Goal: Task Accomplishment & Management: Manage account settings

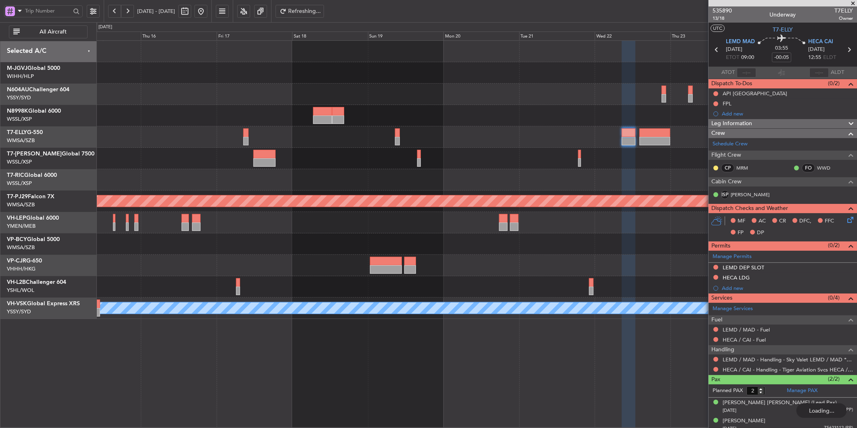
click at [207, 14] on button at bounding box center [201, 11] width 13 height 13
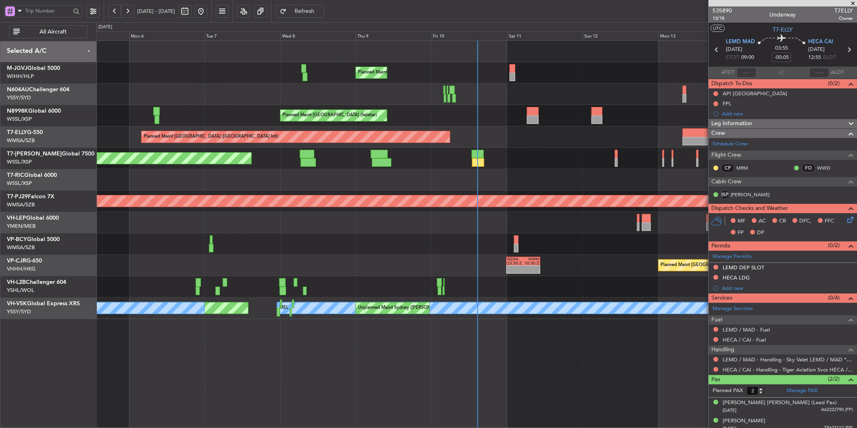
click at [413, 164] on div "Planned Maint [GEOGRAPHIC_DATA] (Seletar)" at bounding box center [476, 158] width 760 height 21
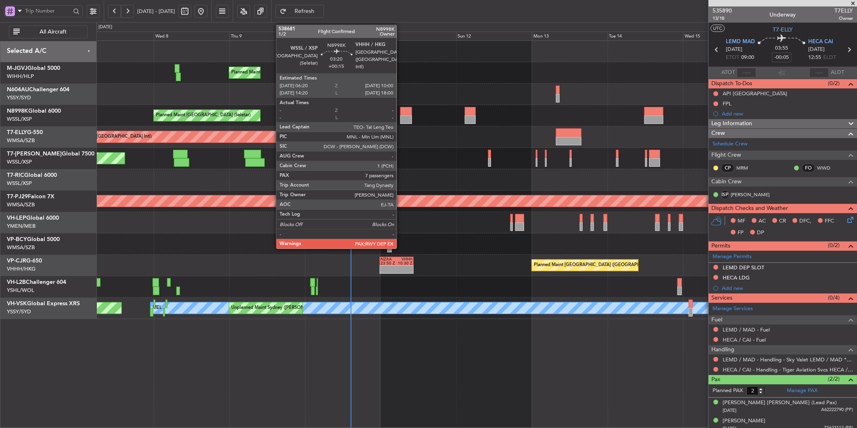
click at [401, 119] on div at bounding box center [406, 119] width 12 height 8
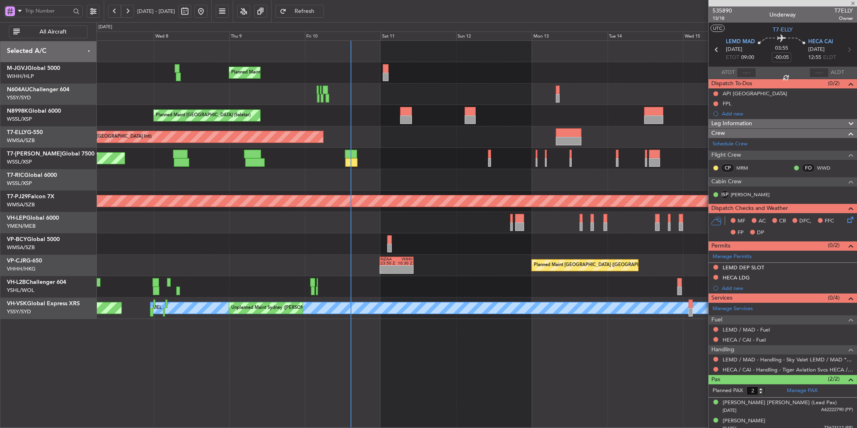
type input "+00:15"
type input "7"
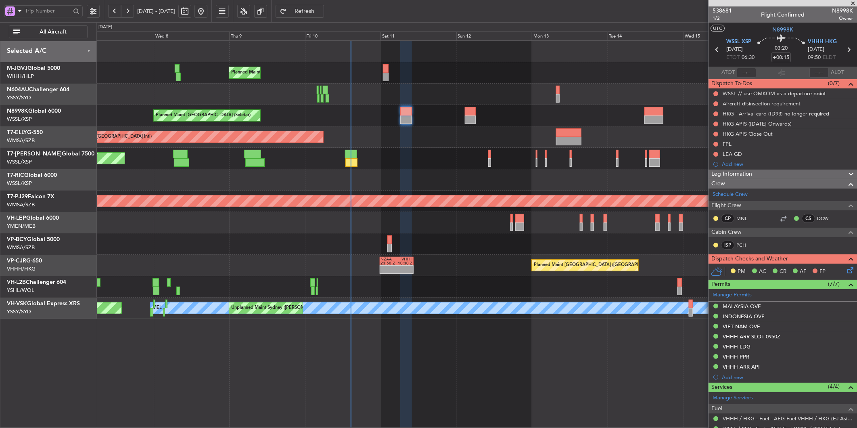
click at [735, 157] on mat-tooltip-component "LEA GD" at bounding box center [732, 167] width 31 height 21
click at [732, 155] on div "LEA GD" at bounding box center [732, 154] width 19 height 7
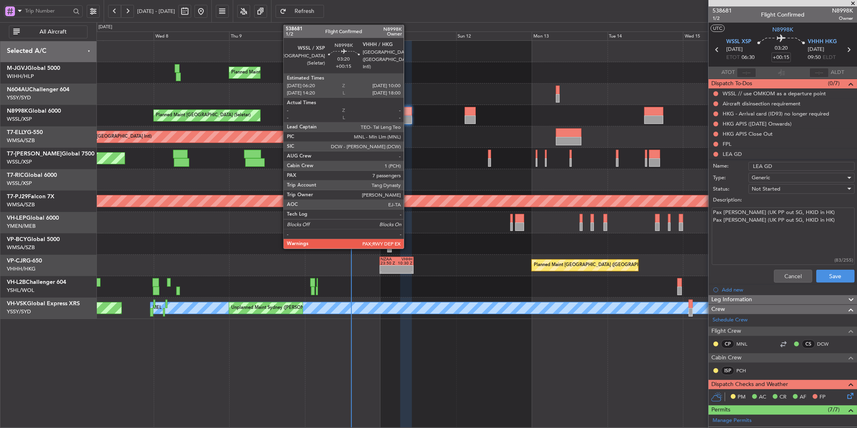
click at [408, 122] on div at bounding box center [406, 119] width 12 height 8
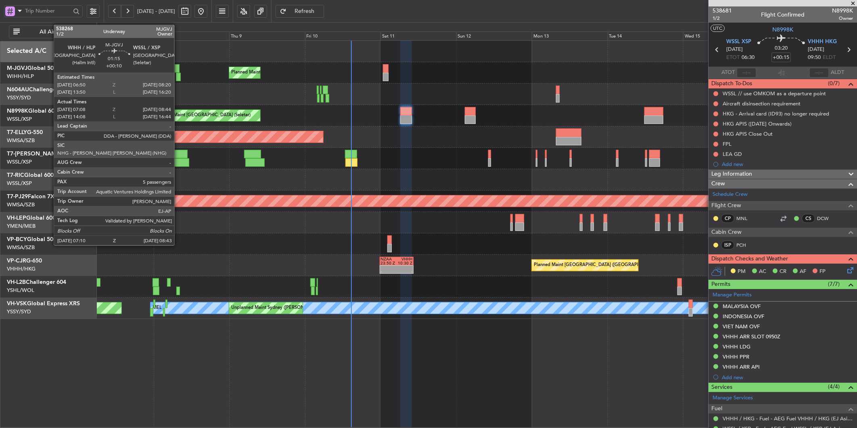
click at [178, 74] on div at bounding box center [178, 77] width 5 height 8
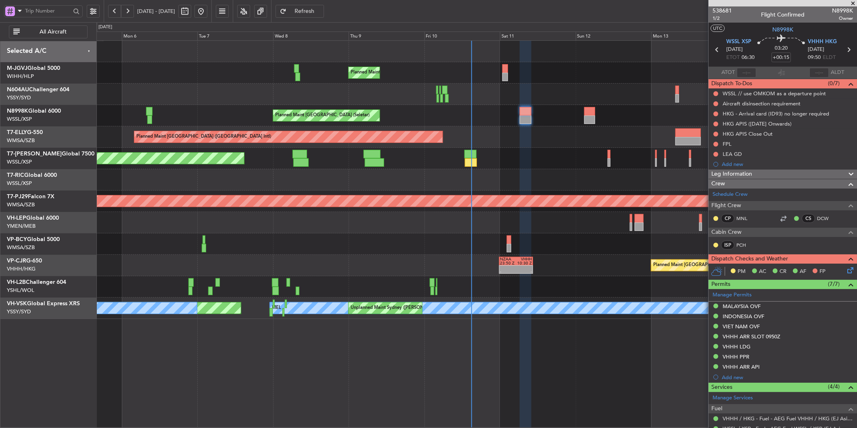
click at [379, 100] on div at bounding box center [476, 94] width 760 height 21
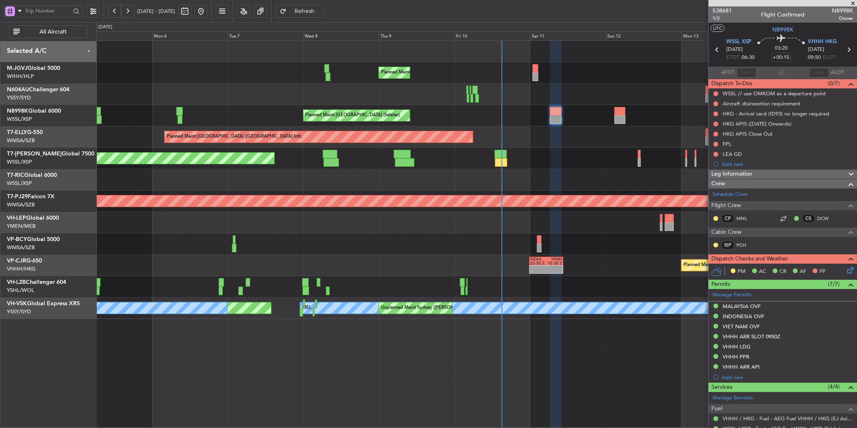
click at [436, 110] on div "Planned Maint [GEOGRAPHIC_DATA] (Seletar)" at bounding box center [476, 115] width 760 height 21
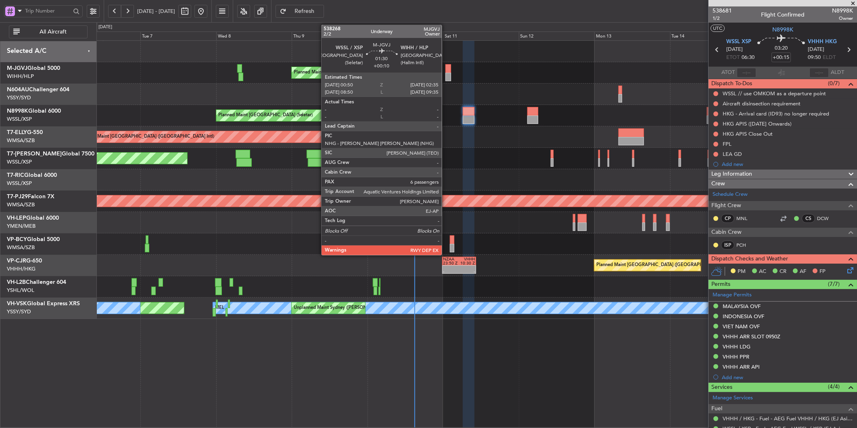
click at [446, 69] on div at bounding box center [449, 68] width 6 height 8
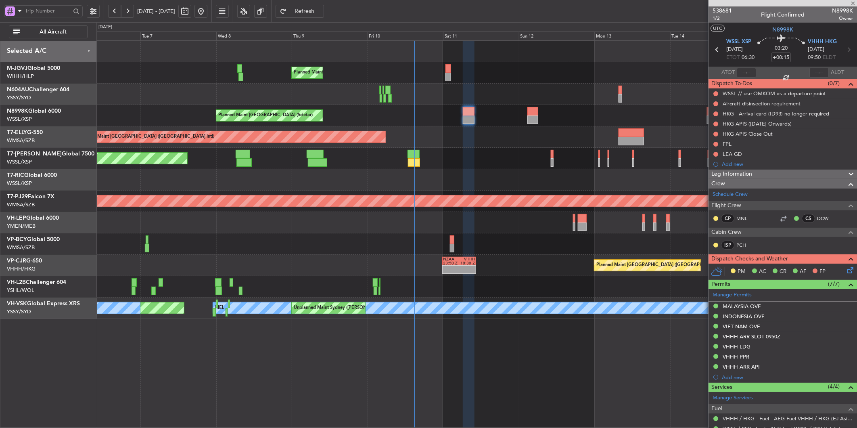
type input "+00:10"
type input "6"
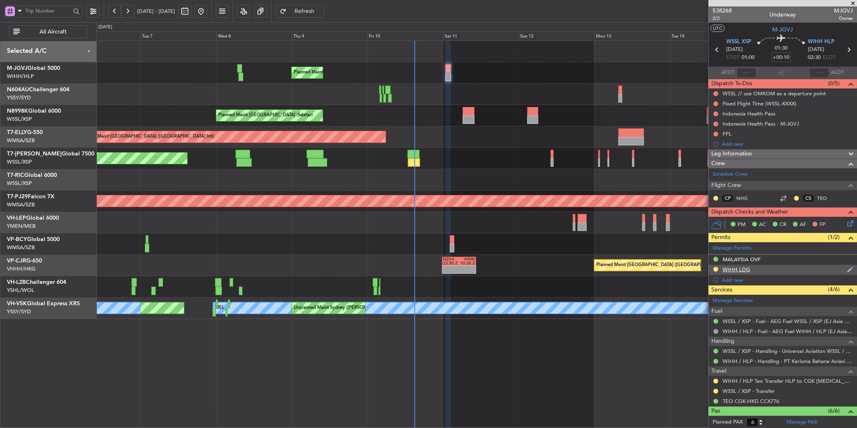
click at [736, 269] on div "WIHH LDG" at bounding box center [736, 269] width 27 height 7
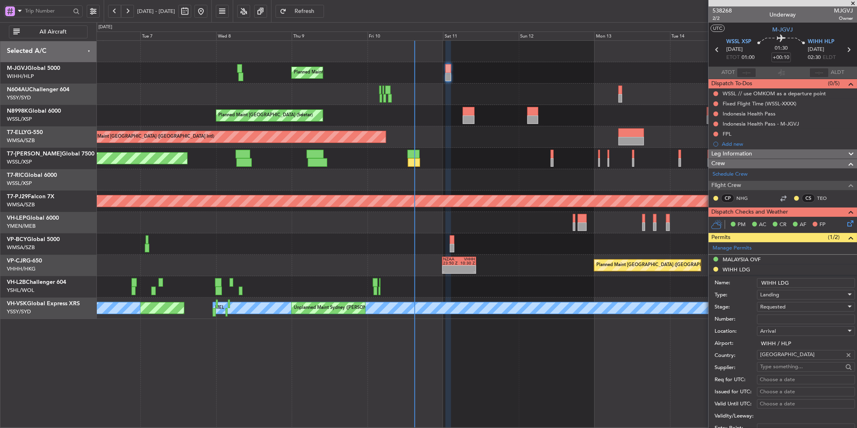
click at [775, 317] on input "Number:" at bounding box center [806, 319] width 98 height 10
paste input "SJ16105"
type input "SJ16105"
click at [778, 308] on span "Requested" at bounding box center [772, 306] width 25 height 7
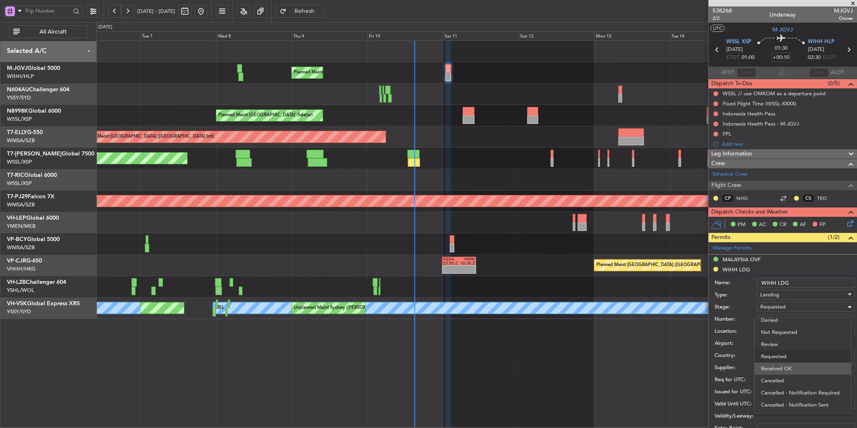
click at [792, 371] on span "Received OK" at bounding box center [803, 368] width 84 height 12
click at [783, 378] on div "Choose a date" at bounding box center [806, 380] width 92 height 8
select select "10"
select select "2025"
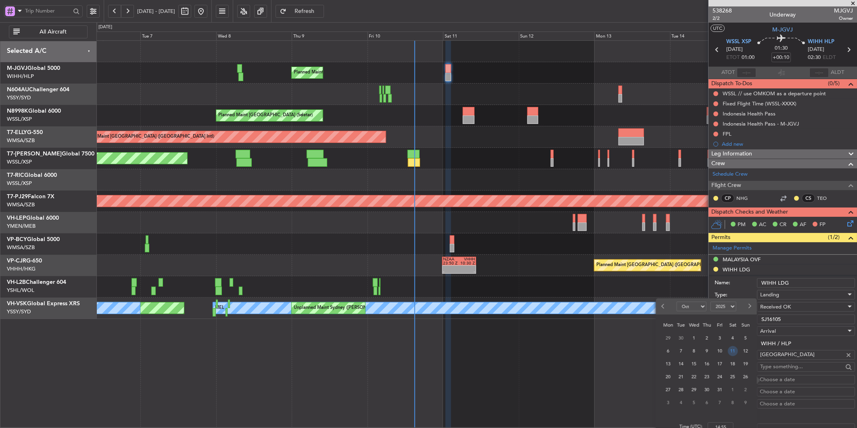
click at [735, 353] on span "11" at bounding box center [733, 351] width 10 height 10
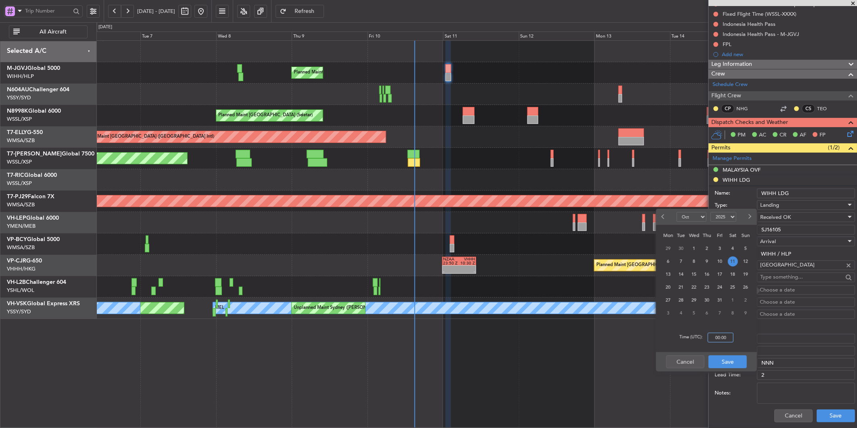
click at [731, 339] on input "00:00" at bounding box center [721, 338] width 26 height 10
type input "01:00"
click at [729, 361] on button "Save" at bounding box center [728, 361] width 38 height 13
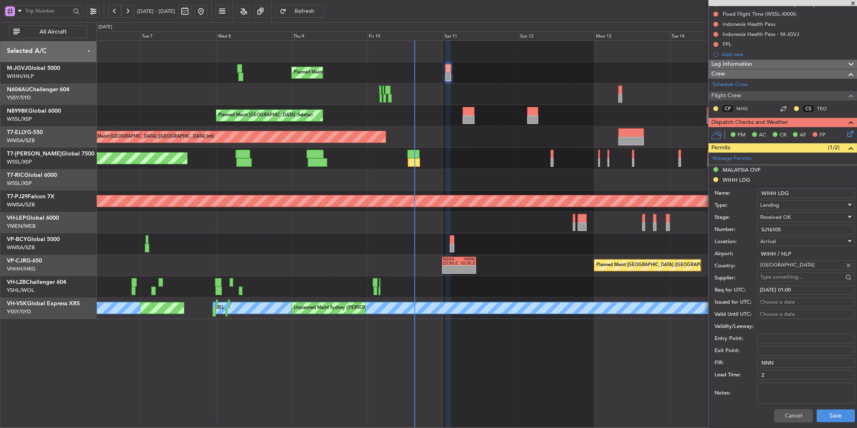
click at [771, 301] on div "Choose a date" at bounding box center [806, 302] width 92 height 8
select select "10"
select select "2025"
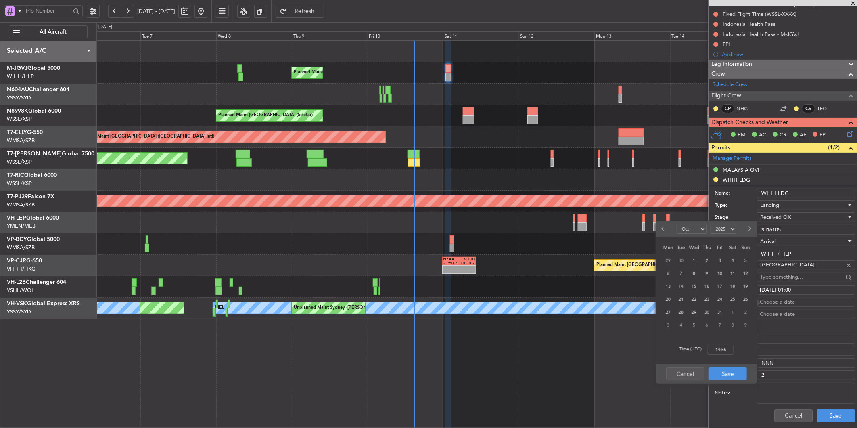
click at [738, 276] on div "11" at bounding box center [732, 273] width 13 height 13
click at [730, 350] on input "00:00" at bounding box center [721, 350] width 26 height 10
type input "01:00"
click at [731, 368] on button "Save" at bounding box center [728, 373] width 38 height 13
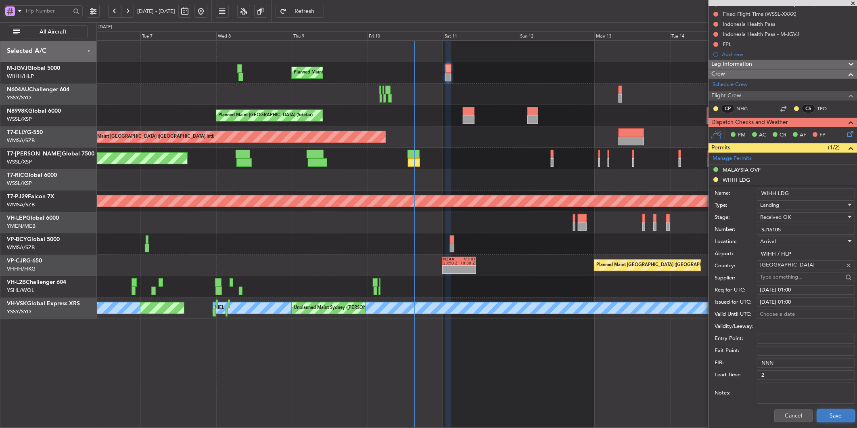
click at [831, 415] on button "Save" at bounding box center [836, 415] width 38 height 13
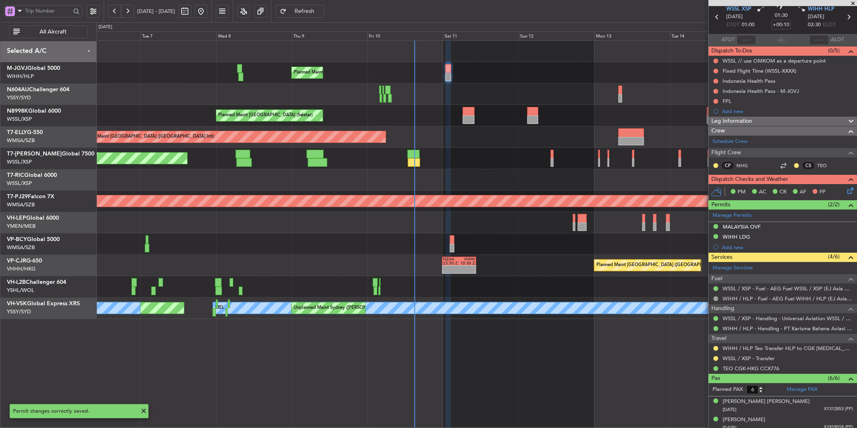
scroll to position [0, 0]
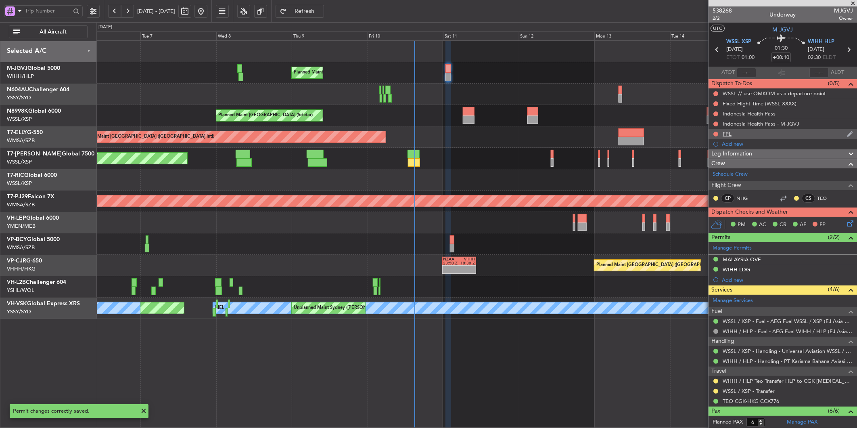
click at [725, 136] on div "FPL" at bounding box center [727, 133] width 9 height 7
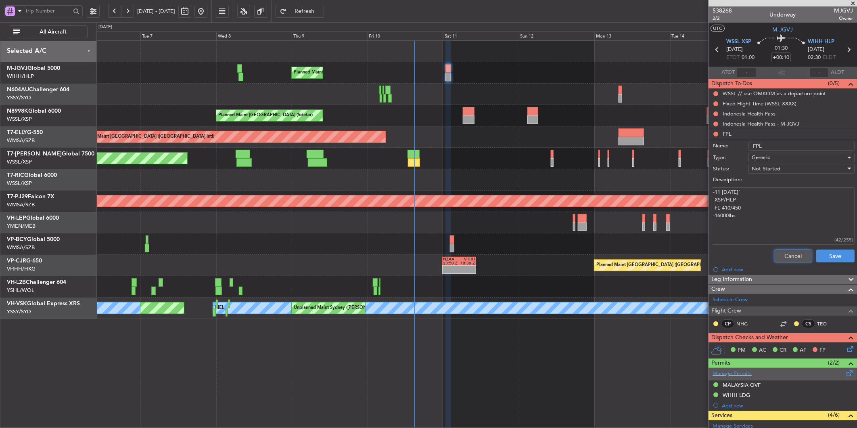
drag, startPoint x: 781, startPoint y: 260, endPoint x: 782, endPoint y: 248, distance: 12.1
click at [782, 260] on button "Cancel" at bounding box center [793, 255] width 38 height 13
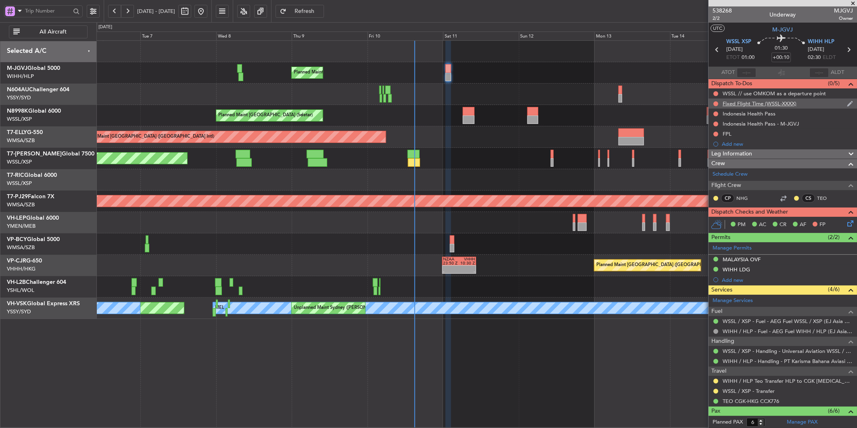
click at [760, 105] on div "Fixed Flight Time (WSSL-XXXX)" at bounding box center [760, 103] width 74 height 7
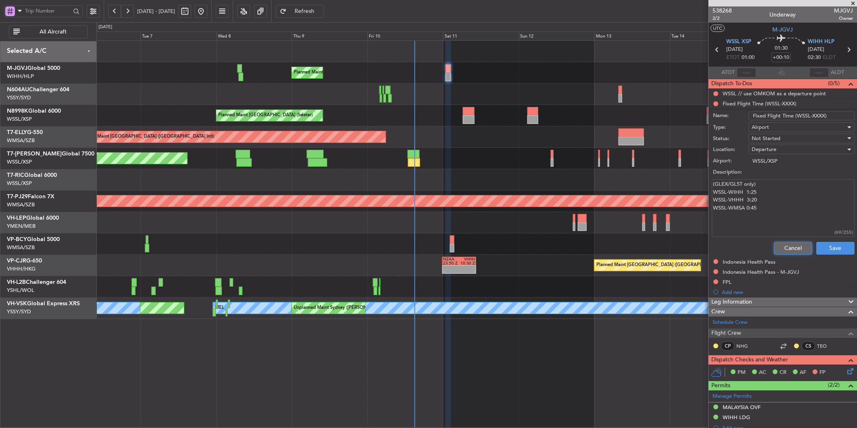
click at [780, 244] on button "Cancel" at bounding box center [793, 248] width 38 height 13
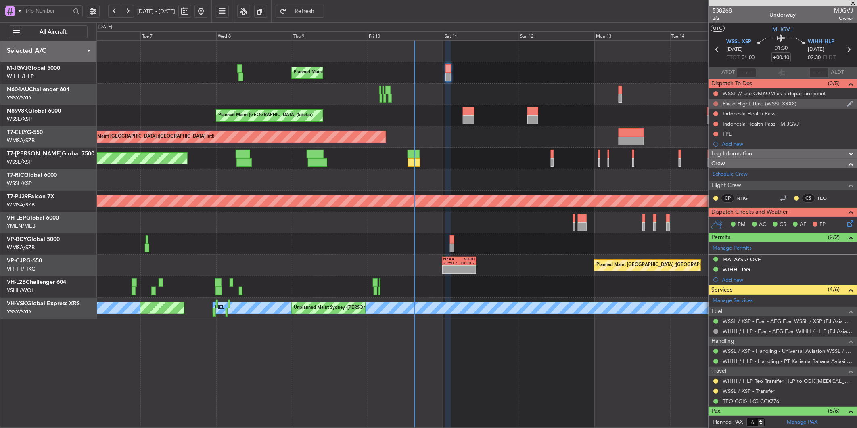
click at [715, 103] on button at bounding box center [716, 103] width 5 height 5
click at [716, 148] on span "Cancelled" at bounding box center [717, 151] width 23 height 8
click at [714, 91] on button at bounding box center [716, 93] width 5 height 5
click at [718, 131] on span "Completed" at bounding box center [719, 129] width 27 height 8
click at [716, 93] on button at bounding box center [716, 93] width 5 height 5
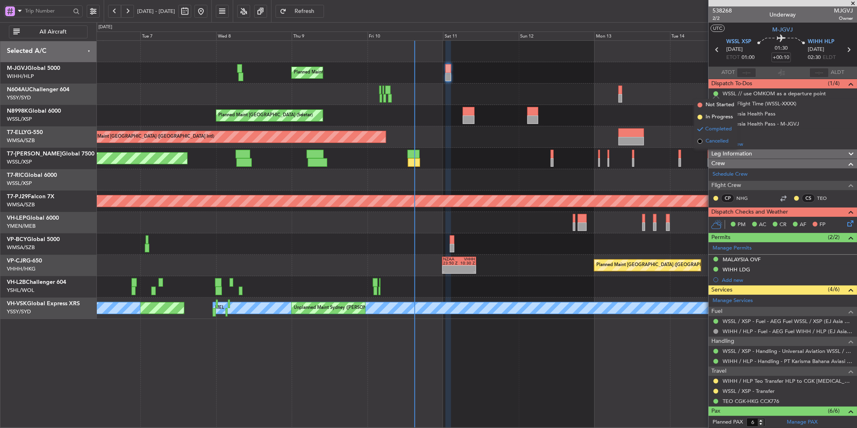
click at [719, 138] on span "Cancelled" at bounding box center [717, 141] width 23 height 8
click at [731, 115] on div "Indonesia Health Pass" at bounding box center [749, 113] width 53 height 7
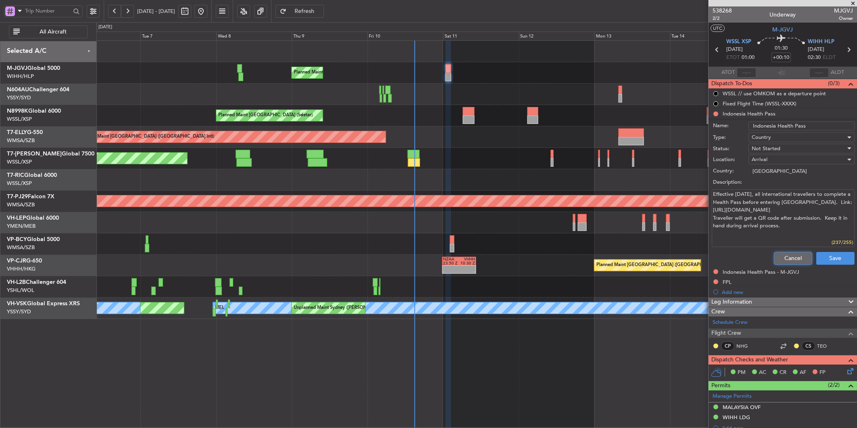
click at [774, 254] on button "Cancel" at bounding box center [793, 258] width 38 height 13
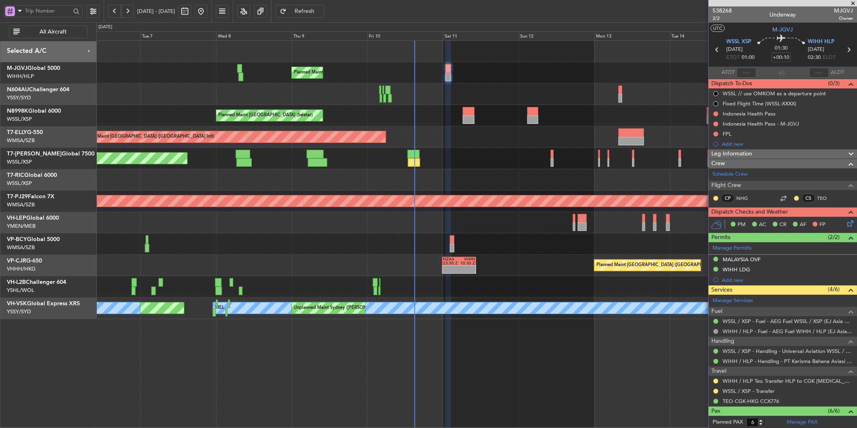
click at [476, 246] on div at bounding box center [476, 243] width 760 height 21
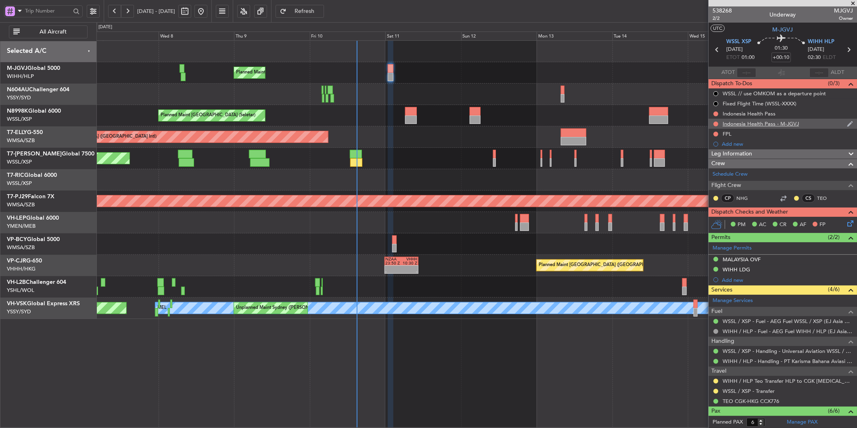
click at [773, 123] on div "Indonesia Health Pass - M-JGVJ" at bounding box center [761, 123] width 76 height 7
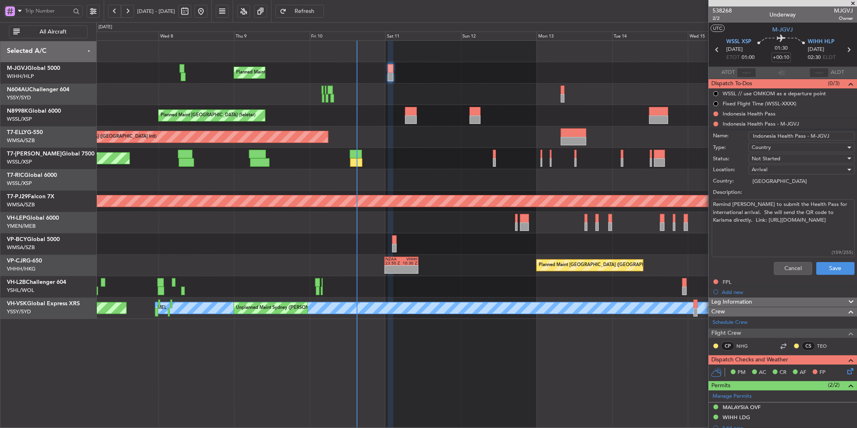
drag, startPoint x: 801, startPoint y: 229, endPoint x: 709, endPoint y: 207, distance: 94.6
click at [709, 207] on div "Remind Christine to submit the Health Pass for international arrival. She will …" at bounding box center [783, 228] width 157 height 61
click at [357, 107] on div "Planned Maint [GEOGRAPHIC_DATA] (Seletar)" at bounding box center [476, 115] width 760 height 21
click at [791, 265] on button "Cancel" at bounding box center [793, 268] width 38 height 13
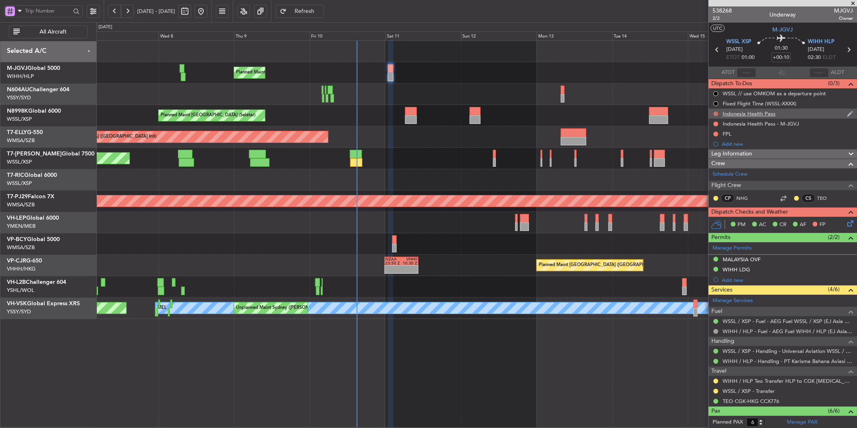
click at [716, 114] on button at bounding box center [716, 113] width 5 height 5
click at [713, 148] on span "Completed" at bounding box center [719, 149] width 27 height 8
click at [716, 123] on button at bounding box center [716, 123] width 5 height 5
click at [711, 153] on li "Completed" at bounding box center [716, 159] width 43 height 12
click at [728, 136] on div "FPL" at bounding box center [727, 133] width 9 height 7
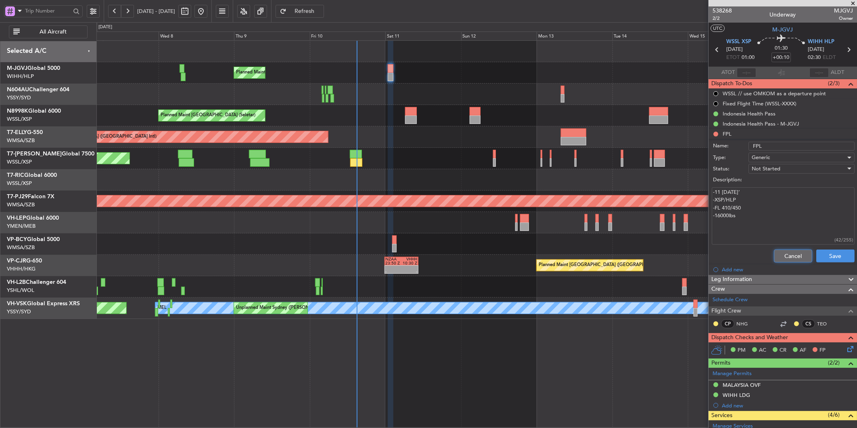
click at [779, 250] on button "Cancel" at bounding box center [793, 255] width 38 height 13
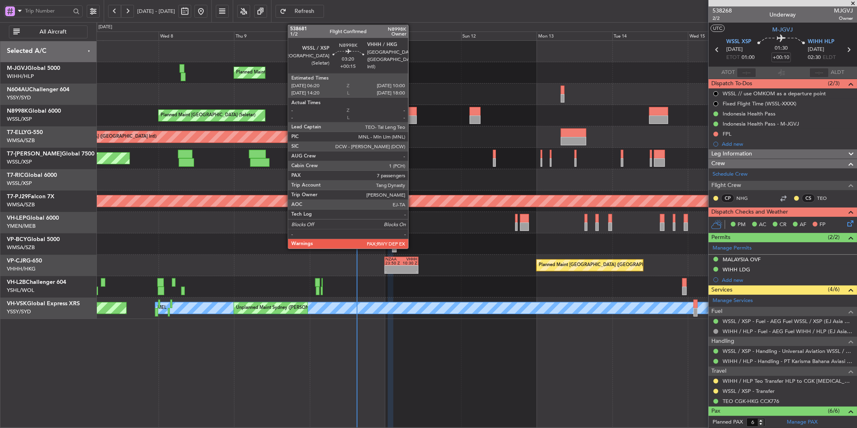
click at [412, 114] on div at bounding box center [411, 111] width 12 height 8
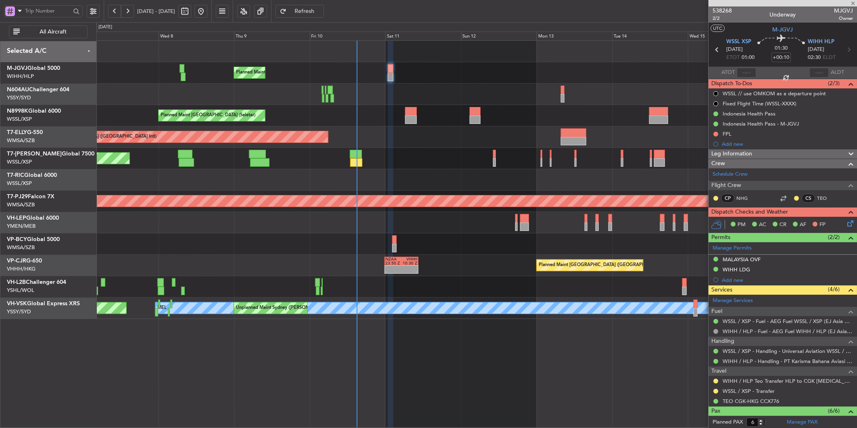
type input "+00:15"
type input "7"
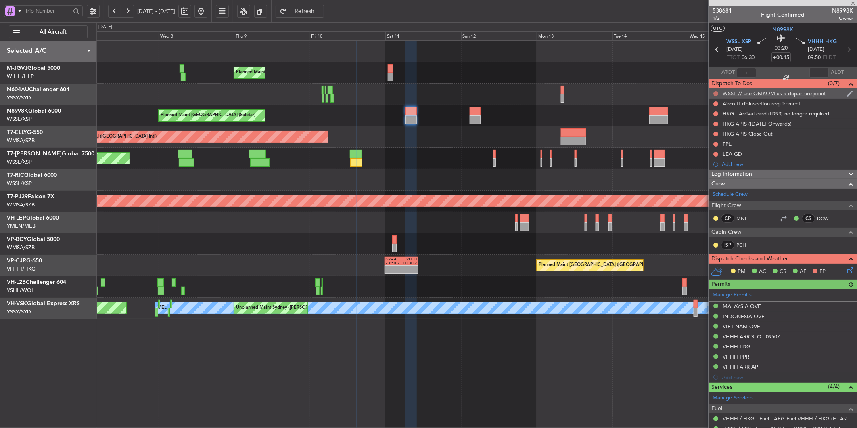
click at [717, 92] on button at bounding box center [716, 93] width 5 height 5
click at [711, 128] on span "Completed" at bounding box center [719, 129] width 27 height 8
click at [714, 113] on button at bounding box center [716, 113] width 5 height 5
click at [715, 146] on span "Completed" at bounding box center [719, 149] width 27 height 8
click at [713, 124] on div at bounding box center [716, 124] width 6 height 6
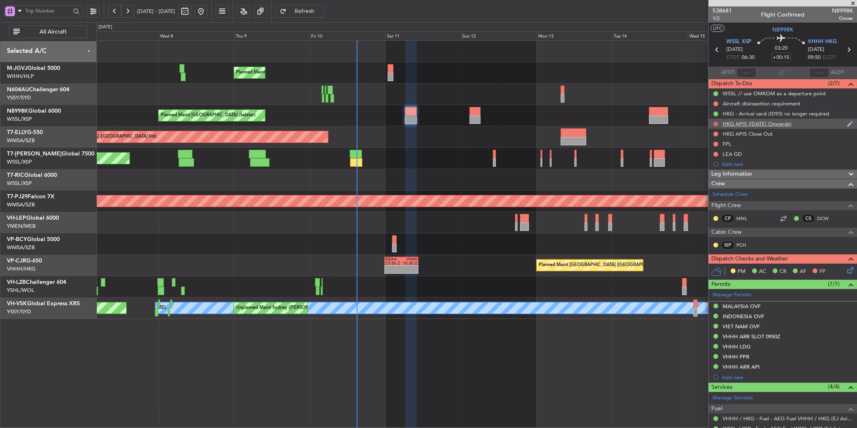
click at [716, 123] on button at bounding box center [716, 123] width 5 height 5
click at [714, 156] on span "Completed" at bounding box center [719, 159] width 27 height 8
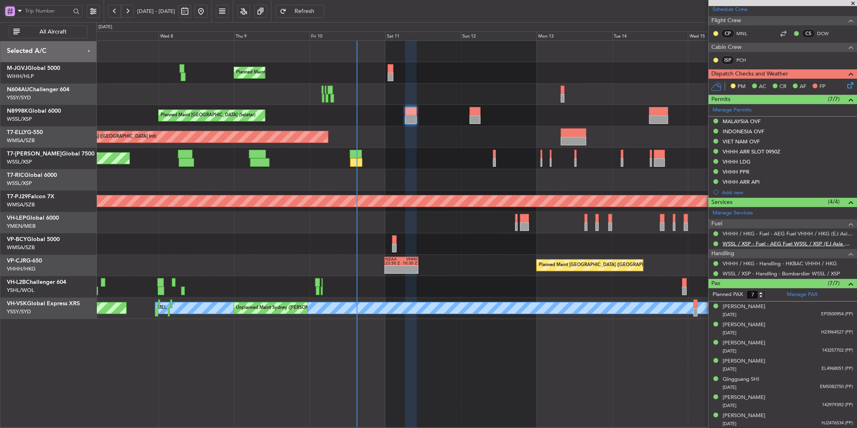
scroll to position [186, 0]
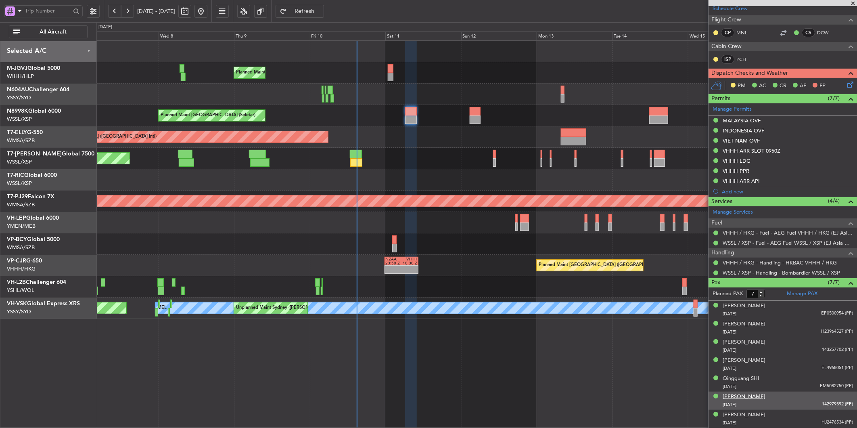
click at [747, 397] on div "[PERSON_NAME]" at bounding box center [744, 397] width 43 height 8
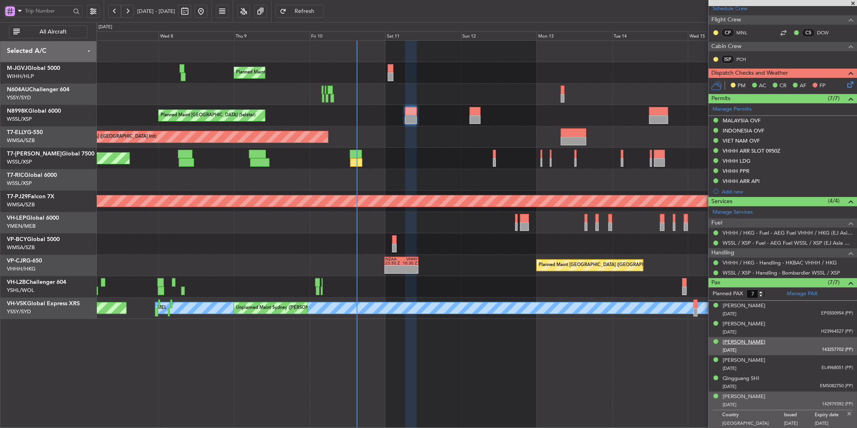
click at [731, 344] on div "[PERSON_NAME]" at bounding box center [744, 342] width 43 height 8
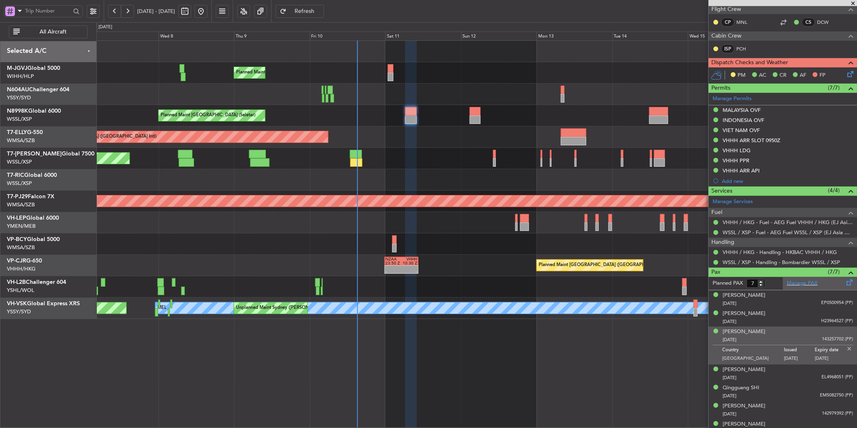
scroll to position [205, 0]
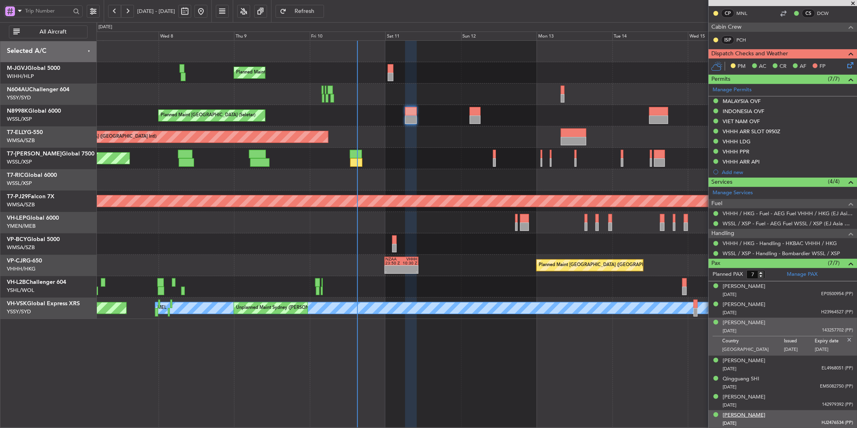
click at [765, 412] on div "[PERSON_NAME]" at bounding box center [744, 415] width 43 height 8
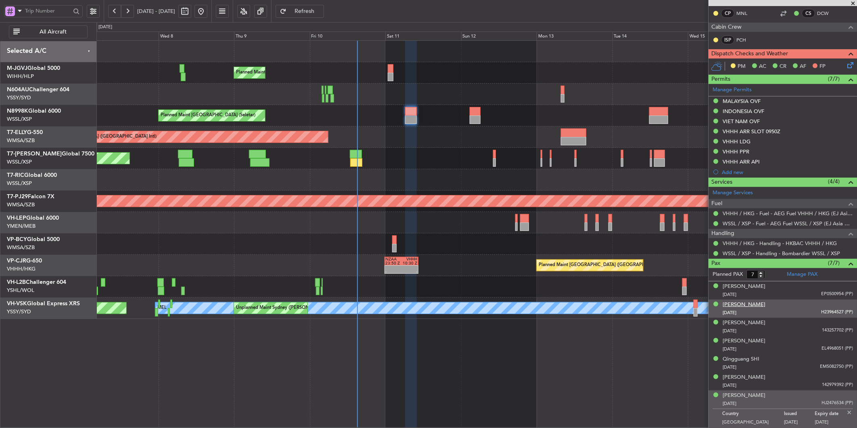
click at [745, 304] on div "[PERSON_NAME]" at bounding box center [744, 305] width 43 height 8
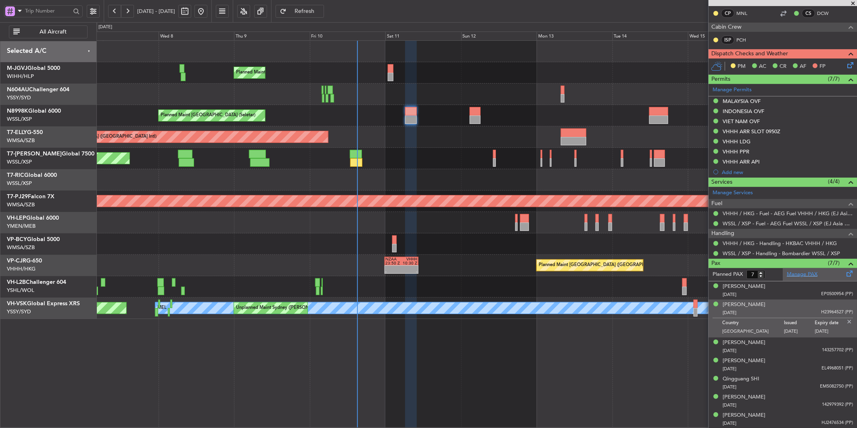
click at [810, 273] on link "Manage PAX" at bounding box center [802, 274] width 31 height 8
click at [324, 17] on button "Refresh" at bounding box center [300, 11] width 48 height 13
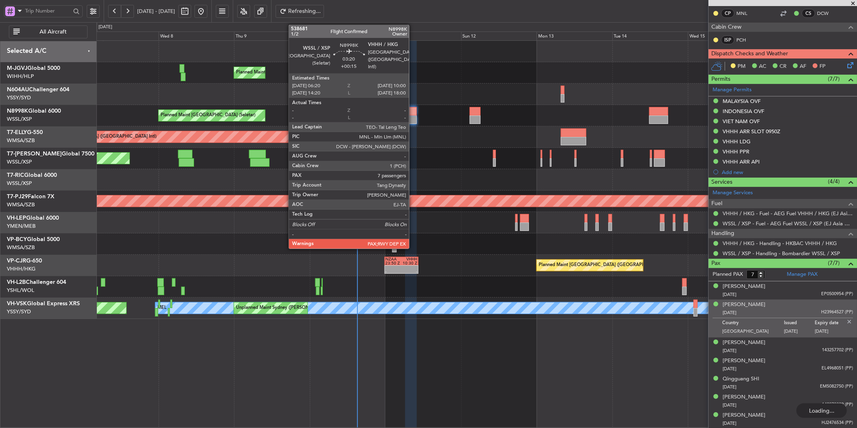
click at [413, 115] on div at bounding box center [411, 119] width 12 height 8
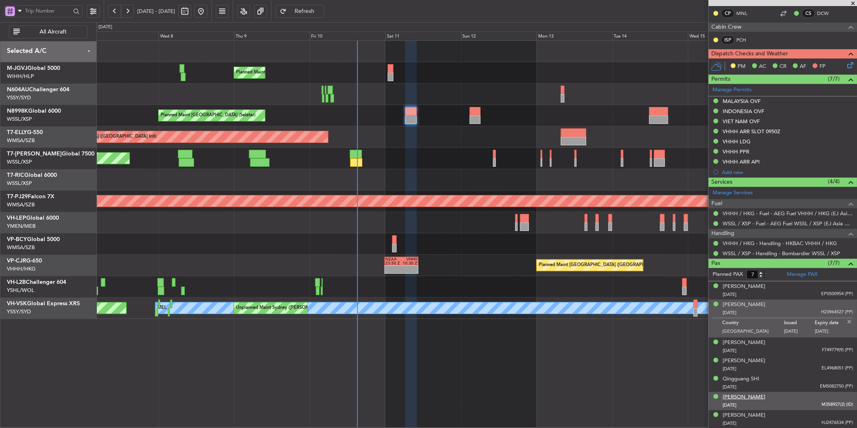
click at [749, 395] on div "[PERSON_NAME]" at bounding box center [744, 397] width 43 height 8
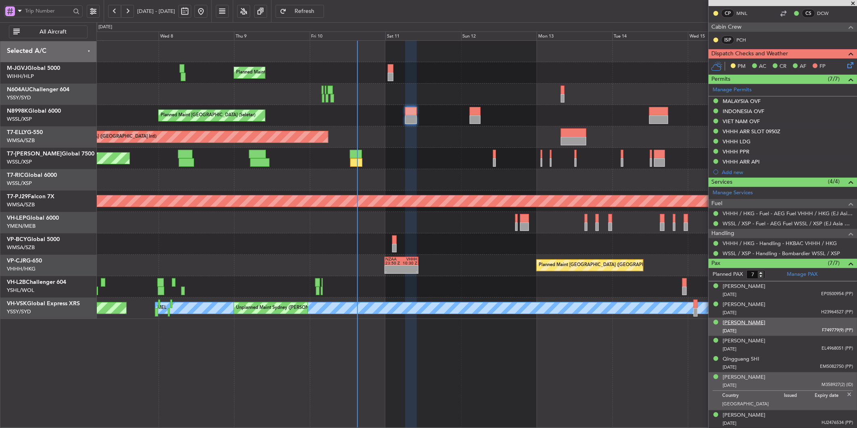
click at [737, 323] on div "[PERSON_NAME]" at bounding box center [744, 323] width 43 height 8
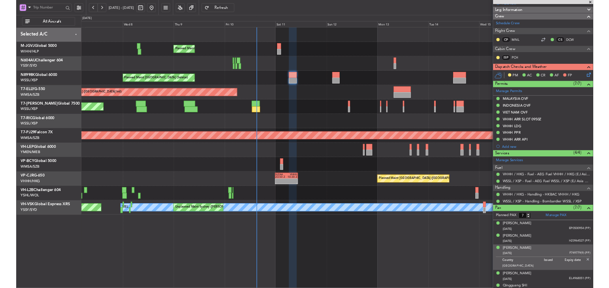
scroll to position [0, 0]
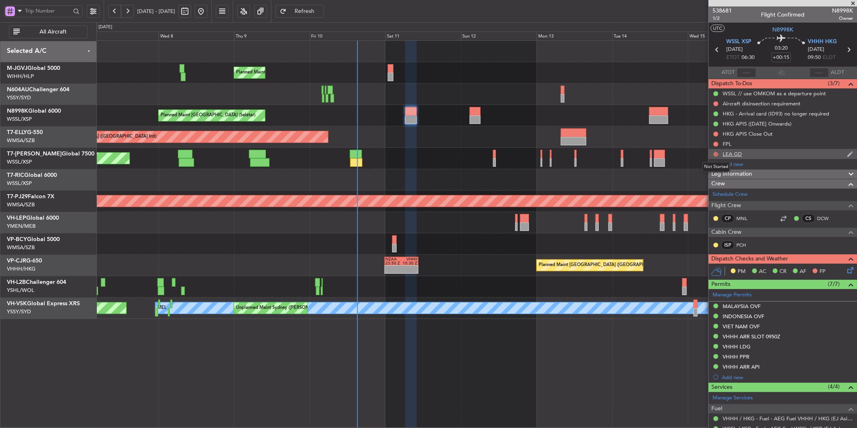
click at [716, 153] on button at bounding box center [716, 154] width 5 height 5
click at [717, 186] on span "Completed" at bounding box center [719, 190] width 27 height 8
click at [419, 149] on div "Planned Maint [GEOGRAPHIC_DATA] (Seletar)" at bounding box center [476, 158] width 760 height 21
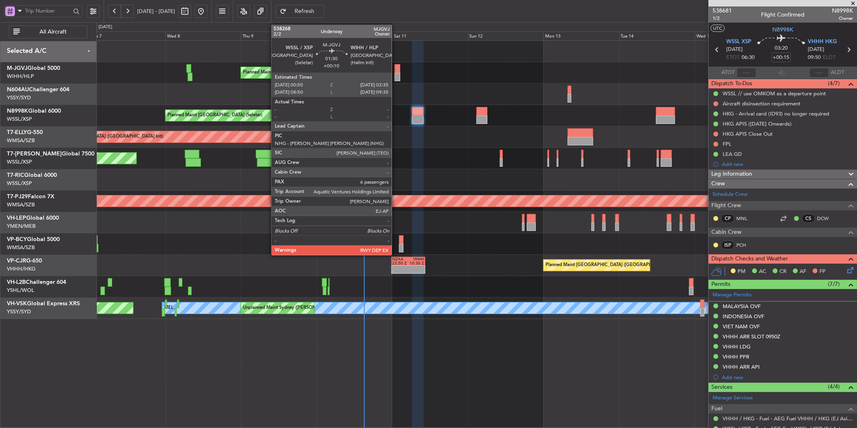
click at [396, 76] on div at bounding box center [398, 77] width 6 height 8
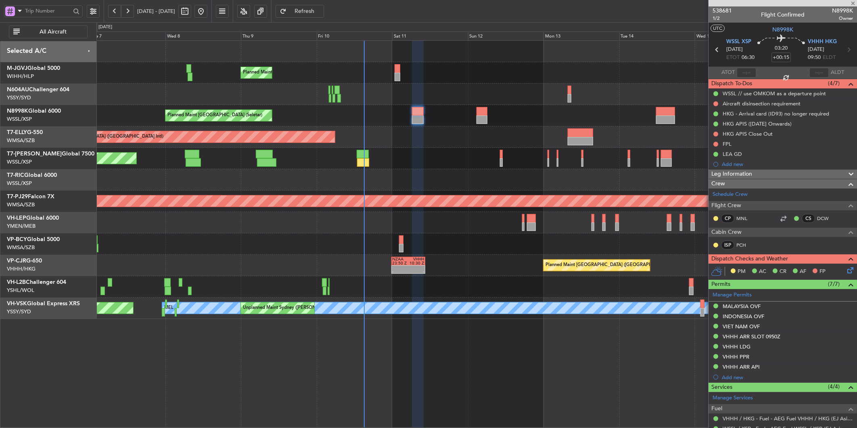
type input "+00:10"
type input "6"
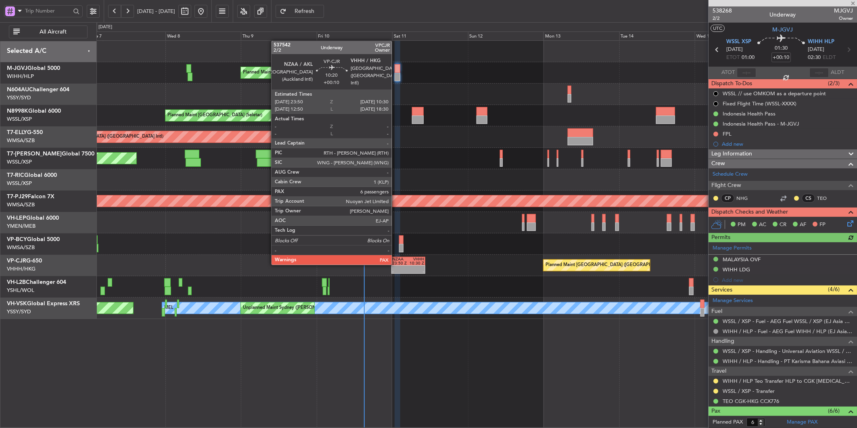
click at [396, 264] on div "23:50 Z" at bounding box center [400, 263] width 16 height 4
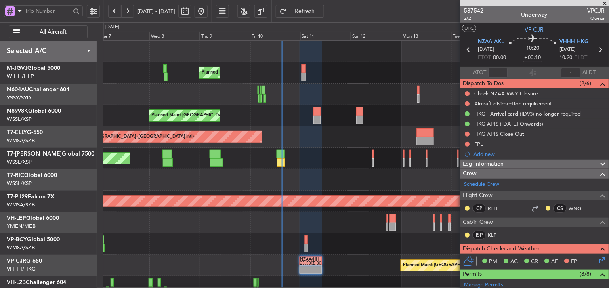
scroll to position [30, 0]
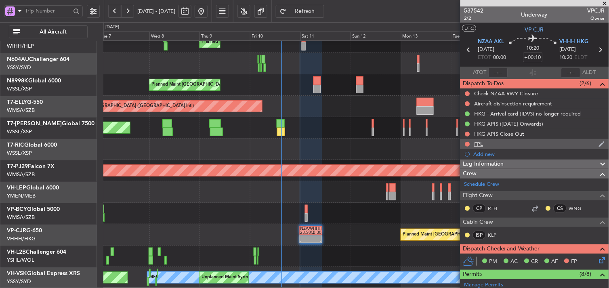
click at [477, 140] on div "FPL" at bounding box center [478, 143] width 9 height 7
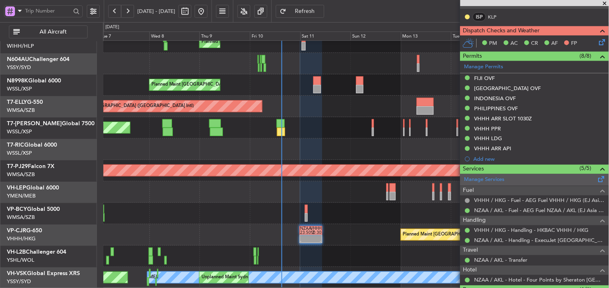
scroll to position [179, 0]
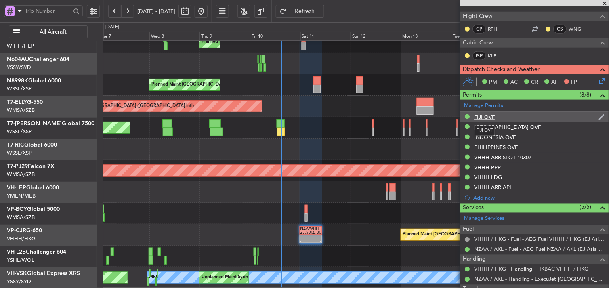
click at [490, 117] on div "FIJI OVF" at bounding box center [484, 116] width 21 height 7
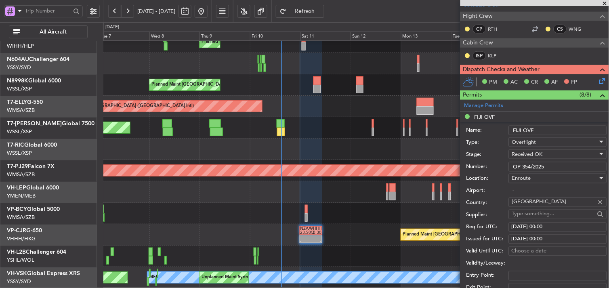
drag, startPoint x: 552, startPoint y: 165, endPoint x: 458, endPoint y: 158, distance: 93.5
click at [471, 159] on form "Name: FIJI OVF Type: Overflight Stage: Received OK Number: OP 354/2025 Location…" at bounding box center [534, 242] width 149 height 241
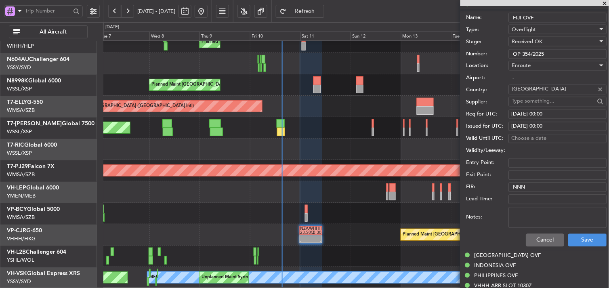
scroll to position [314, 0]
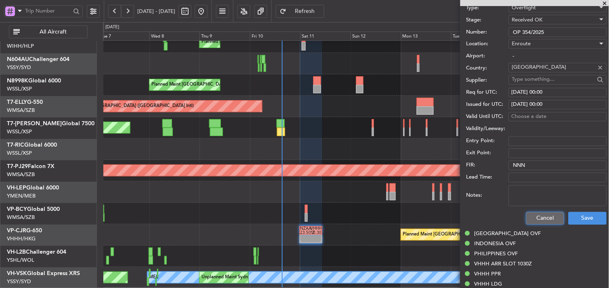
click at [538, 217] on button "Cancel" at bounding box center [545, 218] width 38 height 13
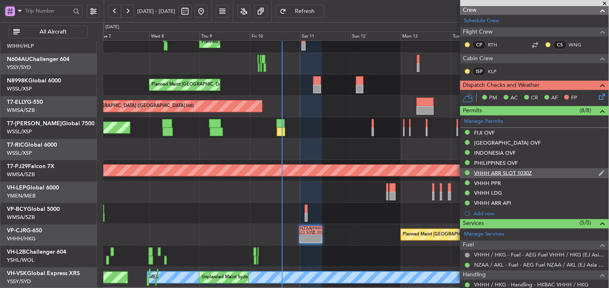
scroll to position [179, 0]
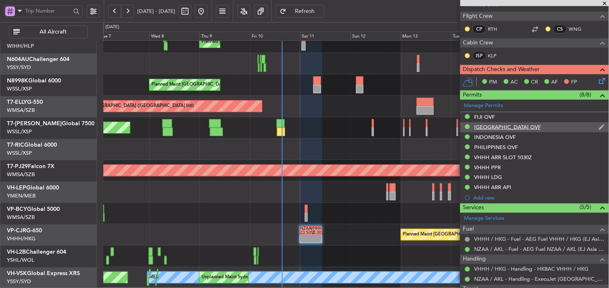
click at [523, 128] on div "PAPUA NEW GUINEA OVF" at bounding box center [507, 126] width 67 height 7
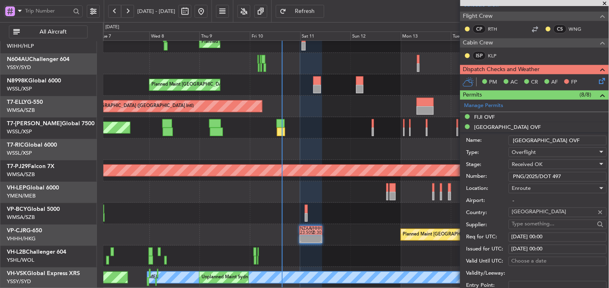
drag, startPoint x: 572, startPoint y: 175, endPoint x: 447, endPoint y: 168, distance: 125.3
click at [457, 168] on fb-app "07 Oct 2025 - 17 Oct 2025 Refresh Quick Links All Aircraft Planned Maint Singap…" at bounding box center [304, 149] width 609 height 278
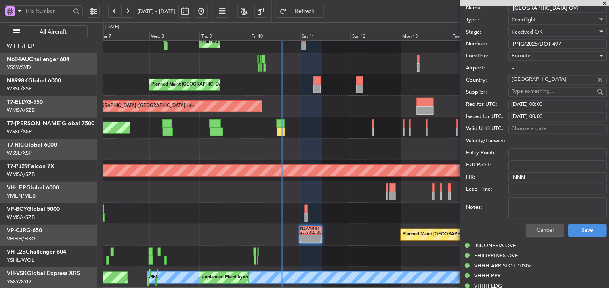
scroll to position [314, 0]
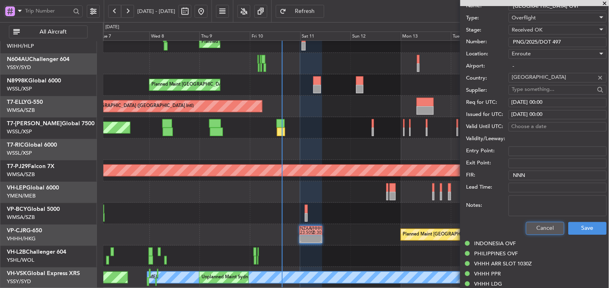
drag, startPoint x: 541, startPoint y: 223, endPoint x: 540, endPoint y: 217, distance: 6.3
click at [541, 223] on button "Cancel" at bounding box center [545, 228] width 38 height 13
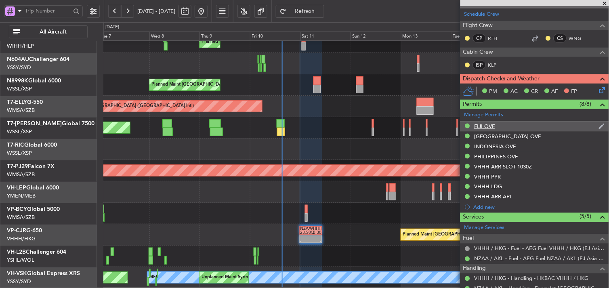
scroll to position [134, 0]
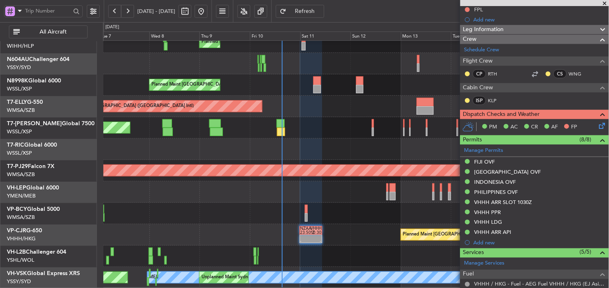
click at [497, 182] on div "INDONESIA OVF" at bounding box center [495, 181] width 42 height 7
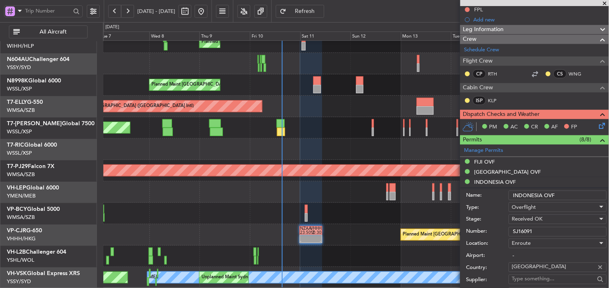
drag, startPoint x: 536, startPoint y: 228, endPoint x: 450, endPoint y: 224, distance: 85.7
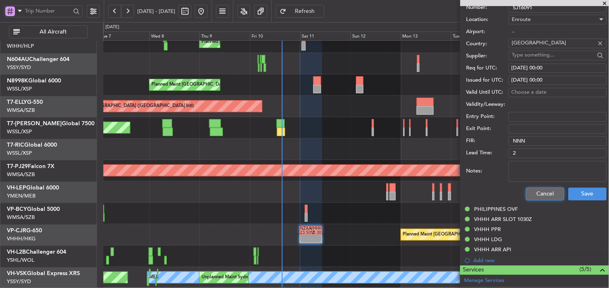
click at [536, 192] on button "Cancel" at bounding box center [545, 193] width 38 height 13
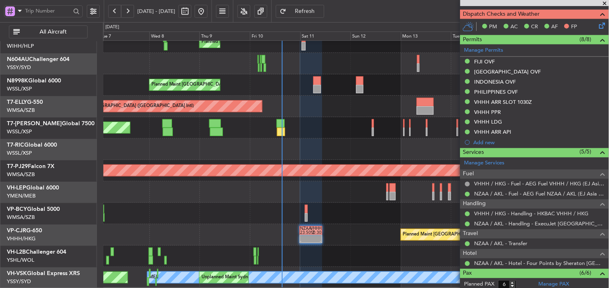
scroll to position [212, 0]
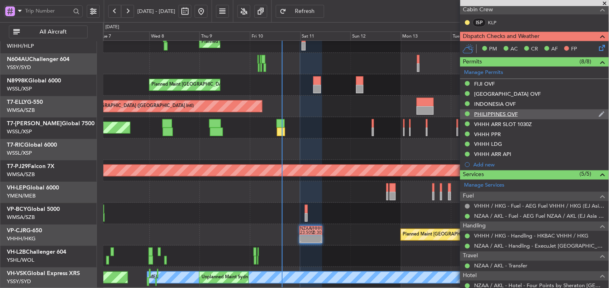
click at [501, 114] on div "PHILIPPINES OVF" at bounding box center [496, 114] width 44 height 7
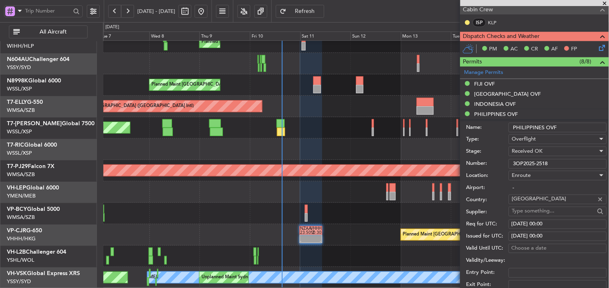
drag, startPoint x: 554, startPoint y: 163, endPoint x: 454, endPoint y: 160, distance: 100.6
click at [463, 160] on form "Name: PHILIPPINES OVF Type: Overflight Stage: Received OK Number: 3OP2025-2518 …" at bounding box center [534, 239] width 149 height 241
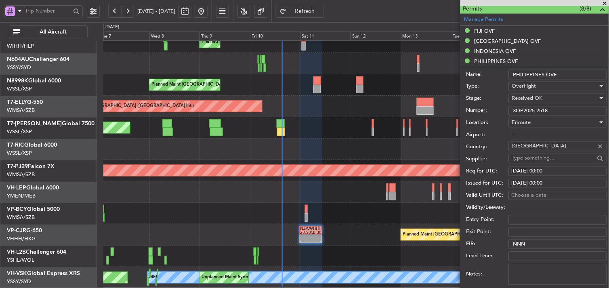
scroll to position [302, 0]
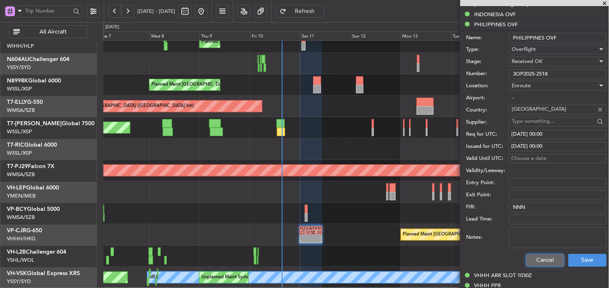
click at [538, 254] on button "Cancel" at bounding box center [545, 260] width 38 height 13
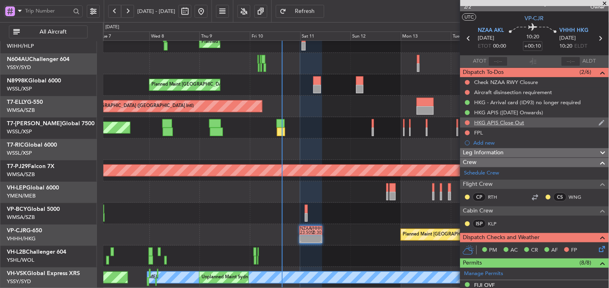
scroll to position [0, 0]
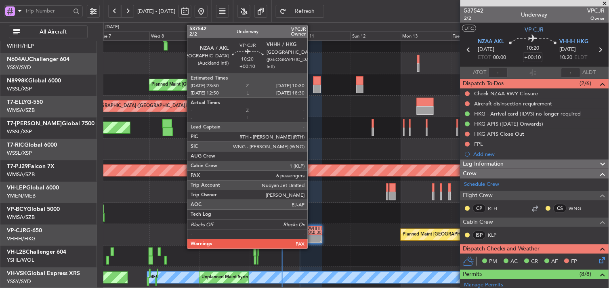
click at [312, 230] on div "10:30 Z" at bounding box center [316, 232] width 10 height 4
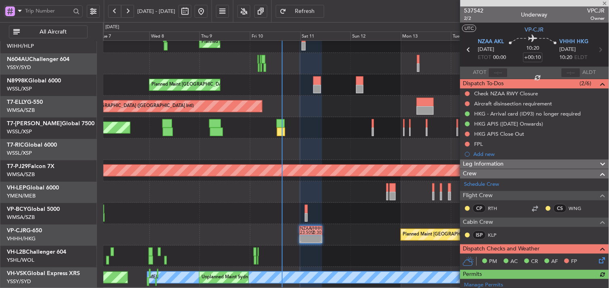
type input "Hafiz Sapuwan (HHAFI)"
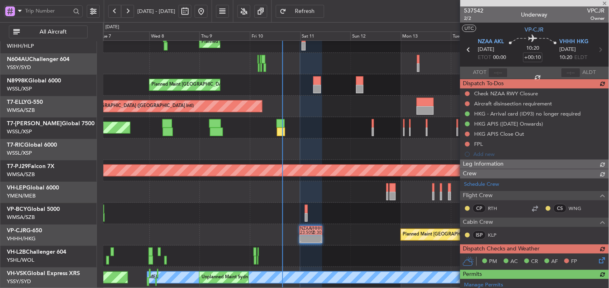
type input "Hafiz Sapuwan (HHAFI)"
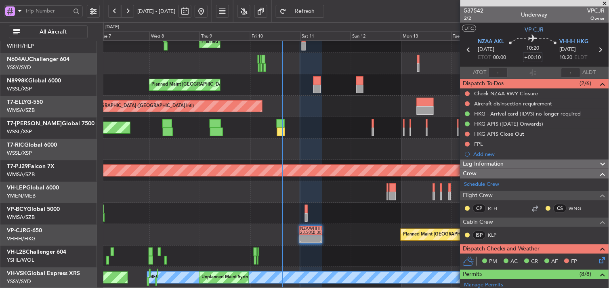
click at [529, 59] on input "+00:10" at bounding box center [532, 57] width 19 height 10
click at [549, 57] on div "10:20 0" at bounding box center [532, 50] width 53 height 30
type input "+00:00"
click at [468, 92] on button at bounding box center [467, 93] width 5 height 5
click at [466, 127] on span "Completed" at bounding box center [471, 129] width 27 height 8
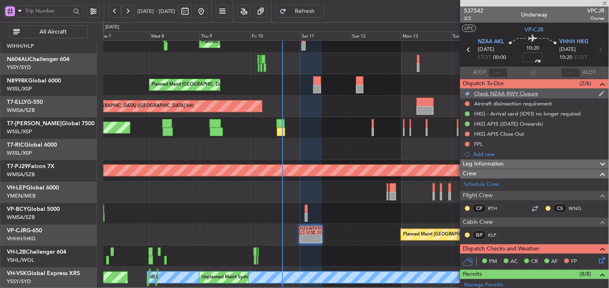
click at [497, 94] on div "Check NZAA RWY Closure" at bounding box center [506, 93] width 64 height 7
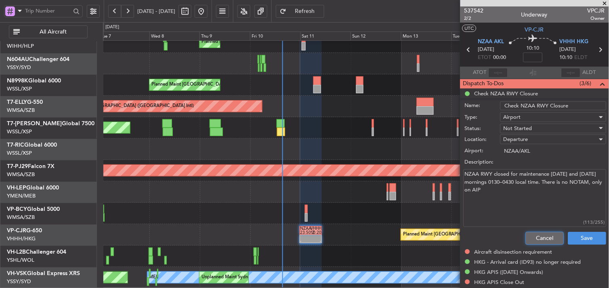
click at [538, 237] on button "Cancel" at bounding box center [544, 238] width 38 height 13
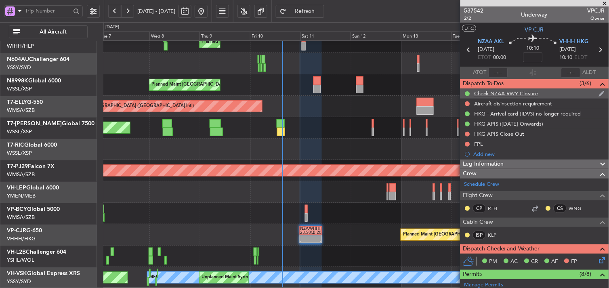
click at [506, 95] on div "Check NZAA RWY Closure" at bounding box center [506, 93] width 64 height 7
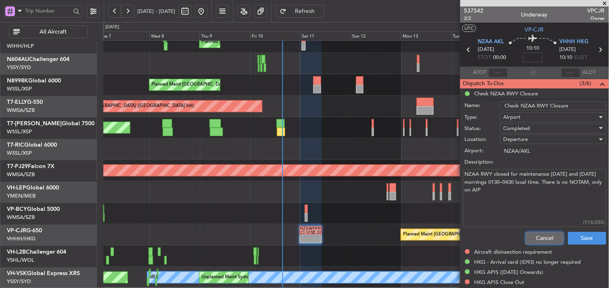
click at [532, 233] on button "Cancel" at bounding box center [544, 238] width 38 height 13
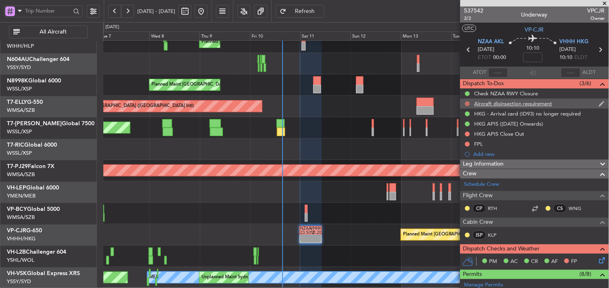
click at [467, 101] on button at bounding box center [467, 103] width 5 height 5
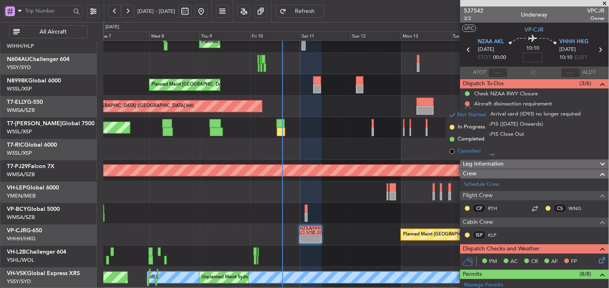
click at [463, 145] on li "Cancelled" at bounding box center [467, 151] width 43 height 12
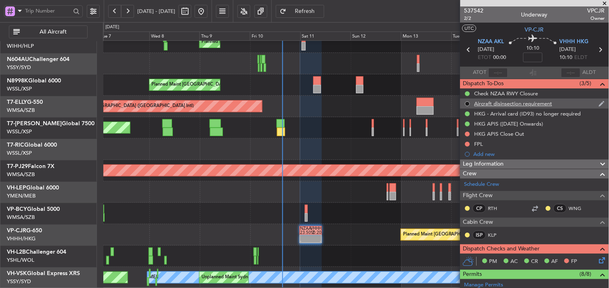
click at [467, 102] on button at bounding box center [467, 103] width 5 height 5
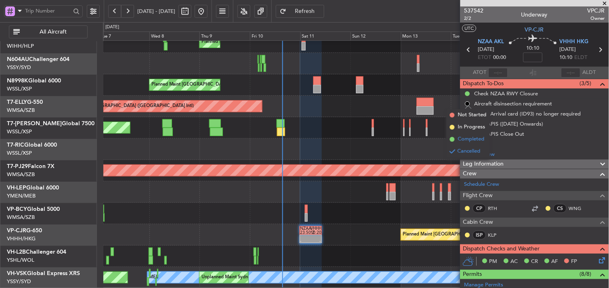
click at [464, 140] on span "Completed" at bounding box center [471, 139] width 27 height 8
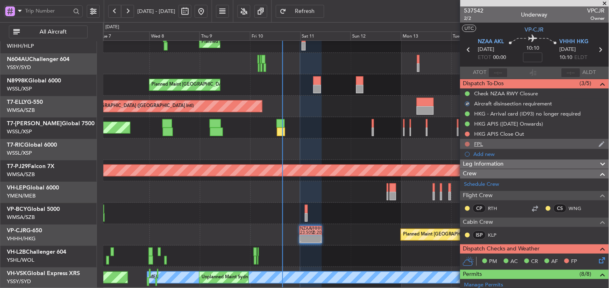
click at [466, 144] on button at bounding box center [467, 144] width 5 height 5
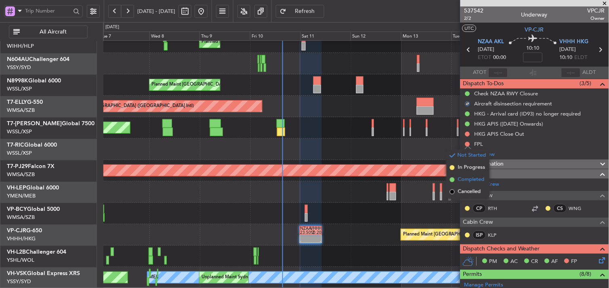
click at [467, 179] on span "Completed" at bounding box center [471, 180] width 27 height 8
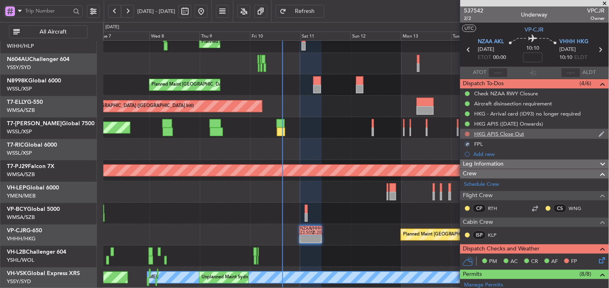
click at [467, 132] on button at bounding box center [467, 134] width 5 height 5
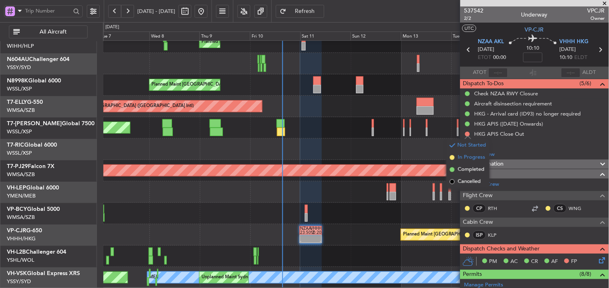
click at [462, 157] on span "In Progress" at bounding box center [471, 157] width 27 height 8
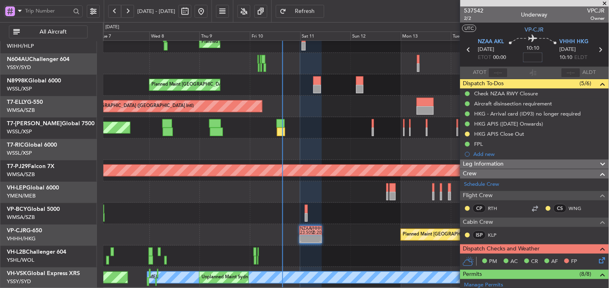
click at [530, 58] on input at bounding box center [532, 57] width 19 height 10
type input "+00:05"
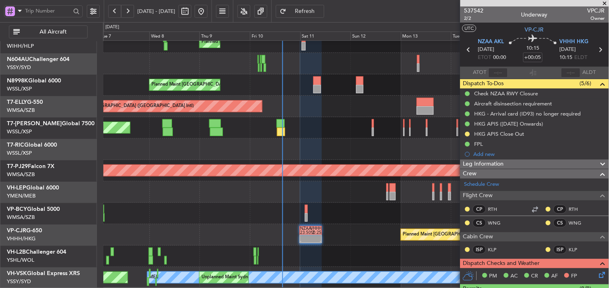
type input "Hafiz Sapuwan (HHAFI)"
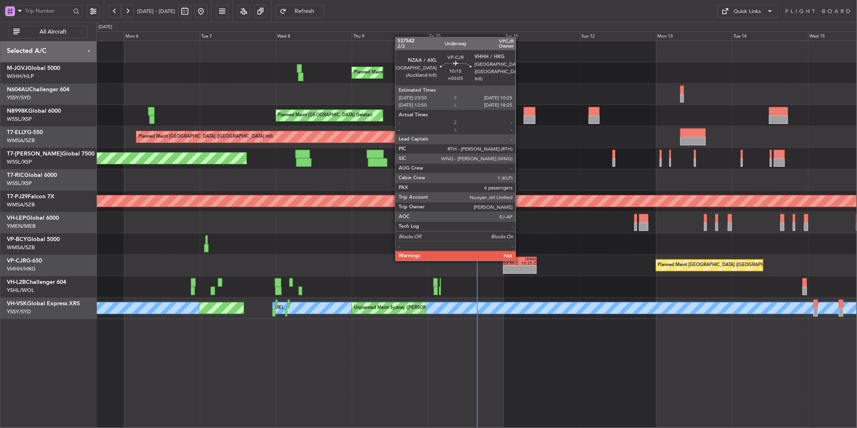
click at [520, 259] on div "VHHH" at bounding box center [528, 259] width 16 height 4
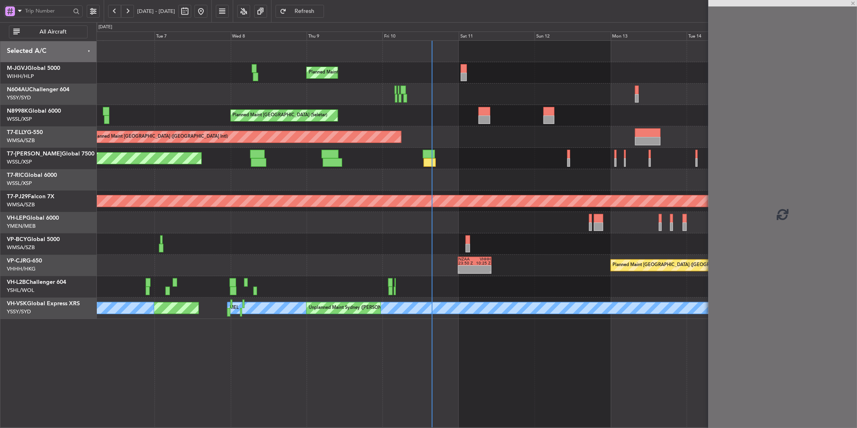
click at [485, 230] on div at bounding box center [476, 222] width 760 height 21
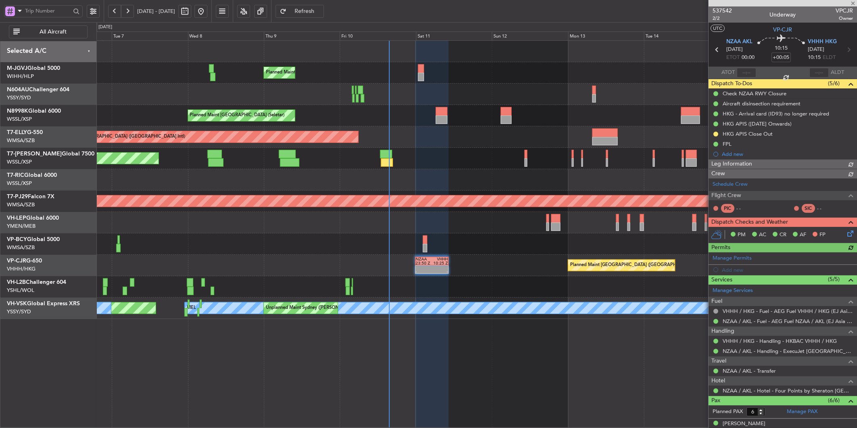
type input "[PERSON_NAME] (HHAFI)"
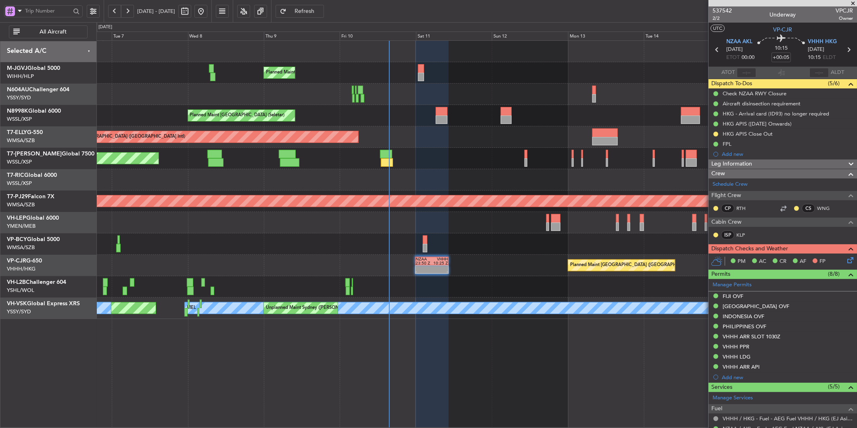
click at [846, 258] on icon at bounding box center [849, 258] width 6 height 6
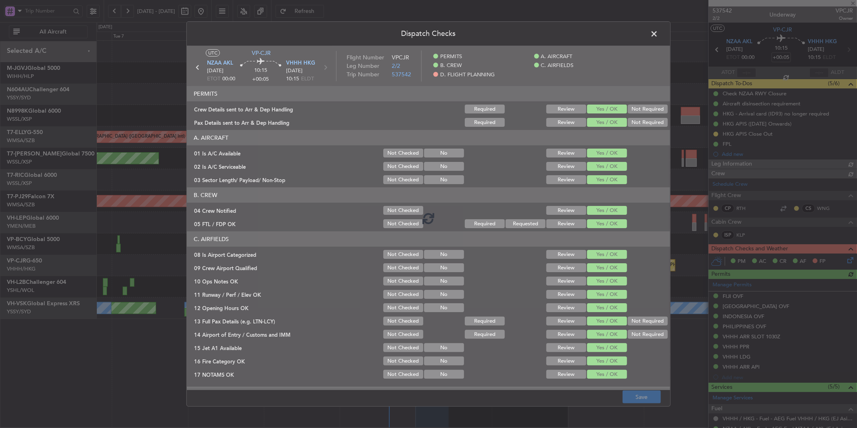
type input "[PERSON_NAME] (HHAFI)"
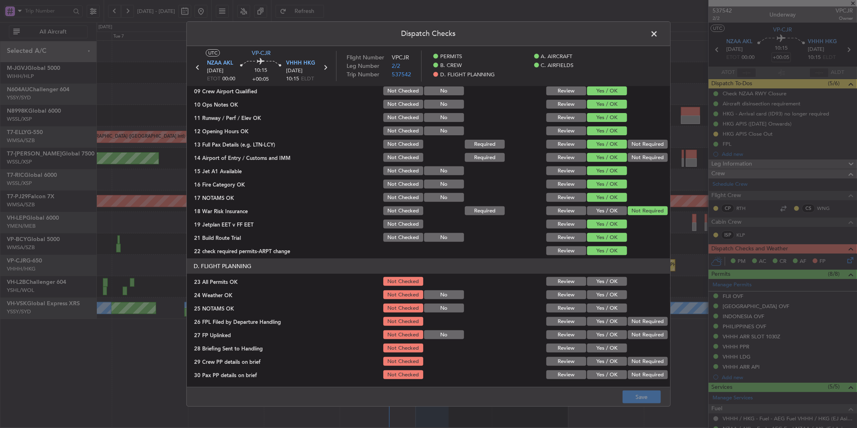
click at [591, 282] on button "Yes / OK" at bounding box center [607, 281] width 40 height 9
click at [601, 295] on button "Yes / OK" at bounding box center [607, 294] width 40 height 9
click at [601, 308] on button "Yes / OK" at bounding box center [607, 307] width 40 height 9
click at [601, 323] on button "Yes / OK" at bounding box center [607, 321] width 40 height 9
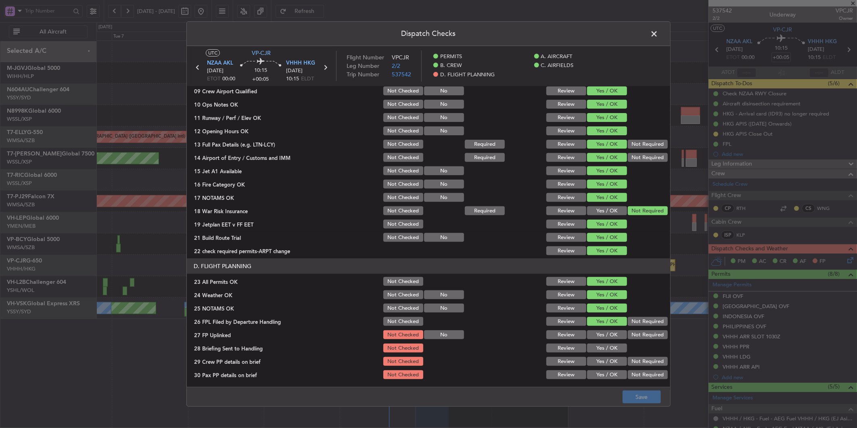
click at [602, 334] on button "Yes / OK" at bounding box center [607, 334] width 40 height 9
click at [603, 345] on button "Yes / OK" at bounding box center [607, 347] width 40 height 9
click at [603, 356] on div "Yes / OK" at bounding box center [606, 361] width 41 height 11
click at [603, 361] on button "Yes / OK" at bounding box center [607, 361] width 40 height 9
click at [603, 372] on button "Yes / OK" at bounding box center [607, 374] width 40 height 9
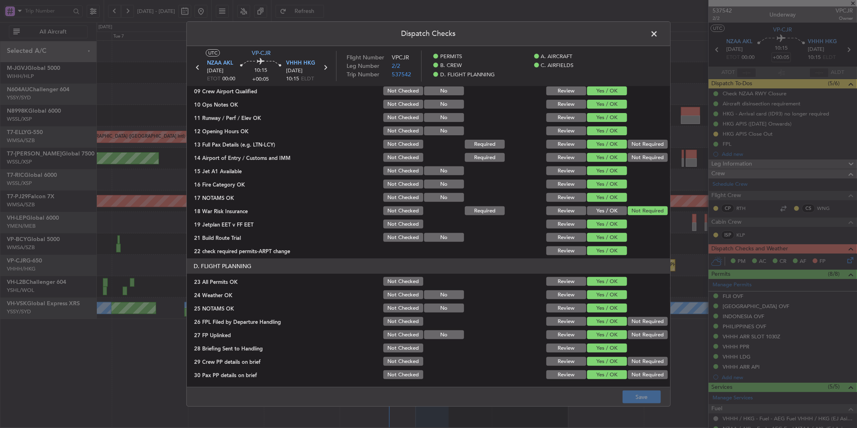
click at [647, 394] on footer "Save" at bounding box center [428, 396] width 483 height 19
click at [594, 360] on button "Yes / OK" at bounding box center [607, 361] width 40 height 9
click at [571, 360] on button "Review" at bounding box center [566, 361] width 40 height 9
click at [594, 361] on button "Yes / OK" at bounding box center [607, 361] width 40 height 9
click at [630, 394] on footer "Save" at bounding box center [428, 396] width 483 height 19
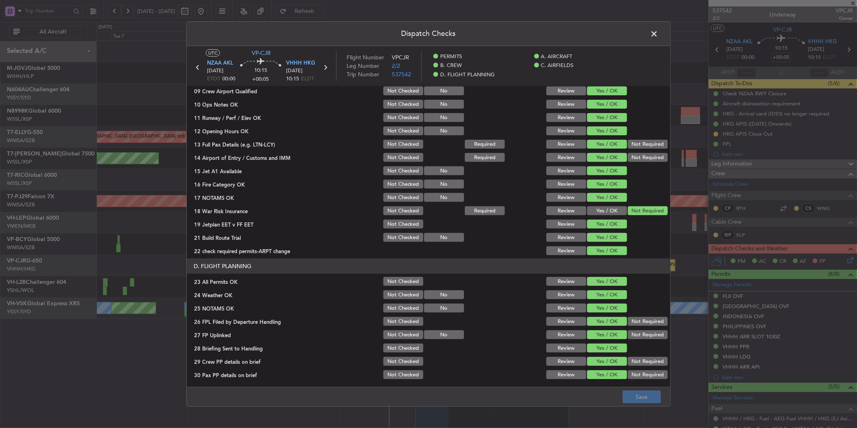
click at [630, 394] on footer "Save" at bounding box center [428, 396] width 483 height 19
click at [658, 34] on span at bounding box center [658, 36] width 0 height 16
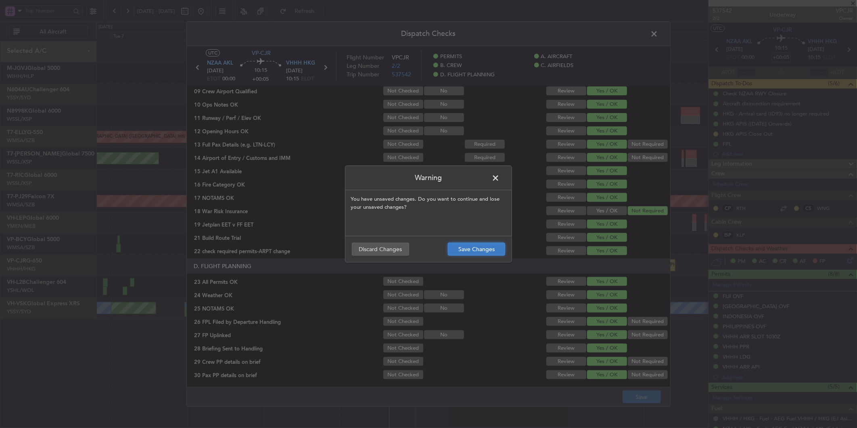
click at [470, 250] on button "Save Changes" at bounding box center [476, 249] width 57 height 13
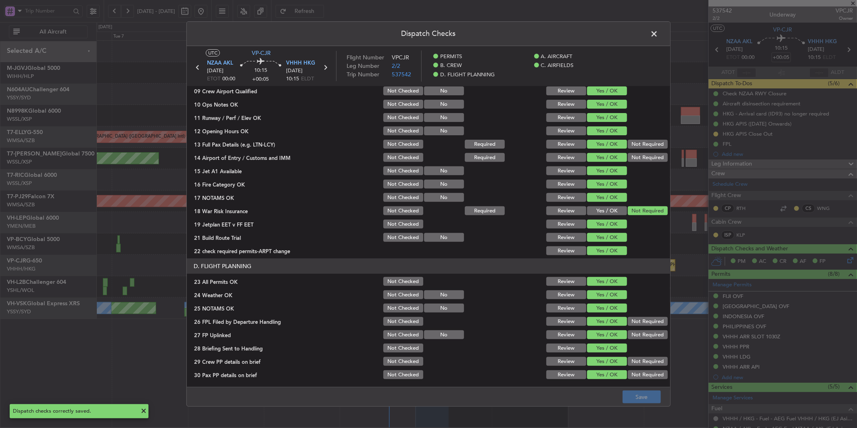
click at [658, 38] on span at bounding box center [658, 36] width 0 height 16
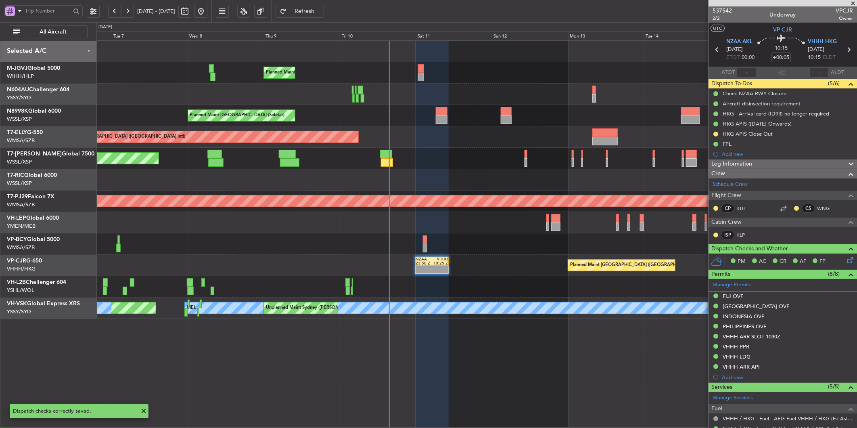
click at [498, 247] on div at bounding box center [476, 243] width 760 height 21
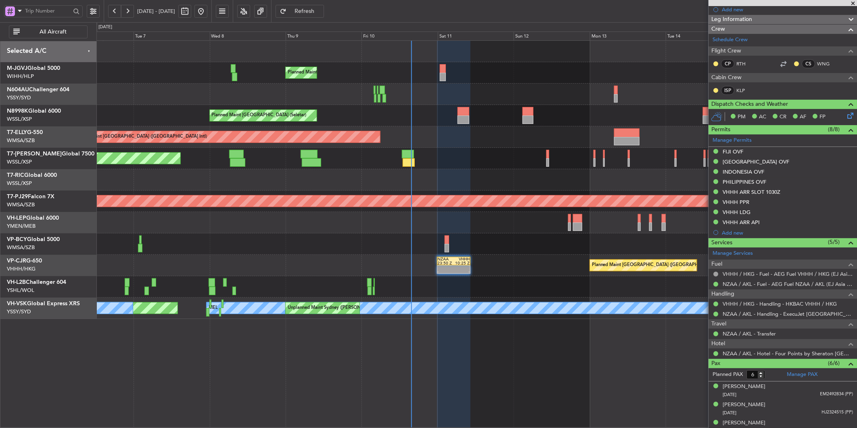
scroll to position [207, 0]
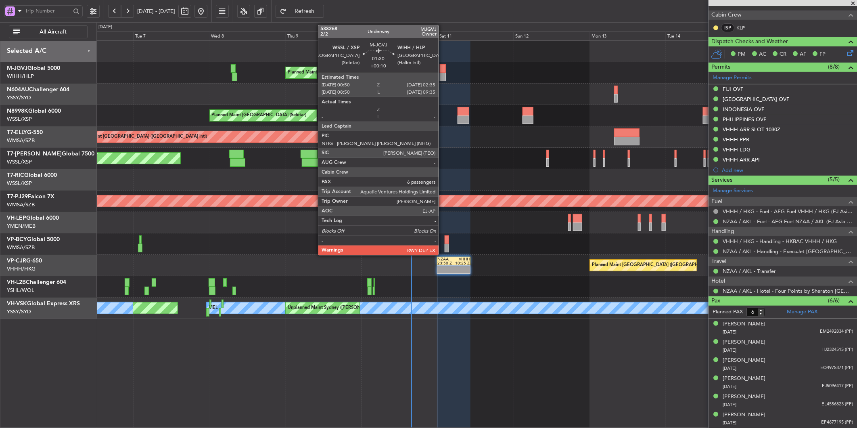
click at [443, 78] on div at bounding box center [443, 77] width 6 height 8
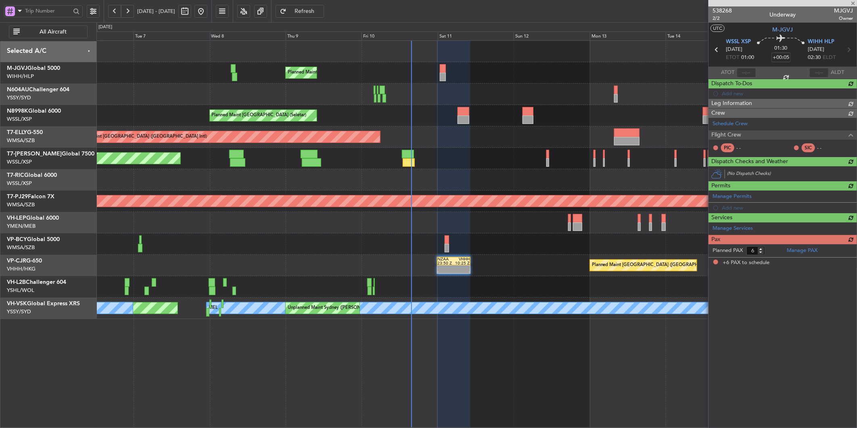
type input "+00:10"
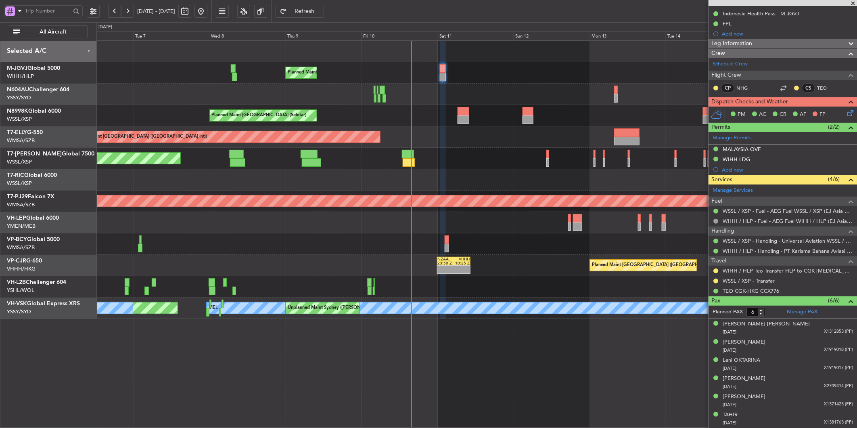
scroll to position [0, 0]
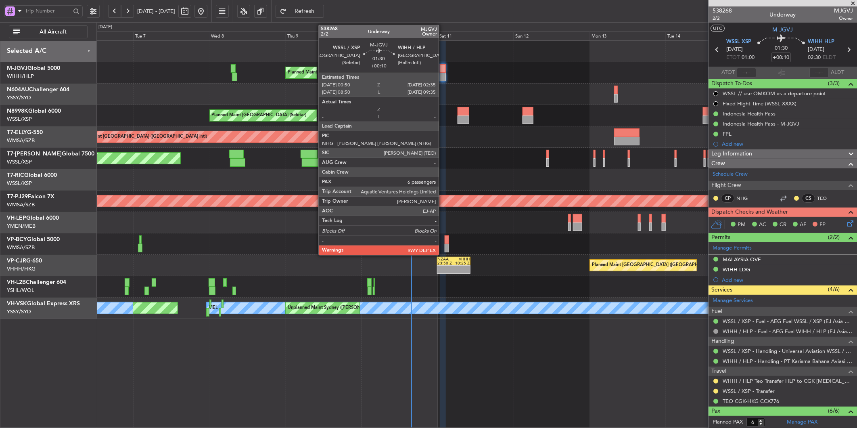
click at [443, 71] on div at bounding box center [443, 68] width 6 height 8
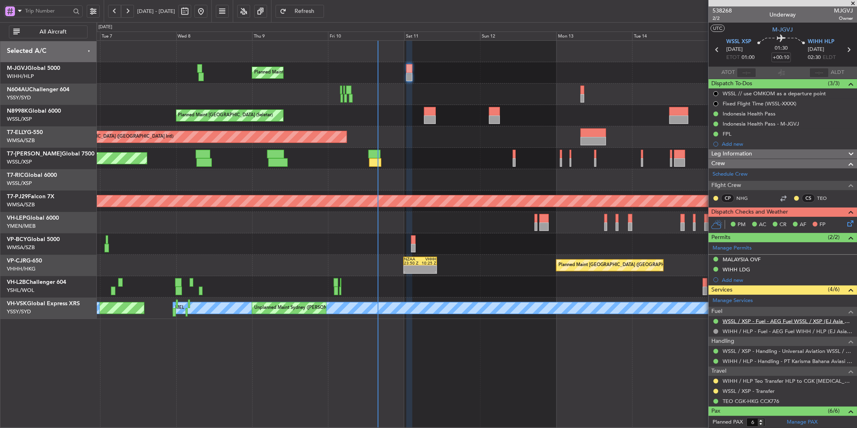
click at [800, 321] on link "WSSL / XSP - Fuel - AEG Fuel WSSL / XSP (EJ Asia Only)" at bounding box center [788, 321] width 130 height 7
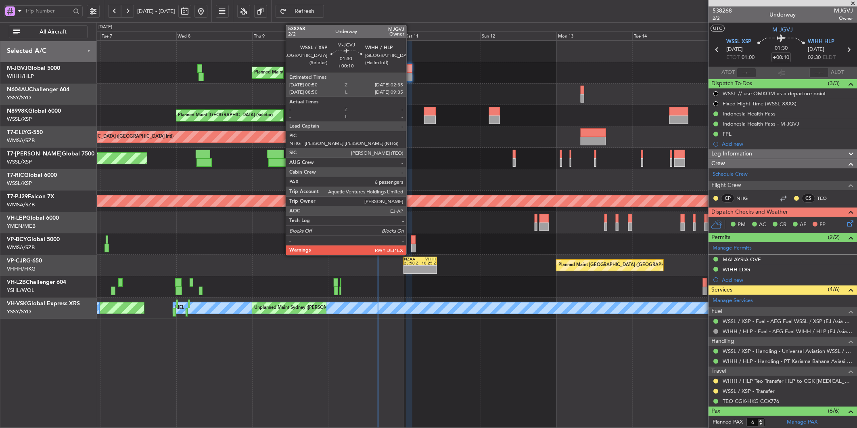
click at [408, 71] on div at bounding box center [409, 68] width 6 height 8
click at [407, 65] on div at bounding box center [409, 68] width 6 height 8
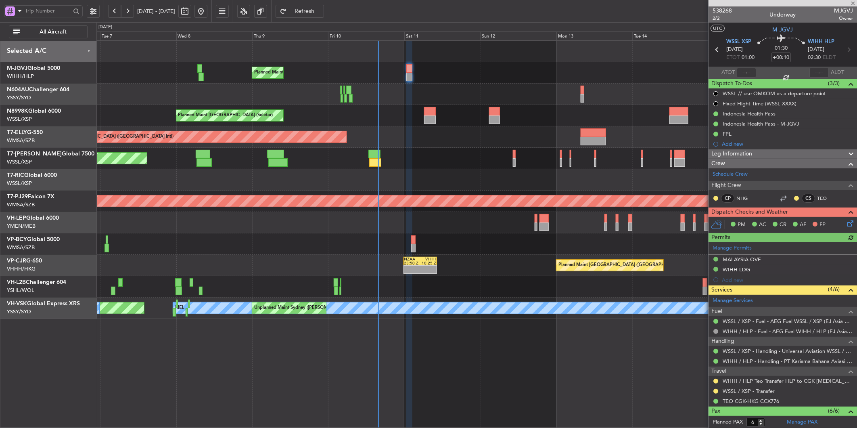
type input "[PERSON_NAME] (HHAFI)"
click at [716, 382] on button at bounding box center [716, 381] width 5 height 5
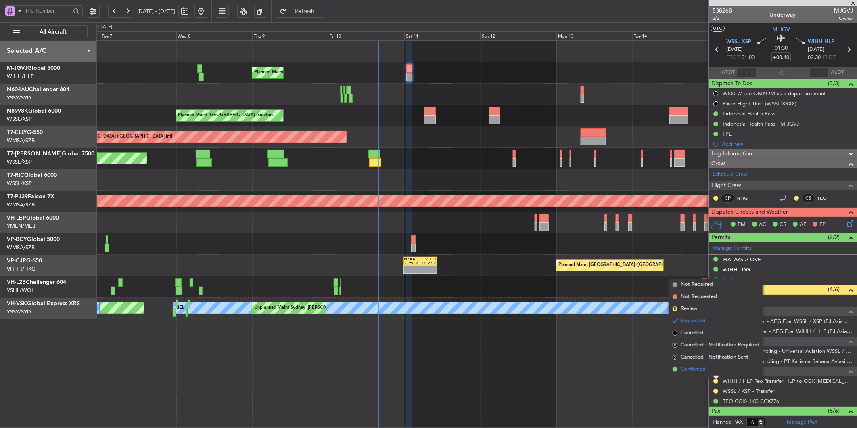
click at [699, 371] on span "Confirmed" at bounding box center [693, 369] width 25 height 8
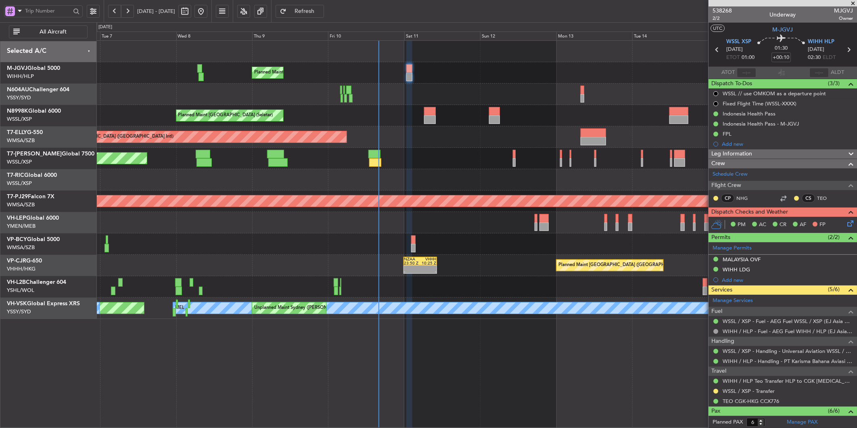
type input "[PERSON_NAME] (HHAFI)"
click at [846, 223] on icon at bounding box center [849, 222] width 6 height 6
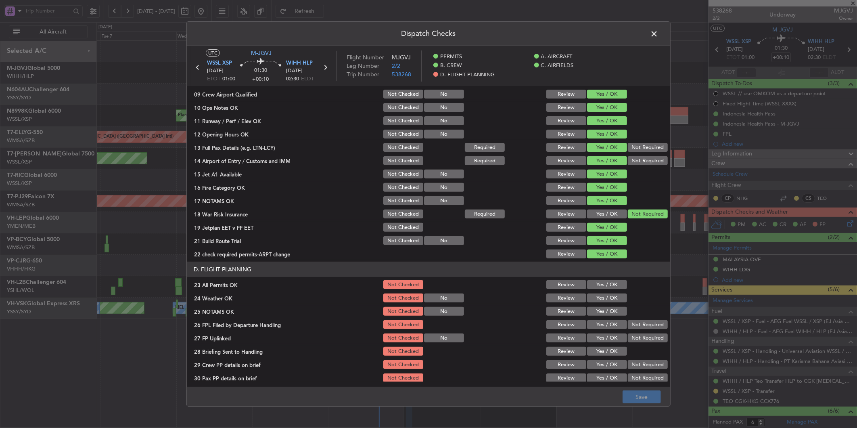
scroll to position [177, 0]
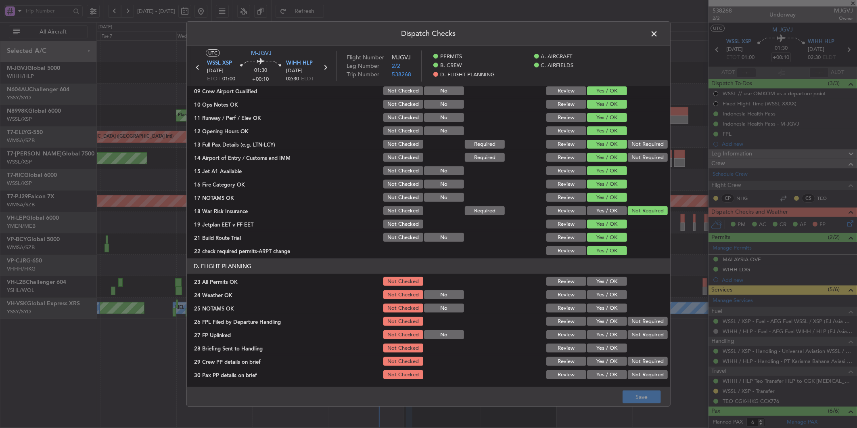
click at [607, 282] on button "Yes / OK" at bounding box center [607, 281] width 40 height 9
click at [608, 292] on button "Yes / OK" at bounding box center [607, 294] width 40 height 9
click at [607, 295] on button "Yes / OK" at bounding box center [607, 294] width 40 height 9
click at [602, 311] on button "Yes / OK" at bounding box center [607, 307] width 40 height 9
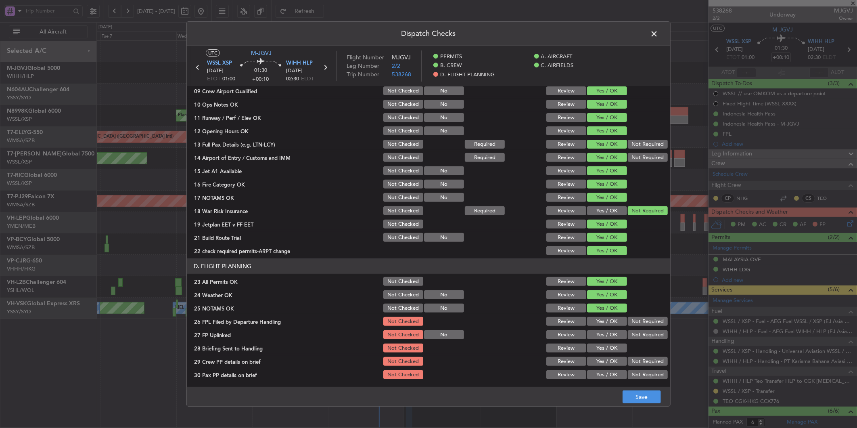
click at [602, 320] on button "Yes / OK" at bounding box center [607, 321] width 40 height 9
click at [602, 331] on button "Yes / OK" at bounding box center [607, 334] width 40 height 9
click at [603, 346] on button "Yes / OK" at bounding box center [607, 347] width 40 height 9
click at [605, 360] on button "Yes / OK" at bounding box center [607, 361] width 40 height 9
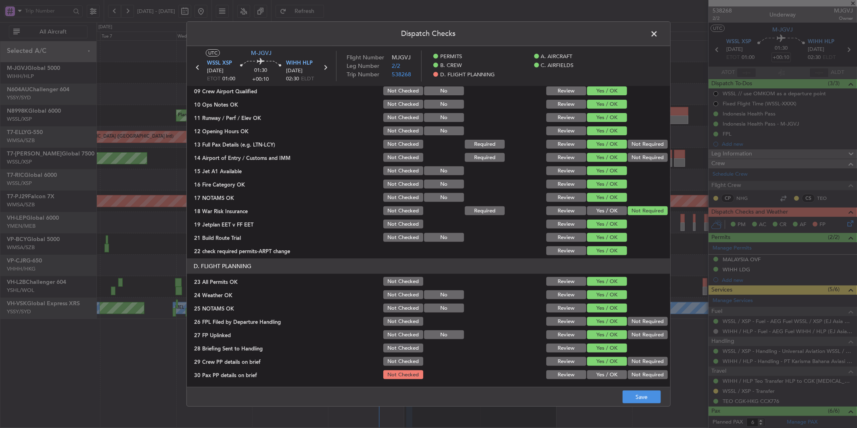
drag, startPoint x: 606, startPoint y: 373, endPoint x: 609, endPoint y: 377, distance: 4.9
click at [606, 373] on button "Yes / OK" at bounding box center [607, 374] width 40 height 9
click at [651, 404] on footer "Save" at bounding box center [428, 396] width 483 height 19
click at [644, 398] on button "Save" at bounding box center [642, 396] width 38 height 13
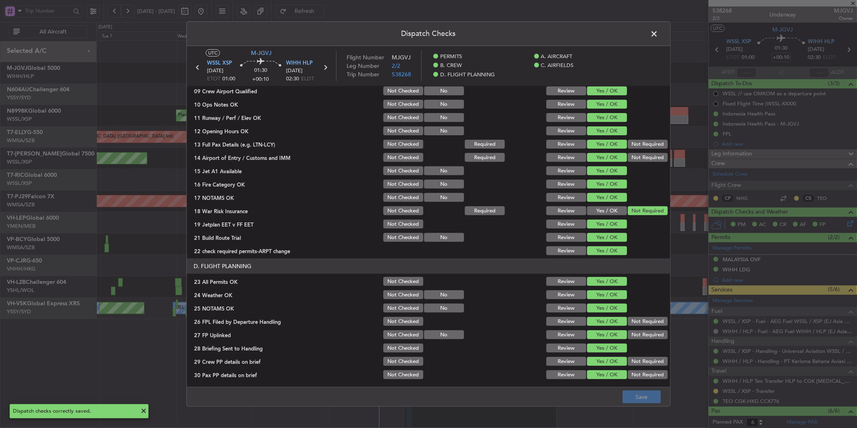
click at [658, 34] on span at bounding box center [658, 36] width 0 height 16
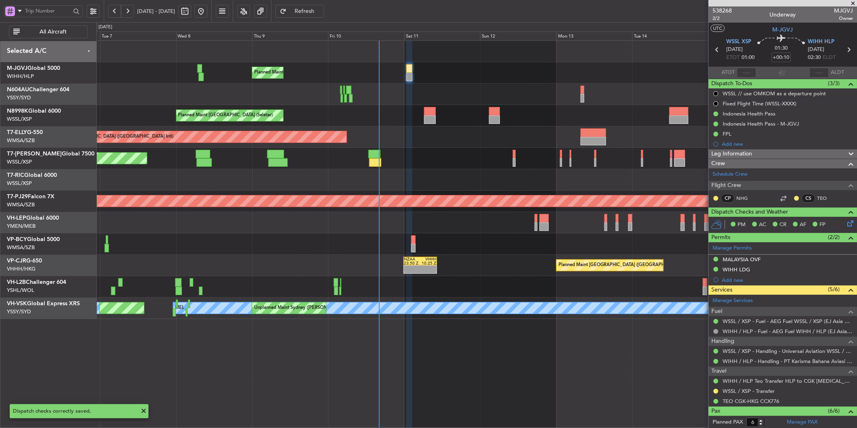
scroll to position [110, 0]
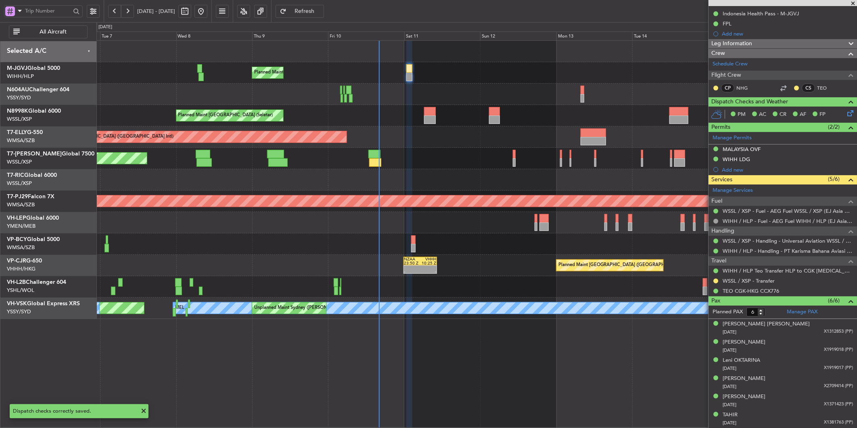
click at [426, 174] on div at bounding box center [476, 179] width 760 height 21
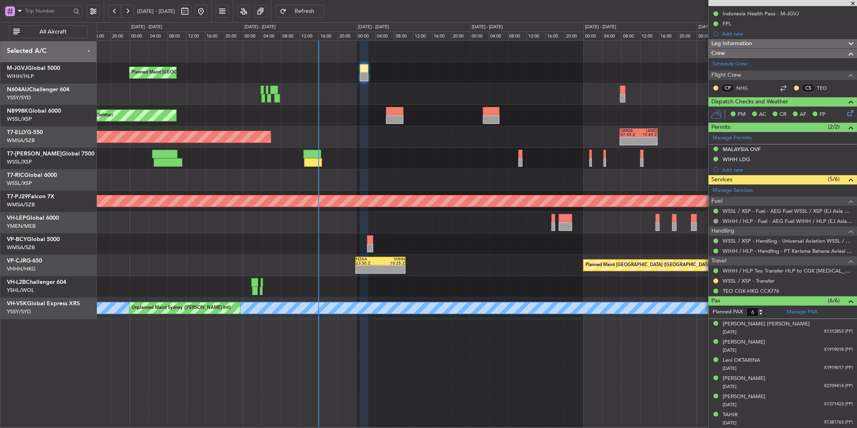
click at [388, 171] on div at bounding box center [476, 179] width 760 height 21
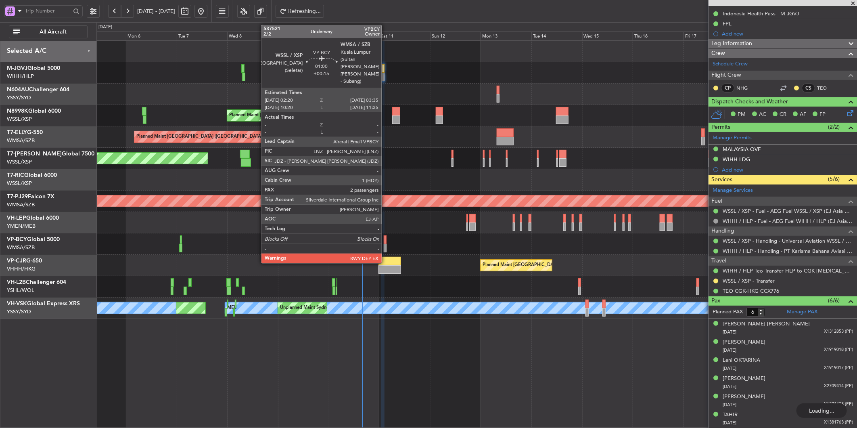
click at [386, 240] on div at bounding box center [385, 239] width 3 height 8
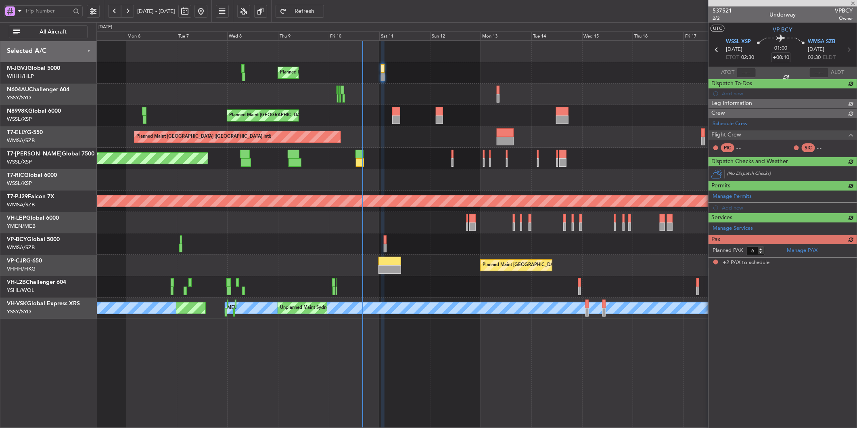
type input "+00:15"
type input "2"
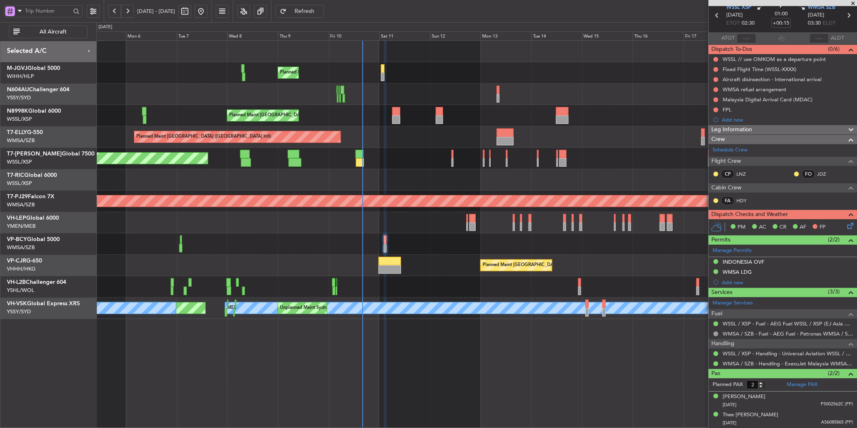
scroll to position [0, 0]
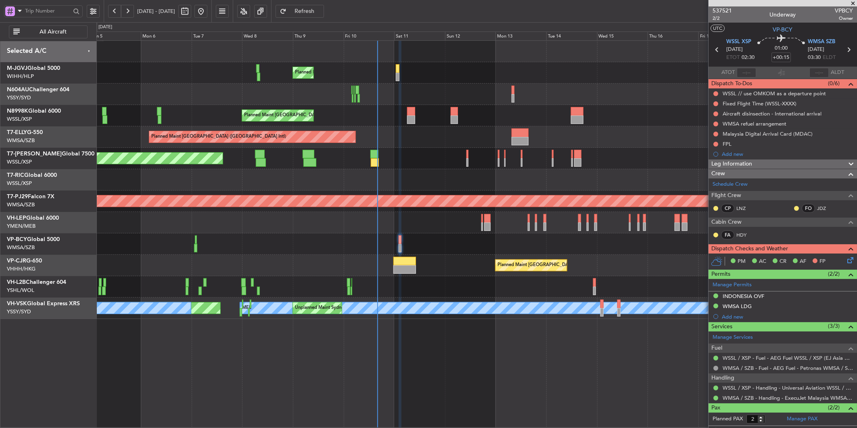
click at [418, 163] on div "Planned Maint [GEOGRAPHIC_DATA] (Seletar)" at bounding box center [476, 158] width 760 height 21
click at [715, 92] on button at bounding box center [716, 93] width 5 height 5
click at [714, 127] on span "Completed" at bounding box center [719, 129] width 27 height 8
click at [729, 104] on div "Fixed Flight Time (WSSL-XXXX)" at bounding box center [760, 103] width 74 height 7
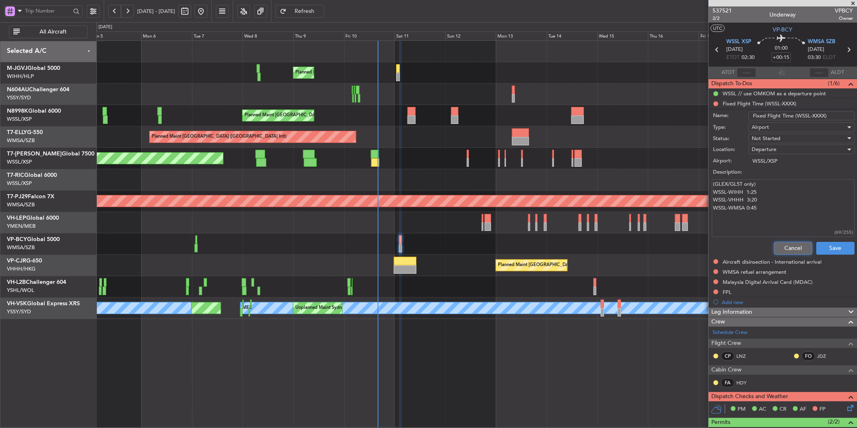
click at [782, 245] on button "Cancel" at bounding box center [793, 248] width 38 height 13
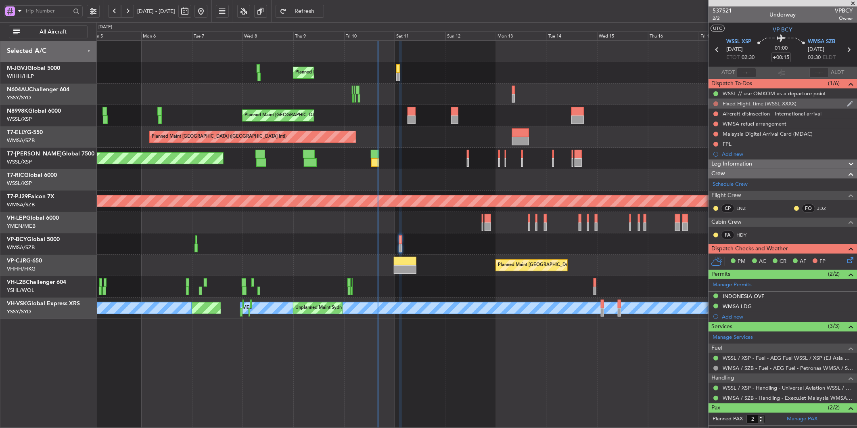
click at [716, 102] on button at bounding box center [716, 103] width 5 height 5
click at [718, 148] on span "Cancelled" at bounding box center [717, 151] width 23 height 8
click at [714, 123] on button at bounding box center [716, 123] width 5 height 5
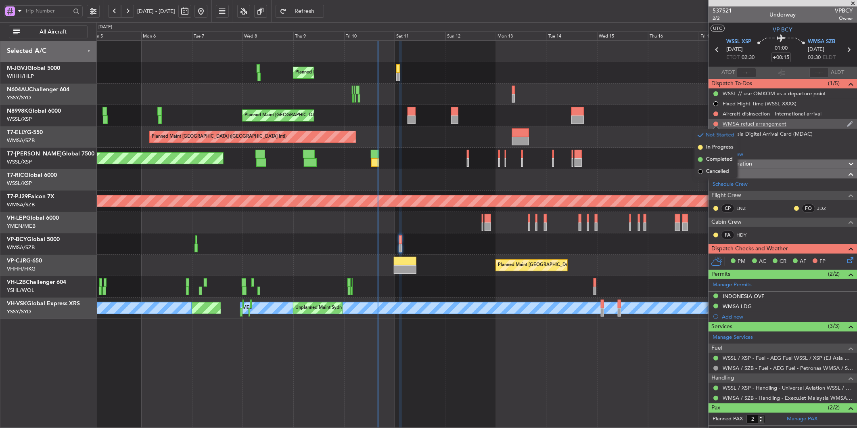
click at [747, 125] on div "WMSA refuel arrangement" at bounding box center [755, 123] width 64 height 7
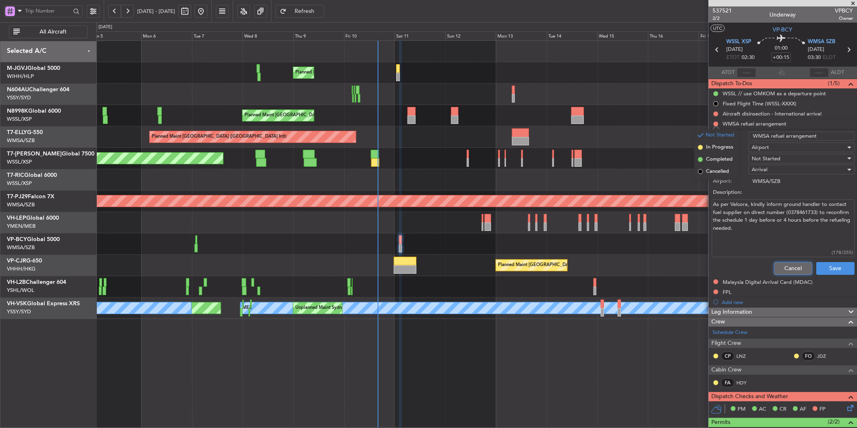
click at [784, 266] on button "Cancel" at bounding box center [793, 268] width 38 height 13
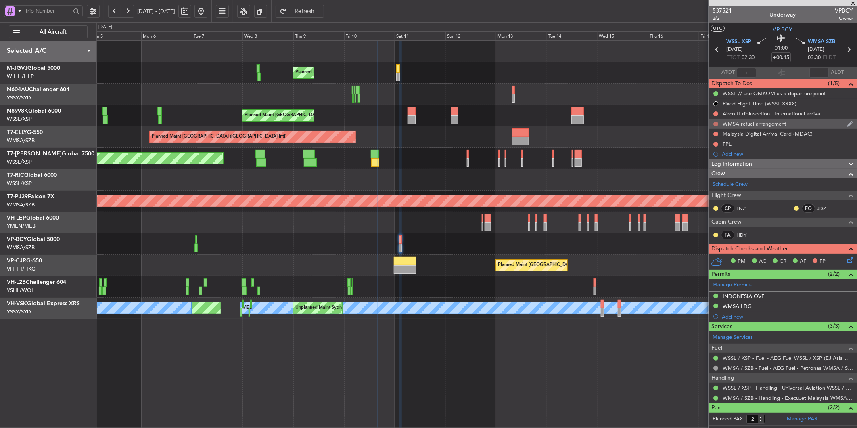
click at [716, 121] on button at bounding box center [716, 123] width 5 height 5
click at [718, 172] on span "Cancelled" at bounding box center [717, 171] width 23 height 8
click at [716, 133] on button at bounding box center [716, 134] width 5 height 5
click at [716, 167] on span "Completed" at bounding box center [719, 169] width 27 height 8
click at [726, 144] on div "FPL" at bounding box center [727, 143] width 9 height 7
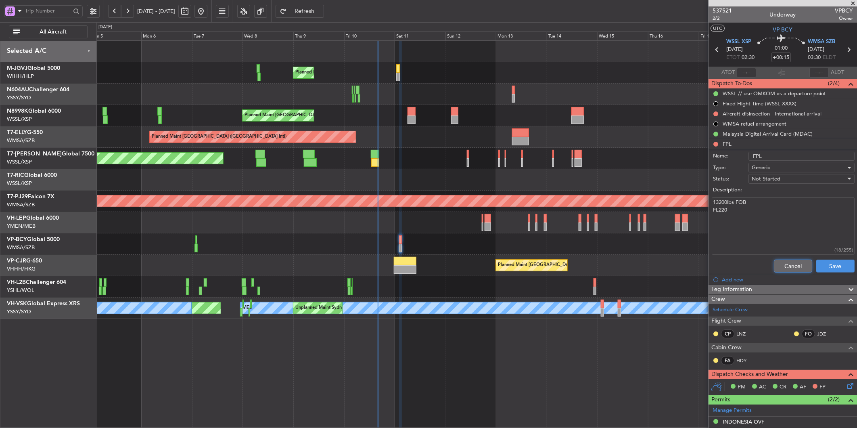
click at [779, 264] on button "Cancel" at bounding box center [793, 265] width 38 height 13
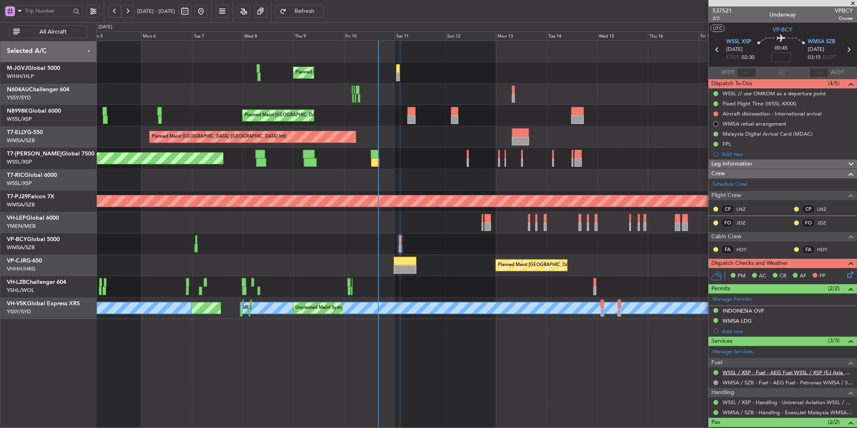
click at [763, 370] on link "WSSL / XSP - Fuel - AEG Fuel WSSL / XSP (EJ Asia Only)" at bounding box center [788, 372] width 130 height 7
type input "Hafiz Sapuwan (HHAFI)"
click at [772, 134] on div "Malaysia Digital Arrival Card (MDAC)" at bounding box center [768, 133] width 90 height 7
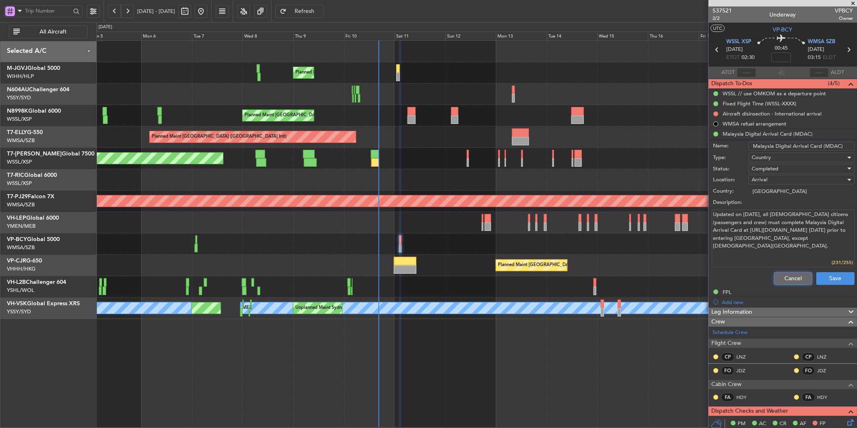
click at [783, 278] on button "Cancel" at bounding box center [793, 278] width 38 height 13
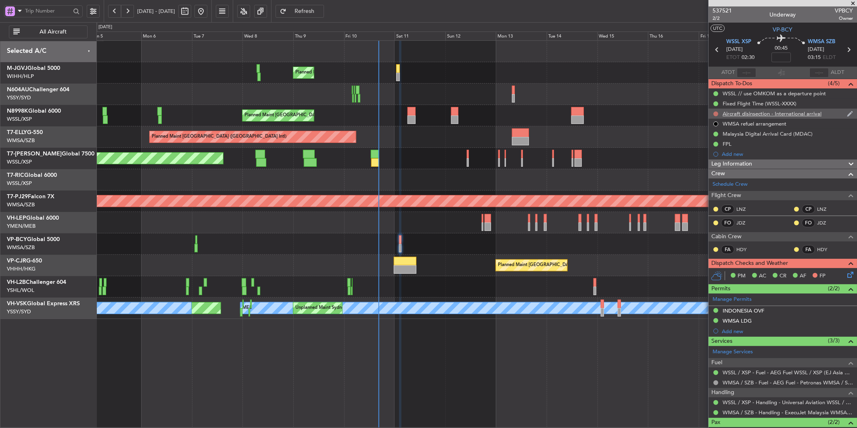
click at [715, 112] on button at bounding box center [716, 113] width 5 height 5
click at [714, 149] on span "Completed" at bounding box center [719, 149] width 27 height 8
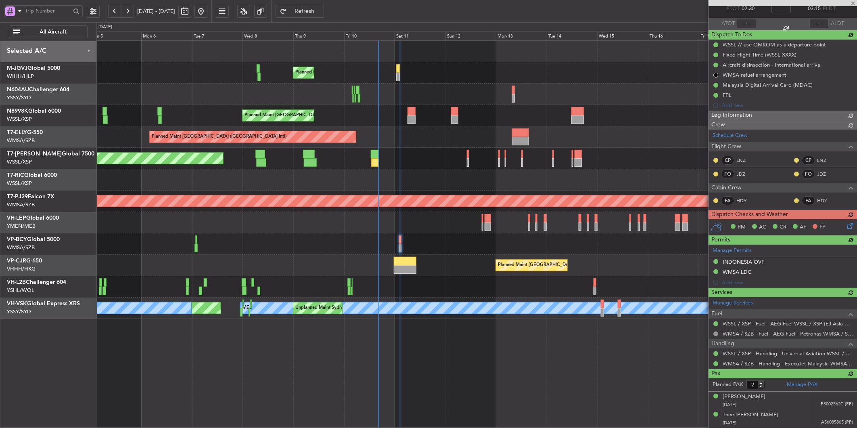
type input "Hafiz Sapuwan (HHAFI)"
click at [846, 224] on icon at bounding box center [849, 224] width 6 height 6
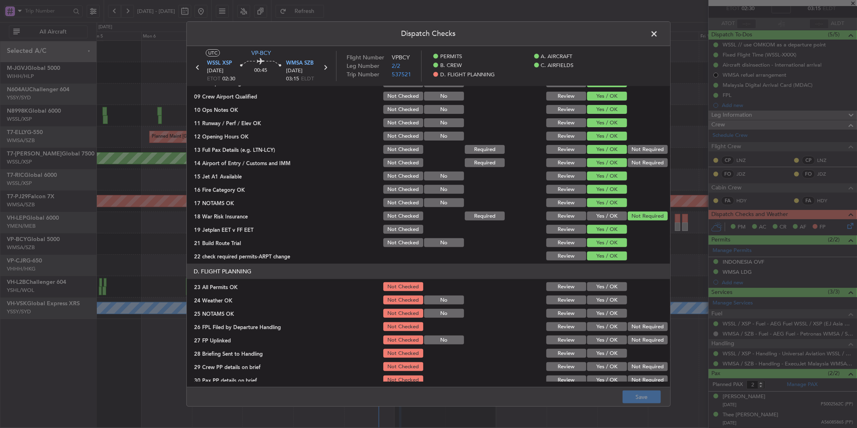
scroll to position [177, 0]
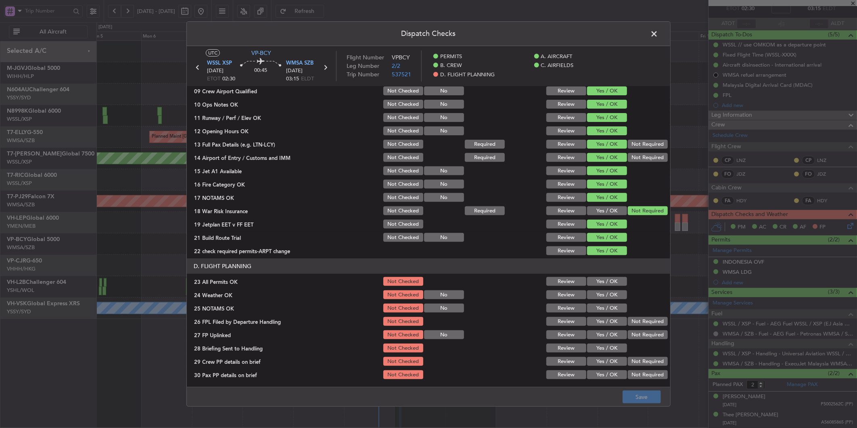
click at [603, 278] on button "Yes / OK" at bounding box center [607, 281] width 40 height 9
click at [603, 294] on button "Yes / OK" at bounding box center [607, 294] width 40 height 9
click at [605, 307] on button "Yes / OK" at bounding box center [607, 307] width 40 height 9
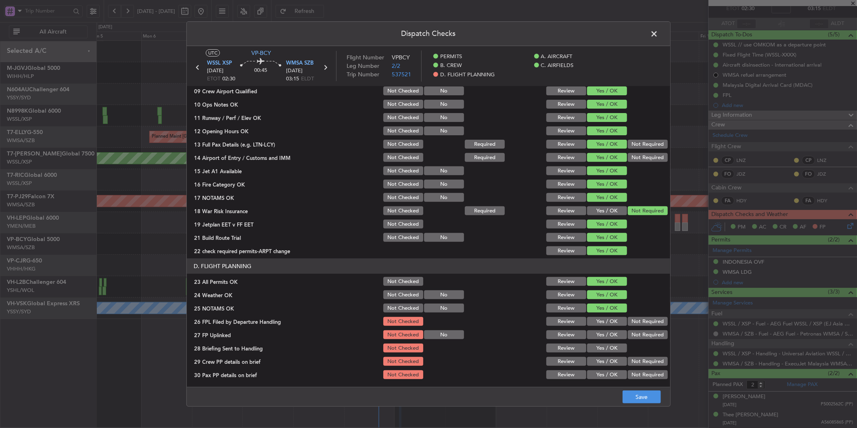
click at [605, 320] on button "Yes / OK" at bounding box center [607, 321] width 40 height 9
click at [604, 332] on button "Yes / OK" at bounding box center [607, 334] width 40 height 9
click at [603, 343] on button "Yes / OK" at bounding box center [607, 347] width 40 height 9
click at [603, 358] on button "Yes / OK" at bounding box center [607, 361] width 40 height 9
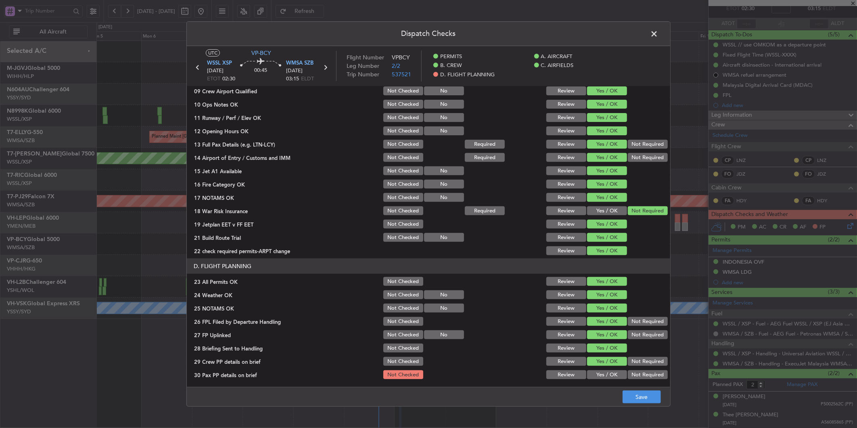
drag, startPoint x: 603, startPoint y: 370, endPoint x: 605, endPoint y: 373, distance: 4.2
click at [604, 372] on button "Yes / OK" at bounding box center [607, 374] width 40 height 9
click at [638, 402] on button "Save" at bounding box center [642, 396] width 38 height 13
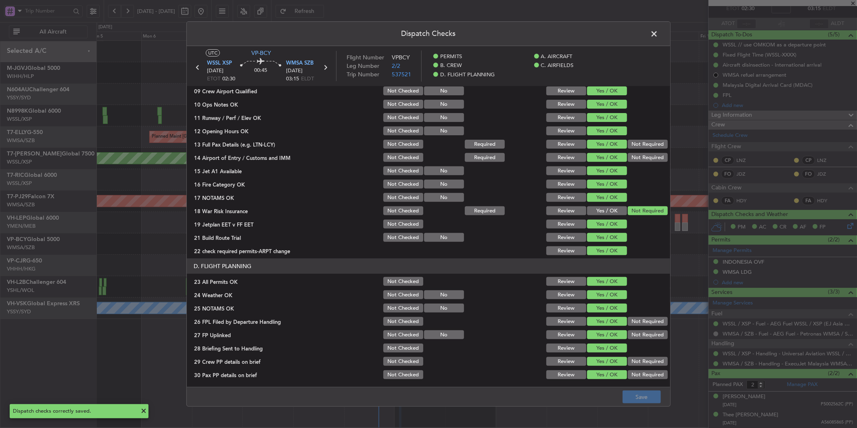
click at [658, 34] on span at bounding box center [658, 36] width 0 height 16
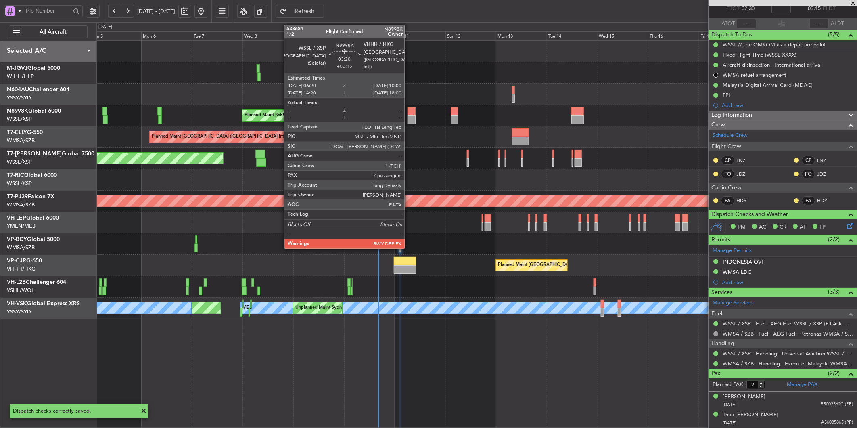
click at [409, 118] on div at bounding box center [412, 119] width 8 height 8
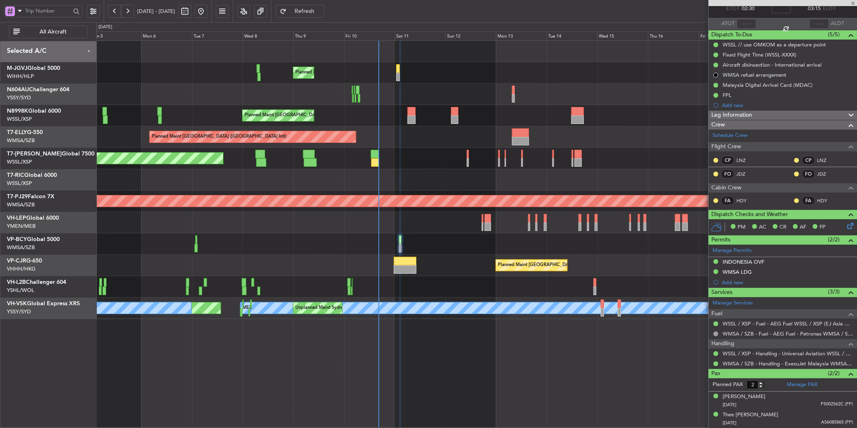
type input "+00:15"
type input "7"
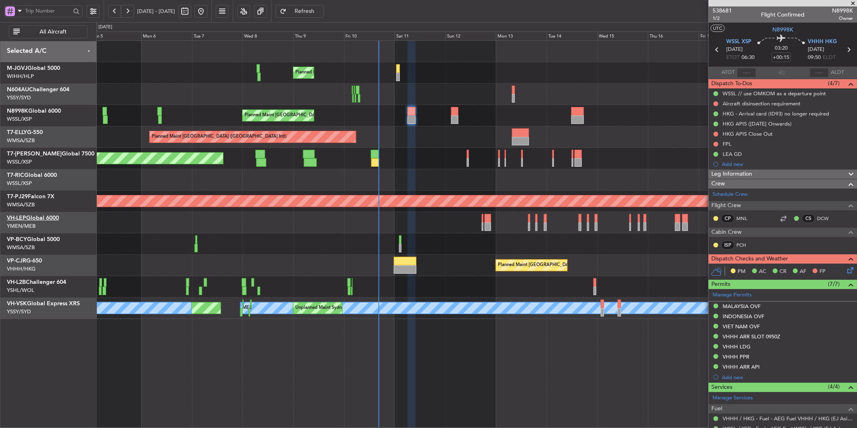
click at [45, 217] on link "VH-LEP Global 6000" at bounding box center [33, 218] width 52 height 6
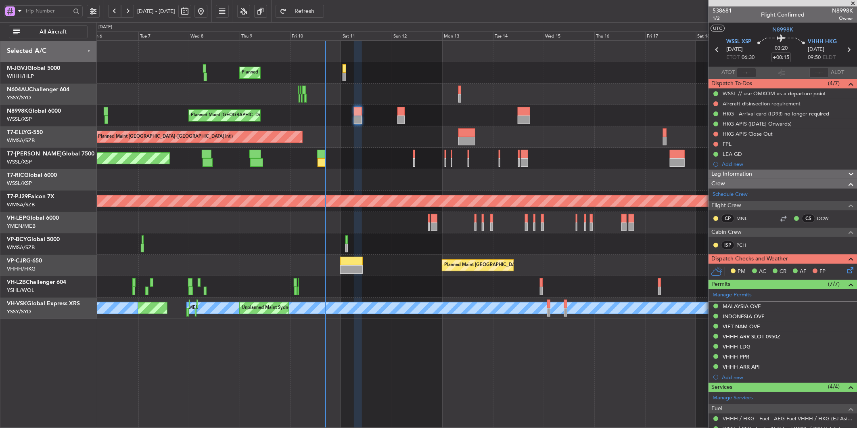
click at [389, 224] on div at bounding box center [476, 222] width 760 height 21
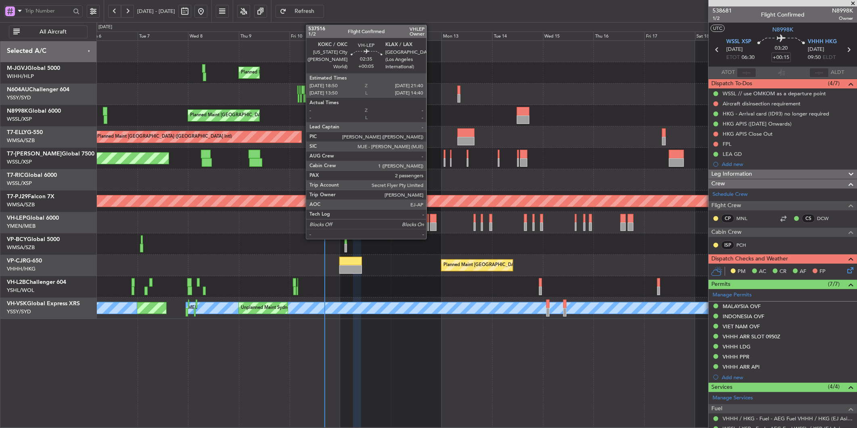
click at [431, 219] on div at bounding box center [433, 218] width 6 height 8
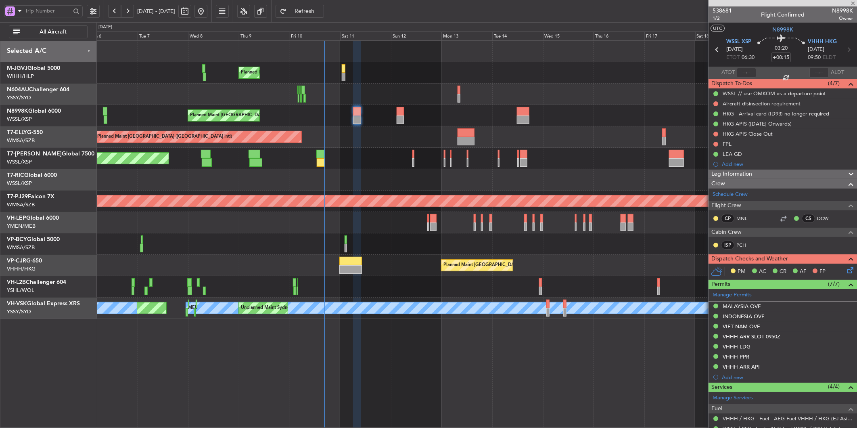
type input "+00:05"
type input "2"
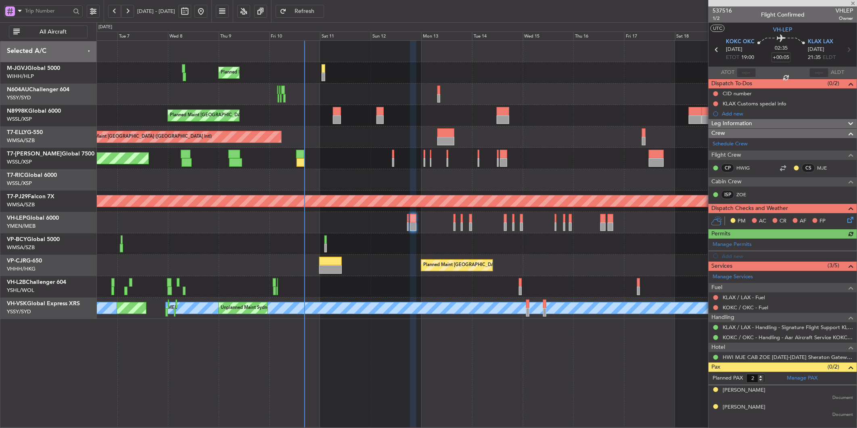
click at [424, 269] on div "Planned Maint Hong Kong (Hong Kong Intl) Planned Maint Hong Kong (Hong Kong Int…" at bounding box center [476, 265] width 760 height 21
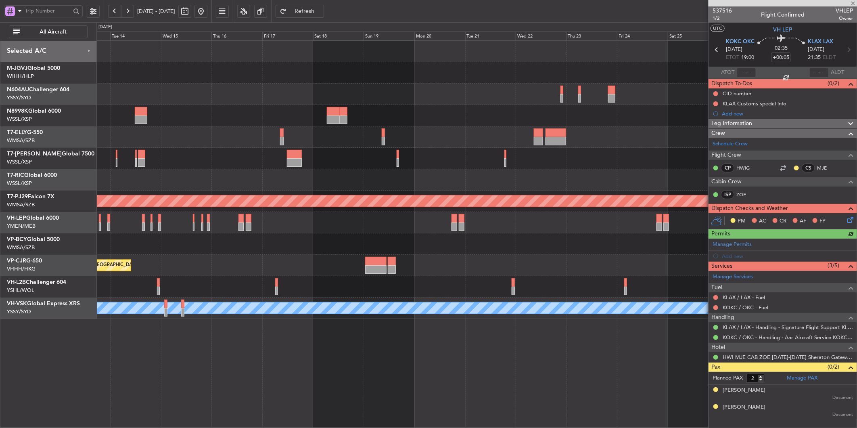
click at [313, 266] on div "Planned Maint [GEOGRAPHIC_DATA] ([GEOGRAPHIC_DATA] Intl)" at bounding box center [476, 265] width 760 height 21
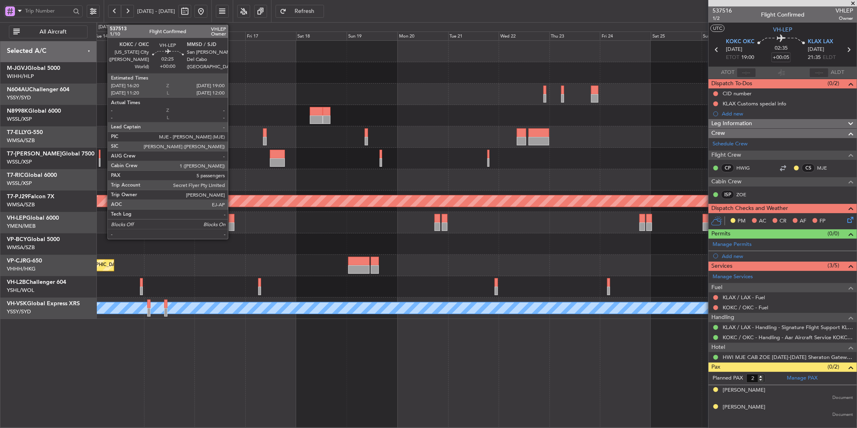
click at [232, 223] on div at bounding box center [232, 226] width 6 height 8
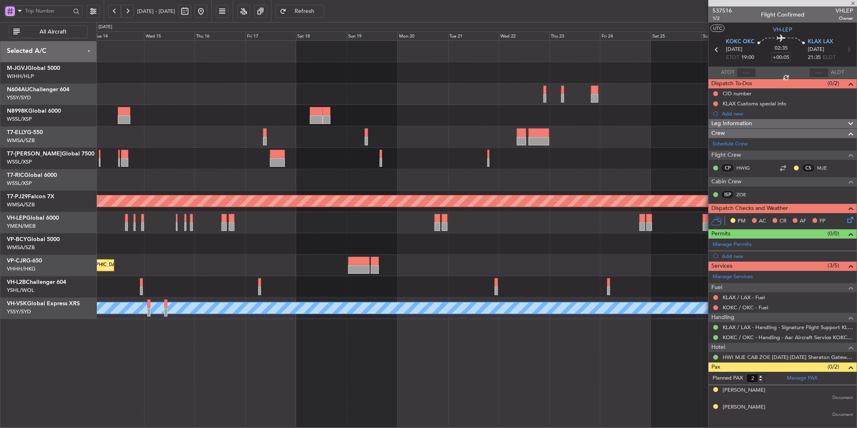
type input "5"
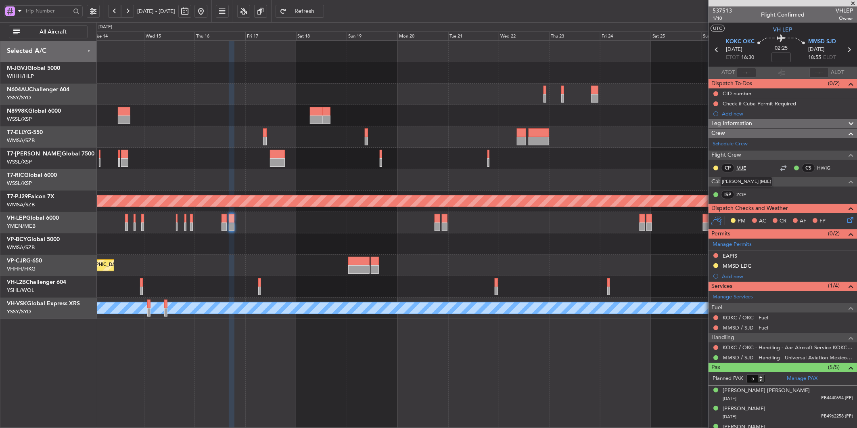
click at [743, 168] on link "MJE" at bounding box center [746, 167] width 18 height 7
click at [818, 167] on link "HWIG" at bounding box center [826, 167] width 18 height 7
click at [52, 218] on link "VH-LEP Global 6000" at bounding box center [33, 218] width 52 height 6
click at [509, 245] on div at bounding box center [476, 243] width 760 height 21
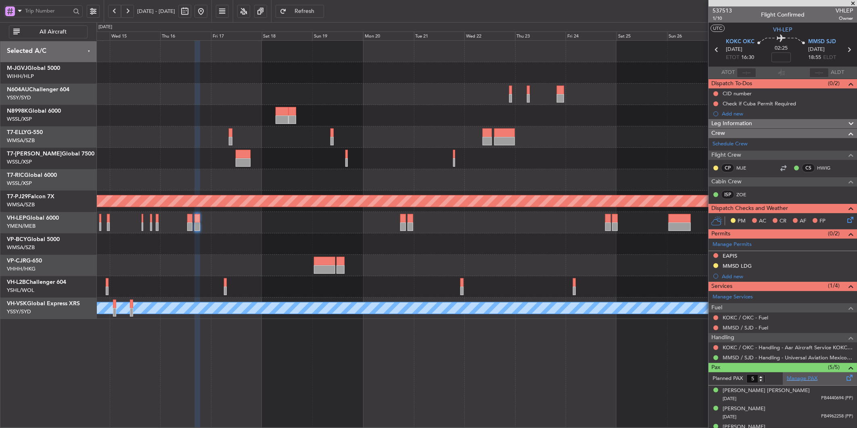
click at [801, 377] on link "Manage PAX" at bounding box center [802, 379] width 31 height 8
click at [406, 159] on div at bounding box center [476, 158] width 760 height 21
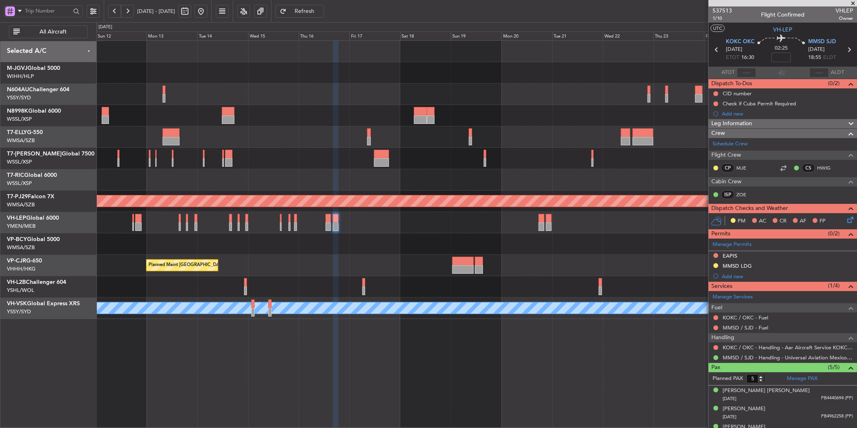
click at [471, 257] on div "Planned Maint Singapore (Seletar) Planned Maint Singapore (Seletar) Planned Mai…" at bounding box center [476, 180] width 760 height 278
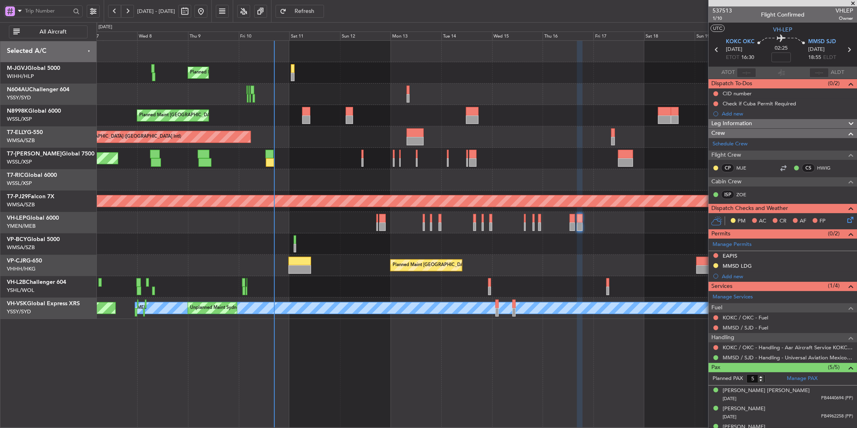
click at [443, 255] on div "Planned Maint [GEOGRAPHIC_DATA] ([GEOGRAPHIC_DATA] Intl)" at bounding box center [476, 265] width 760 height 21
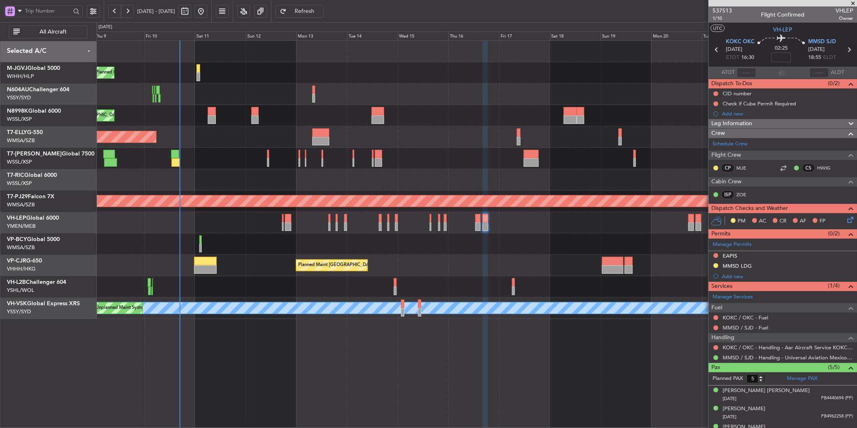
click at [499, 228] on div "Planned Maint Singapore (Seletar) Planned Maint Singapore (Seletar) Planned Mai…" at bounding box center [476, 180] width 760 height 278
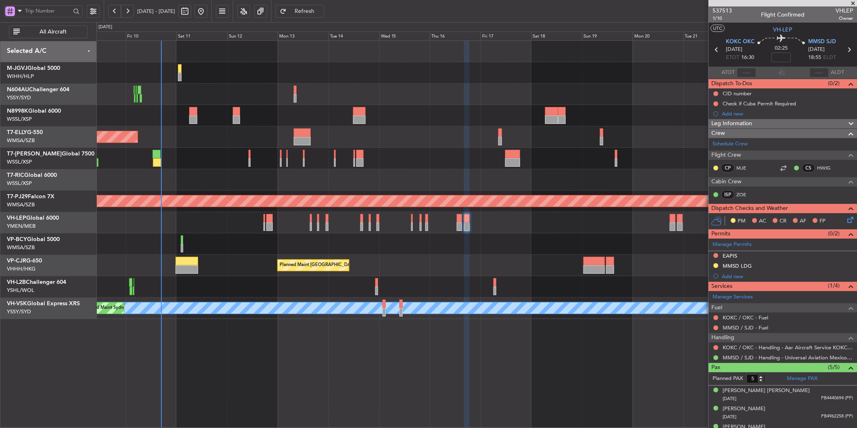
click at [513, 224] on div at bounding box center [476, 222] width 760 height 21
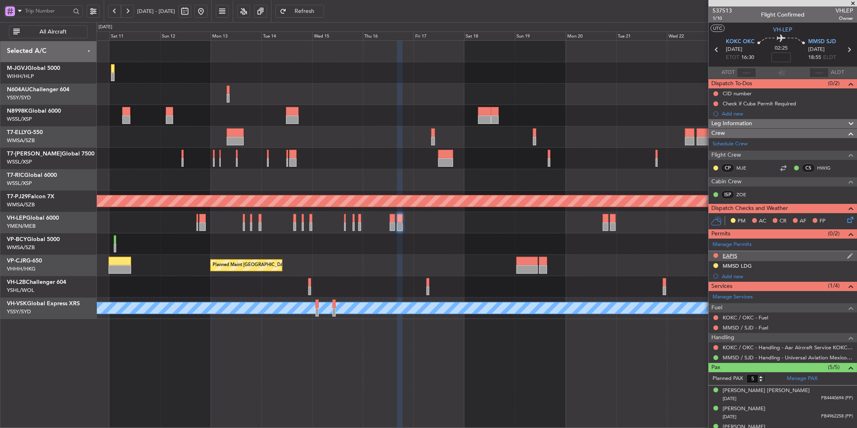
click at [732, 257] on div "EAPIS" at bounding box center [730, 255] width 15 height 7
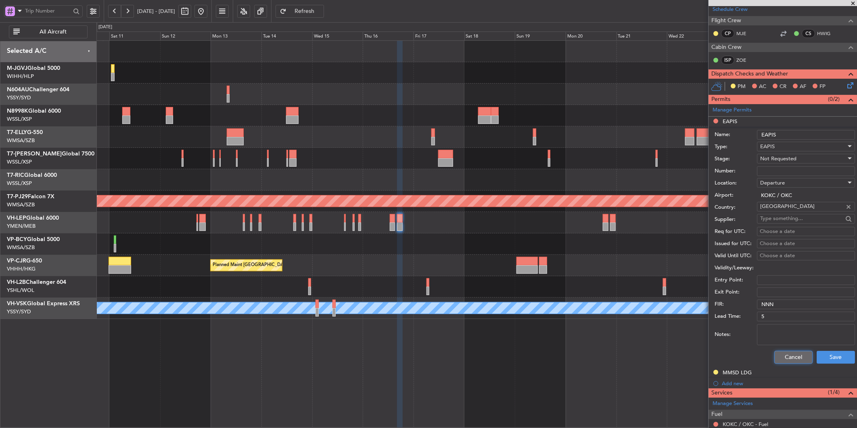
click at [786, 357] on button "Cancel" at bounding box center [793, 357] width 38 height 13
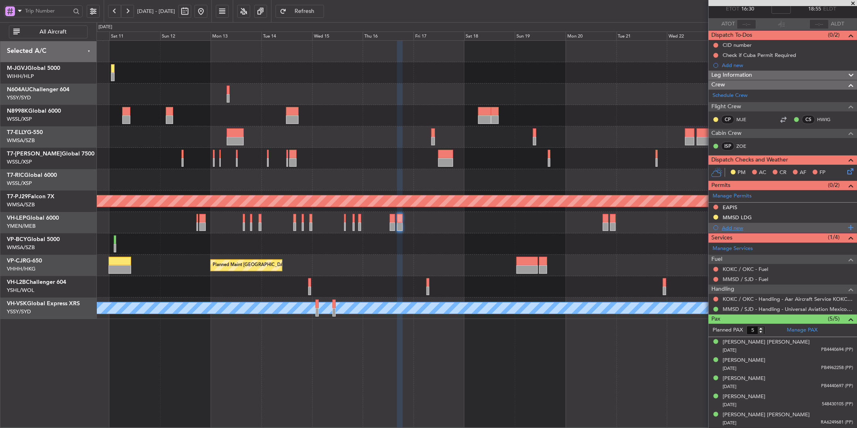
click at [737, 227] on div "Add new" at bounding box center [784, 227] width 124 height 7
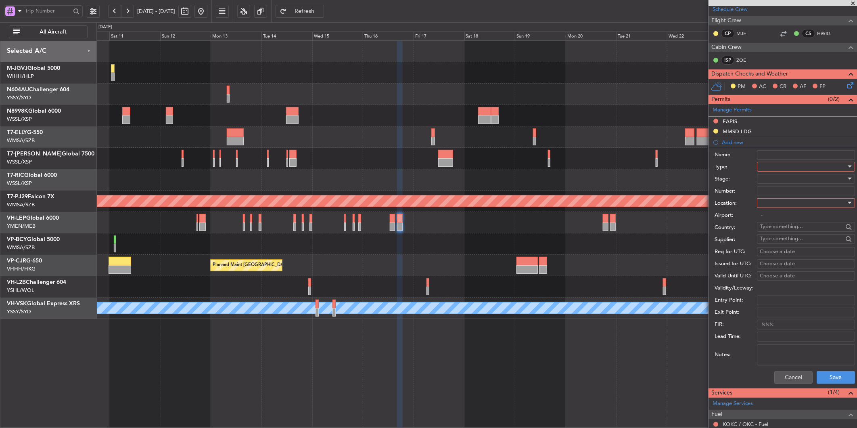
click at [784, 167] on div at bounding box center [803, 167] width 86 height 12
click at [785, 209] on span "API" at bounding box center [803, 207] width 84 height 12
click at [781, 205] on div at bounding box center [803, 203] width 86 height 12
click at [782, 162] on div at bounding box center [428, 214] width 857 height 428
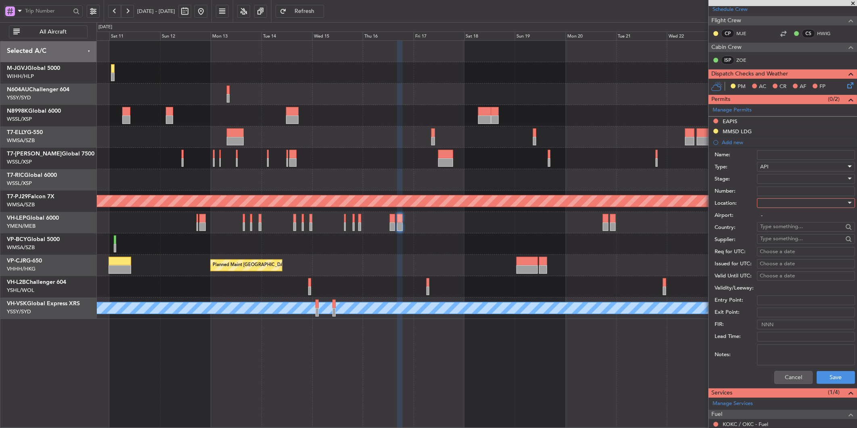
click at [781, 167] on div "API" at bounding box center [803, 167] width 86 height 12
click at [789, 370] on div at bounding box center [428, 214] width 857 height 428
click at [789, 377] on button "Cancel" at bounding box center [793, 377] width 38 height 13
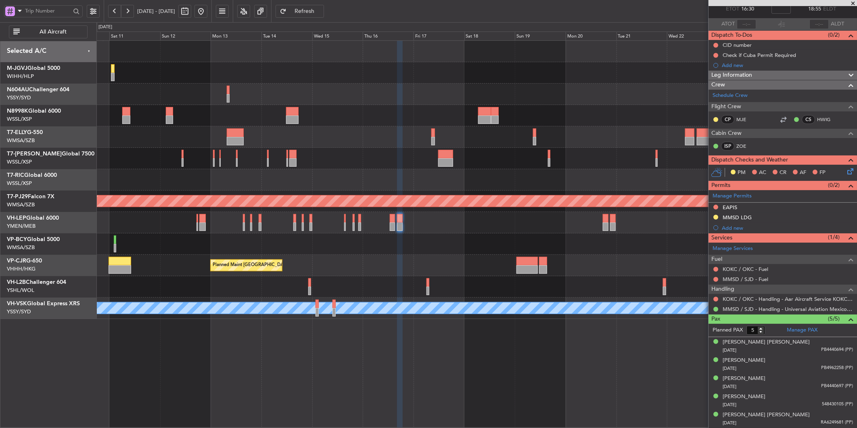
scroll to position [48, 0]
click at [730, 207] on div "EAPIS" at bounding box center [730, 207] width 15 height 7
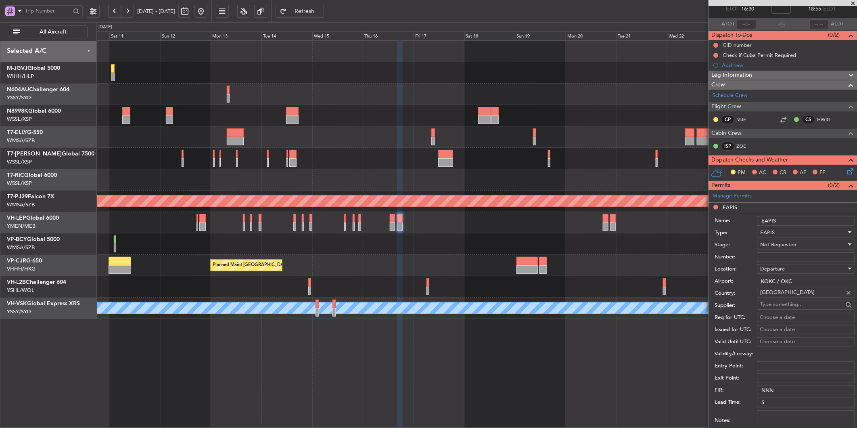
scroll to position [134, 0]
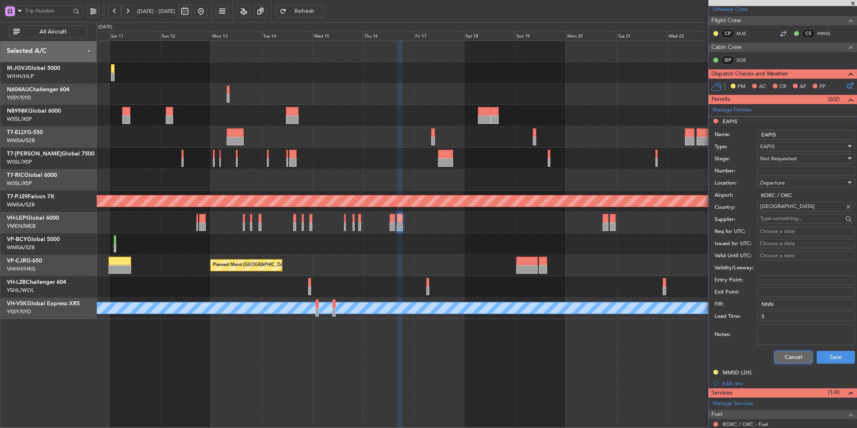
click at [782, 359] on button "Cancel" at bounding box center [793, 357] width 38 height 13
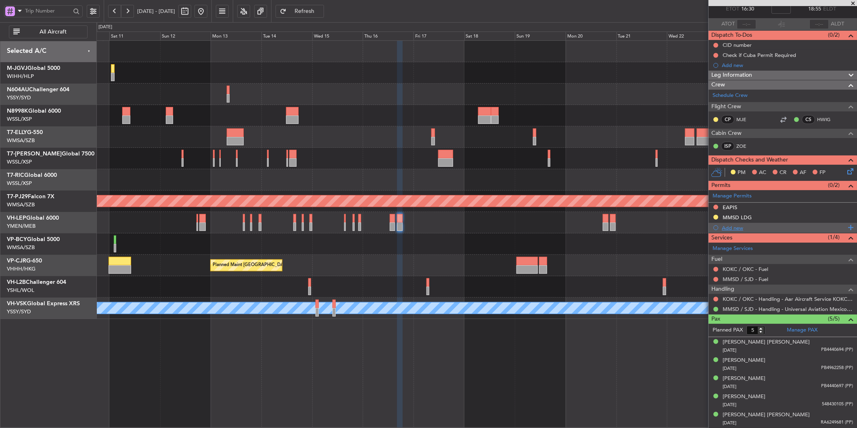
click at [734, 225] on div "Add new" at bounding box center [784, 227] width 124 height 7
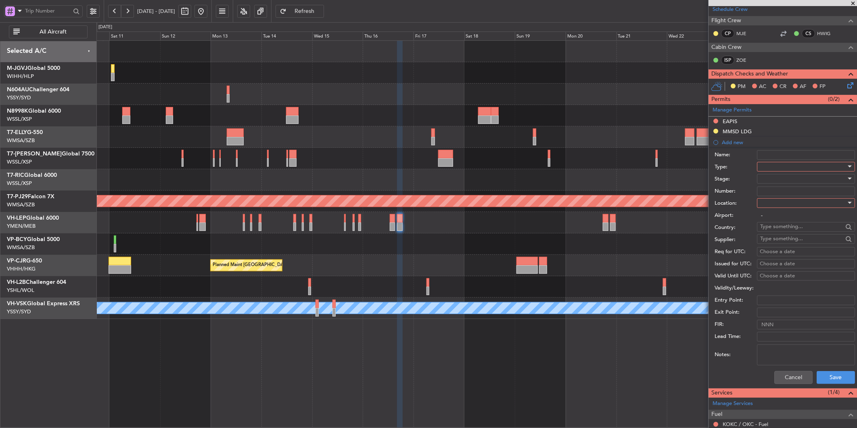
click at [793, 170] on div at bounding box center [803, 167] width 86 height 12
click at [785, 236] on span "EAPIS" at bounding box center [803, 234] width 84 height 12
click at [779, 201] on div at bounding box center [803, 203] width 86 height 12
click at [778, 247] on span "Arrival" at bounding box center [803, 244] width 84 height 12
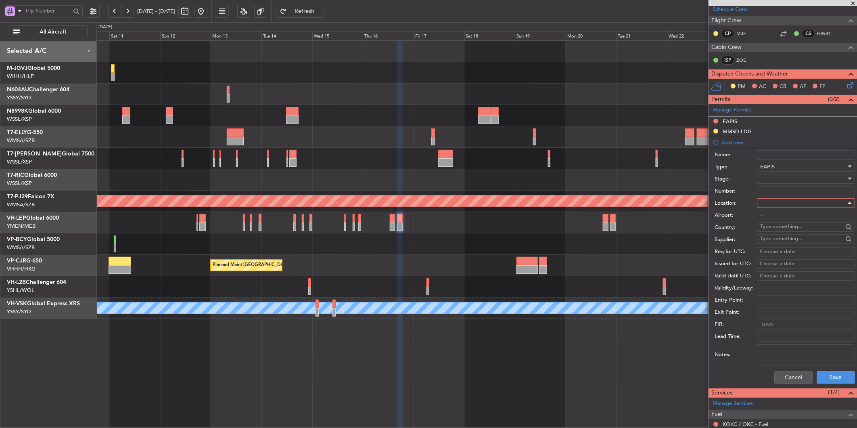
type input "MMSD / SJD"
click at [824, 376] on button "Save" at bounding box center [836, 377] width 38 height 13
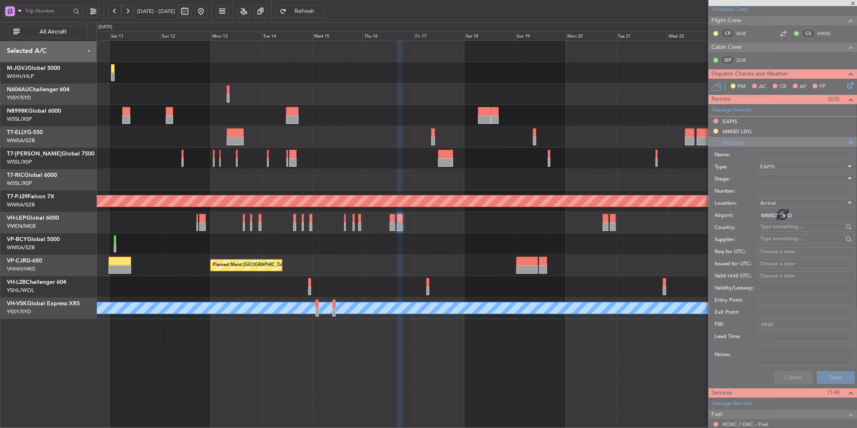
scroll to position [59, 0]
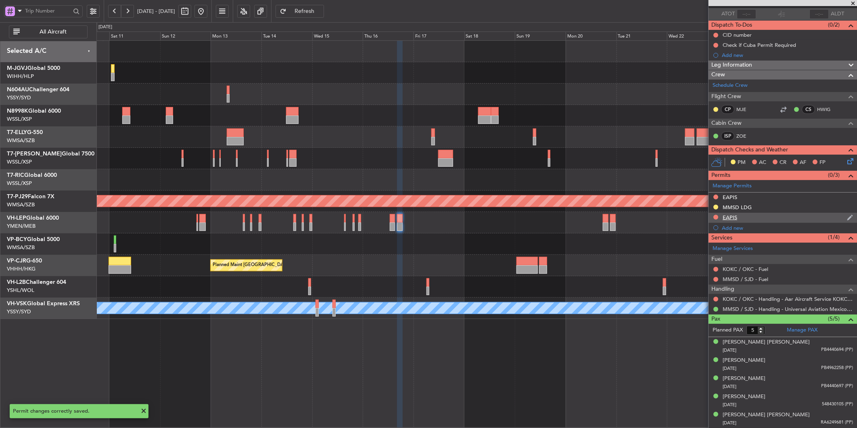
click at [734, 216] on div "EAPIS" at bounding box center [730, 217] width 15 height 7
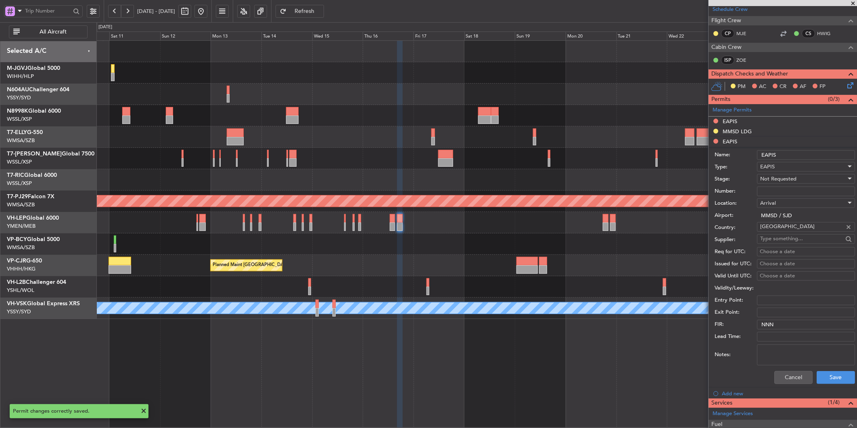
click at [761, 153] on input "EAPIS" at bounding box center [806, 155] width 98 height 10
type input "MEX EAPIS"
click at [827, 373] on button "Save" at bounding box center [836, 377] width 38 height 13
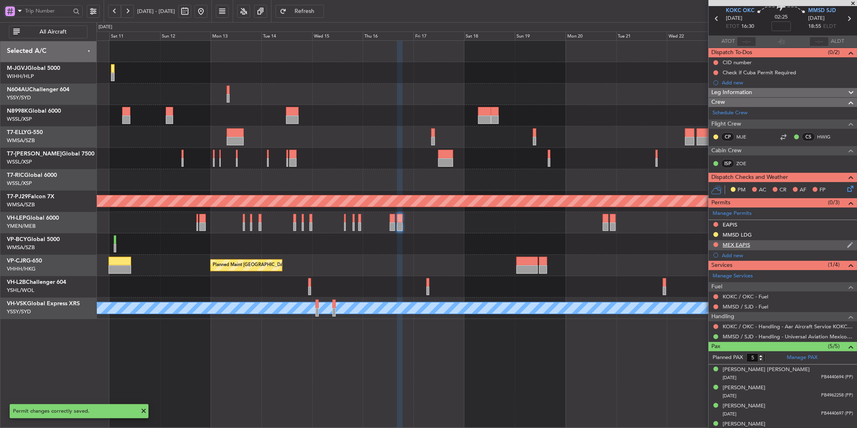
scroll to position [59, 0]
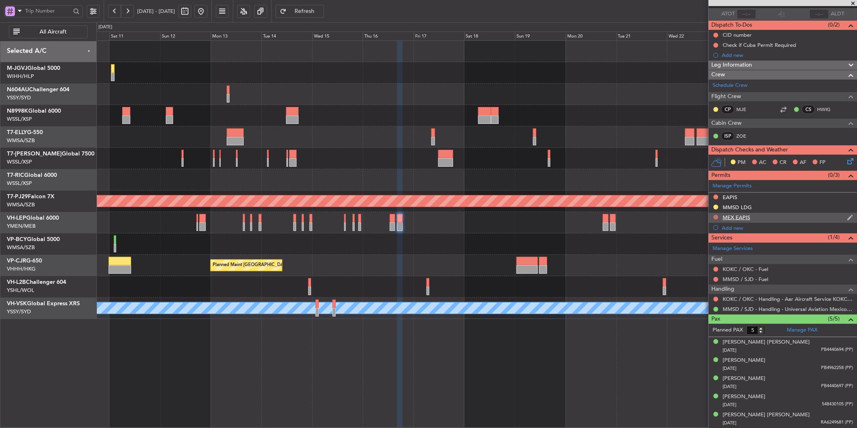
click at [716, 218] on button at bounding box center [716, 217] width 5 height 5
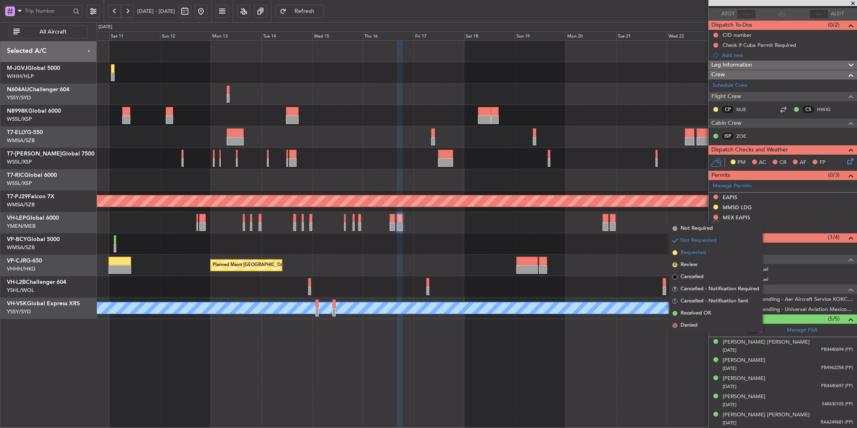
click at [697, 253] on span "Requested" at bounding box center [693, 253] width 25 height 8
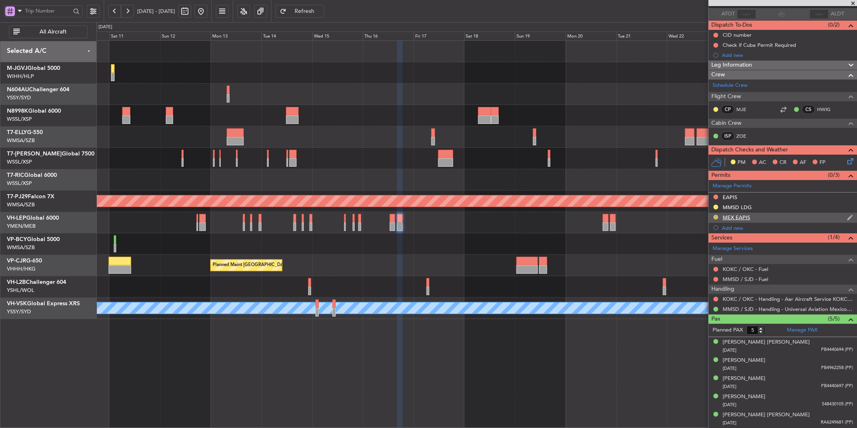
click at [716, 216] on button at bounding box center [716, 217] width 5 height 5
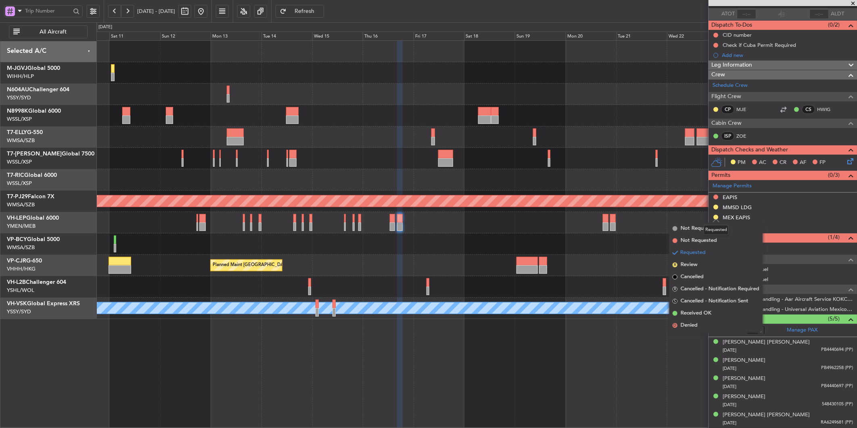
click at [705, 240] on mat-tooltip-component "Requested" at bounding box center [716, 229] width 36 height 21
click at [685, 237] on span "Not Requested" at bounding box center [699, 240] width 36 height 8
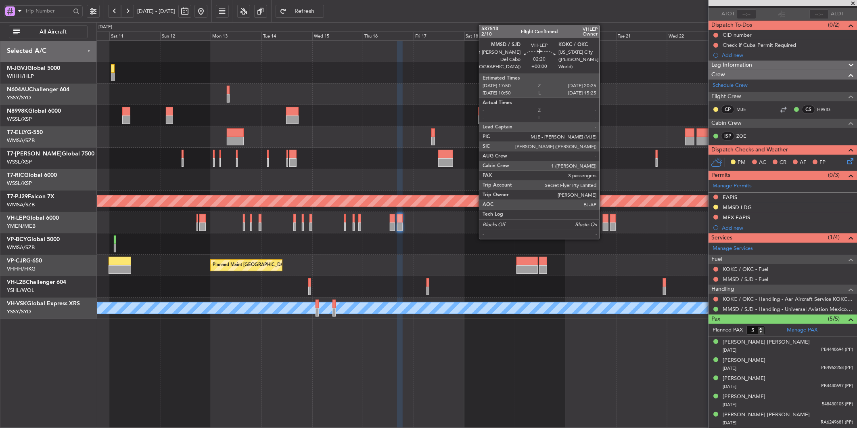
click at [604, 223] on div at bounding box center [606, 226] width 6 height 8
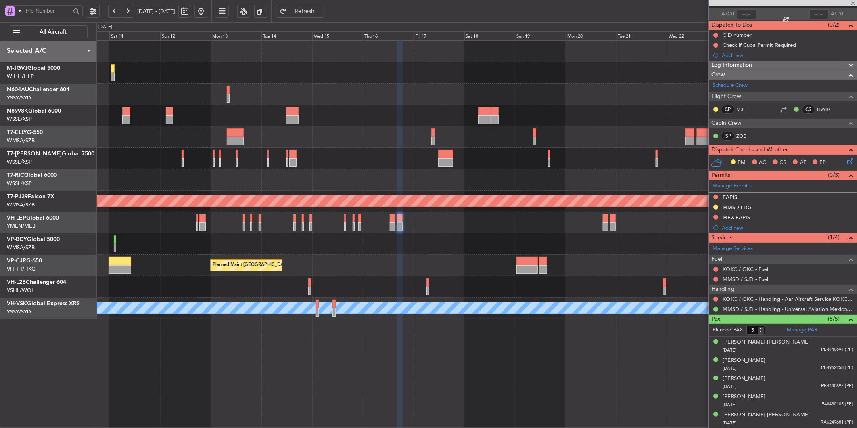
type input "3"
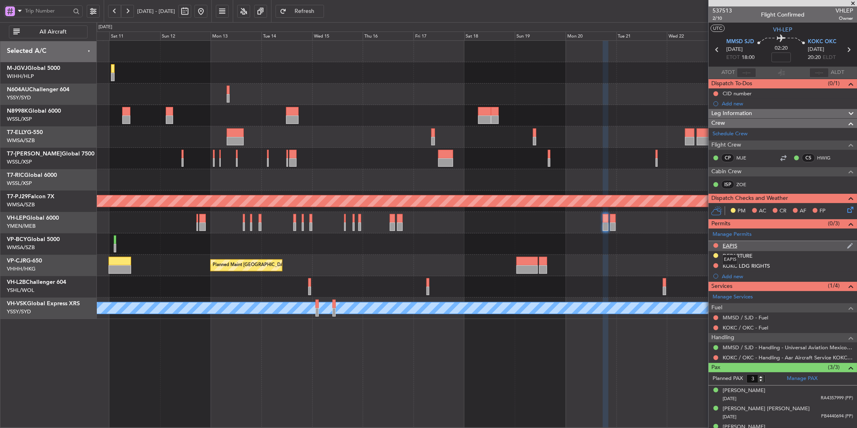
click at [731, 244] on div "EAPIS" at bounding box center [730, 245] width 15 height 7
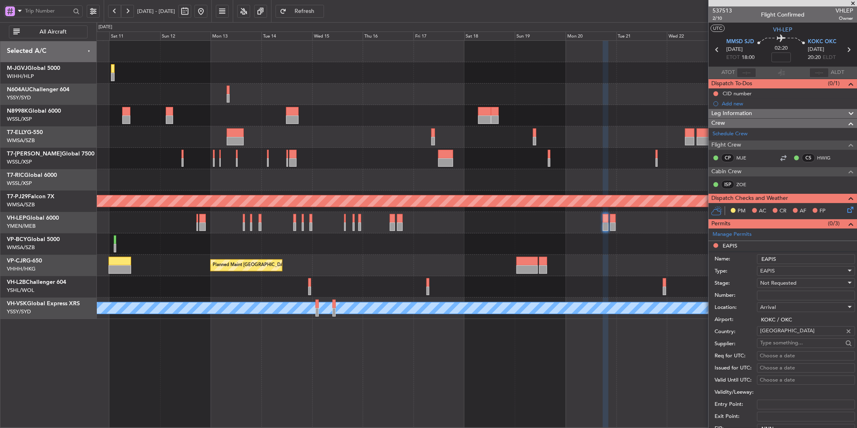
click at [779, 307] on div "Arrival" at bounding box center [803, 307] width 86 height 12
click at [778, 324] on span "Departure" at bounding box center [803, 324] width 84 height 12
type input "MMSD / SJD"
click at [763, 259] on input "EAPIS" at bounding box center [806, 259] width 98 height 10
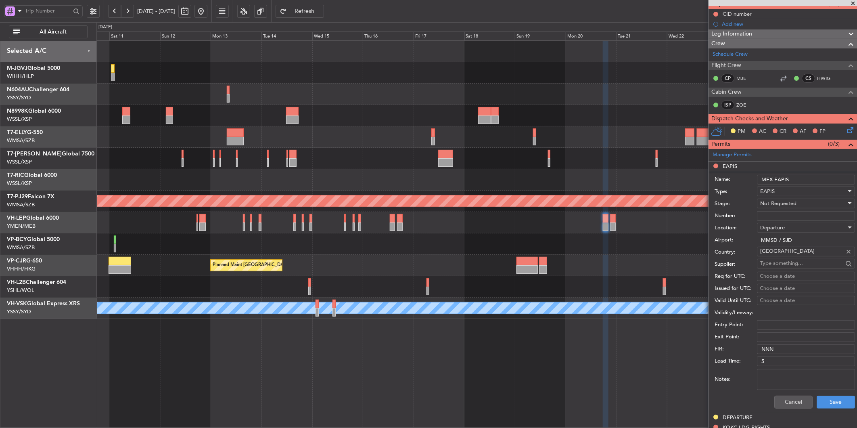
scroll to position [134, 0]
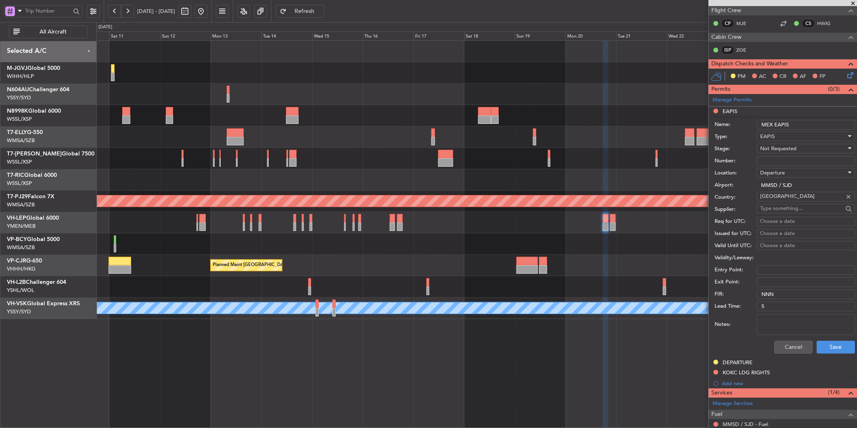
type input "MEX EAPIS"
click at [828, 353] on div "Cancel Save" at bounding box center [785, 347] width 140 height 21
click at [826, 344] on button "Save" at bounding box center [836, 347] width 38 height 13
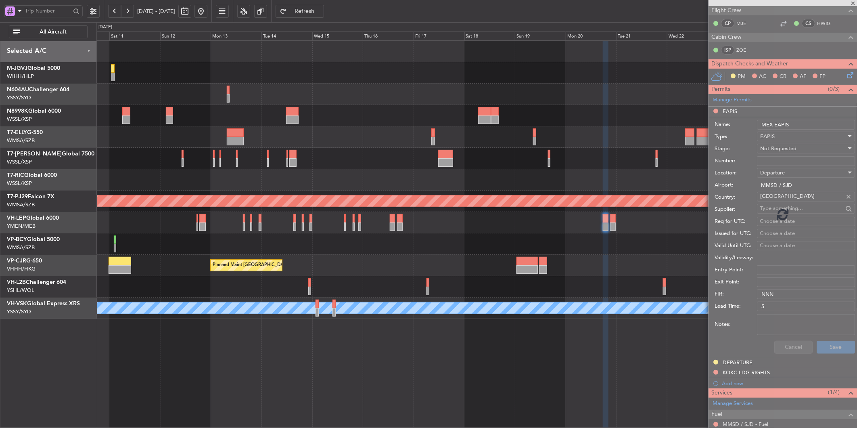
scroll to position [12, 0]
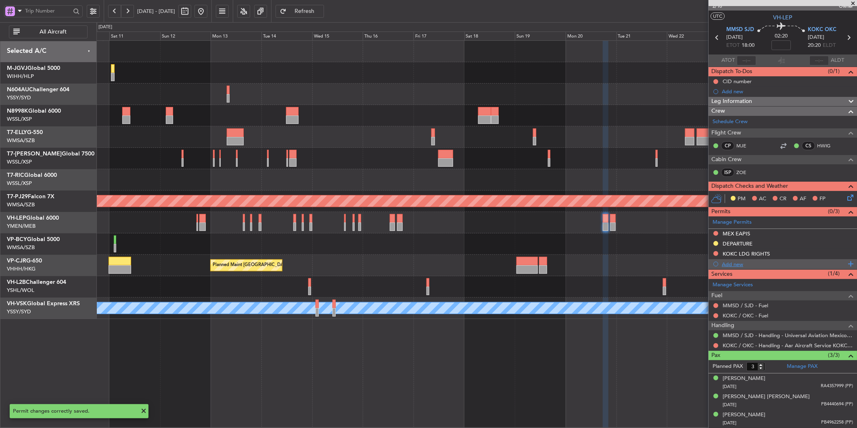
click at [735, 261] on div "Add new" at bounding box center [784, 264] width 124 height 7
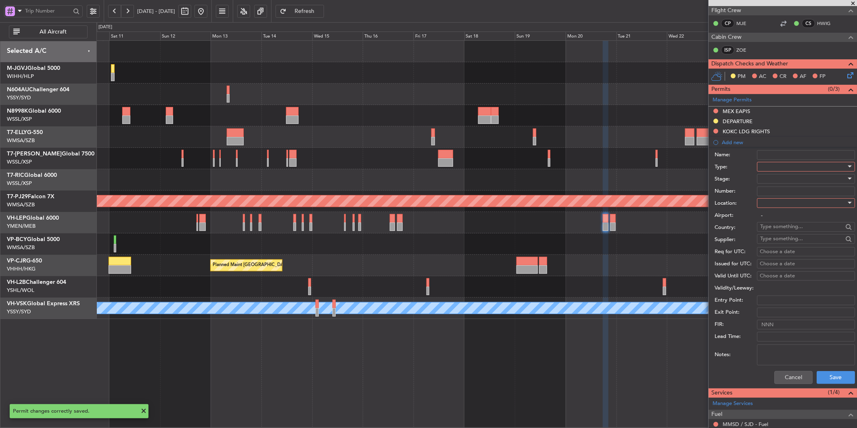
click at [784, 171] on div at bounding box center [803, 167] width 86 height 12
click at [784, 170] on div at bounding box center [428, 214] width 857 height 428
click at [784, 168] on div at bounding box center [803, 167] width 86 height 12
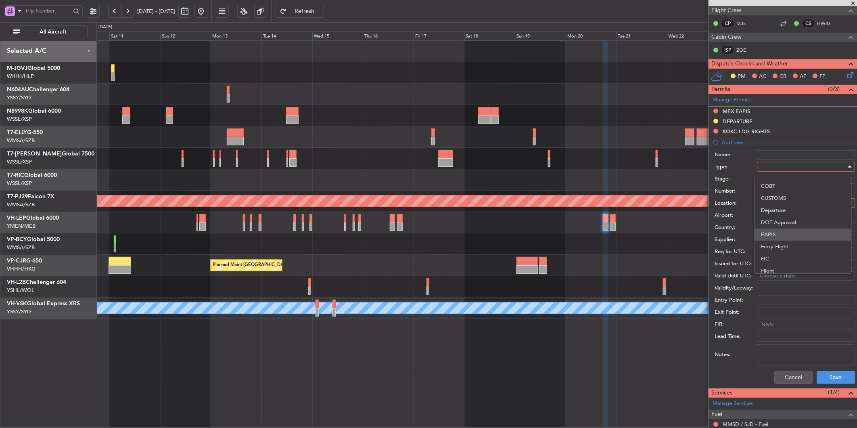
click at [778, 228] on span "EAPIS" at bounding box center [803, 234] width 84 height 12
click at [785, 203] on div at bounding box center [803, 203] width 86 height 12
click at [782, 239] on span "Arrival" at bounding box center [803, 244] width 84 height 12
type input "KOKC / OKC"
click at [827, 372] on button "Save" at bounding box center [836, 377] width 38 height 13
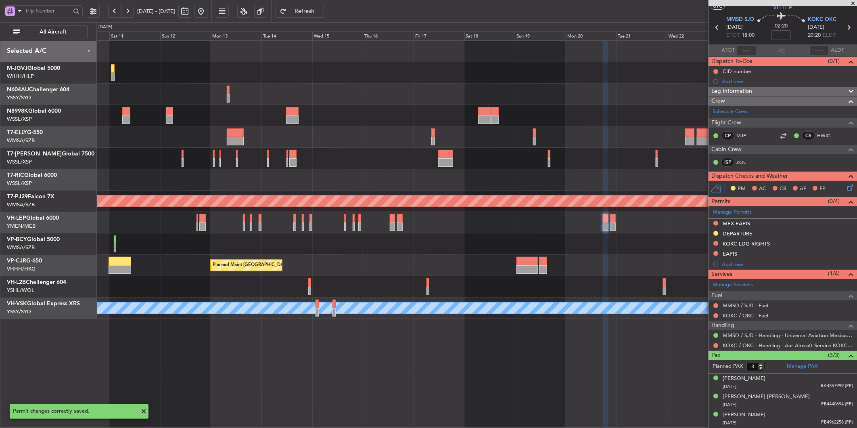
scroll to position [22, 0]
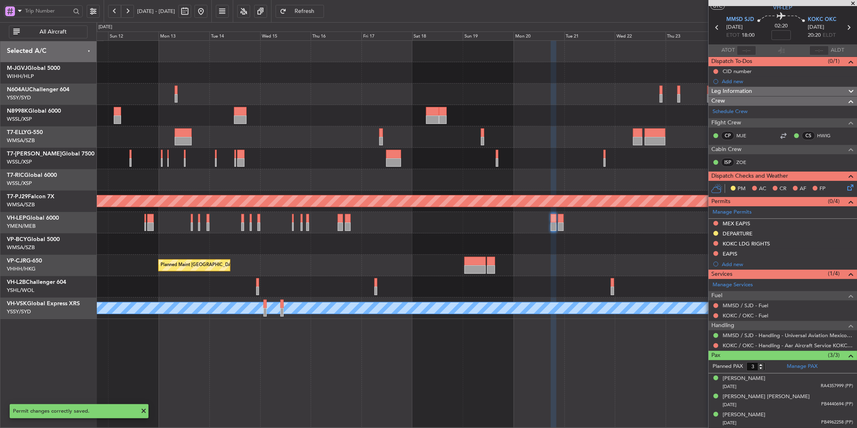
click at [521, 248] on div at bounding box center [476, 243] width 760 height 21
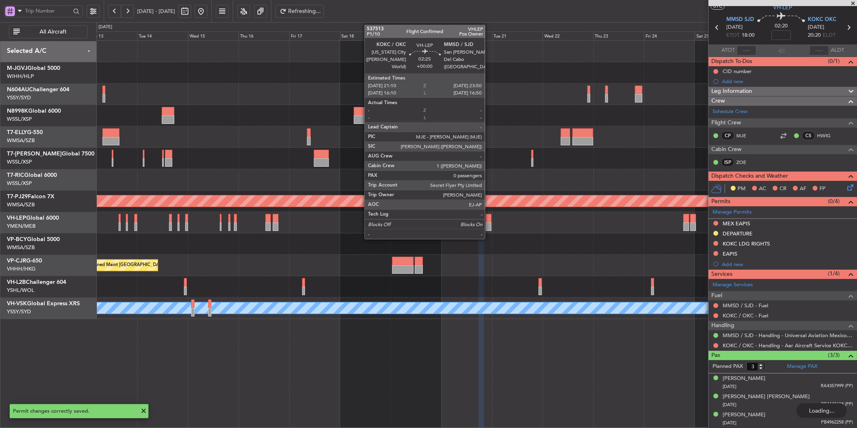
click at [489, 220] on div at bounding box center [489, 218] width 6 height 8
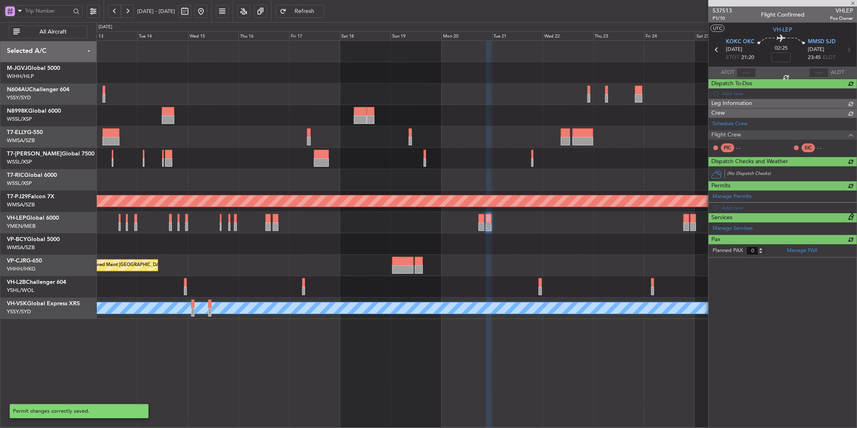
scroll to position [0, 0]
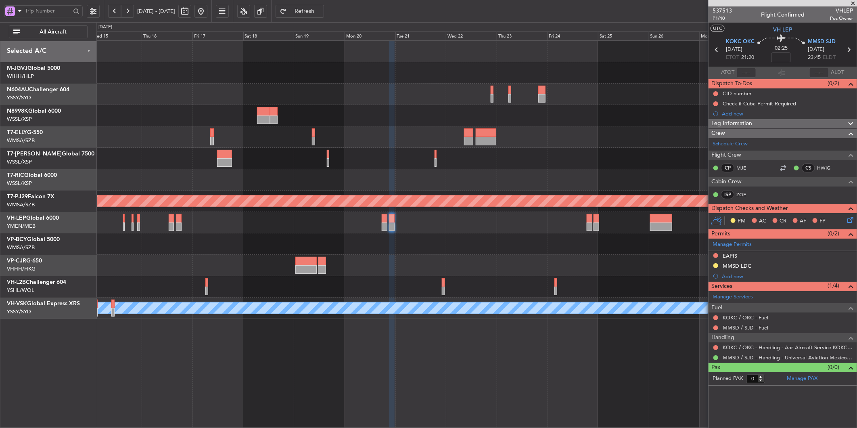
click at [501, 233] on div "Planned Maint Kuala Lumpur (Sultan Abdul Aziz Shah - Subang) Planned Maint Hong…" at bounding box center [476, 180] width 760 height 278
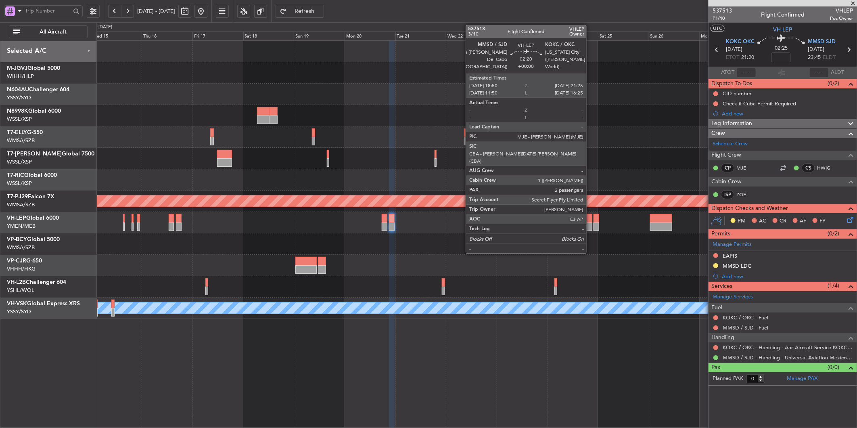
click at [590, 219] on div at bounding box center [590, 218] width 6 height 8
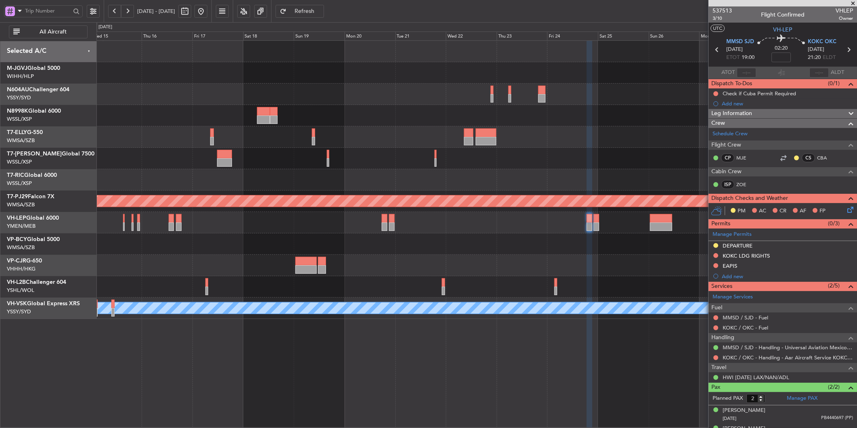
click at [381, 255] on div "Planned Maint Kuala Lumpur (Sultan Abdul Aziz Shah - Subang) Planned Maint Hong…" at bounding box center [476, 180] width 760 height 278
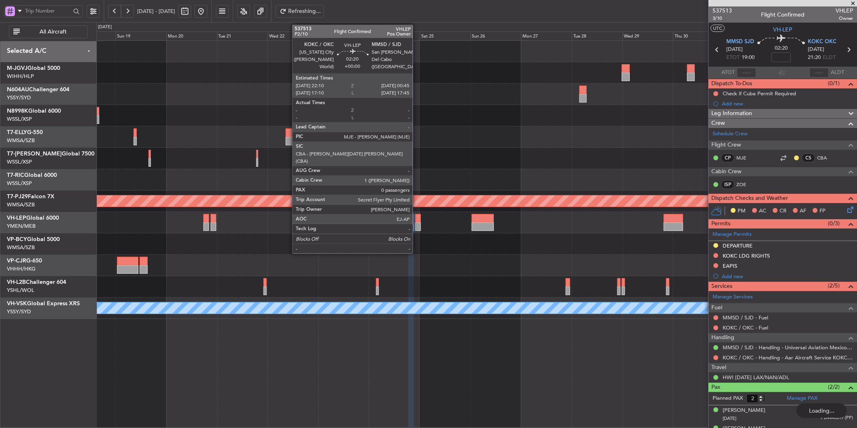
click at [417, 221] on div at bounding box center [418, 218] width 6 height 8
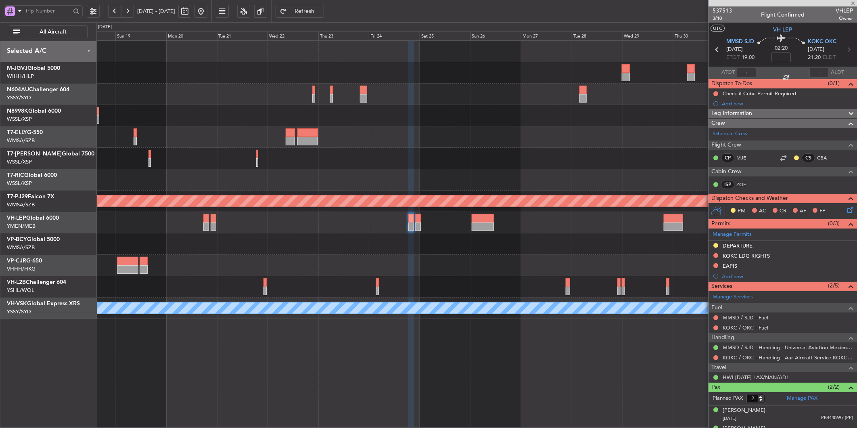
type input "0"
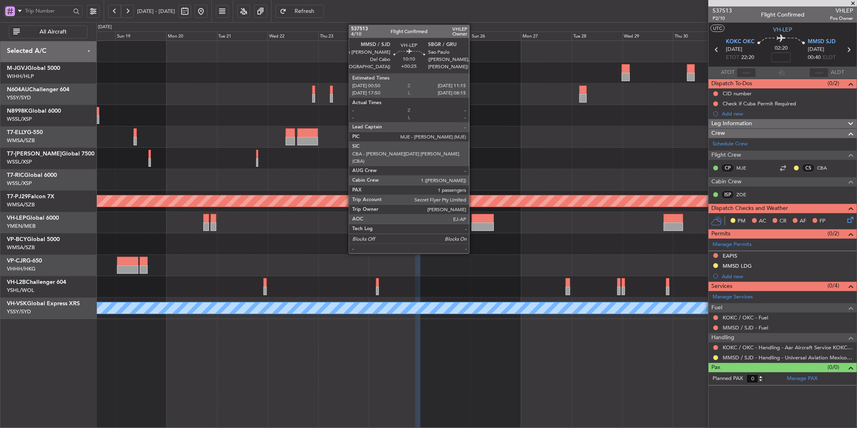
click at [473, 221] on div at bounding box center [483, 218] width 22 height 8
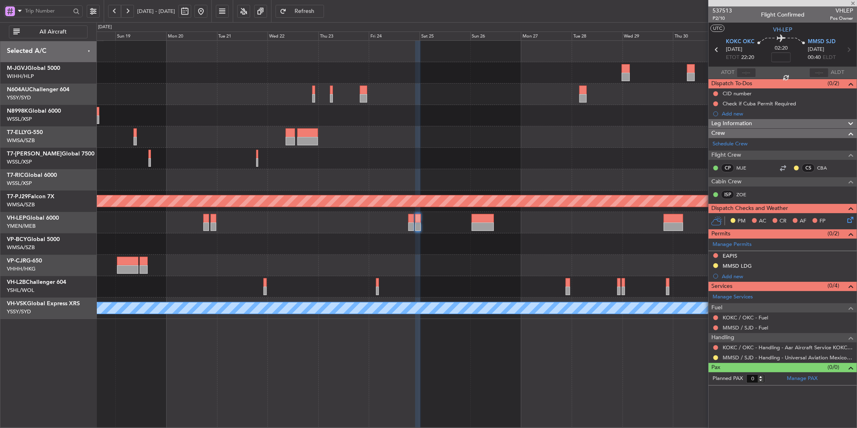
type input "+00:25"
type input "1"
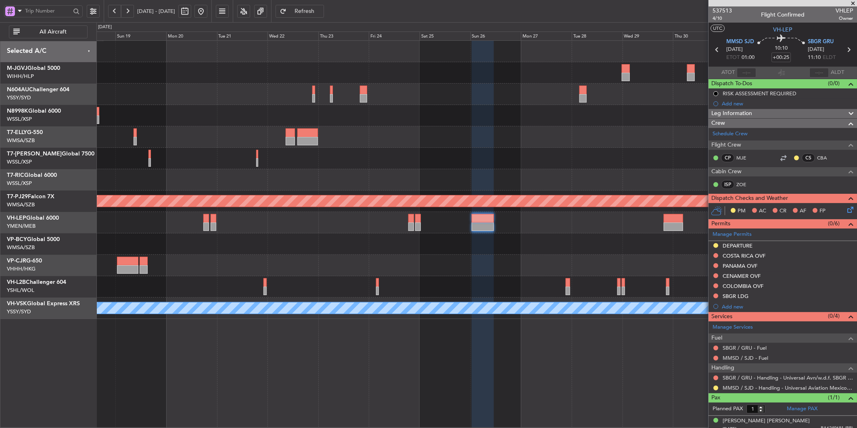
click at [207, 10] on button at bounding box center [201, 11] width 13 height 13
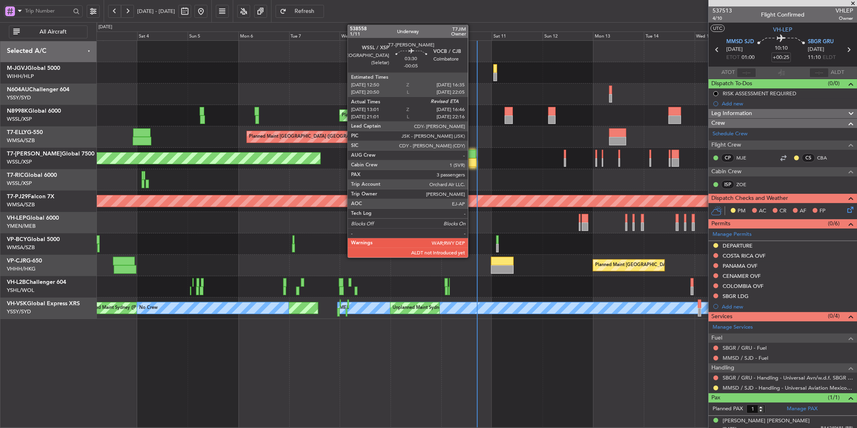
click at [472, 158] on div at bounding box center [473, 162] width 8 height 8
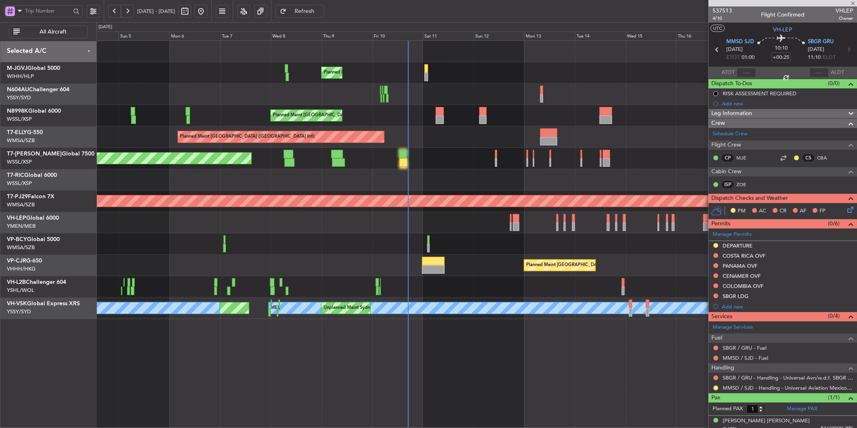
click at [449, 168] on div "Planned Maint [GEOGRAPHIC_DATA] (Seletar)" at bounding box center [476, 158] width 760 height 21
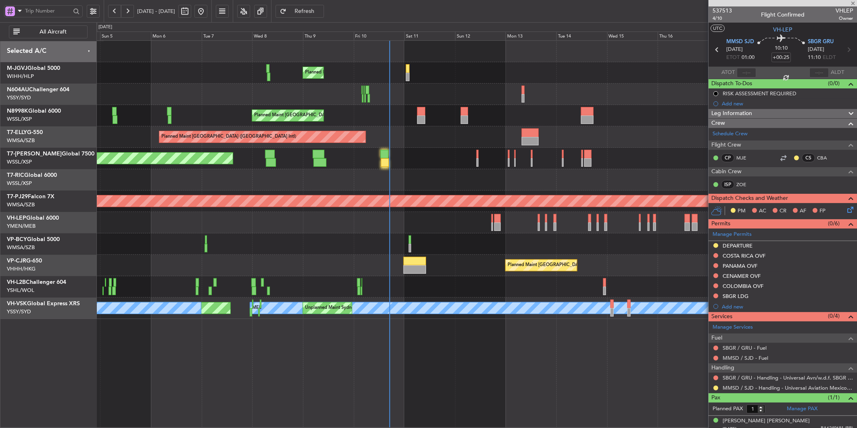
type input "-00:05"
type input "13:11"
type input "3"
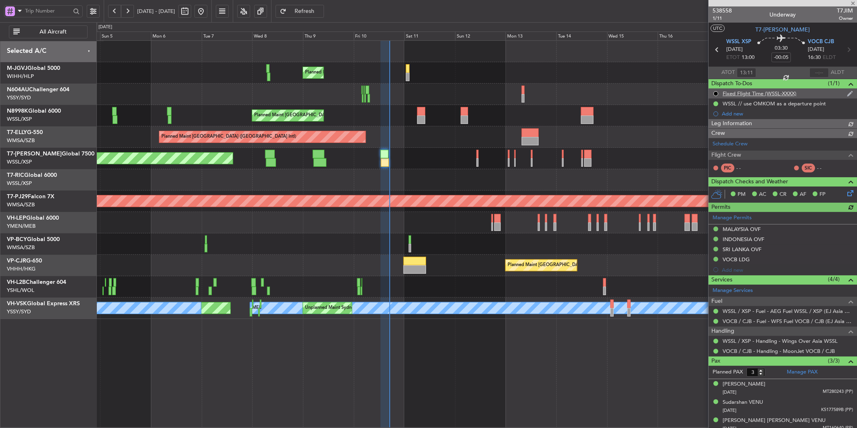
type input "Brien Tan (BTA)"
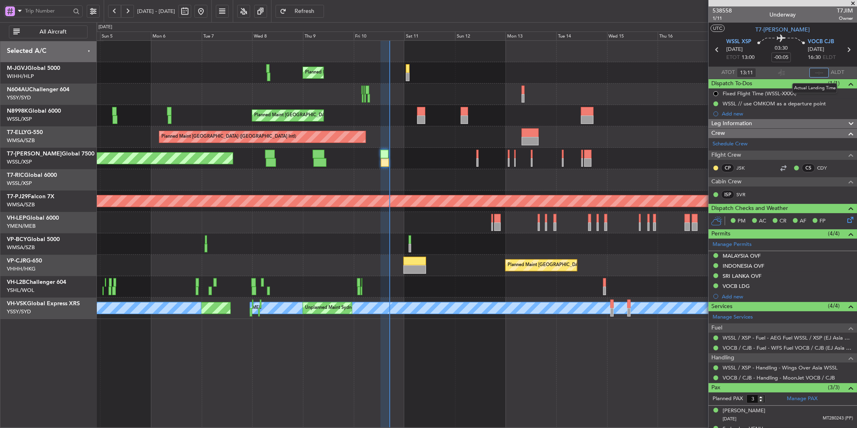
click at [813, 74] on input "text" at bounding box center [819, 73] width 19 height 10
type input "16:51"
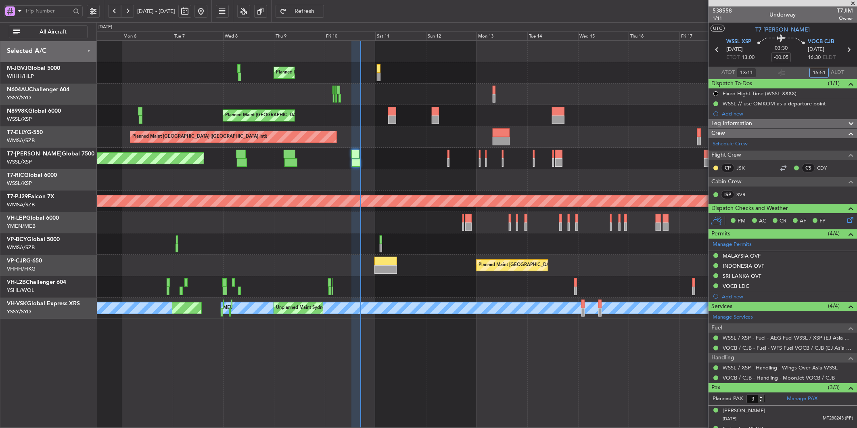
click at [393, 255] on div "Planned Maint Singapore (Seletar) Planned Maint Singapore (Seletar) Planned Mai…" at bounding box center [476, 180] width 760 height 278
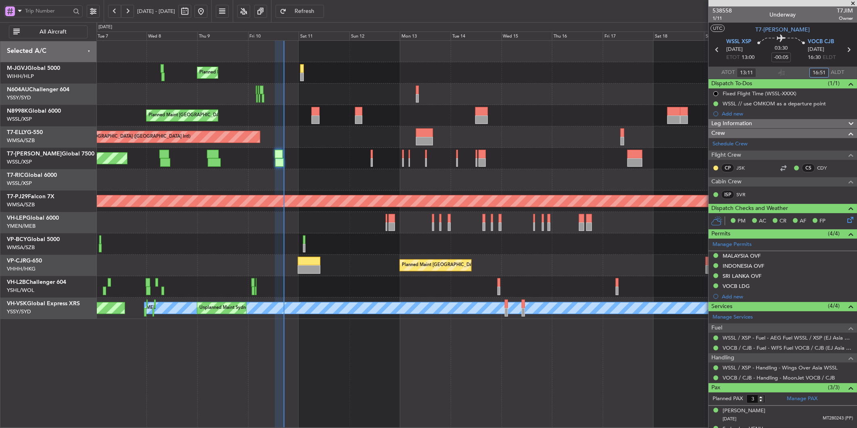
click at [408, 251] on div at bounding box center [476, 243] width 760 height 21
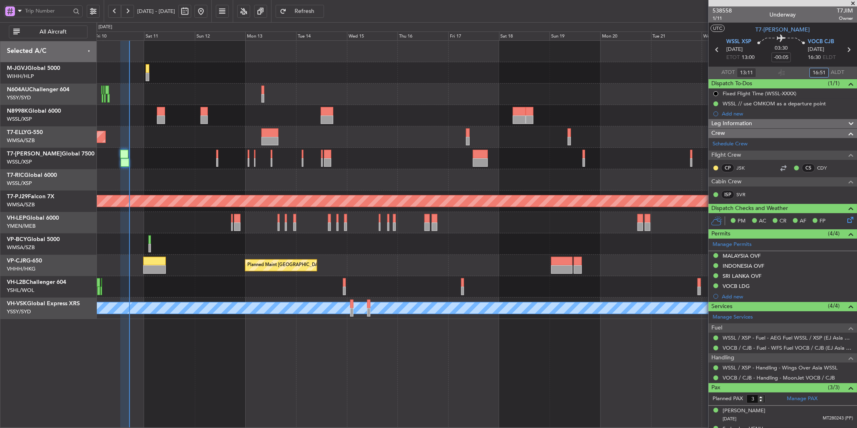
click at [383, 260] on div "Planned Maint Singapore (Seletar) Planned Maint Singapore (Seletar) Planned Mai…" at bounding box center [476, 180] width 760 height 278
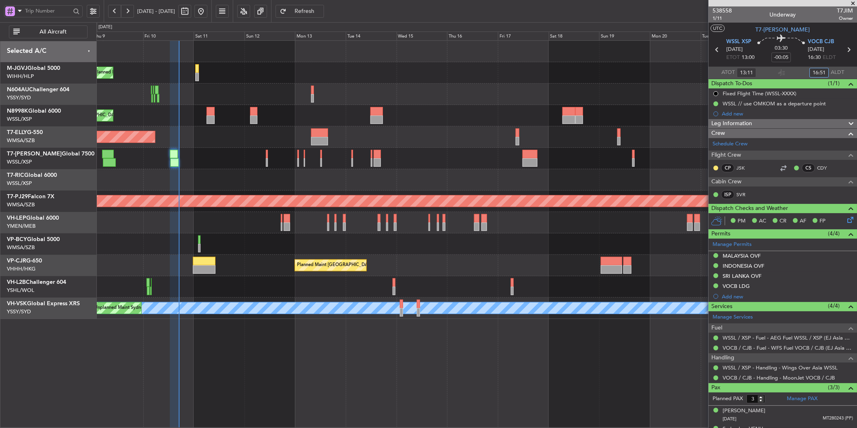
click at [563, 231] on div "Planned Maint Singapore (Seletar) Planned Maint Singapore (Seletar) Planned Mai…" at bounding box center [476, 180] width 760 height 278
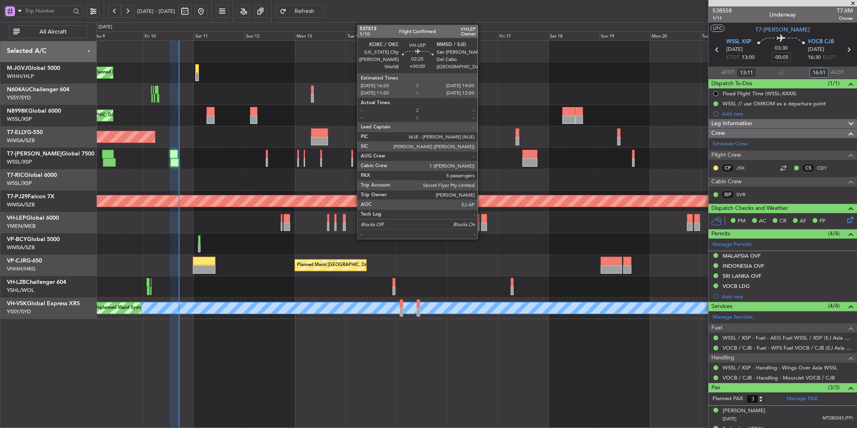
click at [482, 219] on div at bounding box center [484, 218] width 6 height 8
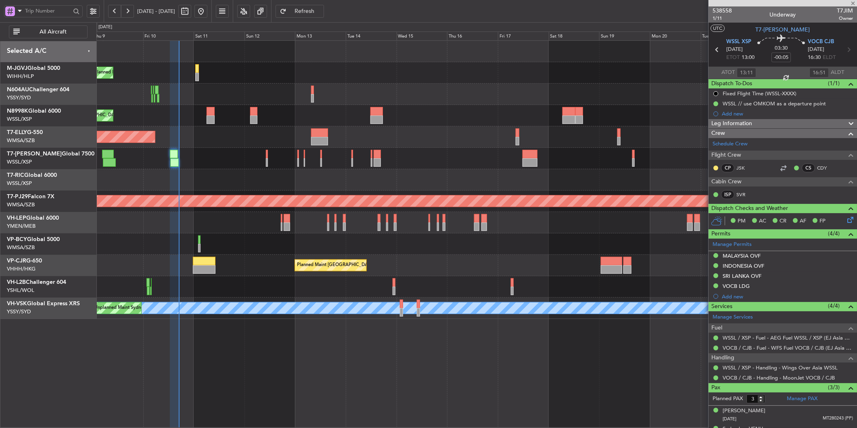
click at [471, 228] on div at bounding box center [476, 222] width 760 height 21
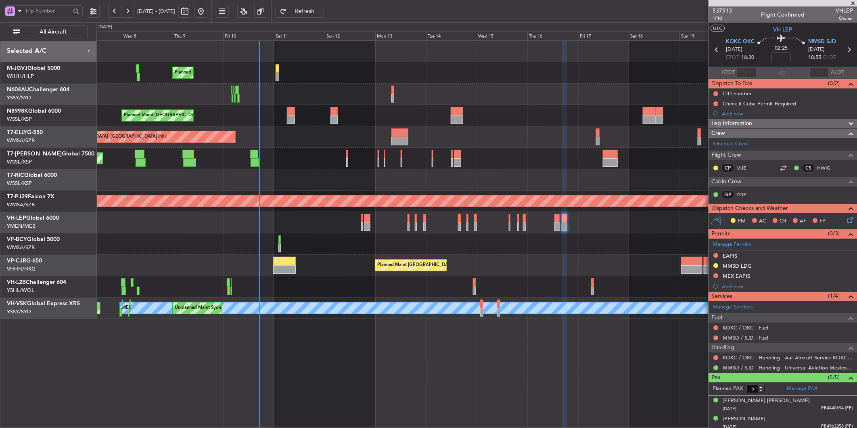
click at [560, 253] on div at bounding box center [476, 243] width 760 height 21
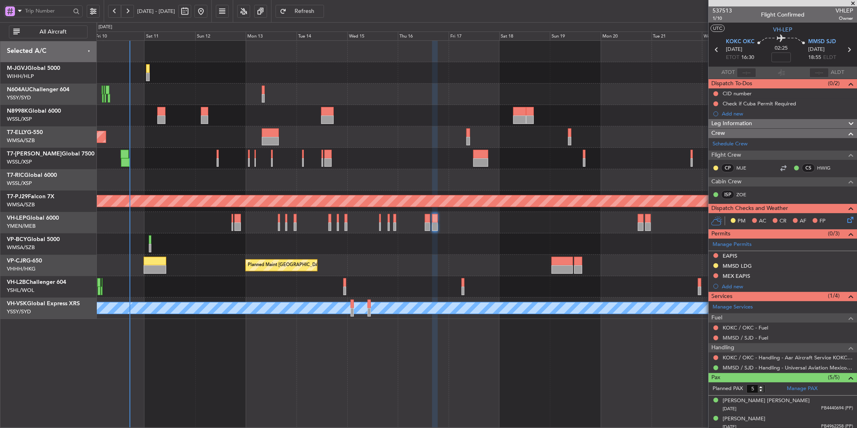
click at [468, 255] on div "Planned Maint Singapore (Seletar) Planned Maint Singapore (Seletar) Planned Mai…" at bounding box center [476, 180] width 760 height 278
click at [499, 239] on div at bounding box center [476, 243] width 760 height 21
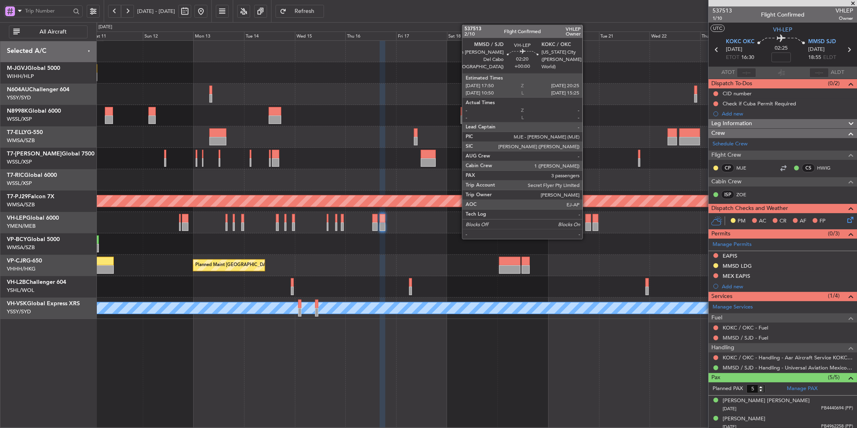
click at [587, 224] on div at bounding box center [589, 226] width 6 height 8
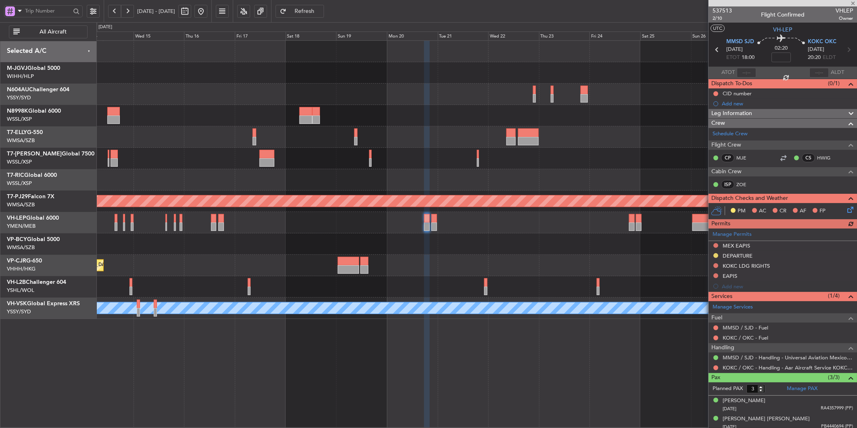
click at [492, 247] on div at bounding box center [476, 243] width 760 height 21
click at [437, 220] on div at bounding box center [476, 222] width 760 height 21
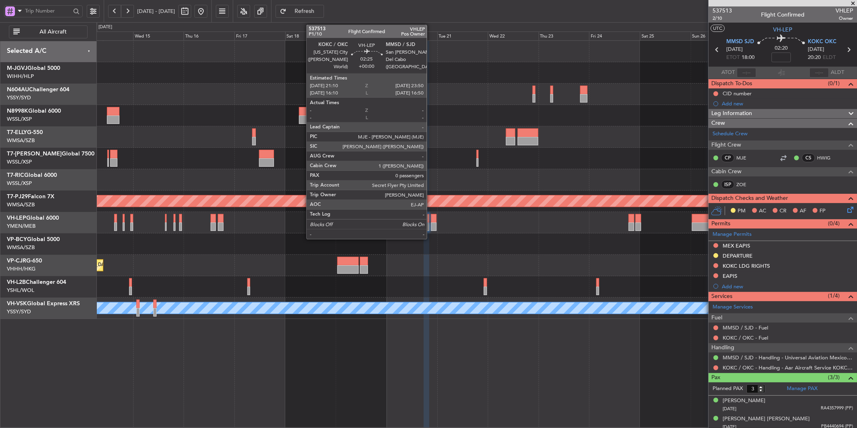
click at [431, 219] on div at bounding box center [434, 218] width 6 height 8
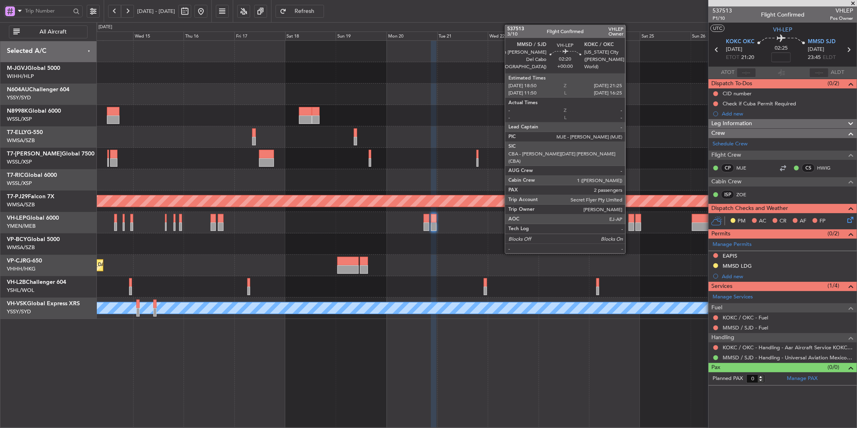
click at [630, 222] on div at bounding box center [632, 226] width 6 height 8
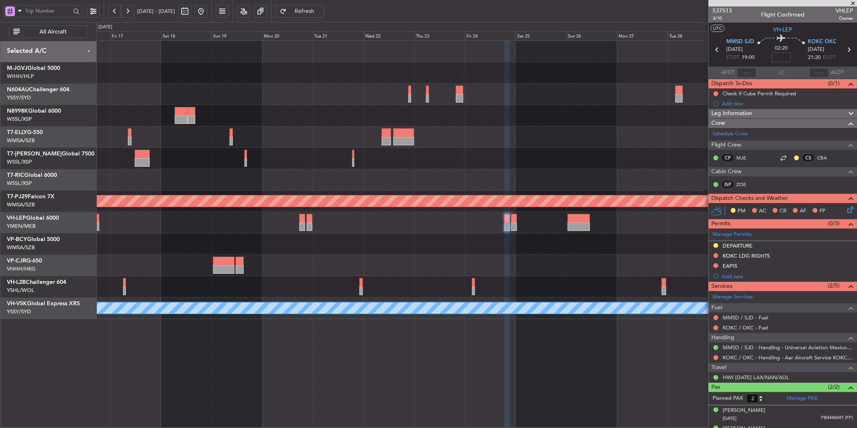
click at [487, 243] on div at bounding box center [476, 243] width 760 height 21
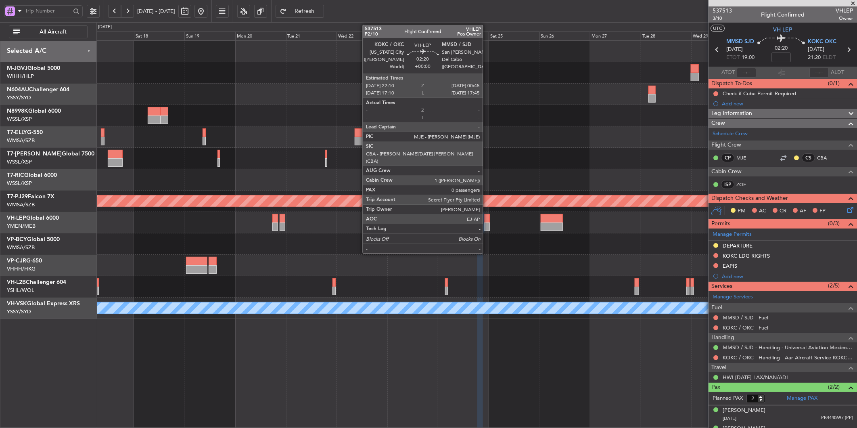
click at [487, 220] on div at bounding box center [487, 218] width 6 height 8
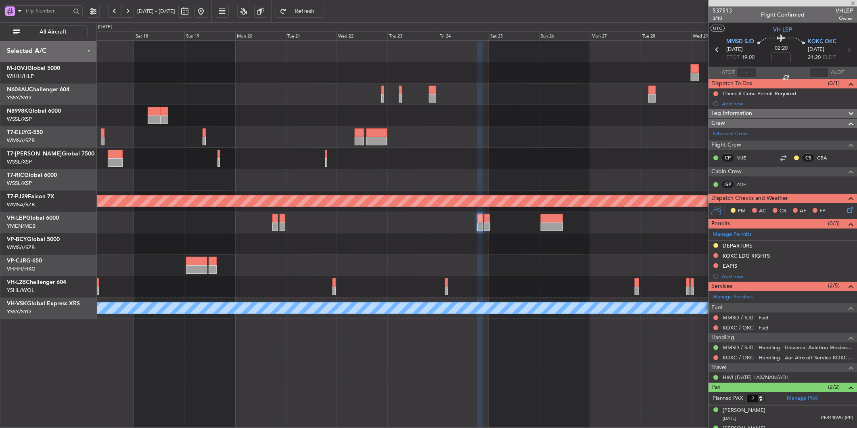
type input "0"
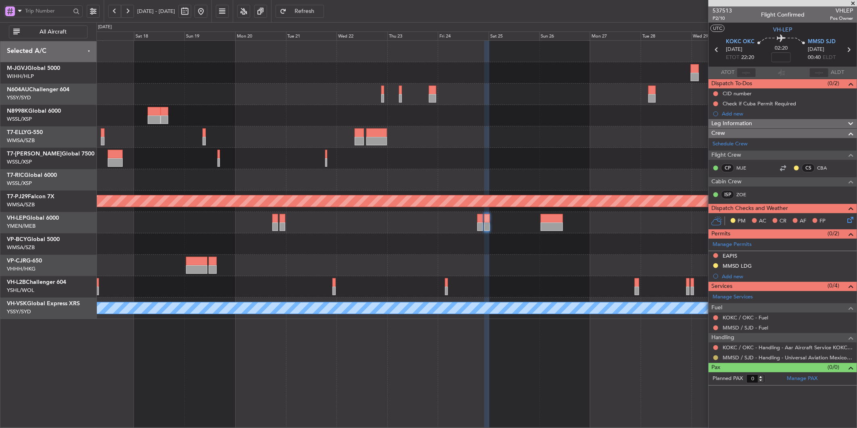
click at [714, 357] on button at bounding box center [716, 357] width 5 height 5
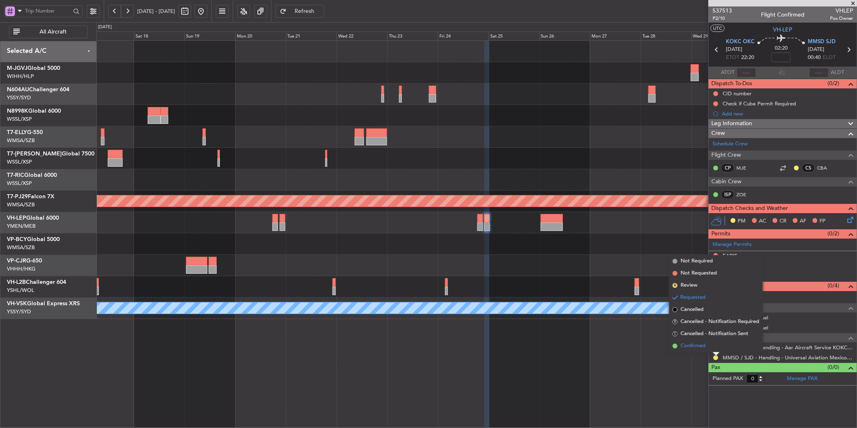
click at [695, 344] on span "Confirmed" at bounding box center [693, 346] width 25 height 8
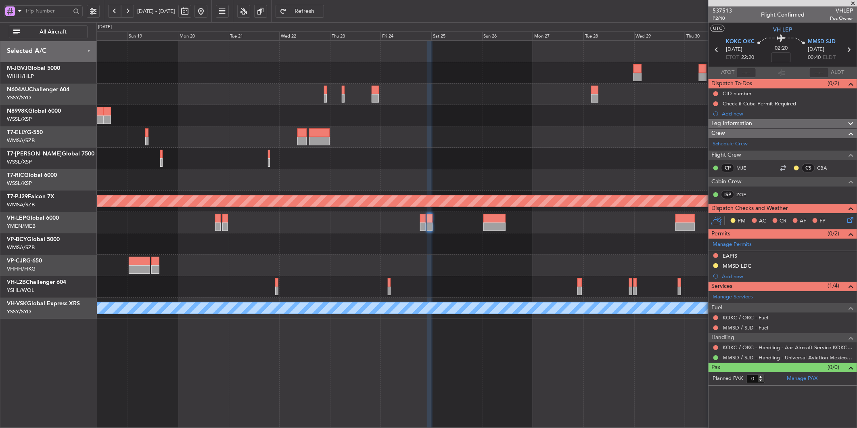
click at [564, 261] on div at bounding box center [476, 265] width 760 height 21
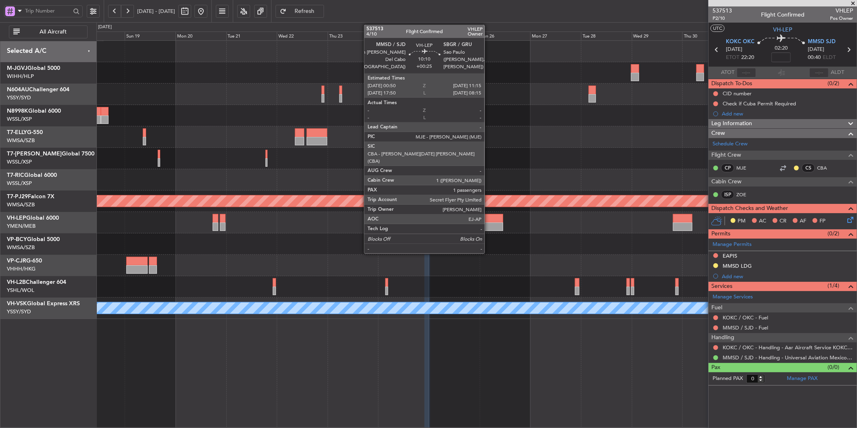
click at [489, 221] on div at bounding box center [492, 218] width 22 height 8
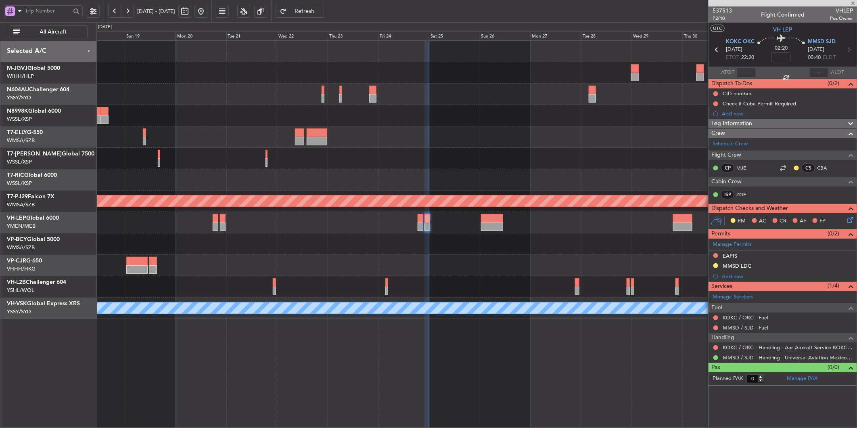
type input "+00:25"
type input "1"
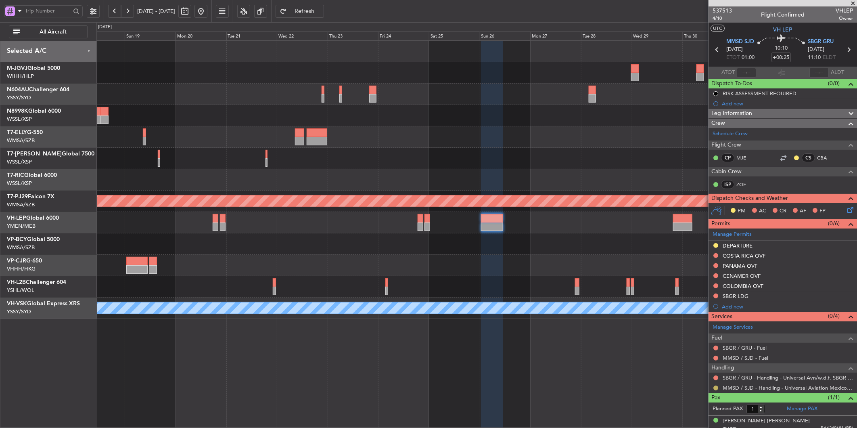
click at [715, 388] on button at bounding box center [716, 387] width 5 height 5
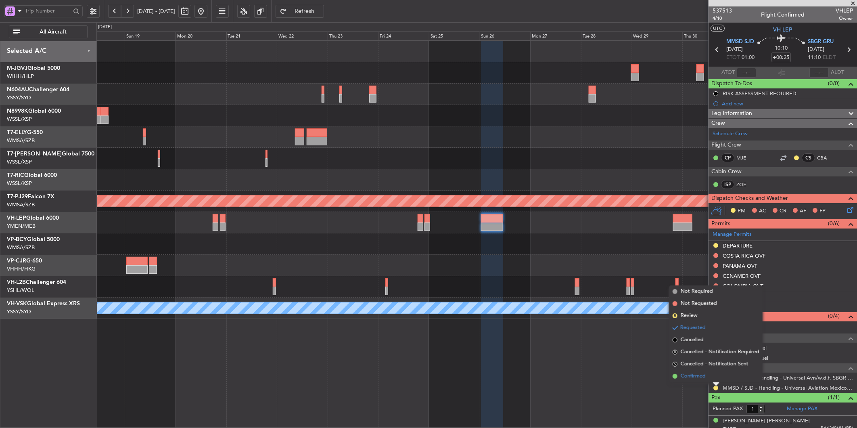
click at [707, 376] on li "Confirmed" at bounding box center [716, 376] width 93 height 12
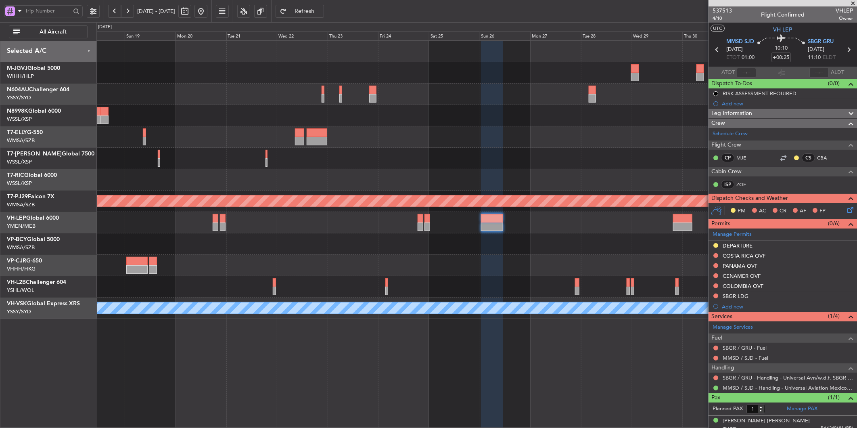
click at [350, 225] on div at bounding box center [476, 222] width 760 height 21
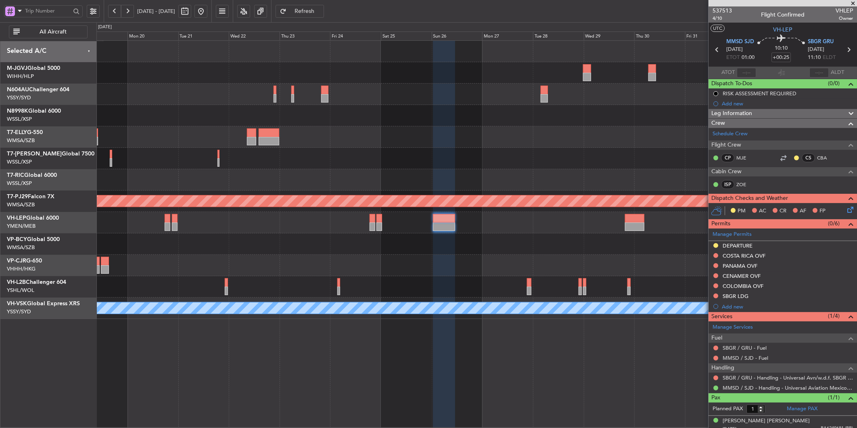
click at [397, 249] on div at bounding box center [476, 243] width 760 height 21
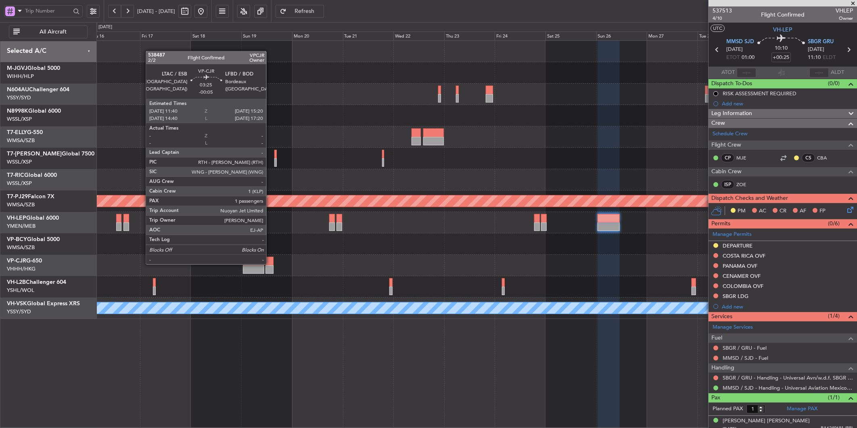
click at [270, 264] on div at bounding box center [270, 261] width 8 height 8
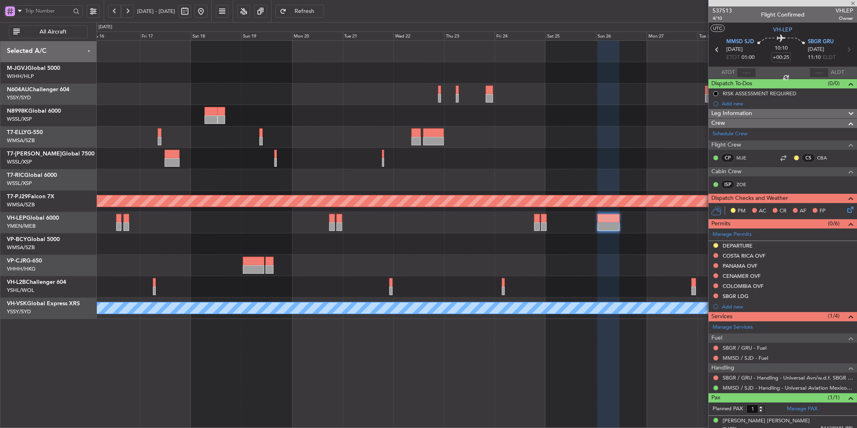
type input "-00:05"
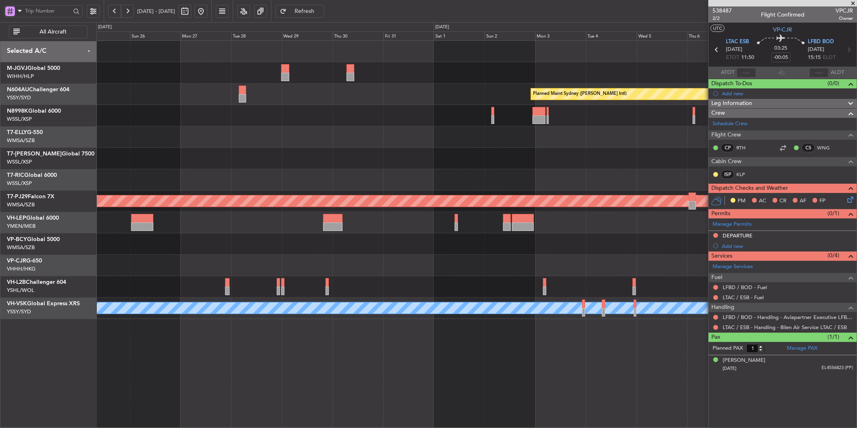
click at [429, 280] on div "Planned Maint Sydney (Kingsford Smith Intl) Planned Maint Kuala Lumpur (Sultan …" at bounding box center [476, 180] width 760 height 278
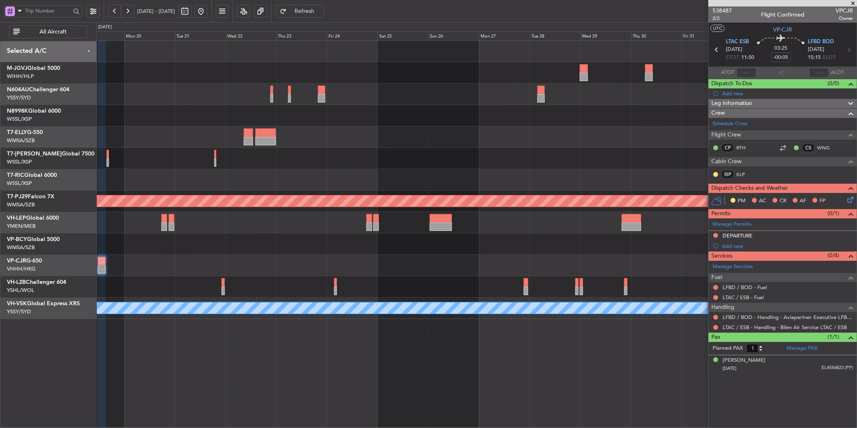
click at [496, 274] on div at bounding box center [476, 265] width 760 height 21
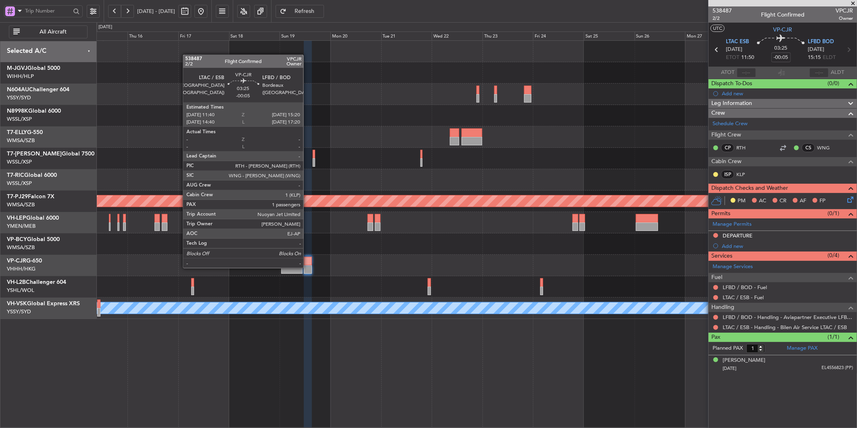
click at [308, 267] on div at bounding box center [308, 269] width 8 height 8
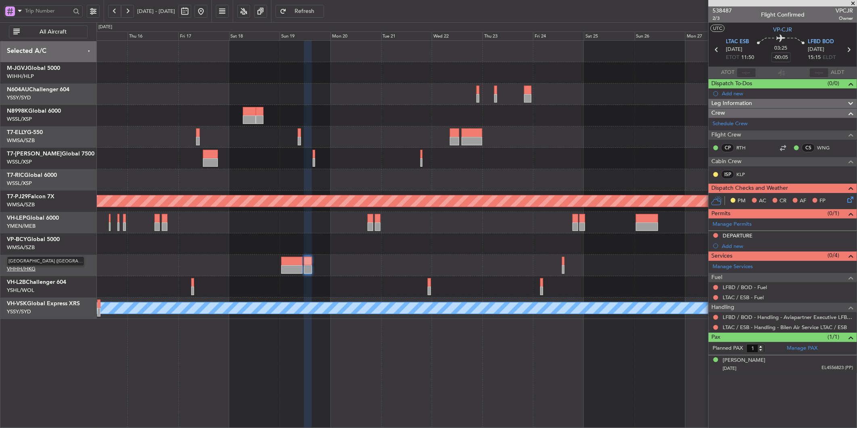
click at [277, 361] on div "Planned Maint Sydney (Kingsford Smith Intl) Planned Maint Kuala Lumpur (Sultan …" at bounding box center [476, 233] width 761 height 387
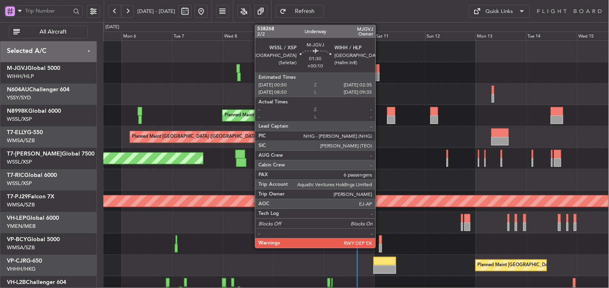
click at [379, 71] on div at bounding box center [378, 68] width 4 height 8
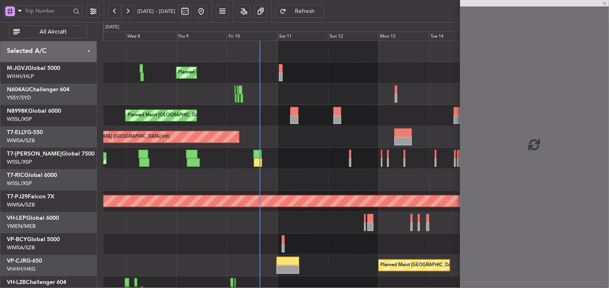
click at [342, 79] on div "Planned Maint [GEOGRAPHIC_DATA] (Seletar)" at bounding box center [355, 72] width 505 height 21
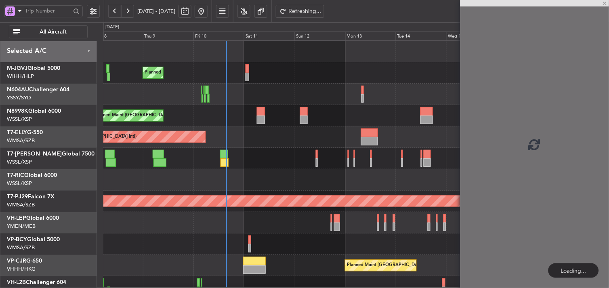
click at [267, 78] on div "Planned Maint [GEOGRAPHIC_DATA] (Seletar)" at bounding box center [355, 72] width 505 height 21
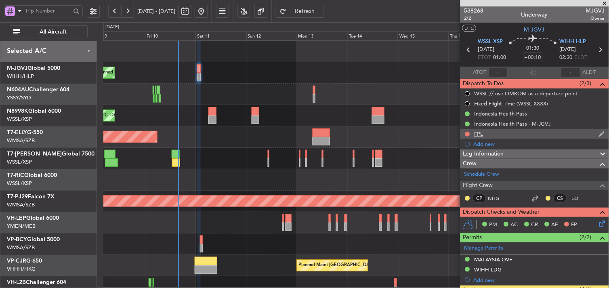
click at [477, 132] on div "FPL" at bounding box center [478, 133] width 9 height 7
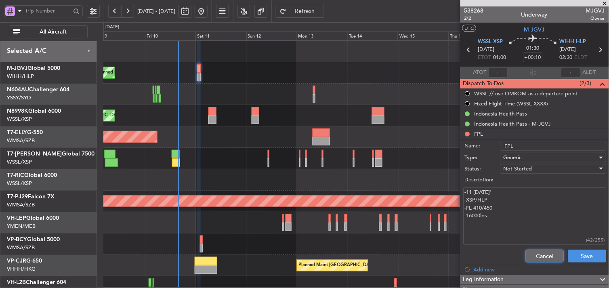
click at [528, 252] on button "Cancel" at bounding box center [544, 255] width 38 height 13
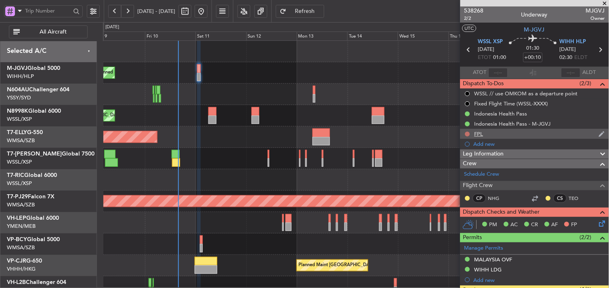
click at [467, 136] on mat-tooltip-component "Not Started" at bounding box center [467, 146] width 39 height 21
click at [467, 134] on button at bounding box center [467, 134] width 5 height 5
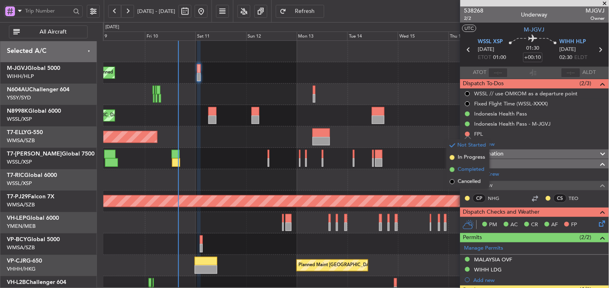
click at [475, 171] on span "Completed" at bounding box center [471, 169] width 27 height 8
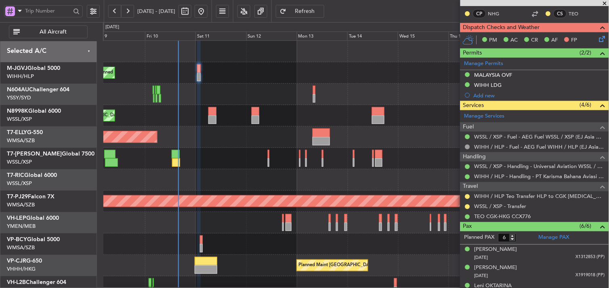
scroll to position [134, 0]
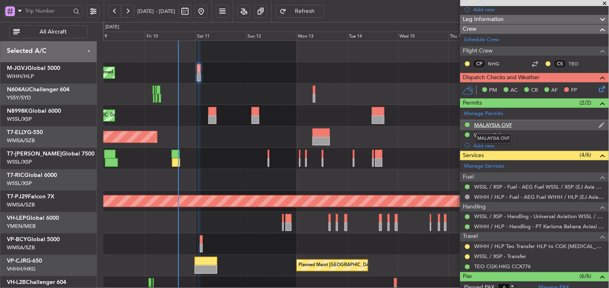
click at [506, 124] on div "MALAYSIA OVF" at bounding box center [493, 124] width 38 height 7
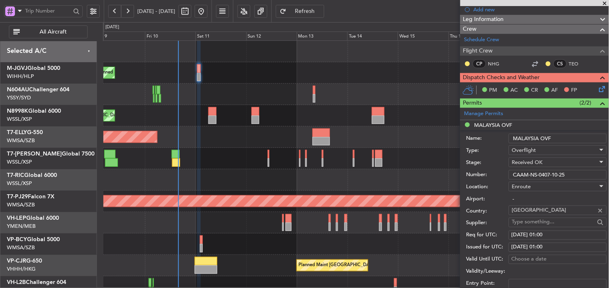
drag, startPoint x: 575, startPoint y: 176, endPoint x: 442, endPoint y: 166, distance: 134.0
click at [448, 166] on fb-app "09 Oct 2025 - 19 Oct 2025 Refresh Quick Links All Aircraft Planned Maint Singap…" at bounding box center [304, 149] width 609 height 278
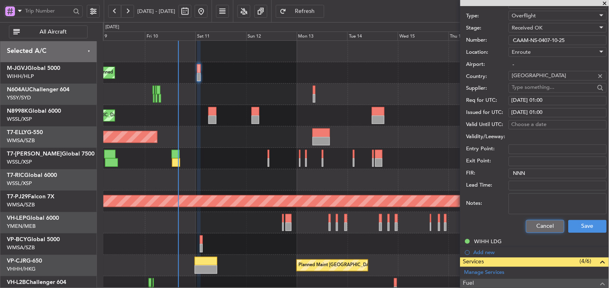
click at [539, 220] on button "Cancel" at bounding box center [545, 226] width 38 height 13
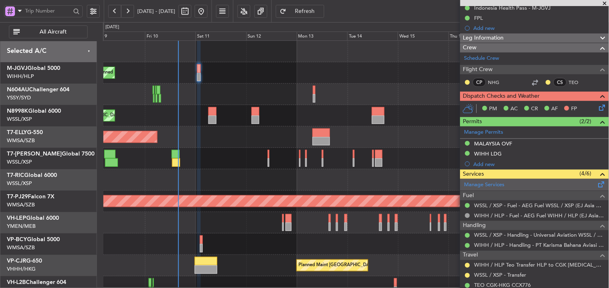
scroll to position [115, 0]
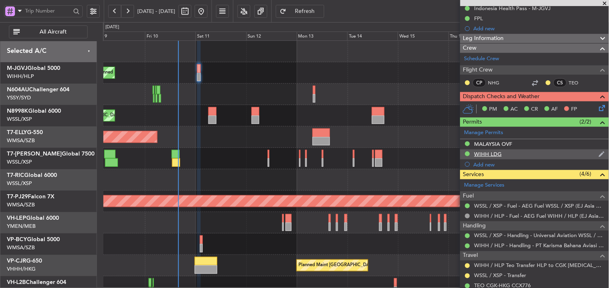
click at [493, 157] on mat-tooltip-component "WIHH LDG" at bounding box center [487, 167] width 37 height 21
click at [494, 152] on div "WIHH LDG" at bounding box center [487, 154] width 27 height 7
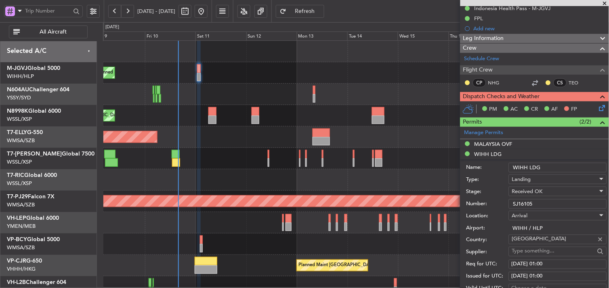
click at [465, 199] on form "Name: WIHH LDG Type: Landing Stage: Received OK Number: SJ16105 Location: Arriv…" at bounding box center [534, 279] width 149 height 241
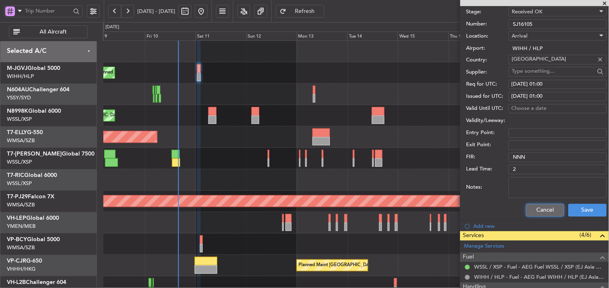
click at [535, 215] on button "Cancel" at bounding box center [545, 210] width 38 height 13
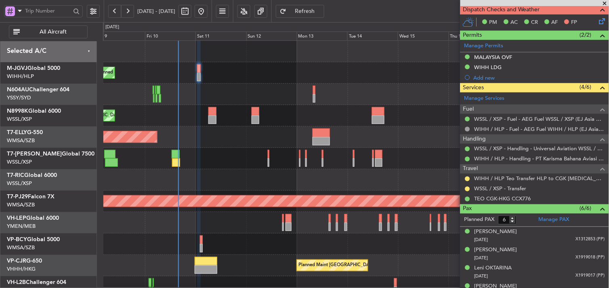
scroll to position [224, 0]
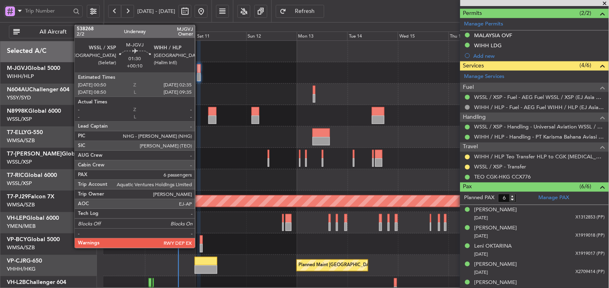
click at [199, 71] on div at bounding box center [199, 68] width 4 height 8
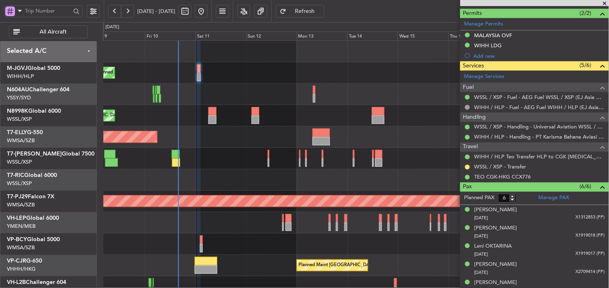
type input "[PERSON_NAME] (HHAFI)"
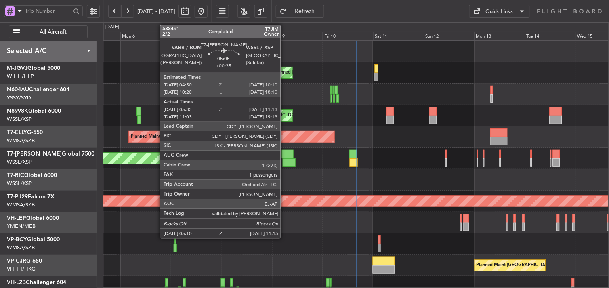
scroll to position [30, 0]
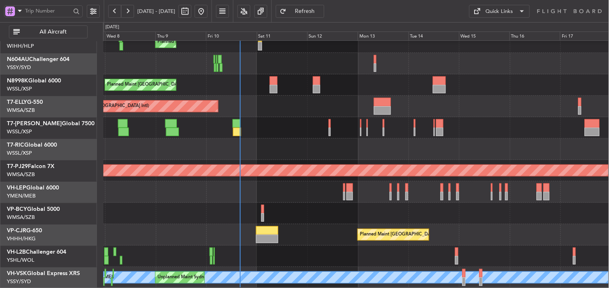
click at [269, 150] on div at bounding box center [355, 148] width 505 height 21
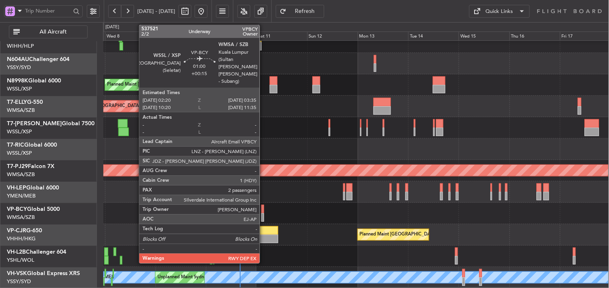
click at [264, 212] on div at bounding box center [262, 209] width 3 height 8
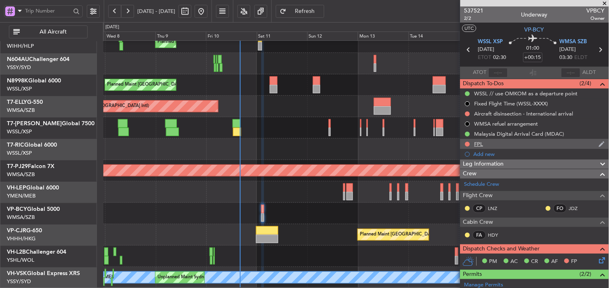
click at [478, 145] on div "FPL" at bounding box center [478, 143] width 9 height 7
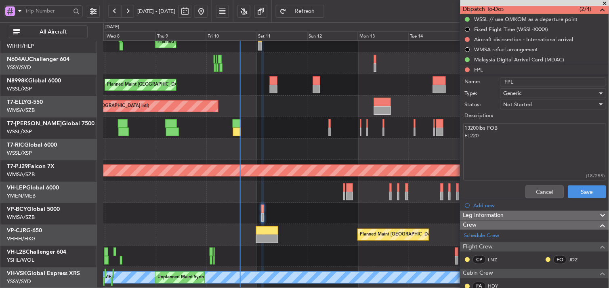
scroll to position [90, 0]
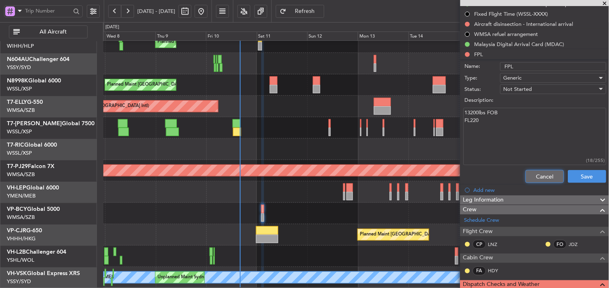
click at [527, 175] on button "Cancel" at bounding box center [544, 176] width 38 height 13
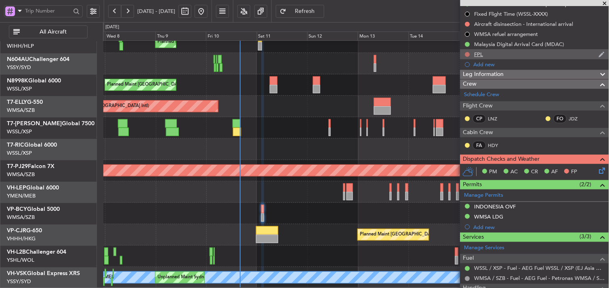
click at [468, 55] on button at bounding box center [467, 54] width 5 height 5
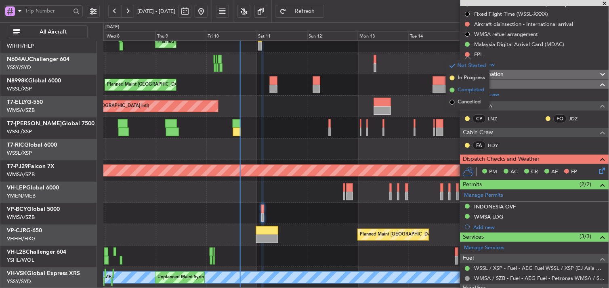
click at [467, 88] on span "Completed" at bounding box center [471, 90] width 27 height 8
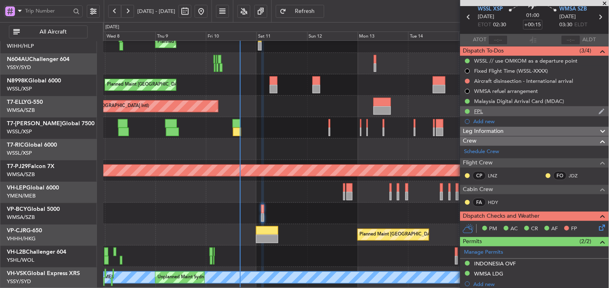
scroll to position [0, 0]
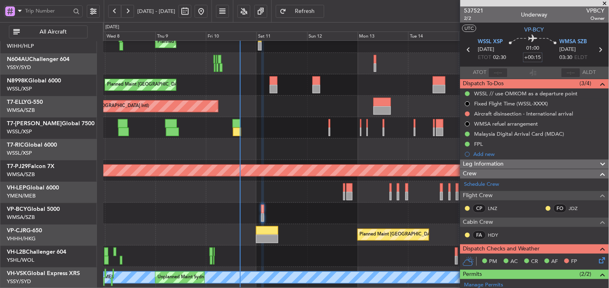
click at [532, 57] on input "+00:15" at bounding box center [532, 57] width 19 height 10
click at [551, 63] on div "01:00 0" at bounding box center [532, 50] width 53 height 30
type input "+00:00"
click at [487, 102] on div "Fixed Flight Time (WSSL-XXXX)" at bounding box center [511, 103] width 74 height 7
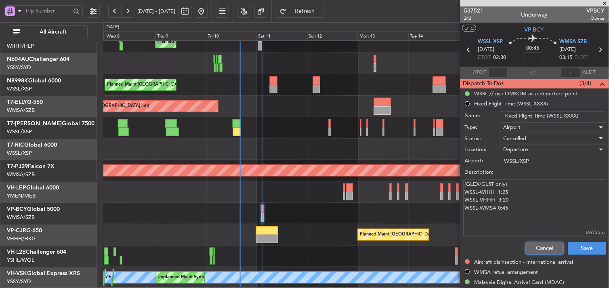
click at [526, 242] on button "Cancel" at bounding box center [544, 248] width 38 height 13
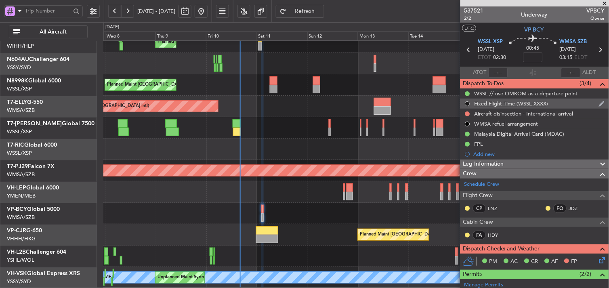
click at [467, 102] on button at bounding box center [467, 103] width 5 height 5
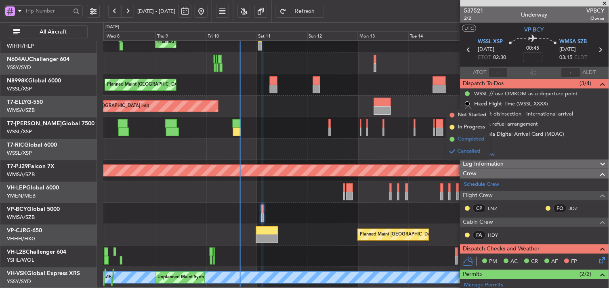
click at [467, 138] on span "Completed" at bounding box center [471, 139] width 27 height 8
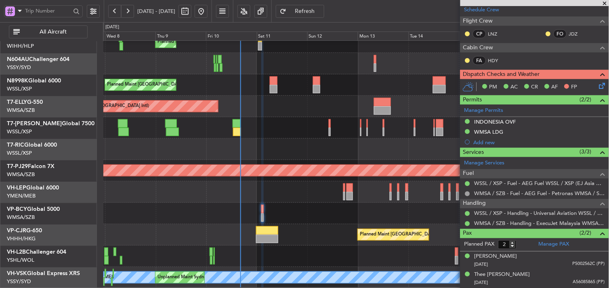
click at [496, 120] on div "INDONESIA OVF" at bounding box center [495, 121] width 42 height 7
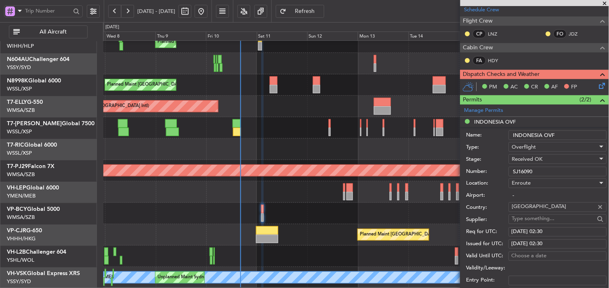
click at [481, 169] on div "Number: SJ16090" at bounding box center [536, 171] width 140 height 12
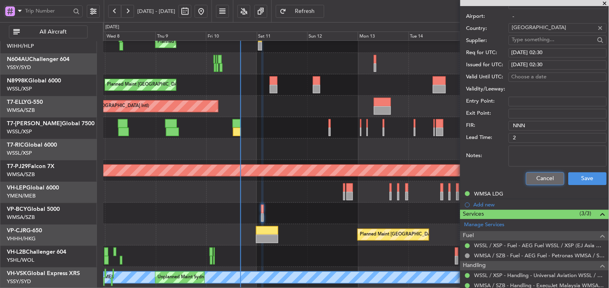
click at [546, 176] on button "Cancel" at bounding box center [545, 178] width 38 height 13
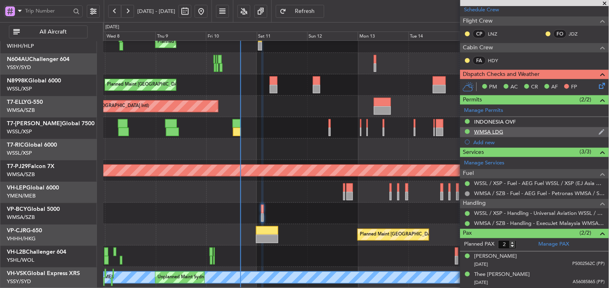
click at [498, 128] on div "WMSA LDG" at bounding box center [488, 131] width 29 height 7
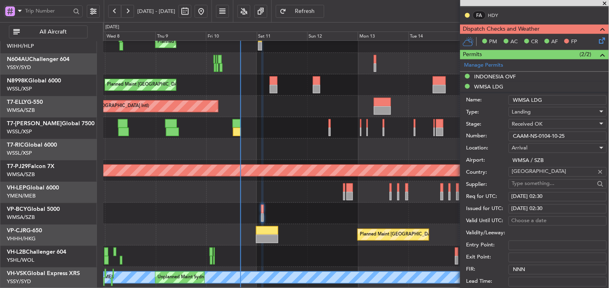
scroll to position [219, 0]
click at [477, 131] on div "Number: CAAM-NS-0104-10-25" at bounding box center [536, 137] width 140 height 12
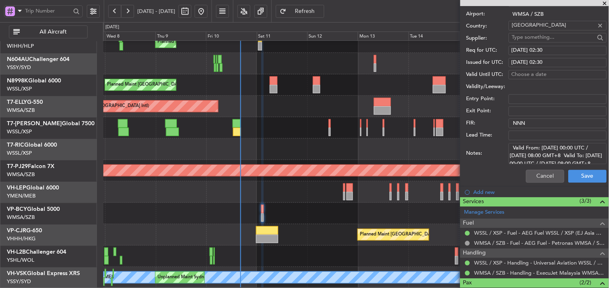
scroll to position [415, 0]
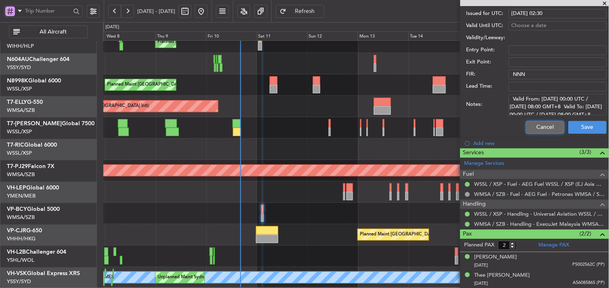
click at [529, 128] on button "Cancel" at bounding box center [545, 127] width 38 height 13
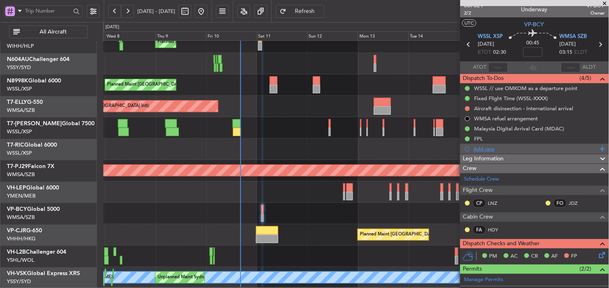
scroll to position [0, 0]
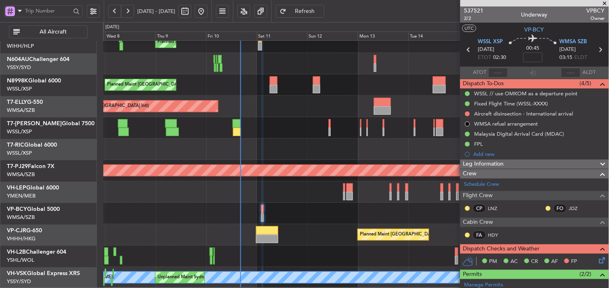
click at [605, 3] on span at bounding box center [605, 3] width 8 height 7
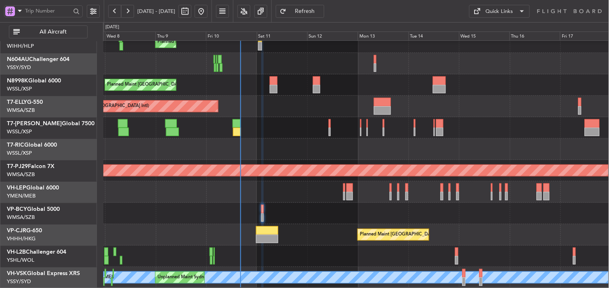
type input "0"
click at [259, 209] on div at bounding box center [355, 213] width 505 height 21
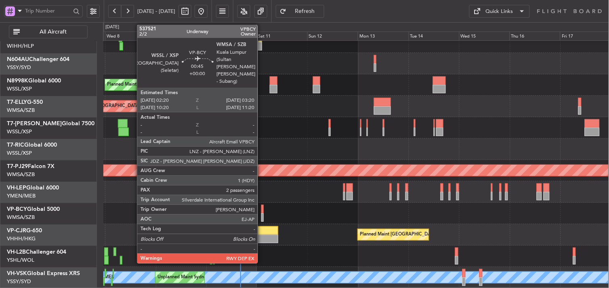
click at [262, 210] on div at bounding box center [262, 209] width 2 height 8
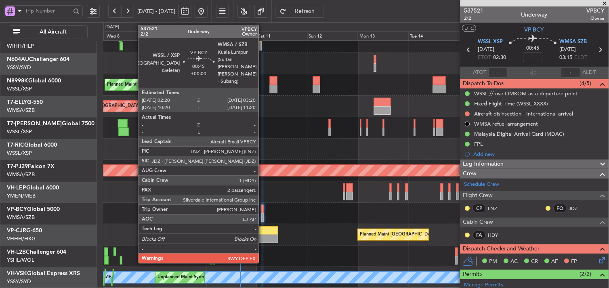
click at [263, 210] on div at bounding box center [262, 209] width 2 height 8
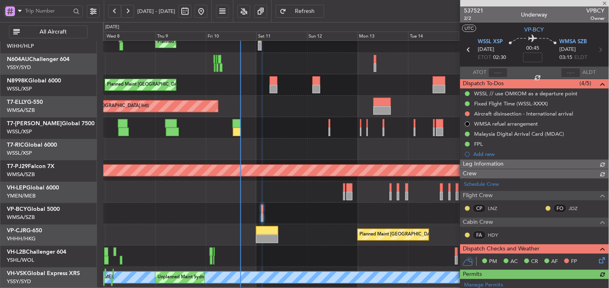
type input "[PERSON_NAME] (HHAFI)"
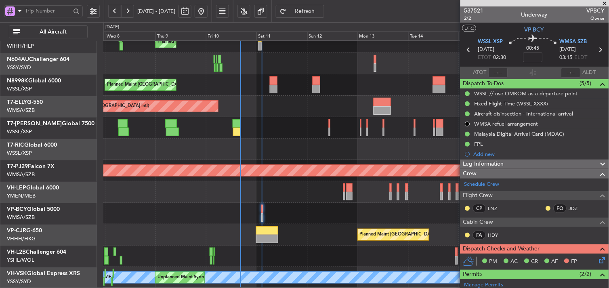
type input "[PERSON_NAME] (HHAFI)"
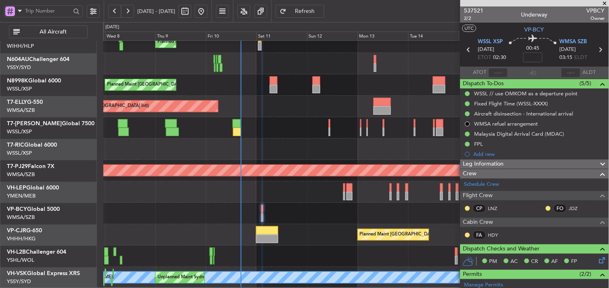
type input "[PERSON_NAME] (HHAFI)"
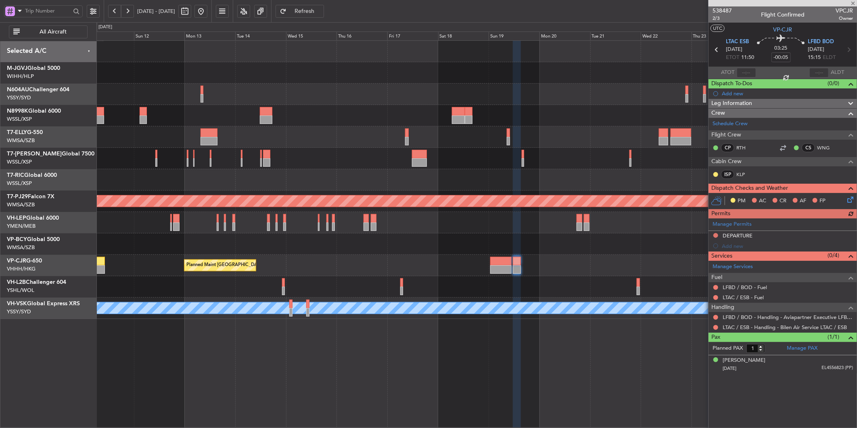
click at [425, 249] on div at bounding box center [476, 243] width 760 height 21
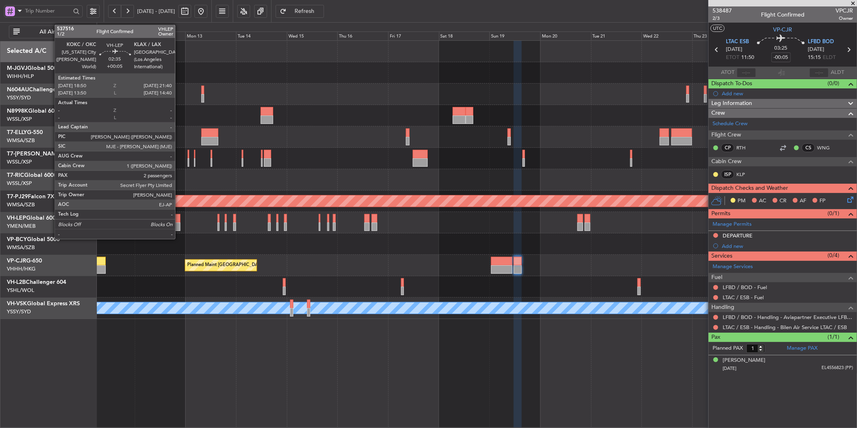
click at [179, 223] on div at bounding box center [177, 226] width 6 height 8
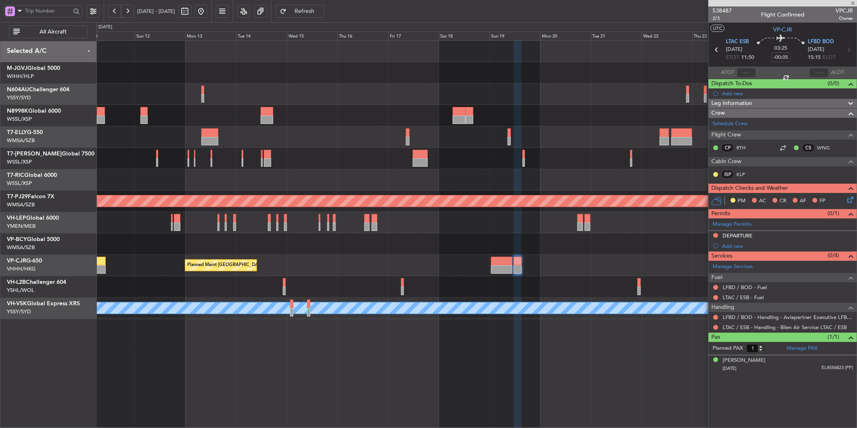
click at [251, 256] on div "Planned Maint [GEOGRAPHIC_DATA] ([GEOGRAPHIC_DATA] Intl)" at bounding box center [476, 265] width 760 height 21
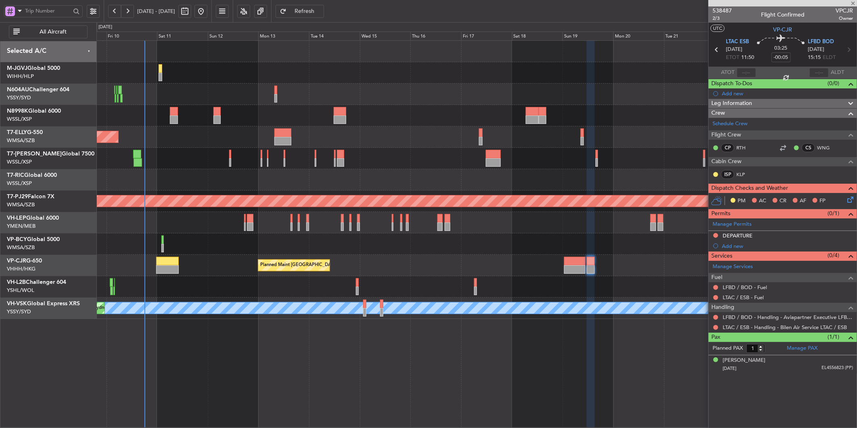
type input "+00:05"
type input "2"
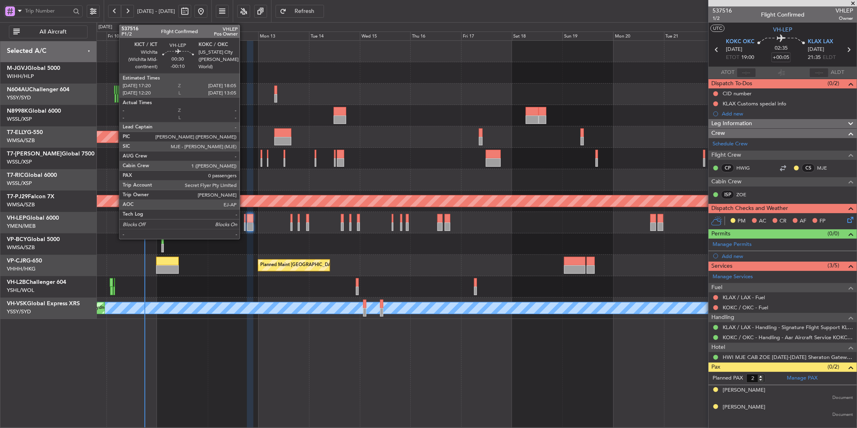
click at [244, 222] on div at bounding box center [245, 226] width 2 height 8
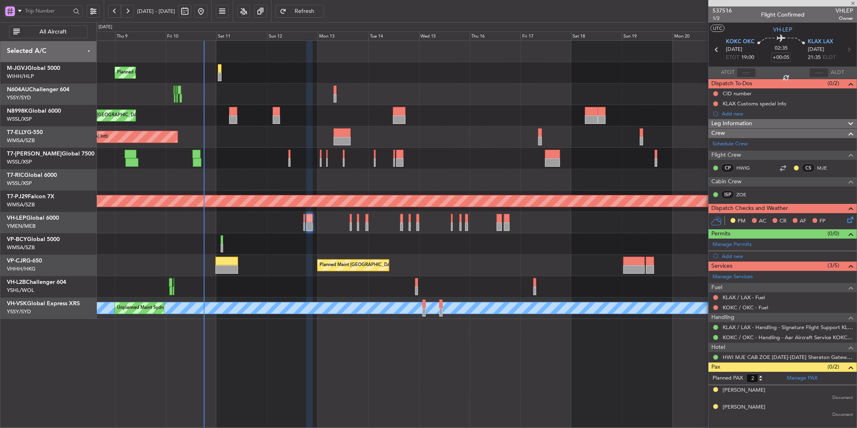
click at [314, 253] on div at bounding box center [476, 243] width 760 height 21
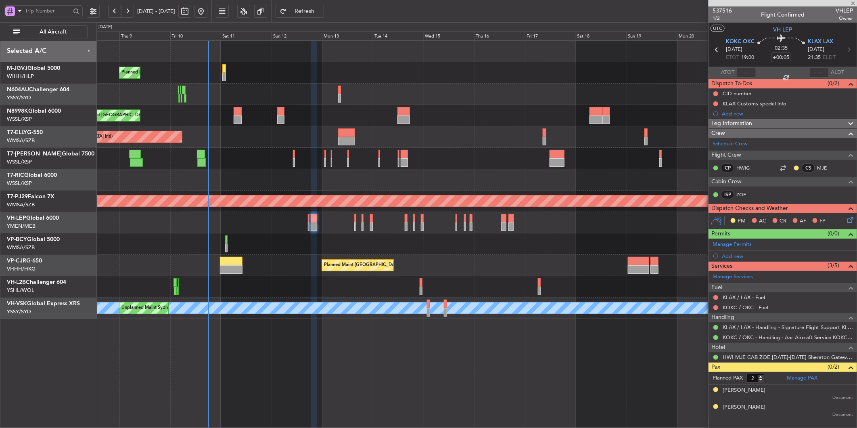
type input "-00:10"
type input "0"
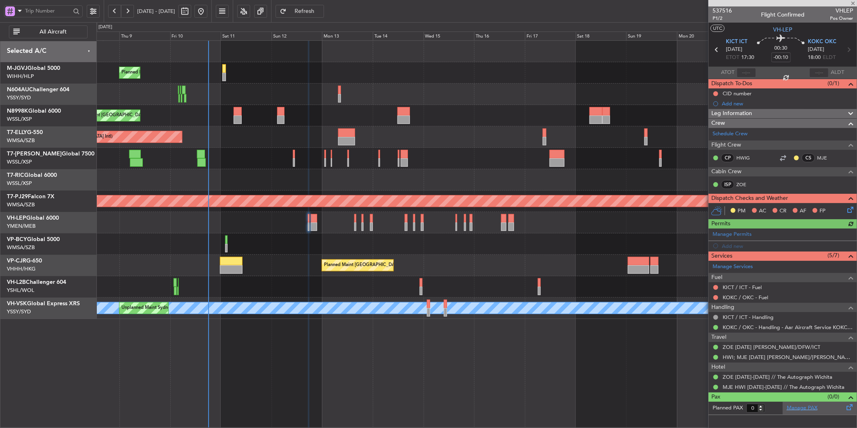
click at [800, 406] on link "Manage PAX" at bounding box center [802, 408] width 31 height 8
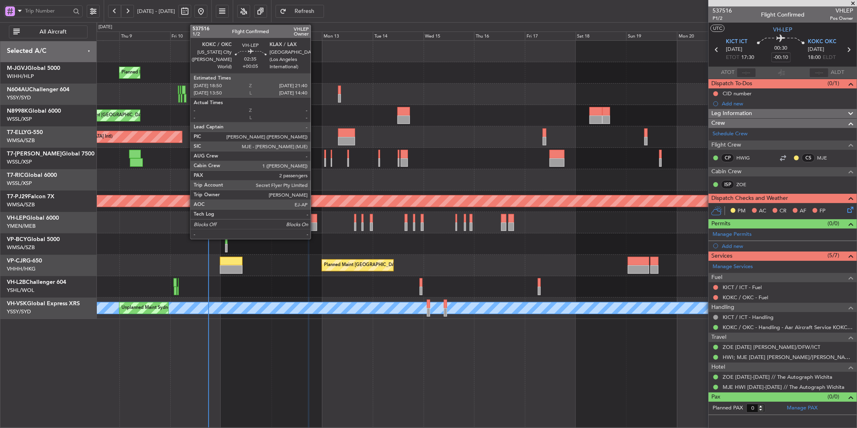
click at [315, 220] on div at bounding box center [314, 218] width 6 height 8
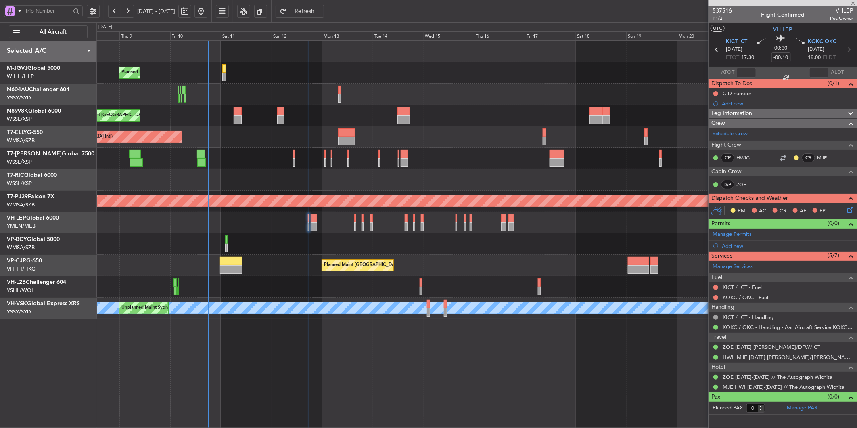
type input "+00:05"
type input "2"
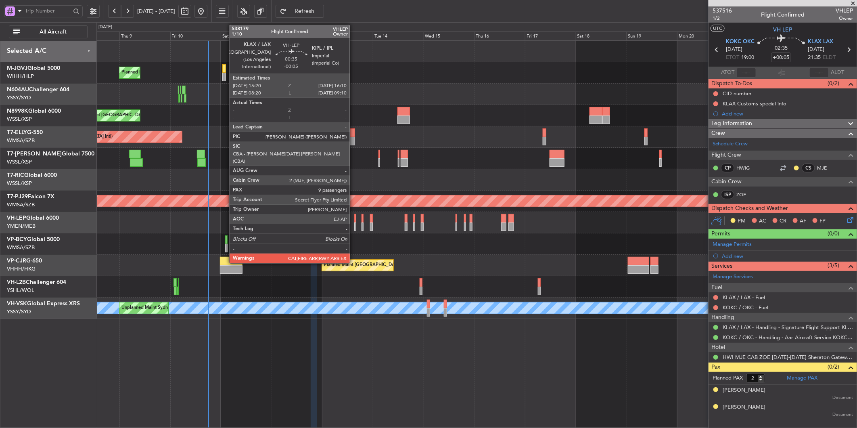
click at [354, 218] on div at bounding box center [355, 218] width 2 height 8
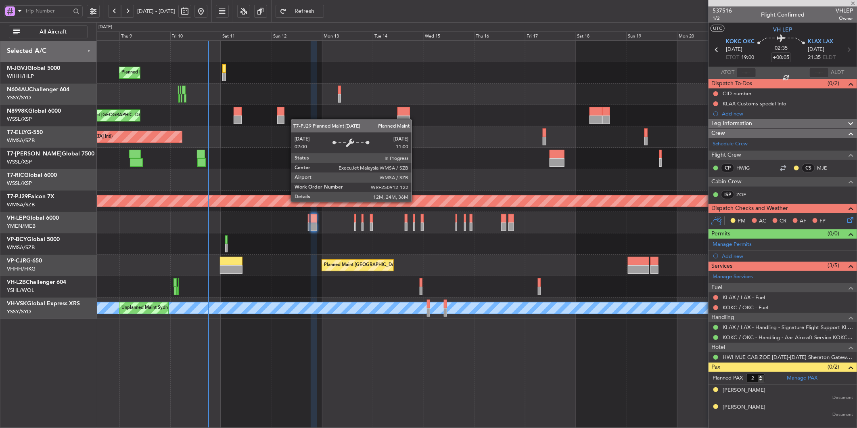
type input "-00:05"
type input "9"
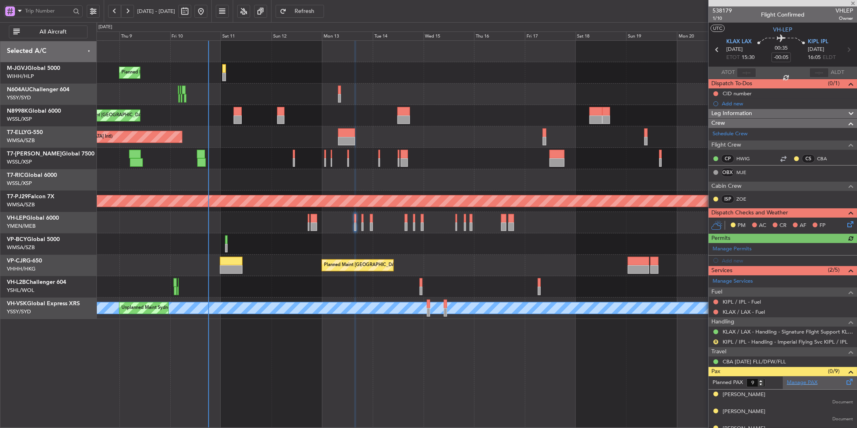
click at [801, 384] on link "Manage PAX" at bounding box center [802, 383] width 31 height 8
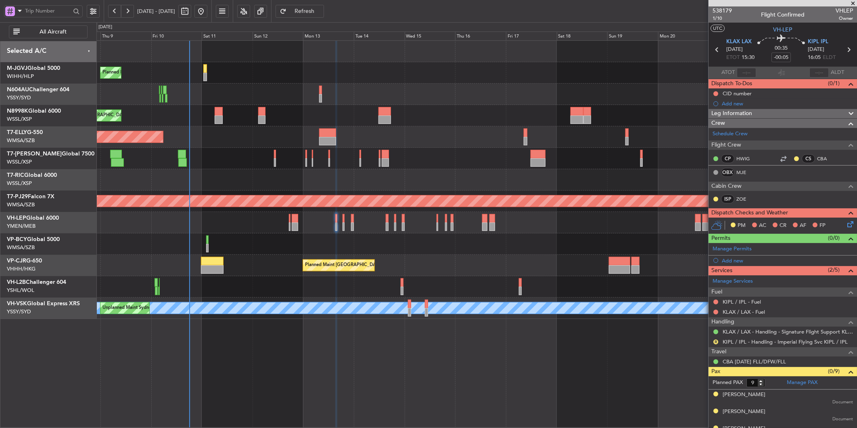
click at [419, 217] on div at bounding box center [476, 222] width 760 height 21
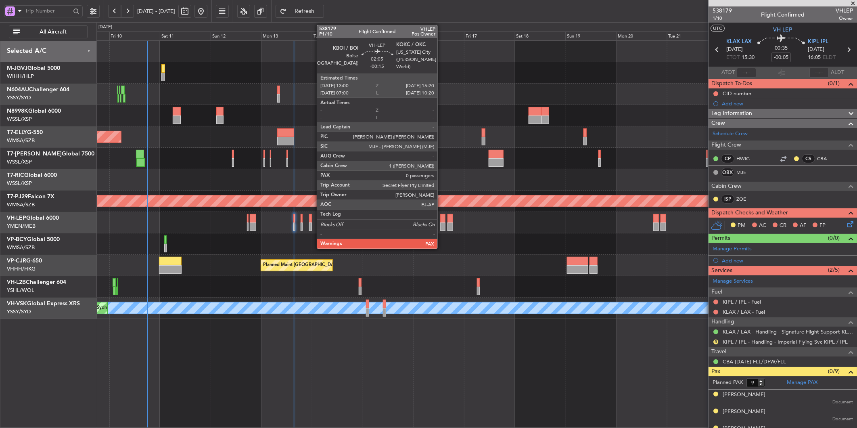
click at [442, 220] on div at bounding box center [442, 218] width 5 height 8
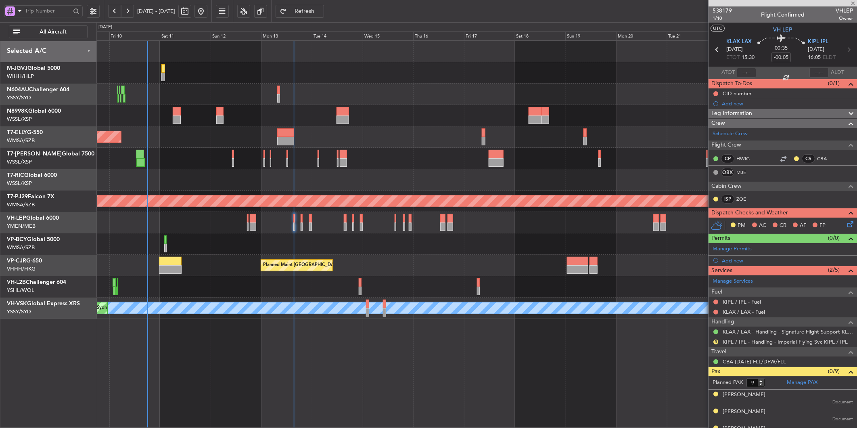
type input "-00:15"
type input "0"
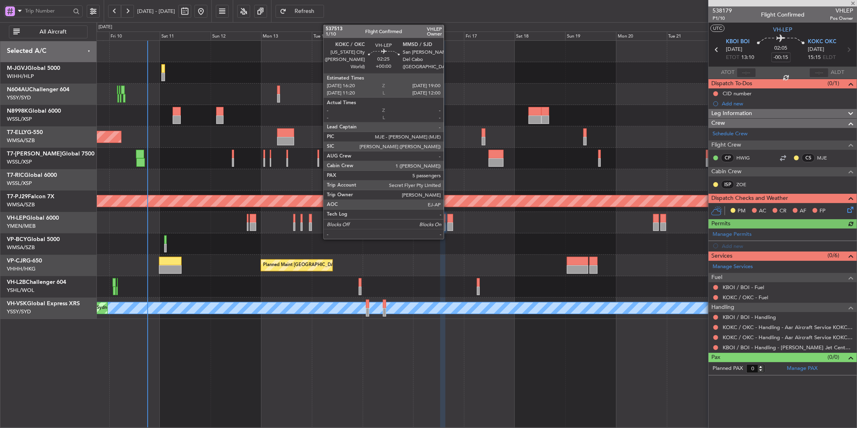
click at [448, 219] on div at bounding box center [451, 218] width 6 height 8
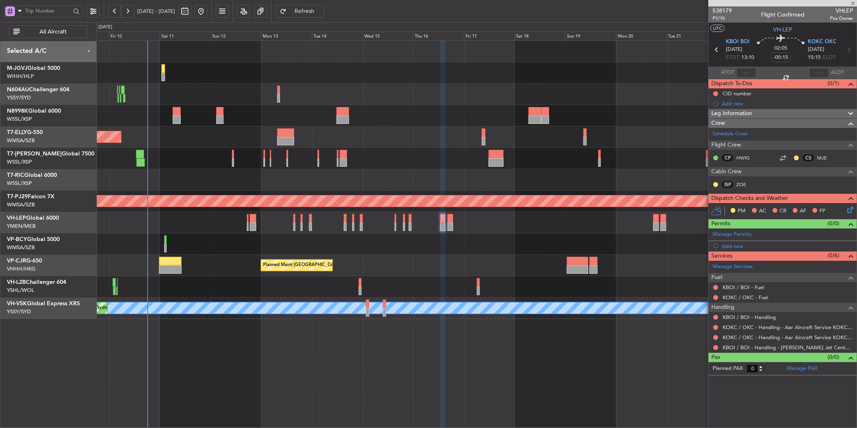
type input "5"
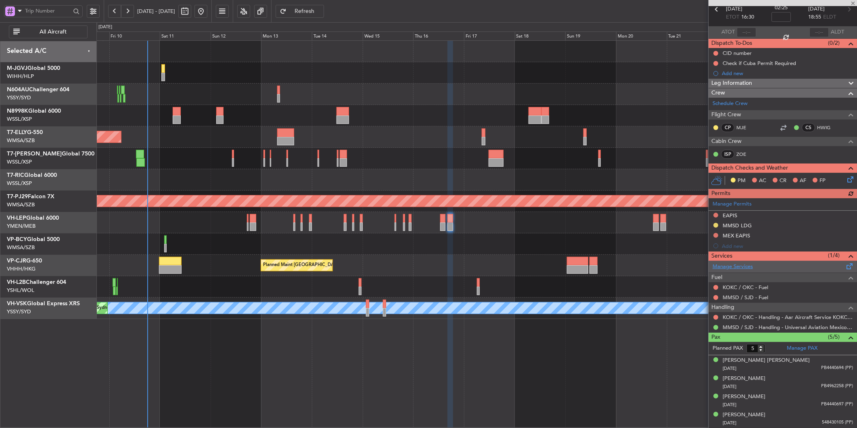
scroll to position [59, 0]
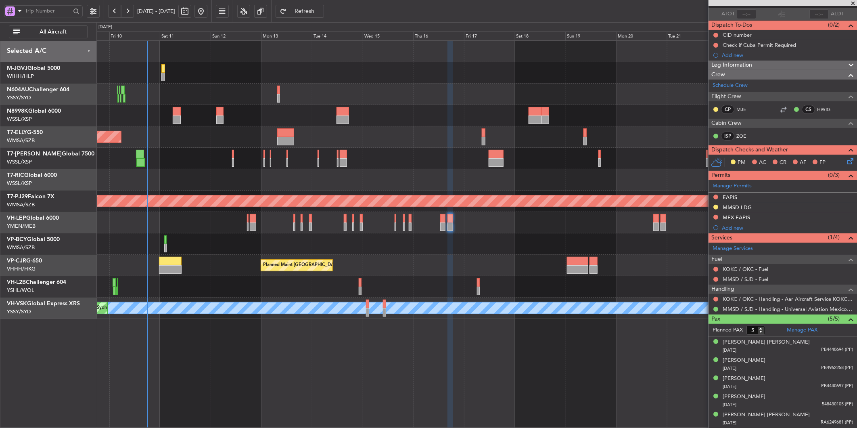
click at [313, 9] on button "Refresh" at bounding box center [300, 11] width 48 height 13
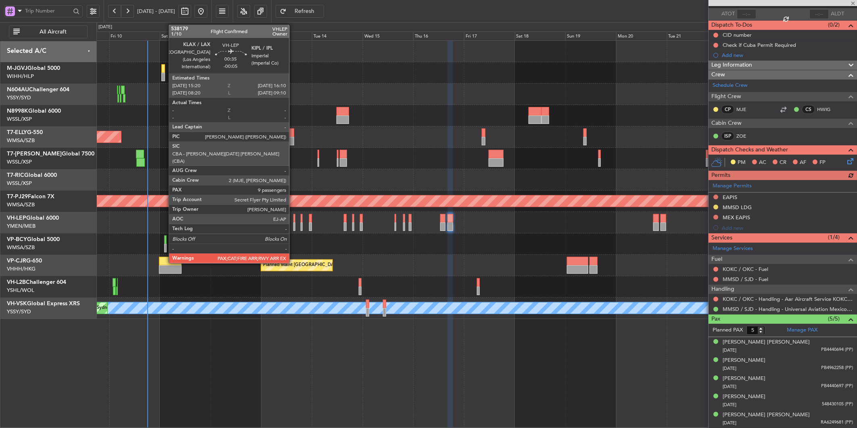
click at [293, 220] on div at bounding box center [294, 218] width 2 height 8
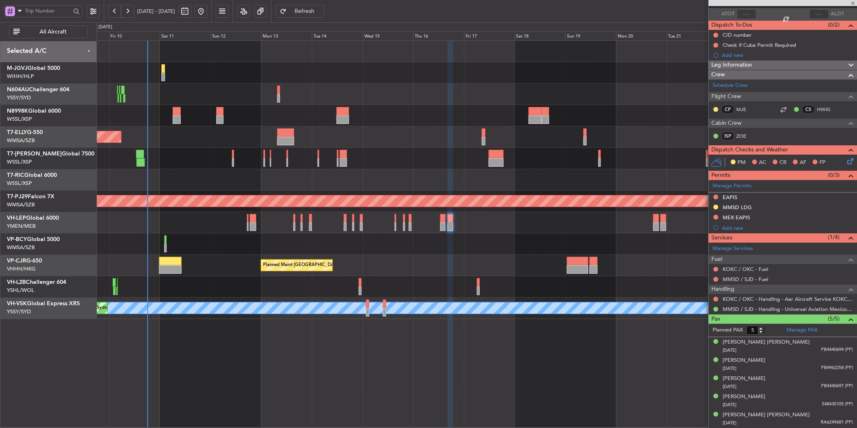
type input "-00:05"
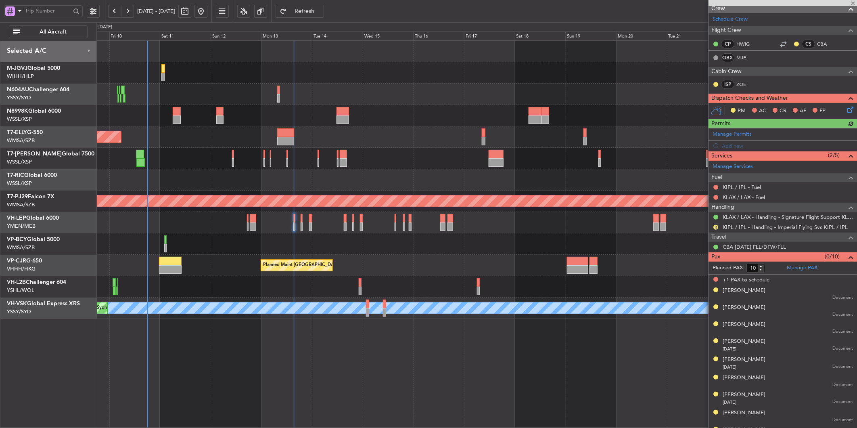
scroll to position [128, 0]
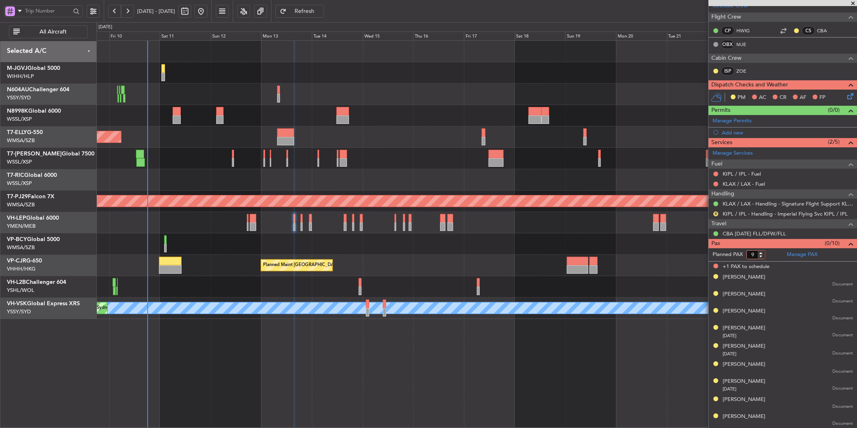
type input "9"
click at [761, 257] on input "9" at bounding box center [756, 254] width 19 height 9
click at [772, 257] on form "Planned PAX" at bounding box center [746, 254] width 74 height 13
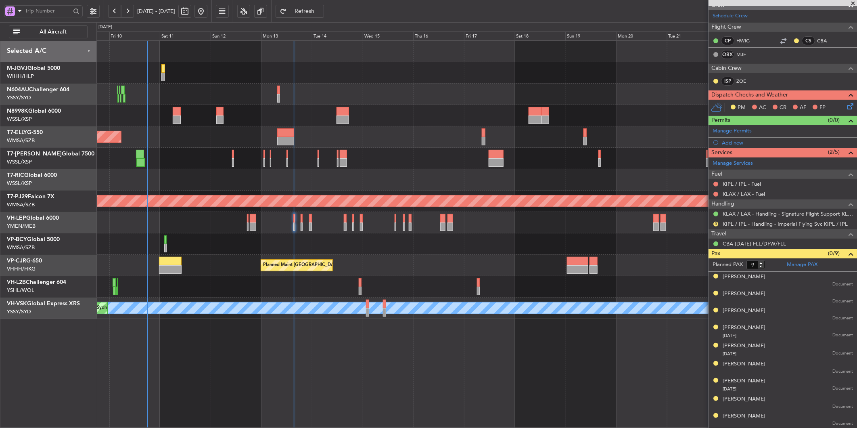
scroll to position [118, 0]
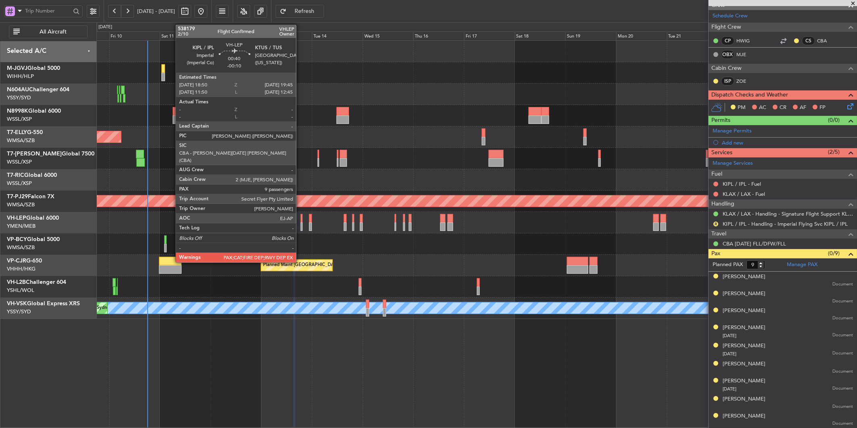
click at [301, 222] on div at bounding box center [302, 226] width 2 height 8
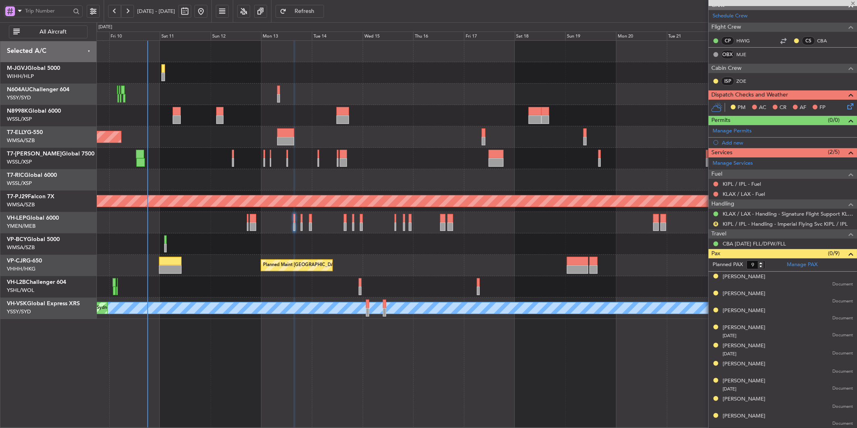
type input "-00:10"
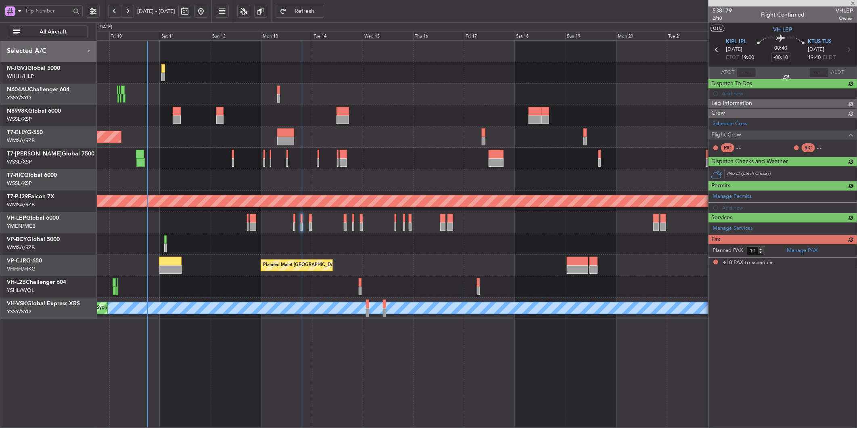
scroll to position [0, 0]
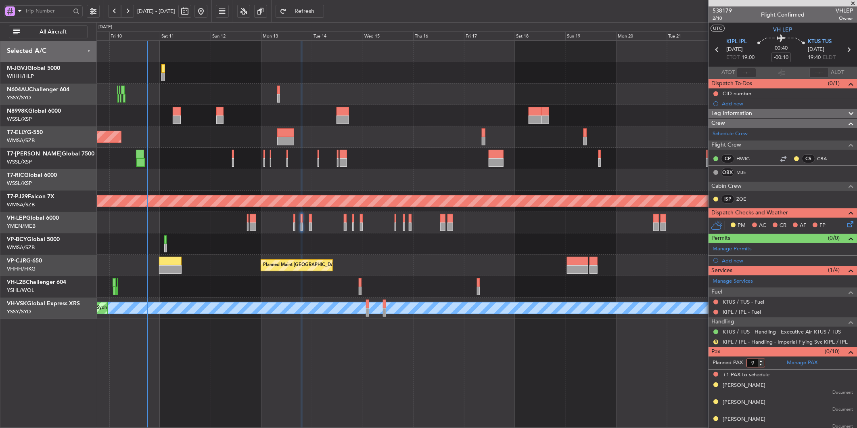
type input "9"
click at [762, 365] on input "9" at bounding box center [756, 362] width 19 height 9
click at [774, 365] on form "Planned PAX" at bounding box center [746, 362] width 74 height 13
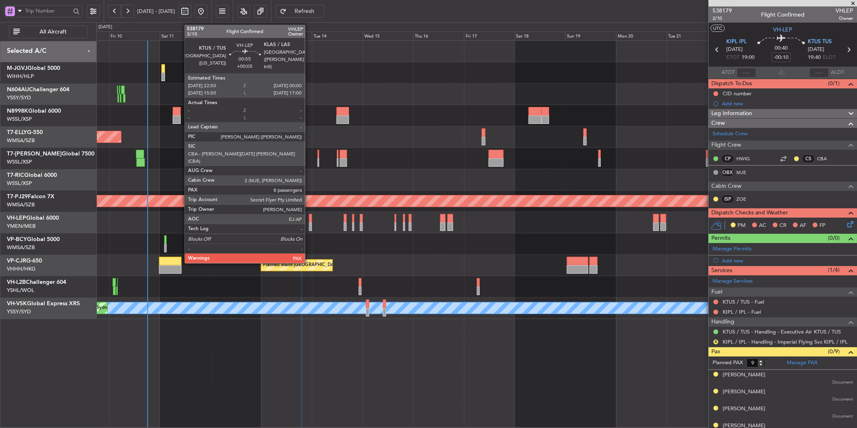
click at [309, 220] on div at bounding box center [310, 218] width 3 height 8
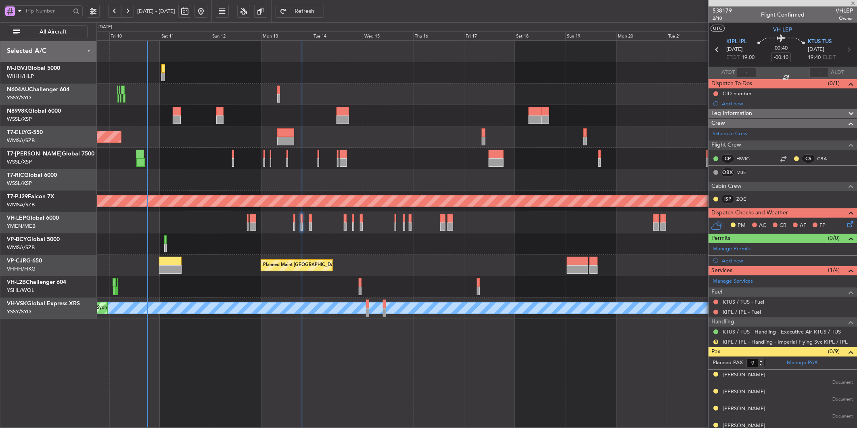
type input "+00:05"
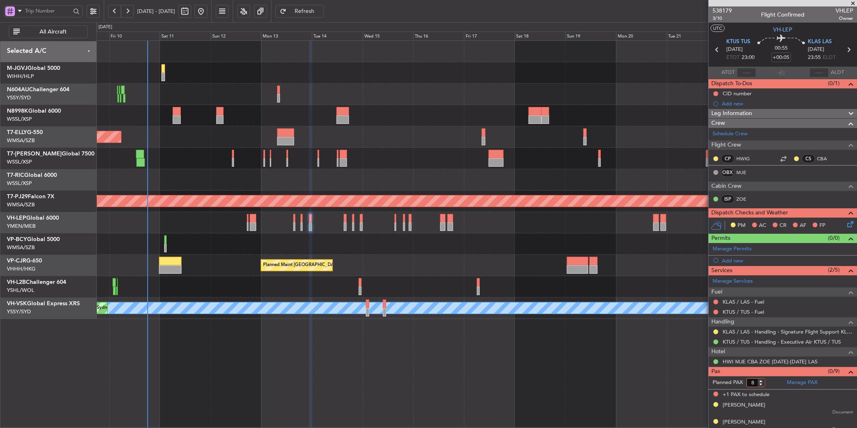
type input "8"
click at [762, 385] on input "8" at bounding box center [756, 382] width 19 height 9
click at [770, 383] on form "Planned PAX" at bounding box center [746, 382] width 74 height 13
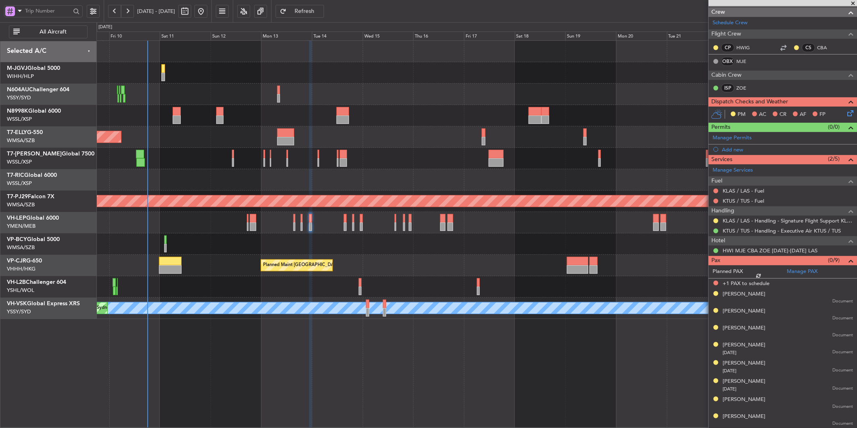
scroll to position [101, 0]
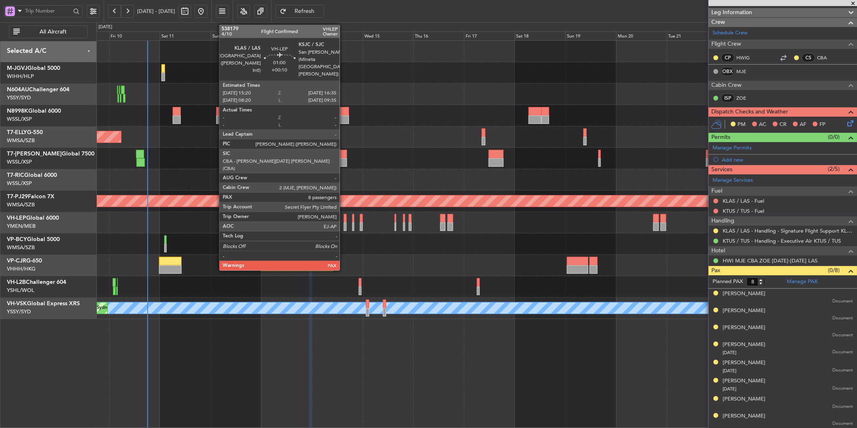
click at [344, 221] on div at bounding box center [345, 218] width 3 height 8
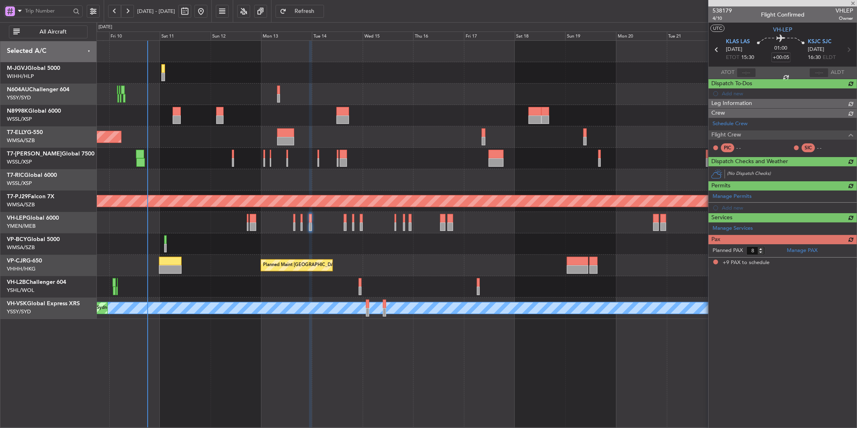
type input "+00:10"
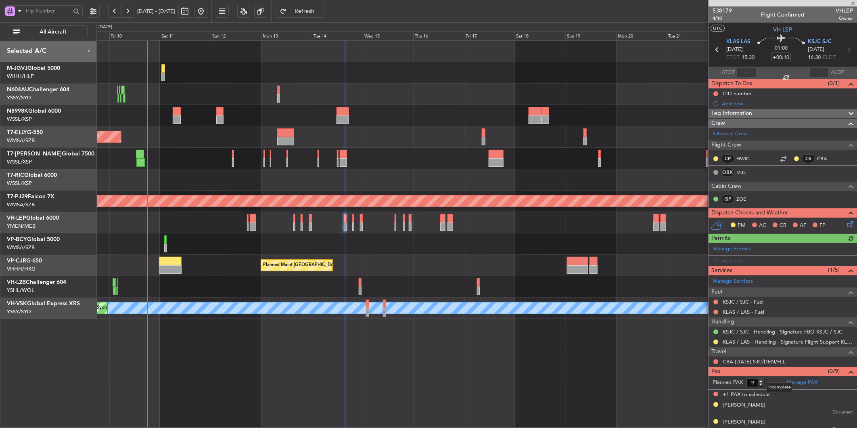
click at [761, 385] on mat-tooltip-component "Incomplete" at bounding box center [779, 387] width 37 height 21
type input "8"
click at [762, 386] on input "8" at bounding box center [756, 382] width 19 height 9
click at [772, 385] on form "Planned PAX 8" at bounding box center [746, 382] width 74 height 13
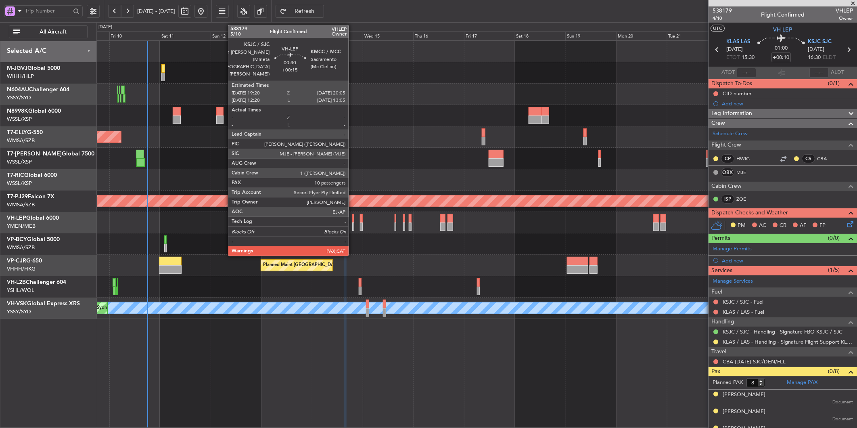
click at [353, 222] on div at bounding box center [353, 226] width 2 height 8
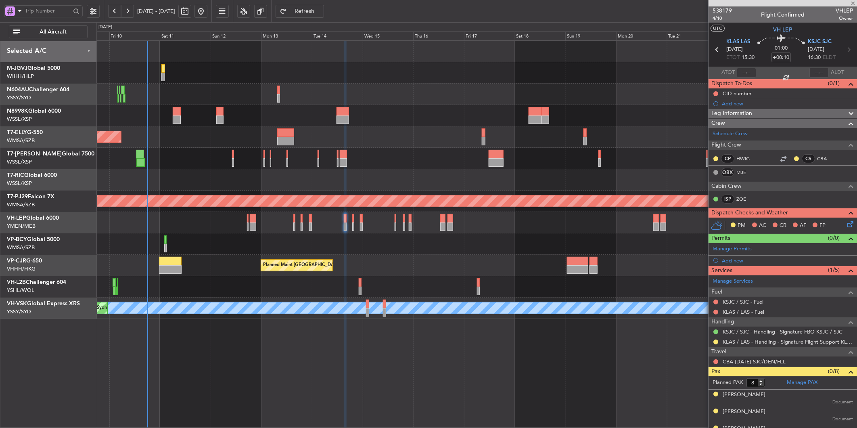
type input "+00:15"
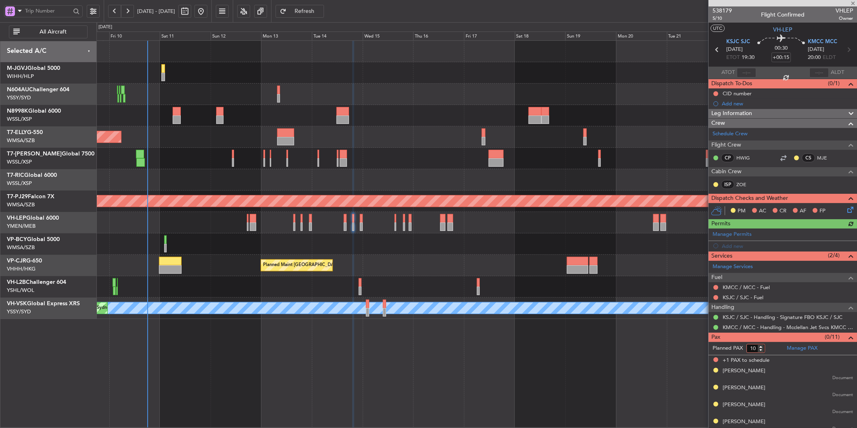
type input "10"
click at [762, 350] on input "10" at bounding box center [756, 348] width 19 height 9
click at [768, 350] on form "Planned PAX 10" at bounding box center [746, 348] width 74 height 13
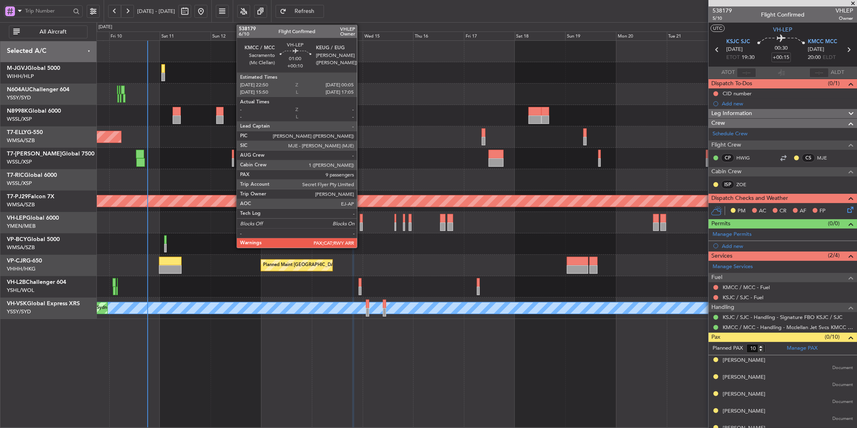
click at [361, 221] on div at bounding box center [361, 218] width 3 height 8
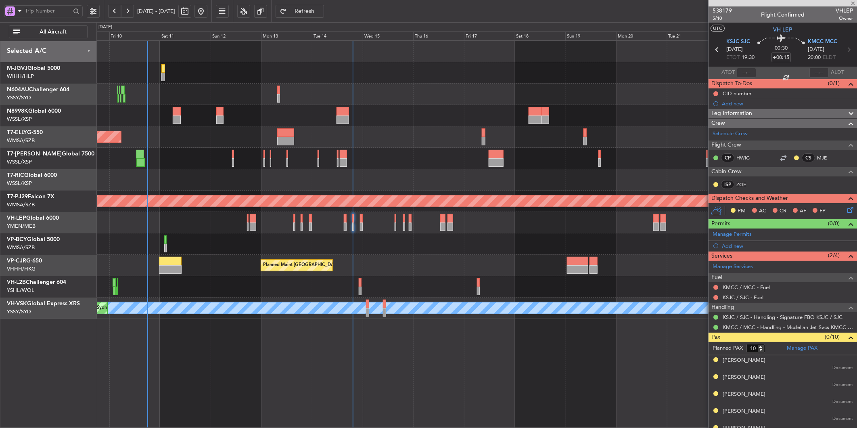
type input "+00:10"
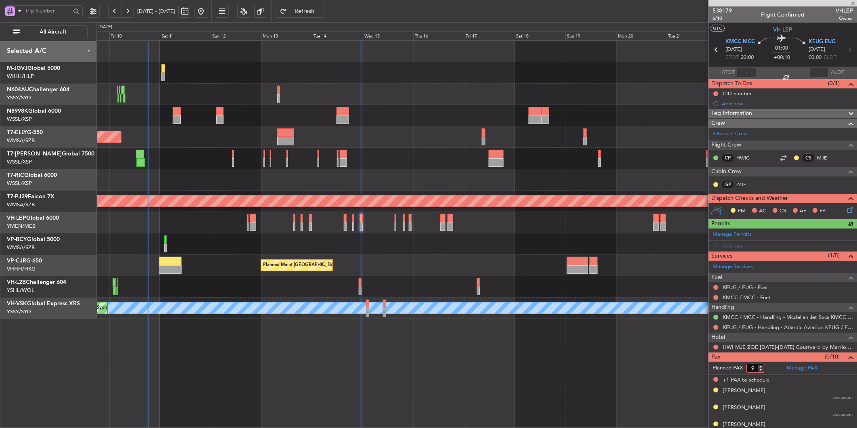
type input "9"
click at [763, 370] on input "9" at bounding box center [756, 368] width 19 height 9
click at [770, 370] on form "Planned PAX 9" at bounding box center [746, 368] width 74 height 13
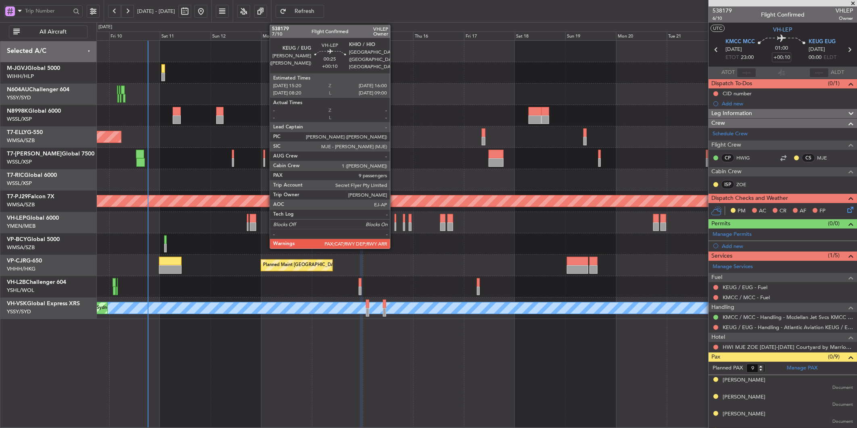
click at [395, 219] on div at bounding box center [396, 218] width 2 height 8
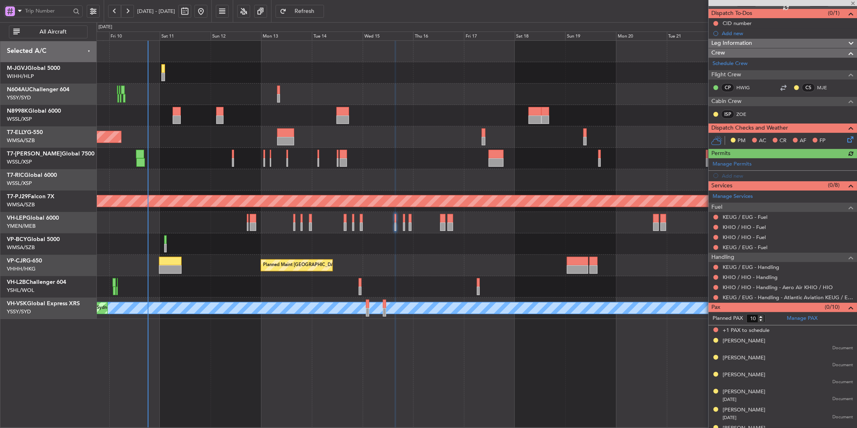
scroll to position [134, 0]
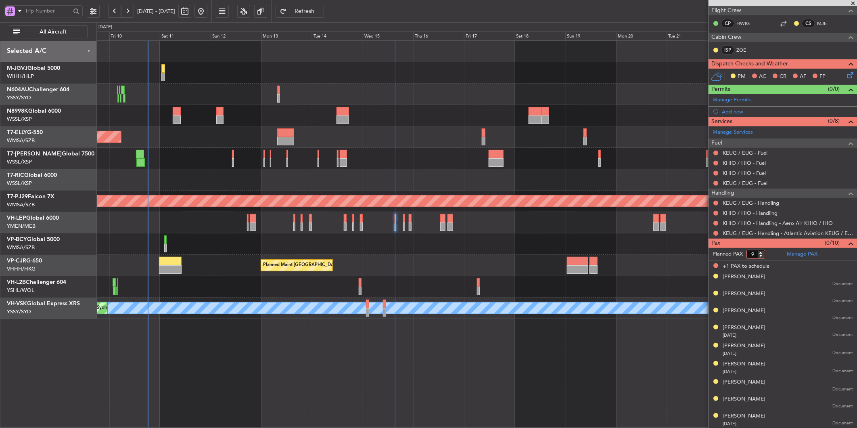
type input "9"
click at [761, 257] on input "9" at bounding box center [756, 254] width 19 height 9
click at [768, 257] on form "Planned PAX" at bounding box center [746, 254] width 74 height 13
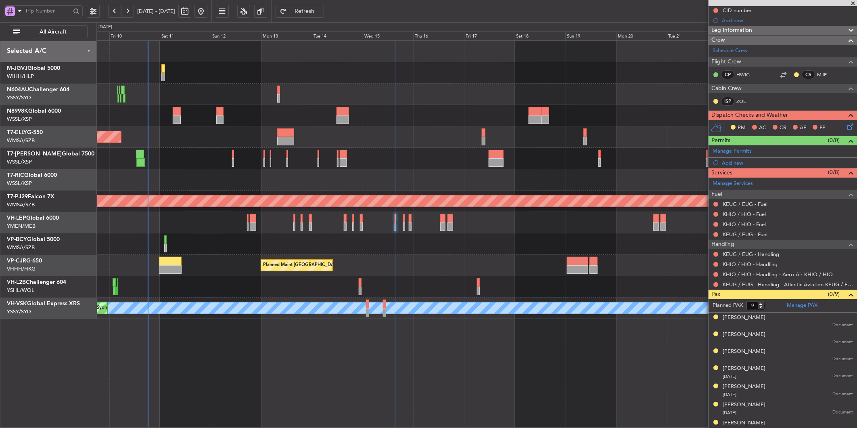
scroll to position [90, 0]
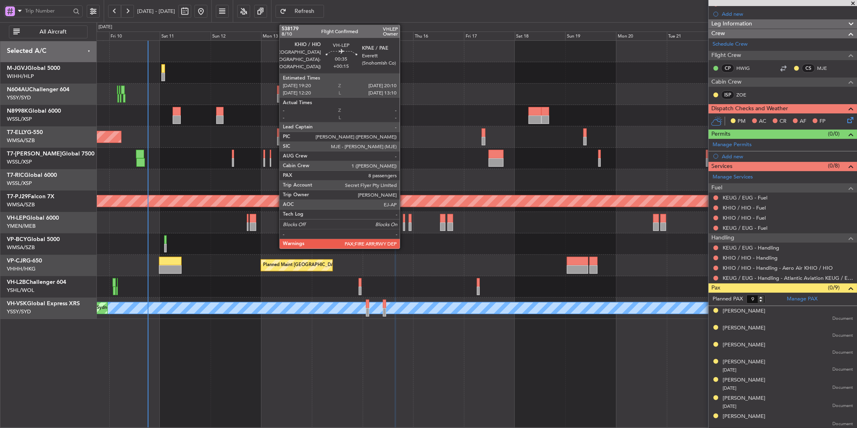
click at [404, 222] on div at bounding box center [404, 226] width 2 height 8
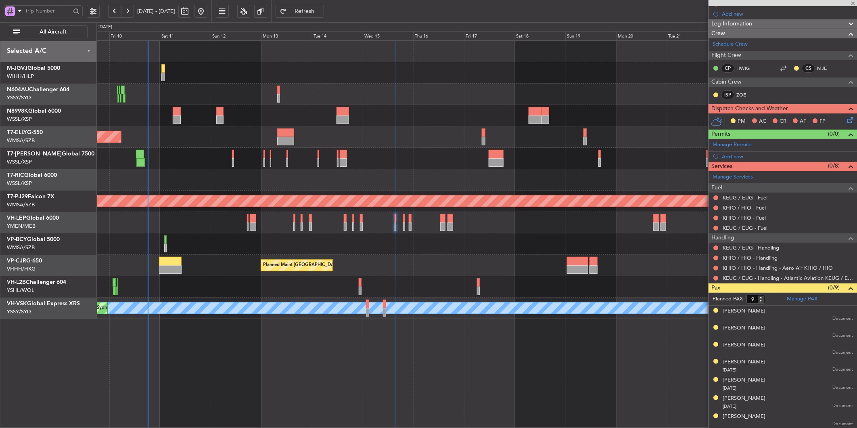
type input "+00:15"
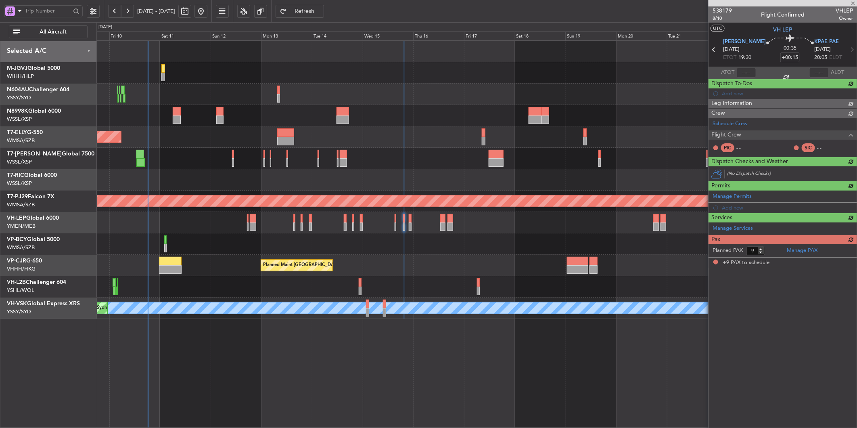
scroll to position [0, 0]
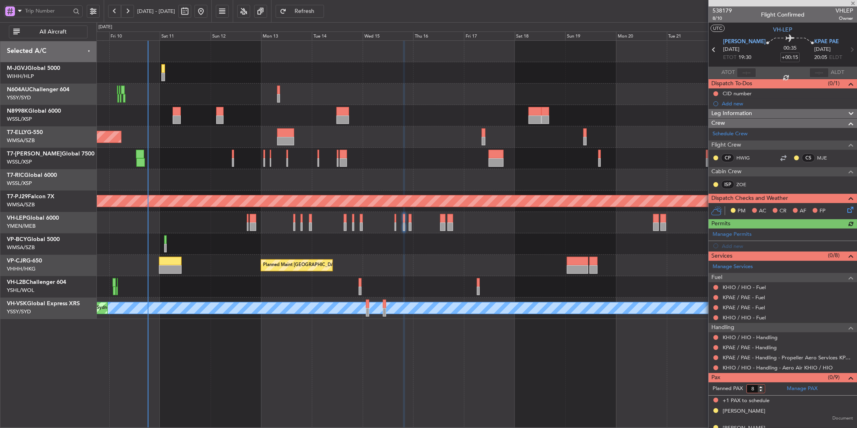
type input "8"
click at [761, 391] on input "8" at bounding box center [756, 388] width 19 height 9
click at [768, 389] on form "Planned PAX" at bounding box center [746, 388] width 74 height 13
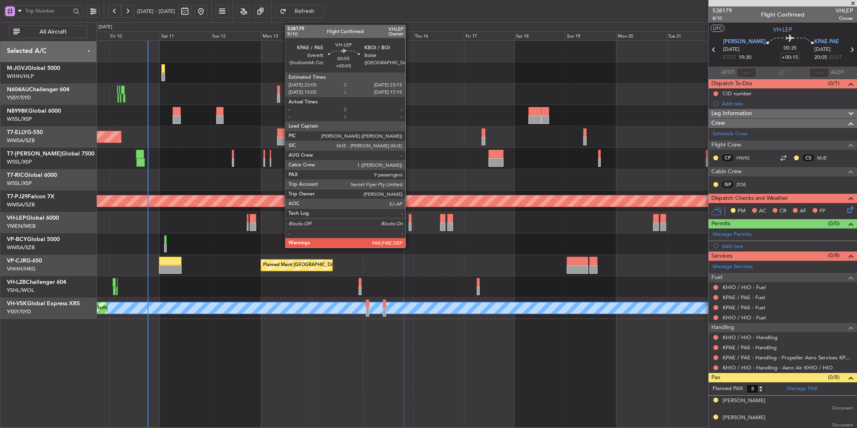
click at [410, 223] on div at bounding box center [410, 226] width 3 height 8
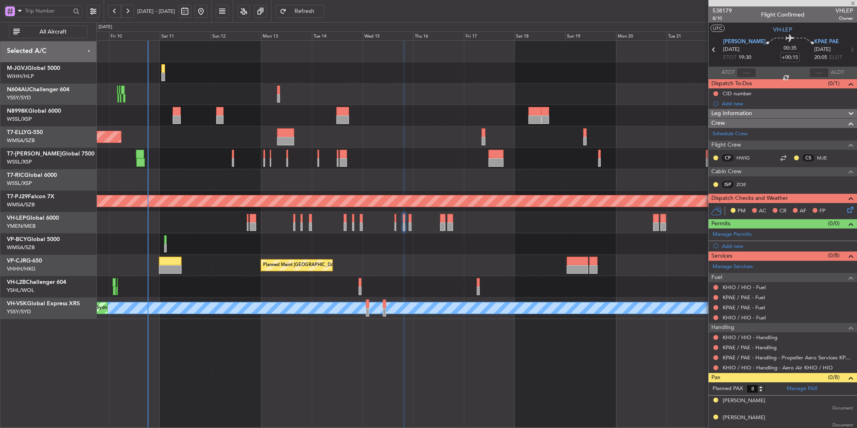
type input "+00:05"
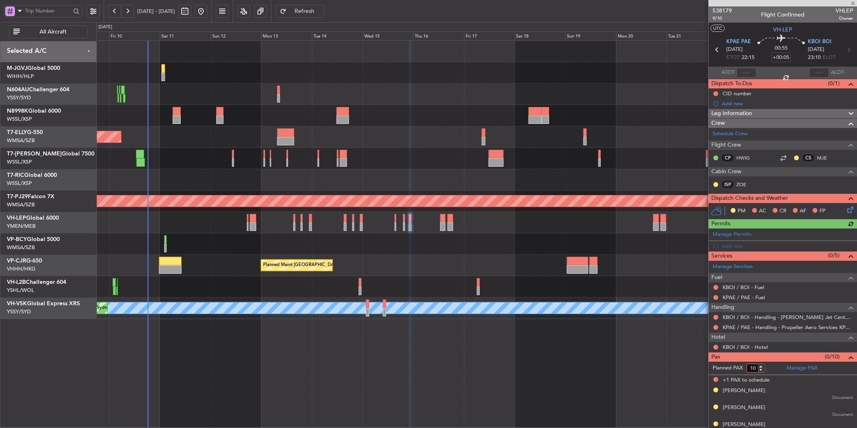
click at [761, 372] on input "10" at bounding box center [756, 368] width 19 height 9
type input "9"
click at [762, 370] on input "9" at bounding box center [756, 368] width 19 height 9
click at [768, 370] on form "Planned PAX 9" at bounding box center [746, 368] width 74 height 13
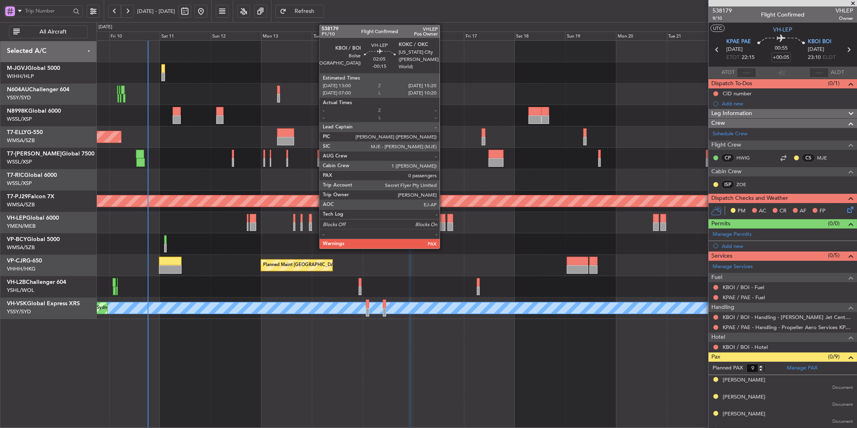
click at [444, 220] on div at bounding box center [442, 218] width 5 height 8
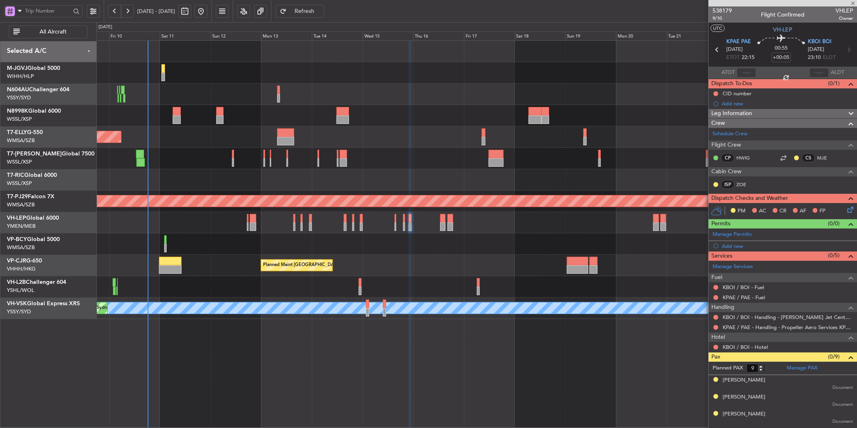
type input "-00:15"
type input "0"
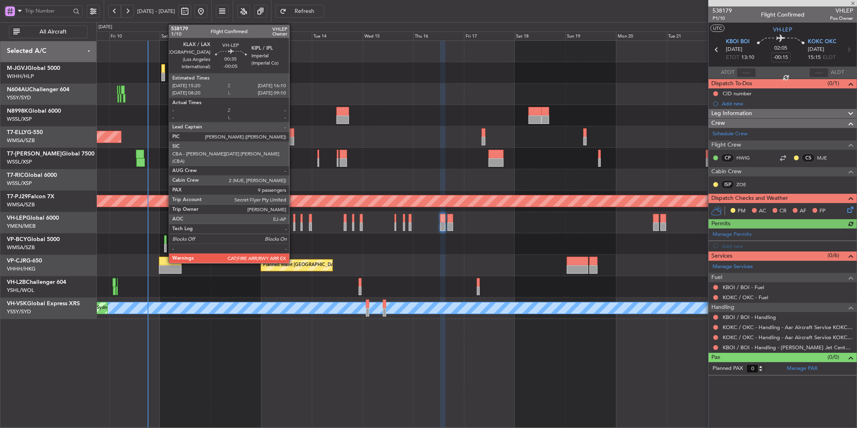
click at [293, 222] on div at bounding box center [294, 226] width 2 height 8
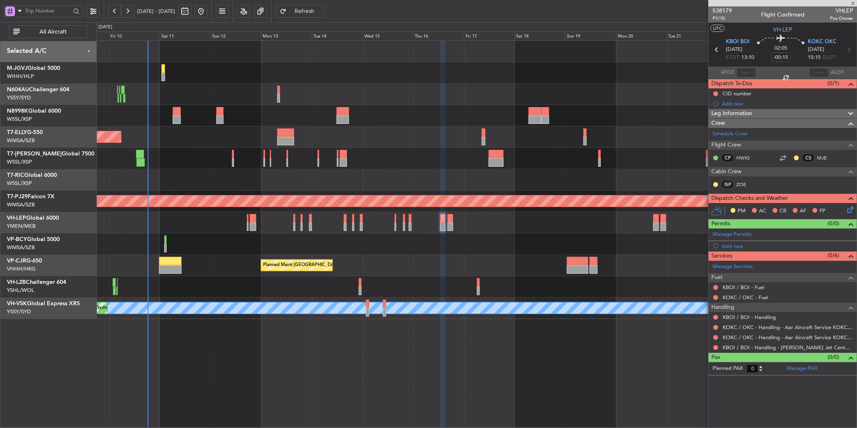
type input "-00:05"
type input "9"
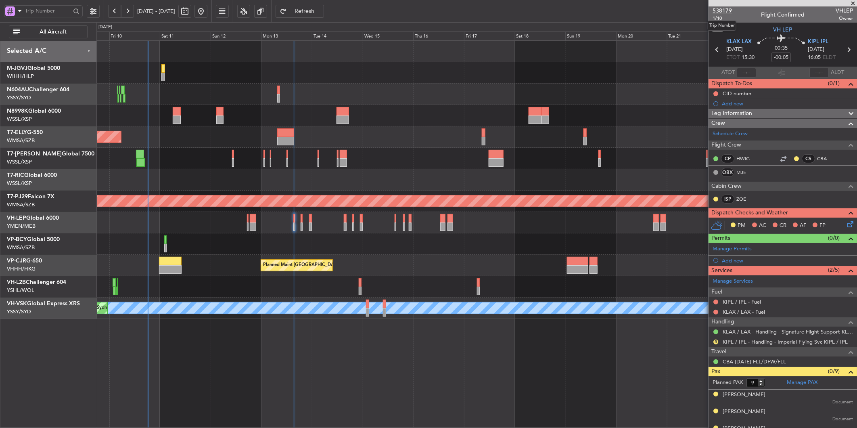
click at [724, 9] on span "538179" at bounding box center [722, 10] width 19 height 8
click at [310, 247] on div at bounding box center [476, 243] width 760 height 21
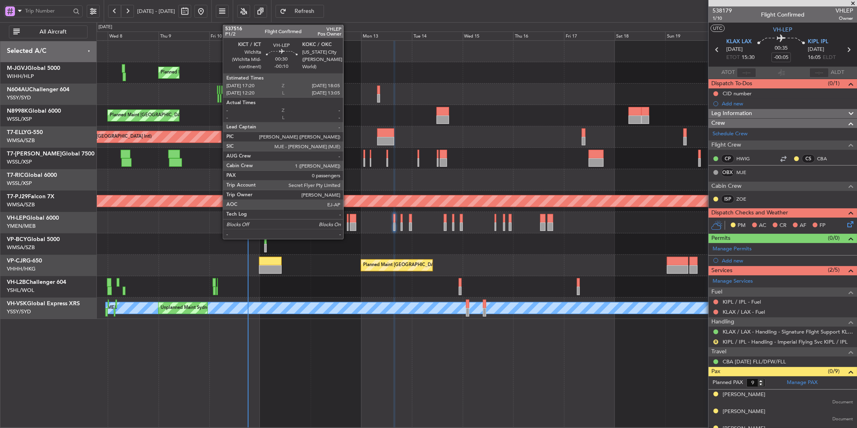
click at [347, 221] on div at bounding box center [348, 218] width 2 height 8
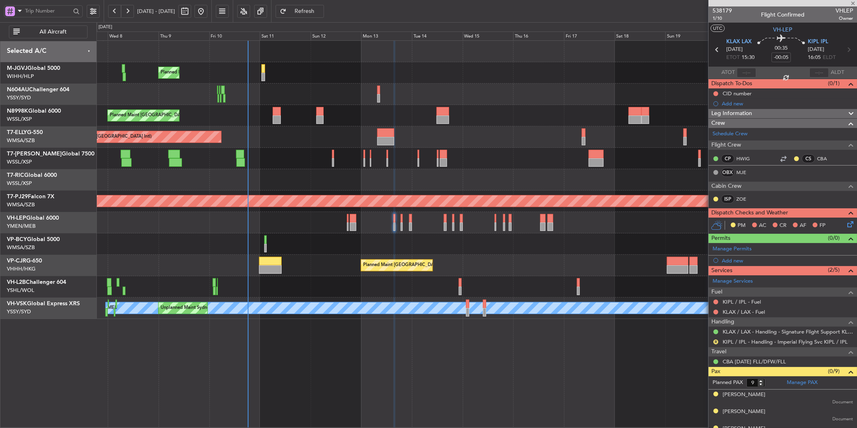
type input "-00:10"
type input "0"
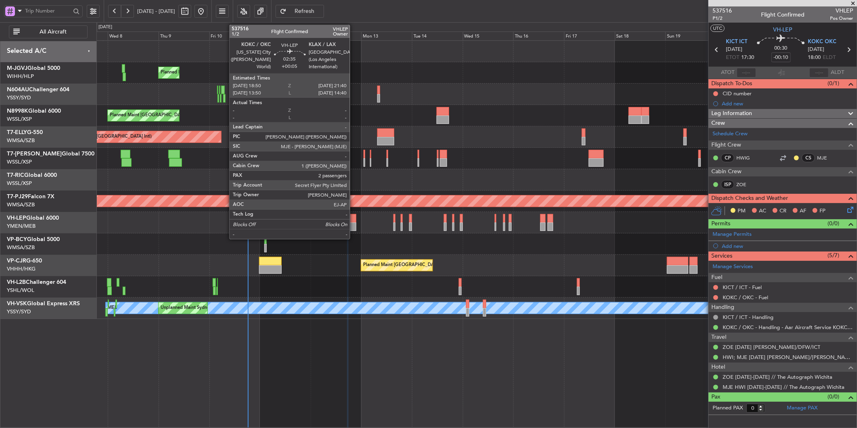
click at [354, 219] on div at bounding box center [353, 218] width 6 height 8
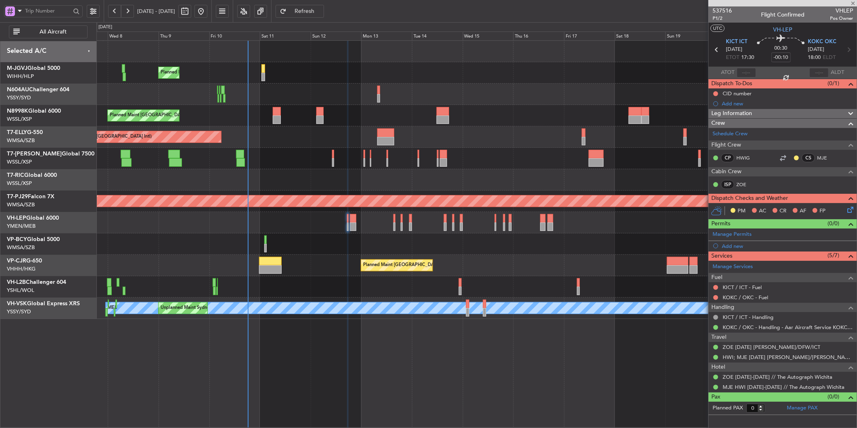
type input "+00:05"
type input "2"
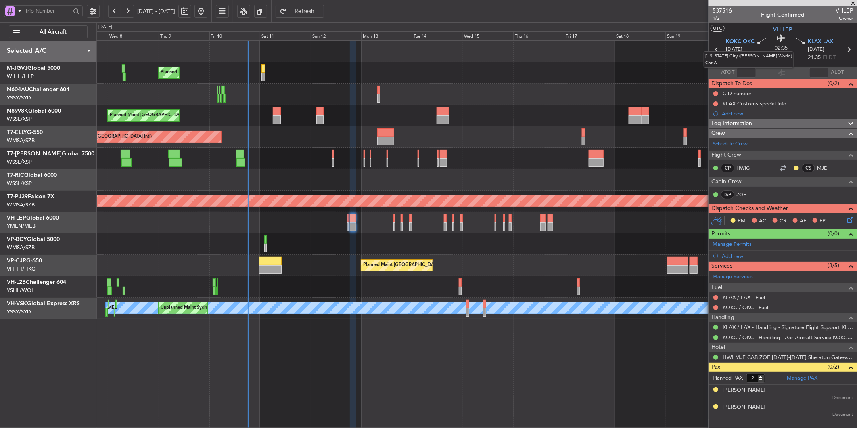
click at [743, 41] on span "KOKC OKC" at bounding box center [740, 42] width 29 height 8
click at [721, 11] on span "537516" at bounding box center [722, 10] width 19 height 8
click at [51, 215] on link "VH-LEP Global 6000" at bounding box center [33, 218] width 52 height 6
click at [743, 167] on link "HWIG" at bounding box center [746, 167] width 18 height 7
click at [826, 170] on link "MJE" at bounding box center [826, 167] width 18 height 7
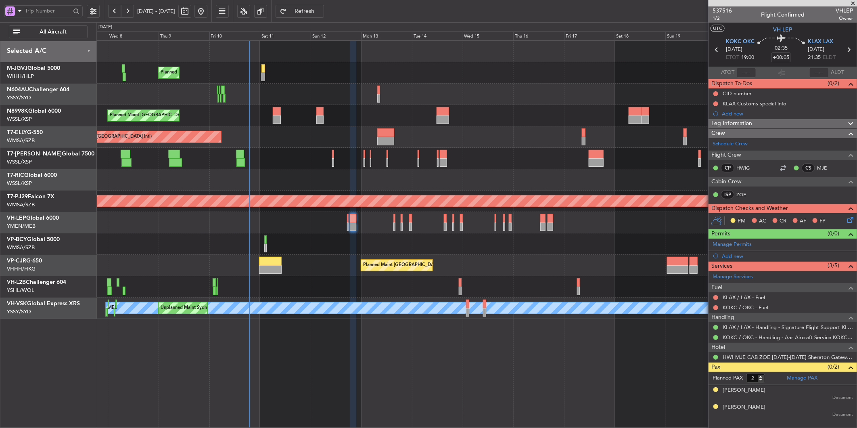
click at [324, 163] on div "Planned Maint [GEOGRAPHIC_DATA] (Seletar)" at bounding box center [476, 158] width 760 height 21
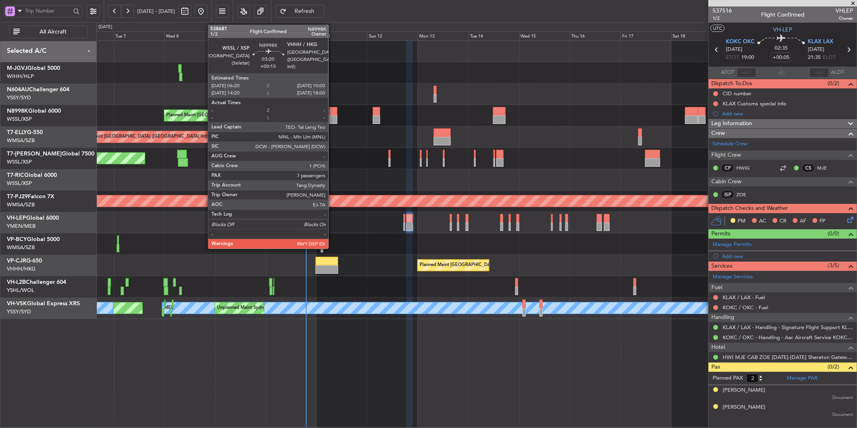
click at [333, 114] on div at bounding box center [333, 111] width 8 height 8
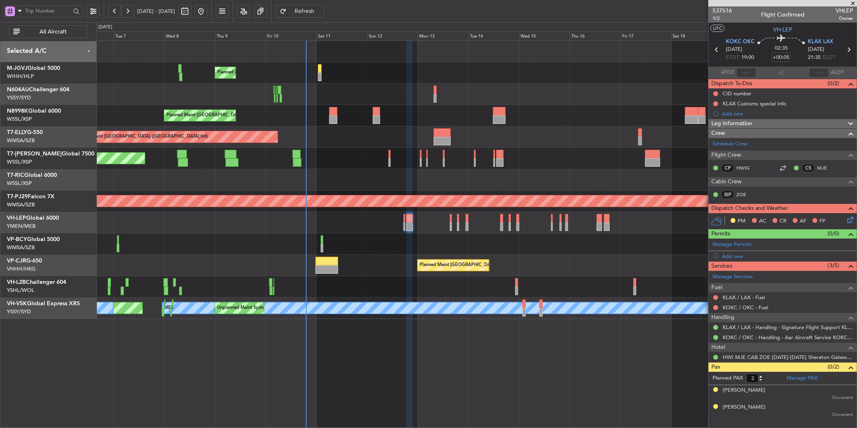
click at [376, 167] on div "Planned Maint [GEOGRAPHIC_DATA] (Seletar)" at bounding box center [476, 158] width 760 height 21
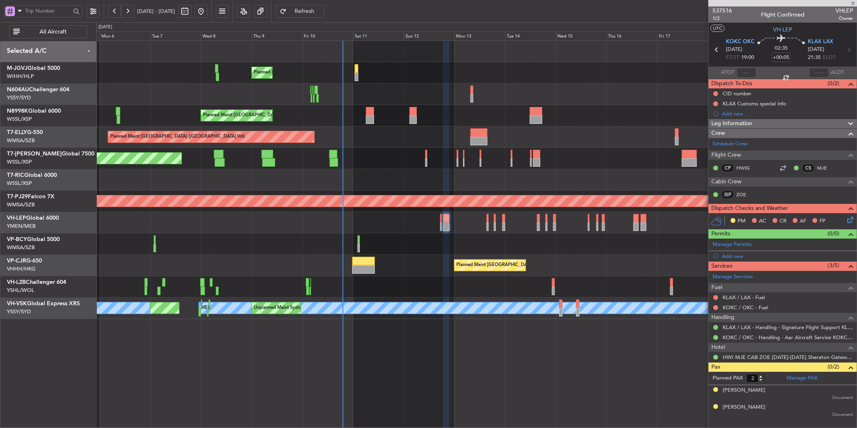
type input "+00:15"
type input "7"
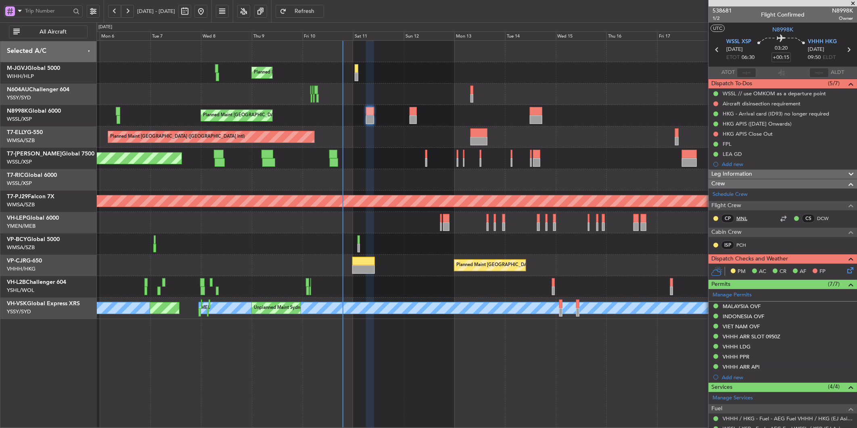
click at [743, 216] on link "MNL" at bounding box center [746, 218] width 18 height 7
click at [817, 219] on link "DCW" at bounding box center [826, 218] width 18 height 7
type input "[PERSON_NAME] (HHAFI)"
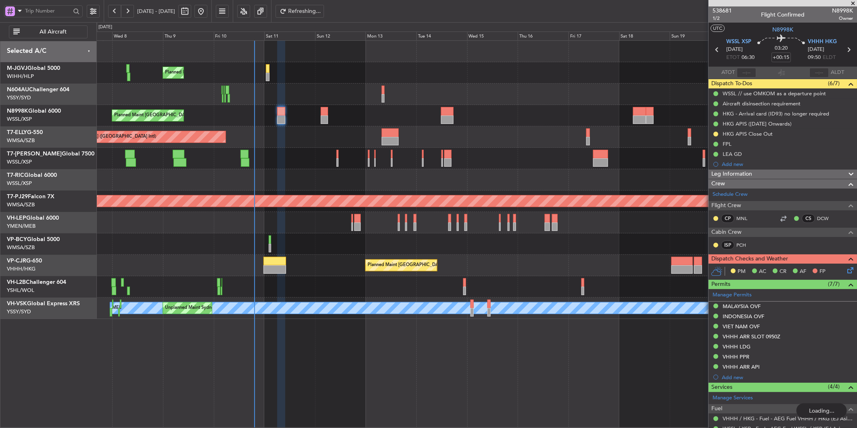
click at [380, 255] on div "Planned Maint Singapore (Seletar) Planned Maint Singapore (Seletar) Planned Mai…" at bounding box center [476, 180] width 760 height 278
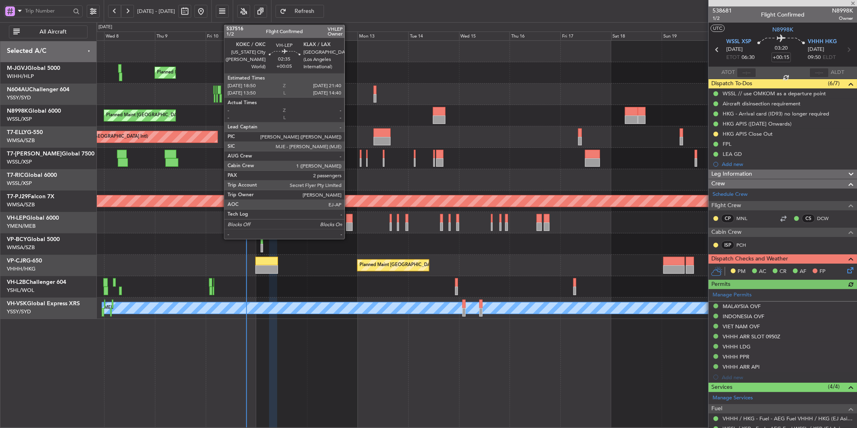
type input "[PERSON_NAME] (HHAFI)"
click at [349, 221] on div at bounding box center [349, 218] width 6 height 8
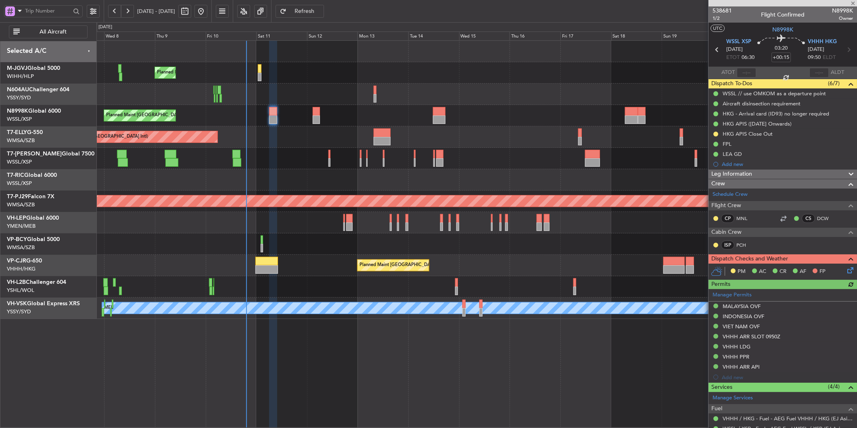
type input "+00:05"
type input "2"
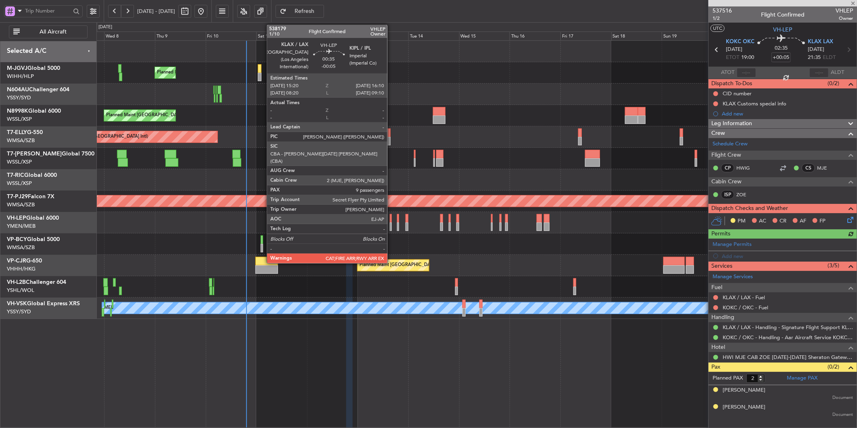
click at [391, 224] on div at bounding box center [391, 226] width 2 height 8
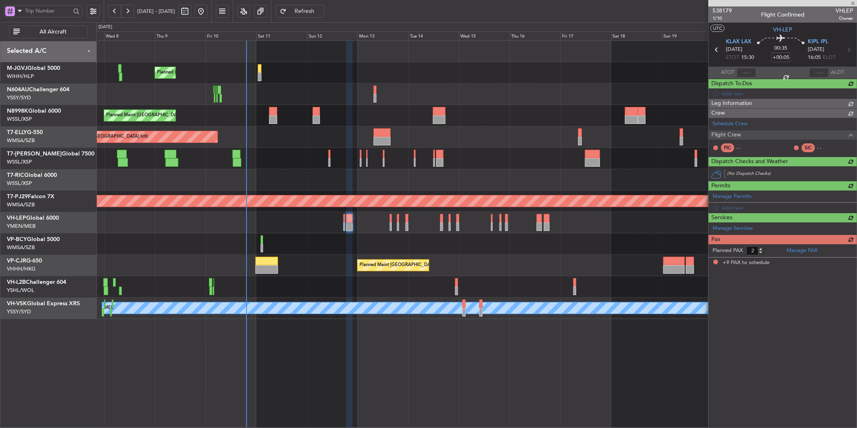
type input "-00:05"
type input "9"
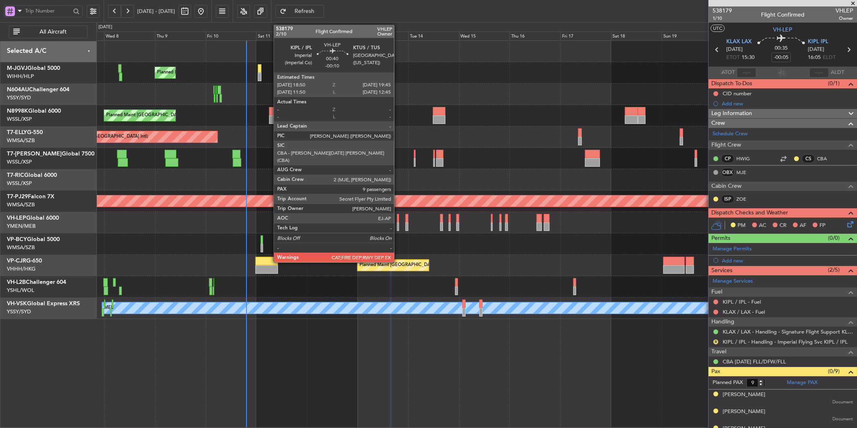
click at [398, 222] on div at bounding box center [398, 226] width 2 height 8
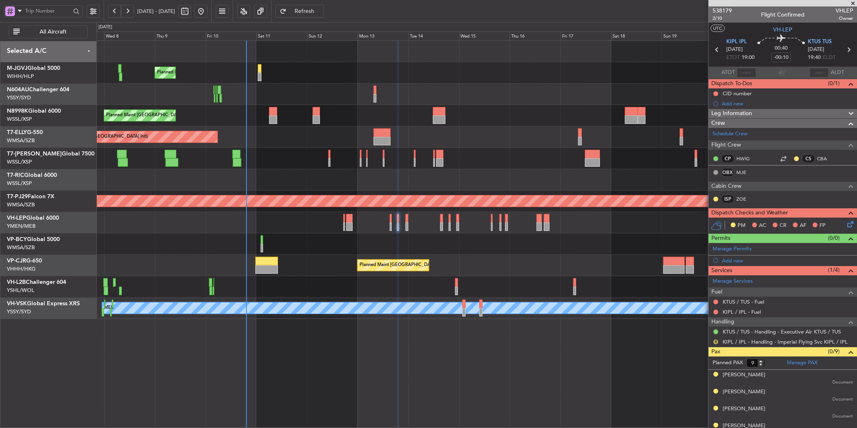
click at [714, 341] on button "R" at bounding box center [716, 341] width 5 height 5
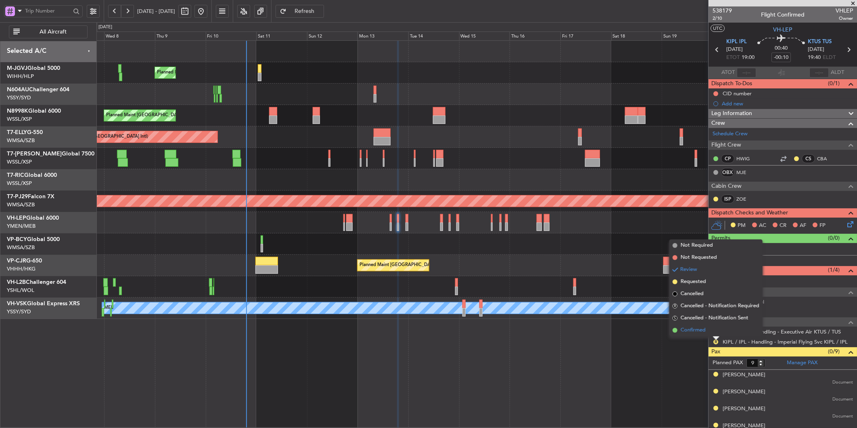
click at [700, 333] on span "Confirmed" at bounding box center [693, 330] width 25 height 8
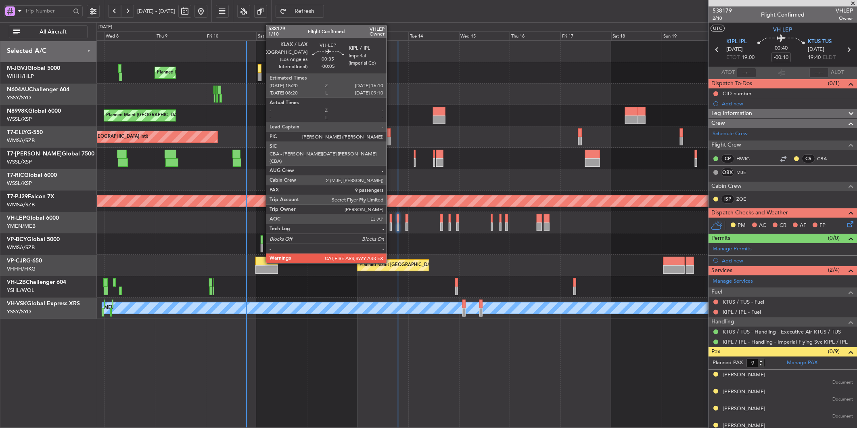
click at [390, 220] on div at bounding box center [391, 218] width 2 height 8
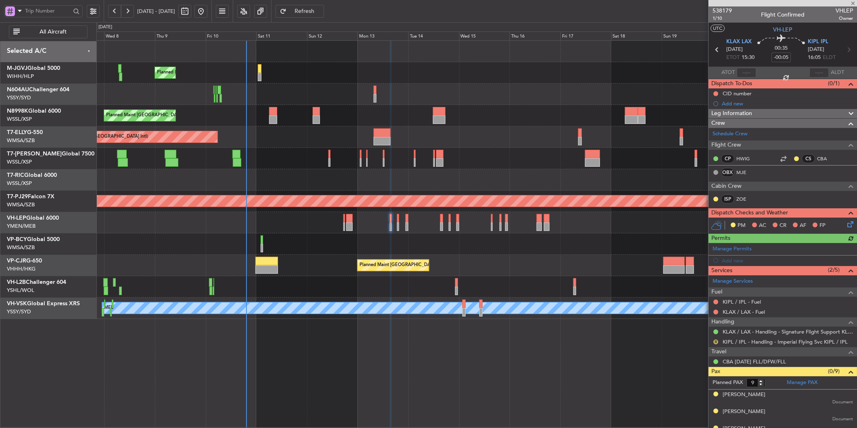
click at [716, 342] on button "R" at bounding box center [716, 341] width 5 height 5
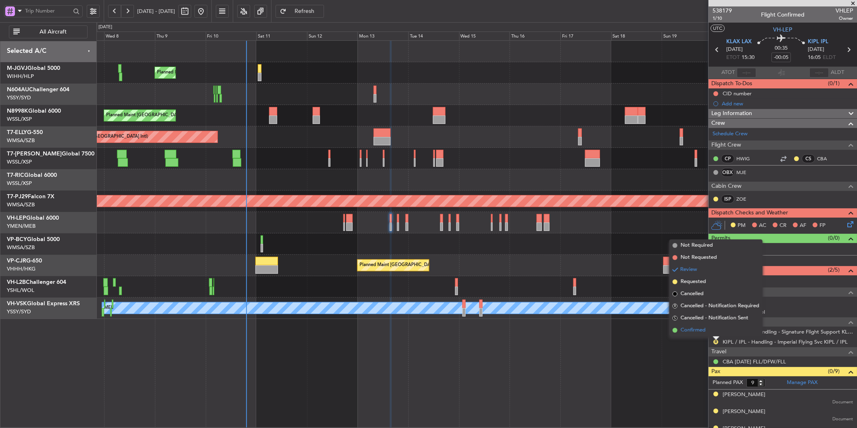
click at [701, 332] on span "Confirmed" at bounding box center [693, 330] width 25 height 8
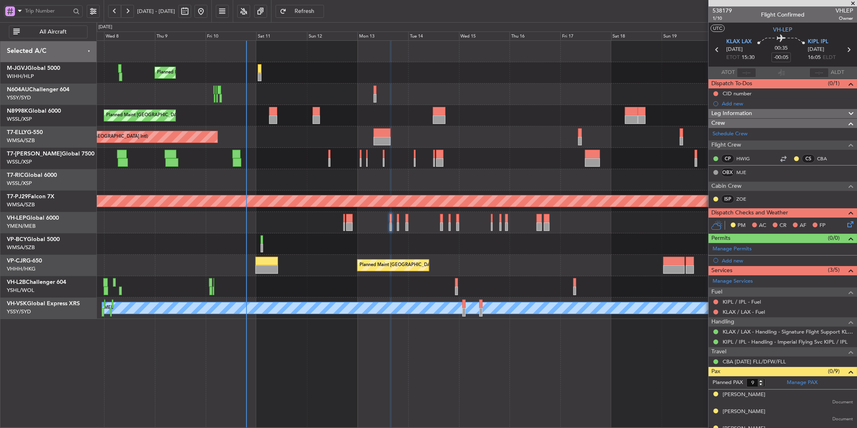
click at [471, 384] on div "Planned Maint Singapore (Seletar) Planned Maint Singapore (Seletar) Planned Mai…" at bounding box center [476, 233] width 761 height 387
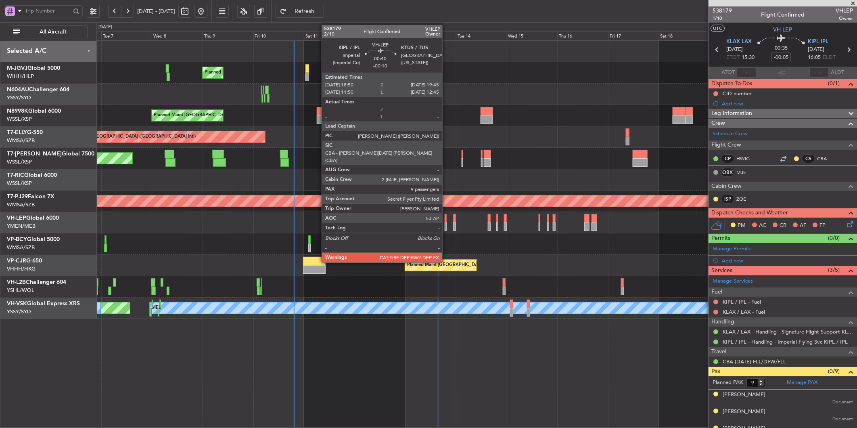
click at [446, 225] on div at bounding box center [446, 226] width 2 height 8
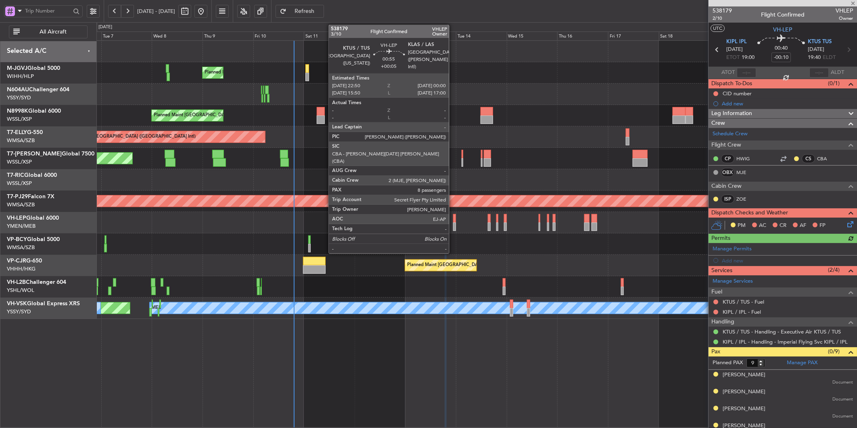
click at [453, 227] on div at bounding box center [454, 226] width 3 height 8
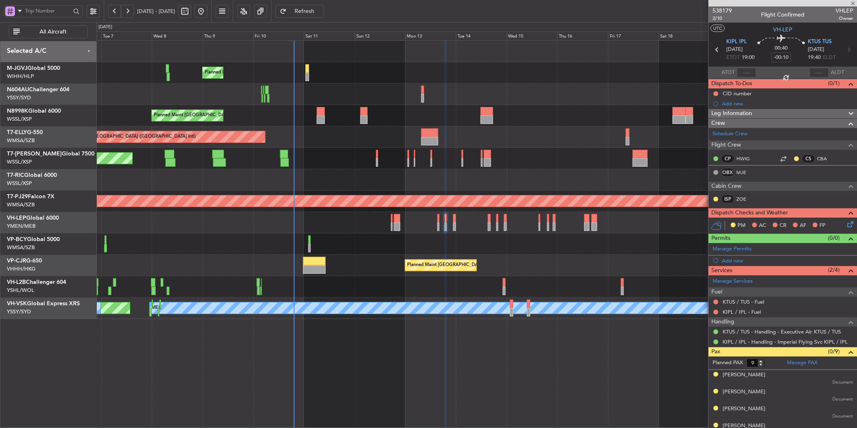
type input "+00:05"
type input "8"
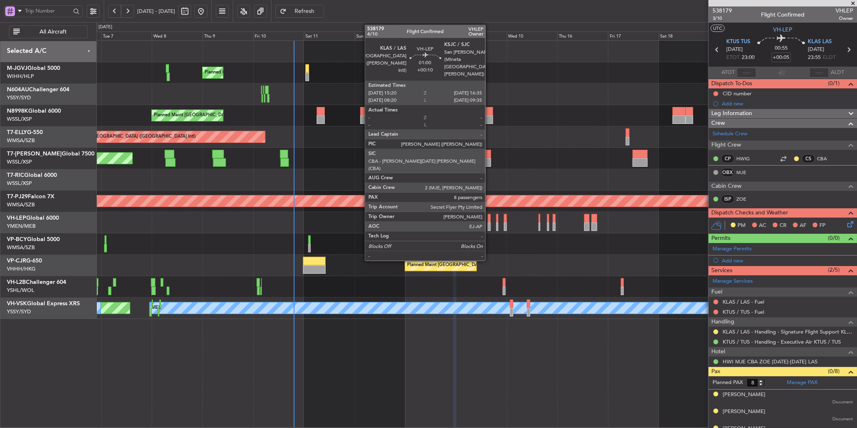
click at [490, 221] on div at bounding box center [489, 218] width 3 height 8
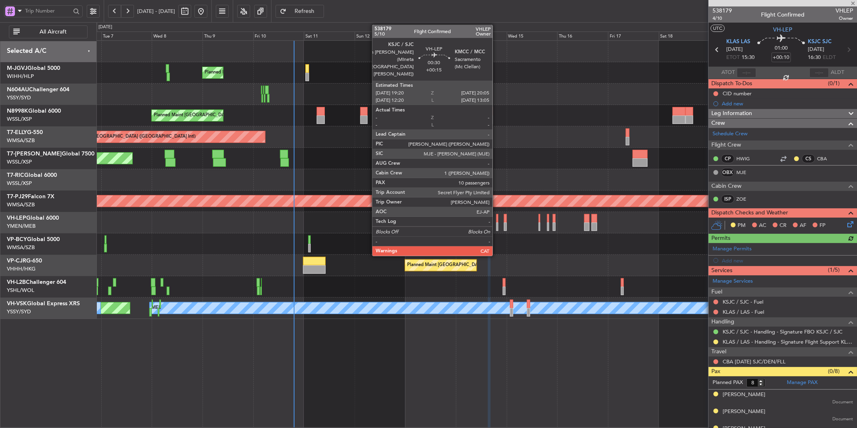
click at [497, 221] on div at bounding box center [497, 218] width 2 height 8
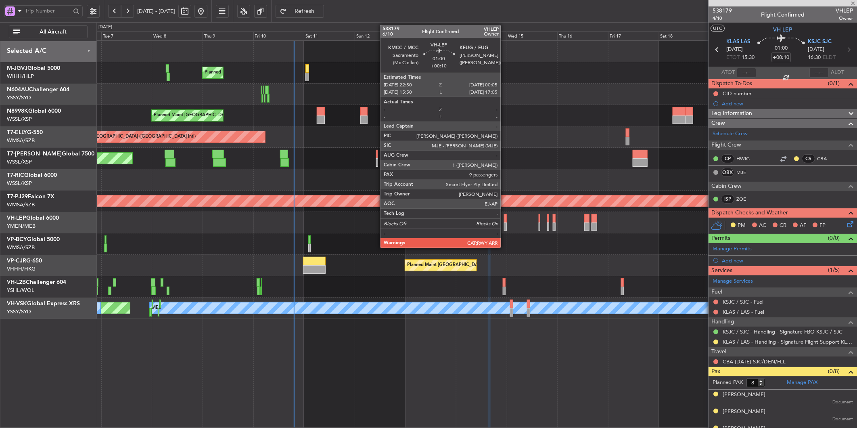
type input "+00:15"
type input "10"
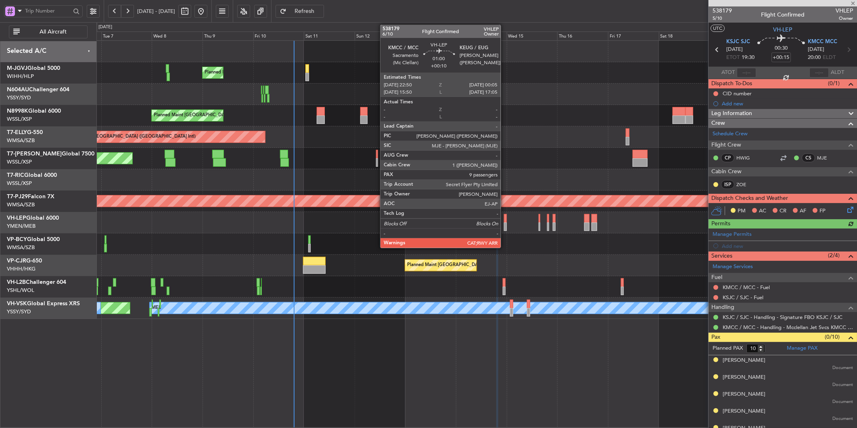
click at [505, 223] on div at bounding box center [505, 226] width 3 height 8
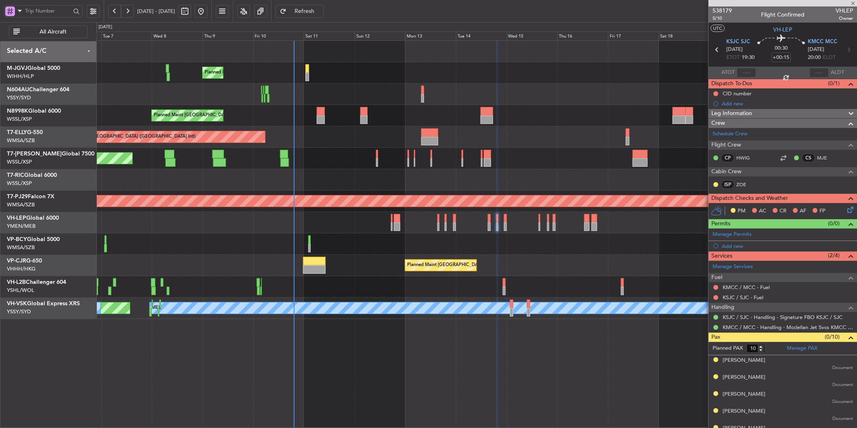
type input "+00:10"
type input "9"
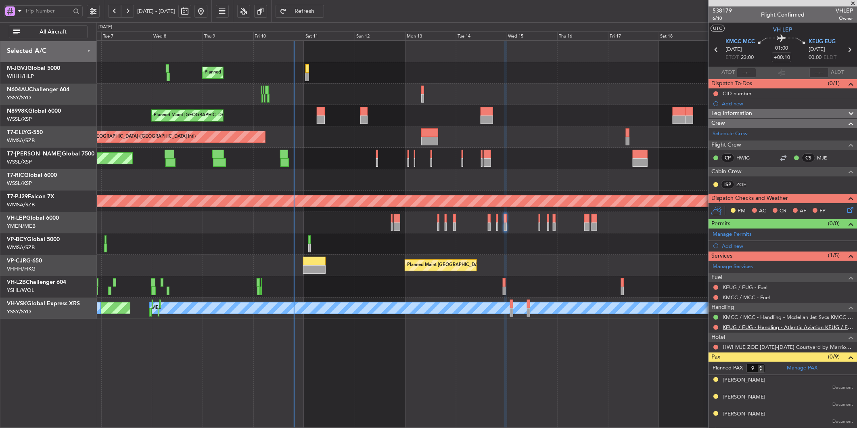
click at [787, 325] on link "KEUG / EUG - Handling - Atlantic Aviation KEUG / EUG" at bounding box center [788, 327] width 130 height 7
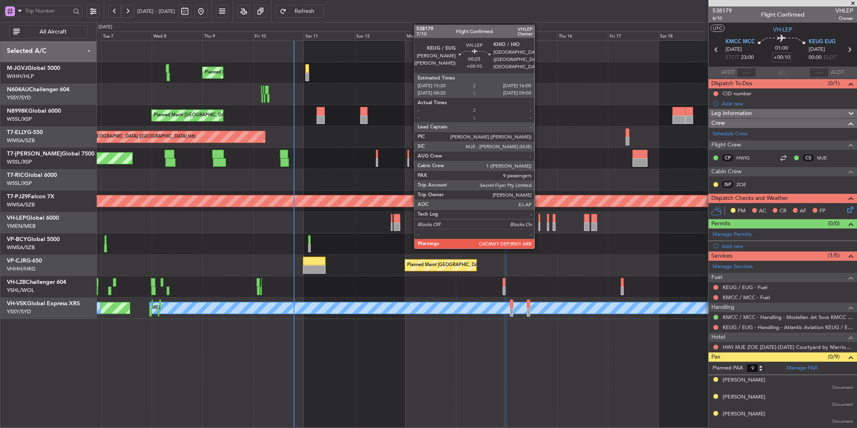
click at [539, 223] on div at bounding box center [540, 226] width 2 height 8
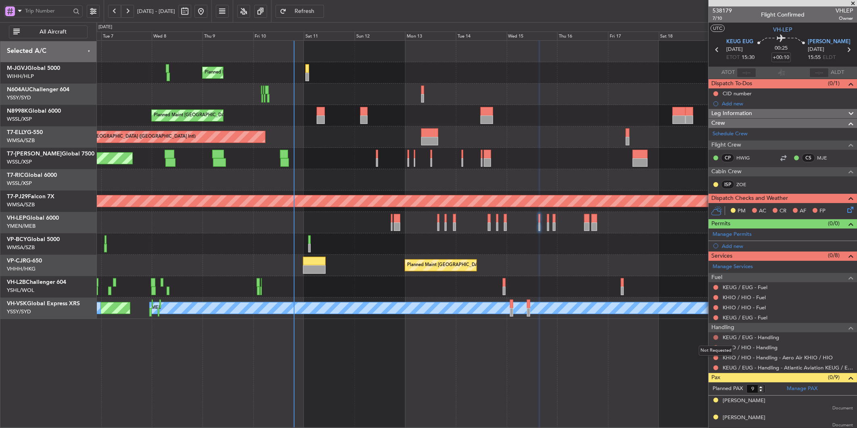
click at [716, 337] on button at bounding box center [716, 337] width 5 height 5
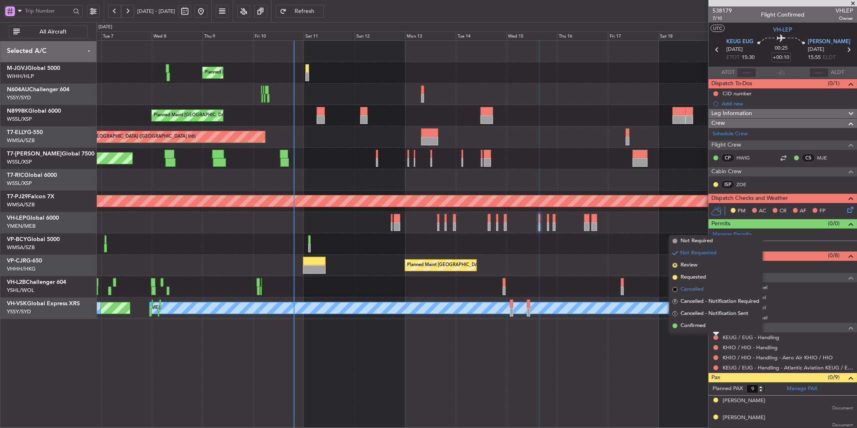
click at [700, 289] on span "Cancelled" at bounding box center [692, 289] width 23 height 8
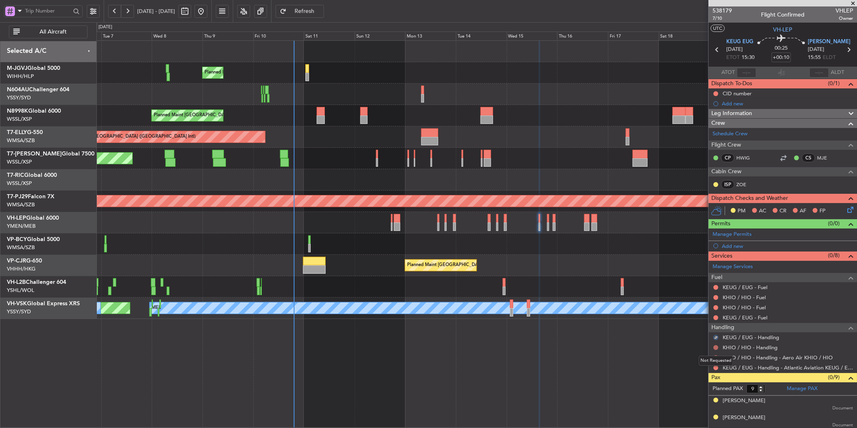
click at [717, 346] on button at bounding box center [716, 347] width 5 height 5
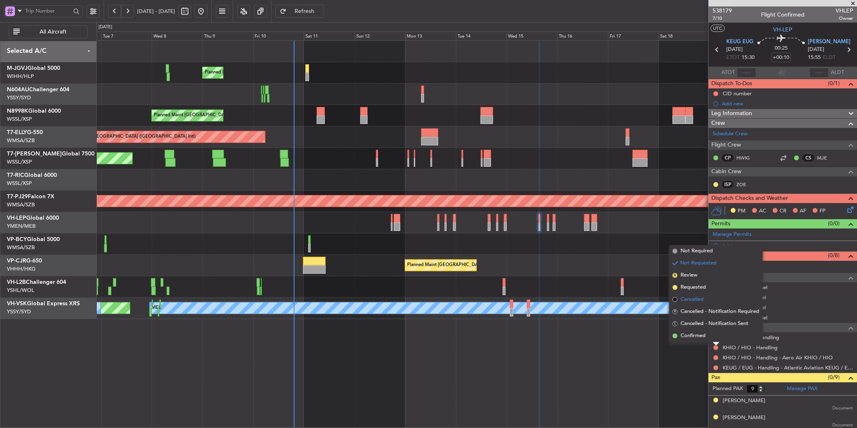
click at [705, 301] on li "Cancelled" at bounding box center [716, 299] width 93 height 12
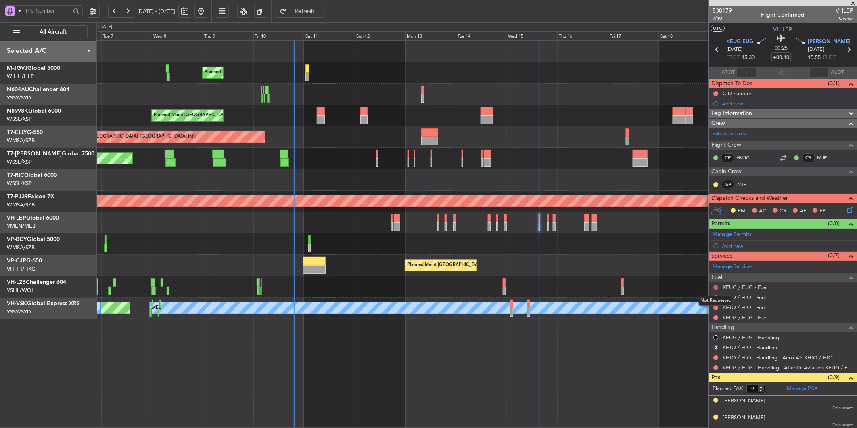
click at [714, 287] on button at bounding box center [716, 287] width 5 height 5
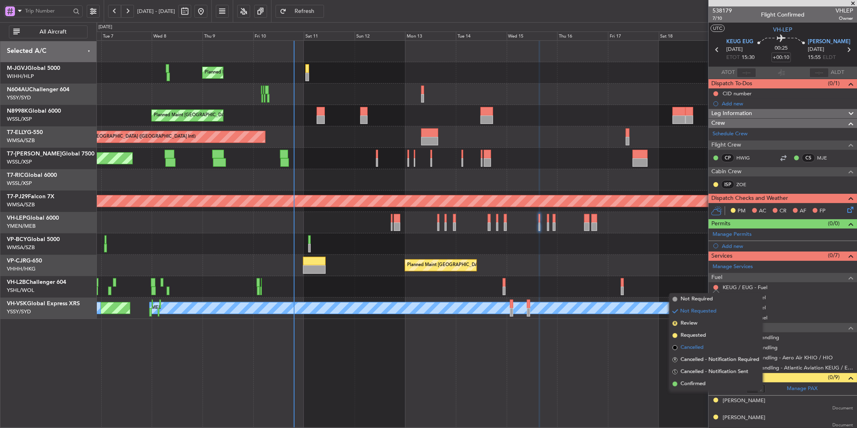
click at [707, 343] on li "Cancelled" at bounding box center [716, 347] width 93 height 12
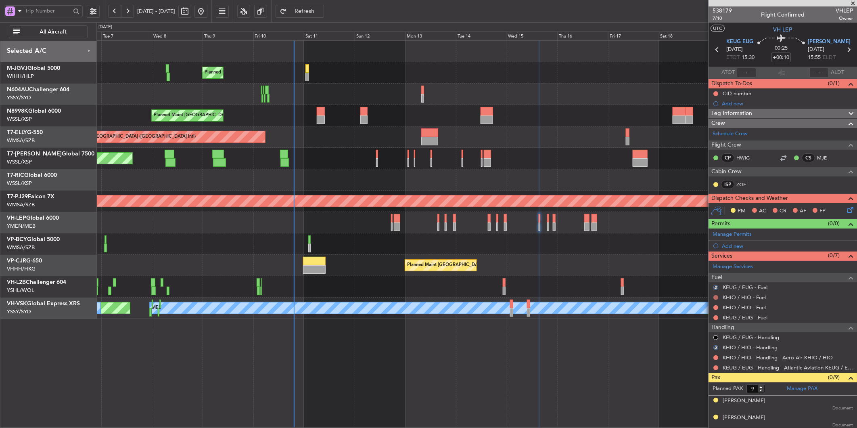
click at [716, 299] on button at bounding box center [716, 297] width 5 height 5
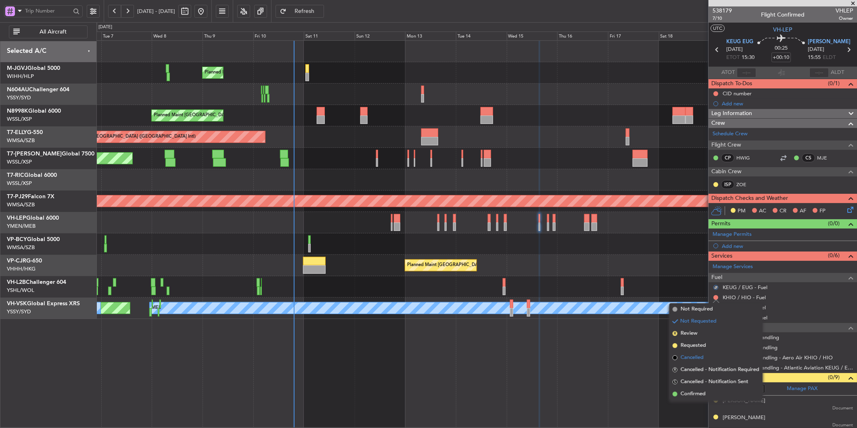
click at [704, 356] on li "Cancelled" at bounding box center [716, 358] width 93 height 12
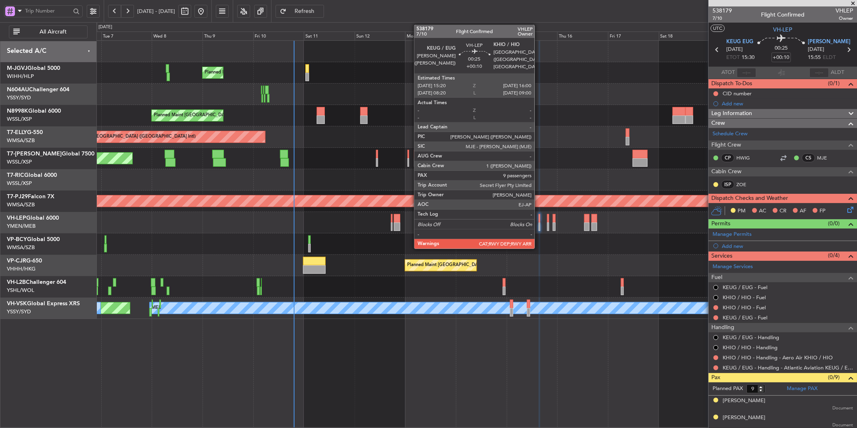
click at [539, 224] on div at bounding box center [540, 226] width 2 height 8
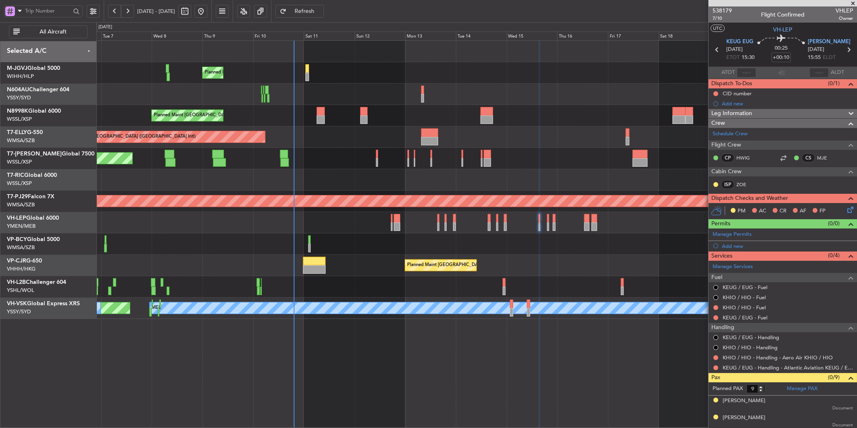
click at [321, 14] on span "Refresh" at bounding box center [304, 11] width 33 height 6
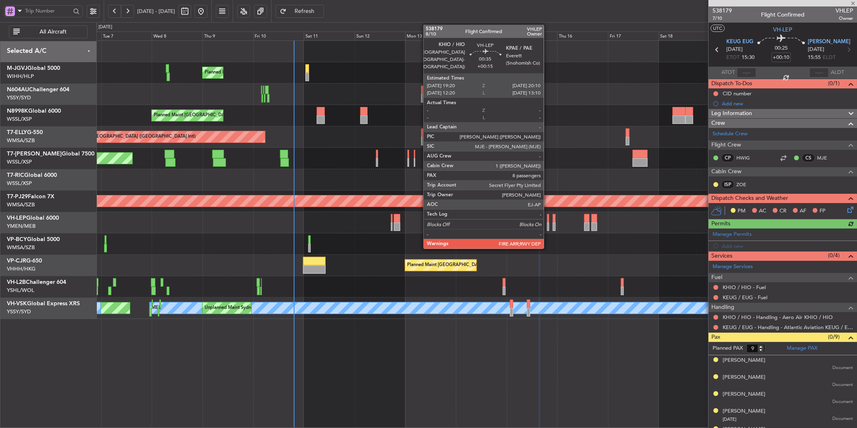
click at [548, 221] on div at bounding box center [548, 218] width 2 height 8
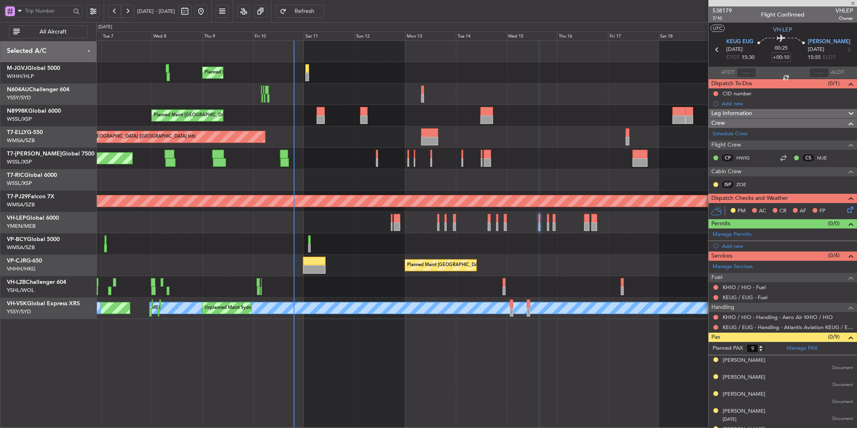
type input "+00:15"
type input "8"
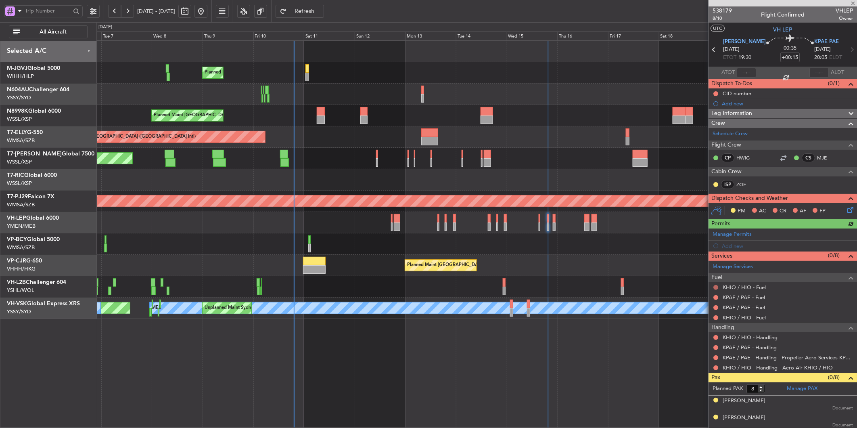
click at [714, 287] on button at bounding box center [716, 287] width 5 height 5
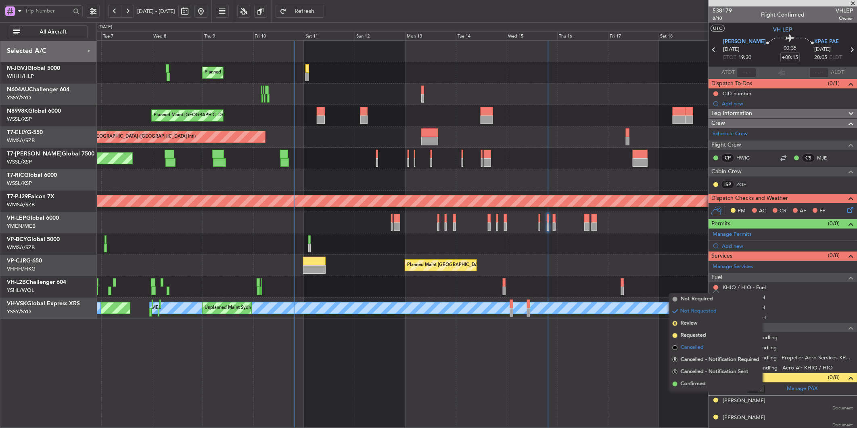
click at [695, 345] on span "Cancelled" at bounding box center [692, 347] width 23 height 8
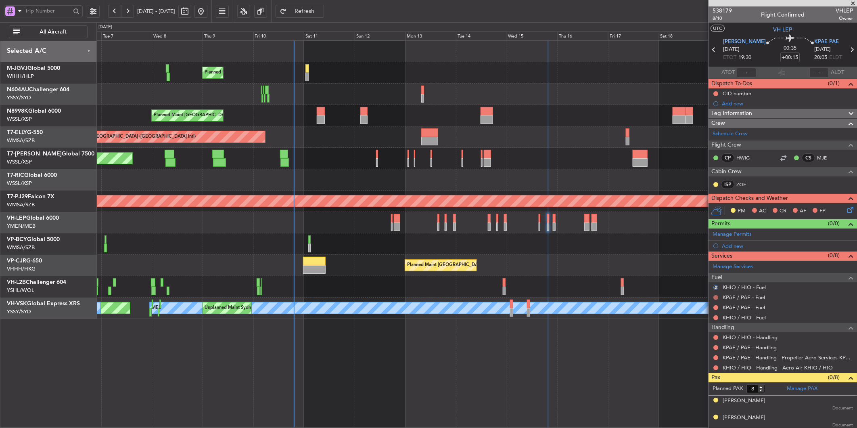
click at [715, 297] on button at bounding box center [716, 297] width 5 height 5
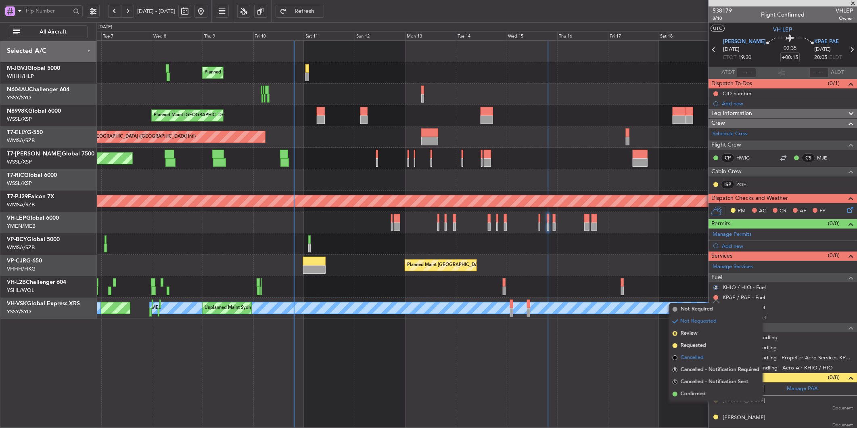
click at [700, 354] on span "Cancelled" at bounding box center [692, 358] width 23 height 8
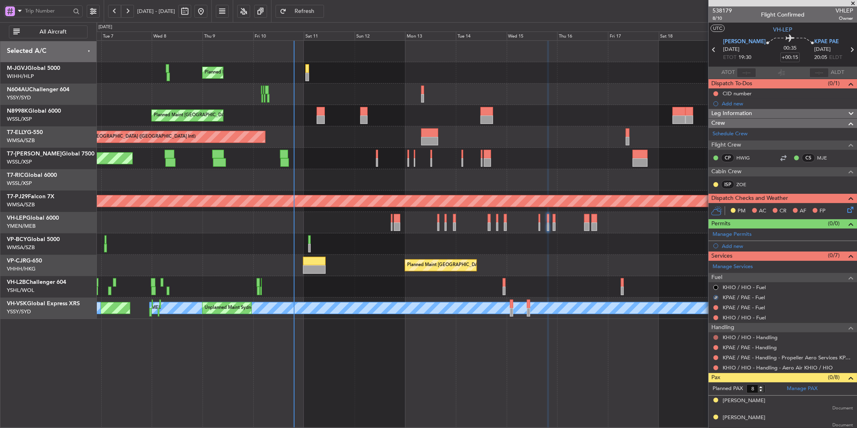
click at [714, 337] on button at bounding box center [716, 337] width 5 height 5
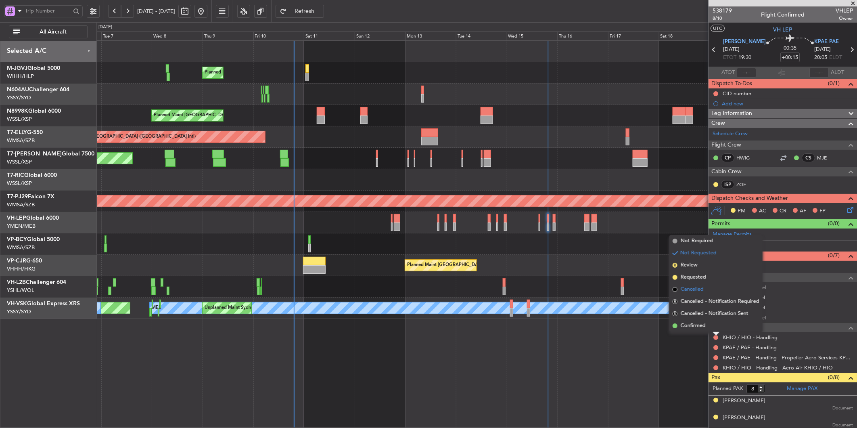
click at [700, 287] on span "Cancelled" at bounding box center [692, 289] width 23 height 8
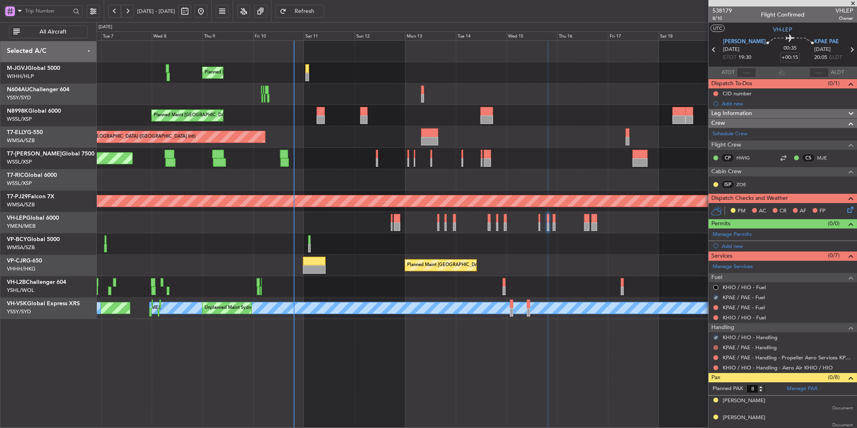
click at [715, 346] on button at bounding box center [716, 347] width 5 height 5
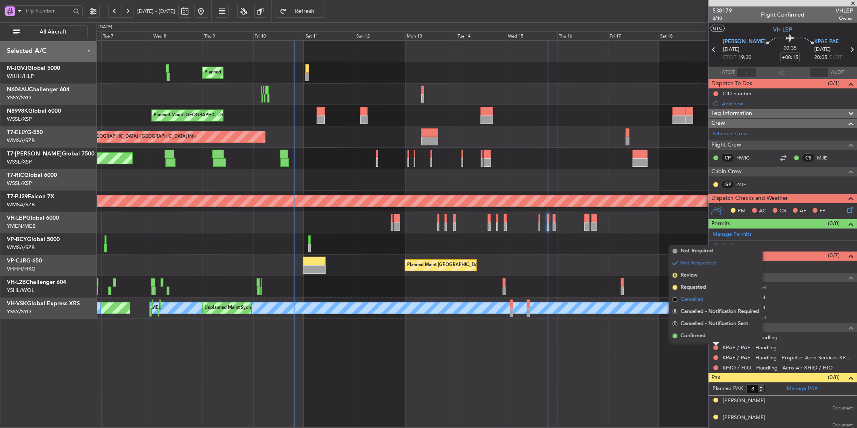
click at [699, 301] on span "Cancelled" at bounding box center [692, 299] width 23 height 8
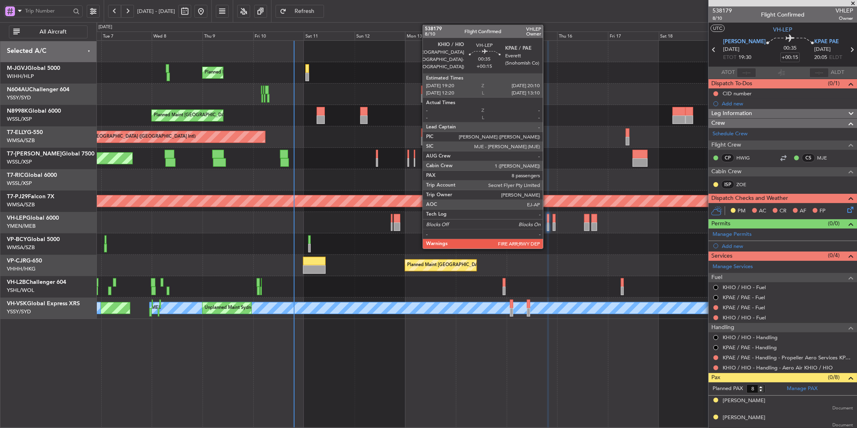
click at [547, 222] on div at bounding box center [548, 226] width 2 height 8
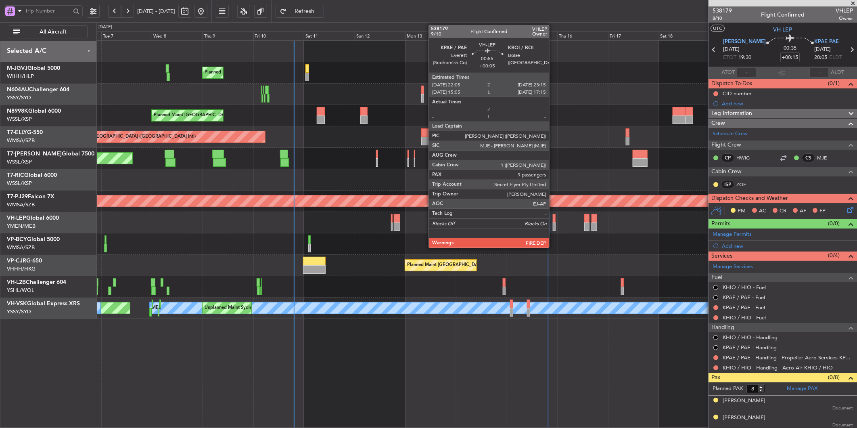
click at [553, 219] on div at bounding box center [554, 218] width 3 height 8
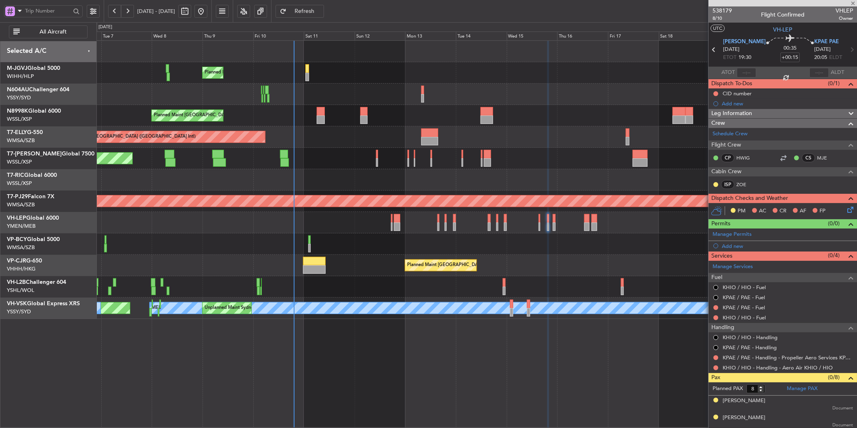
type input "+00:05"
type input "9"
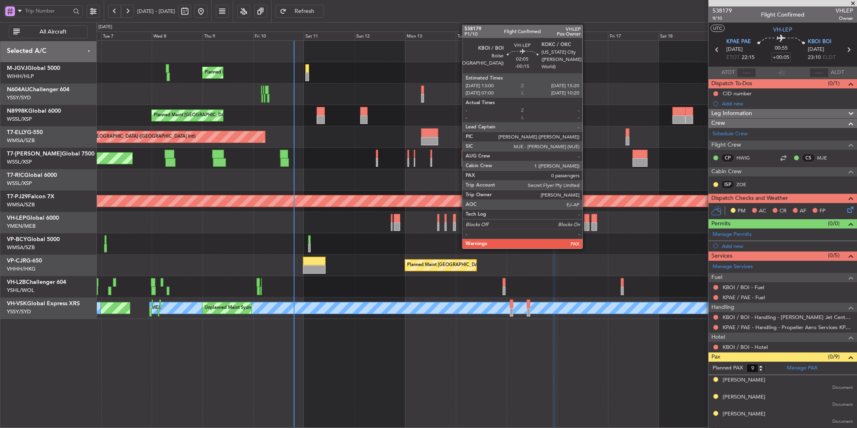
click at [587, 220] on div at bounding box center [586, 218] width 5 height 8
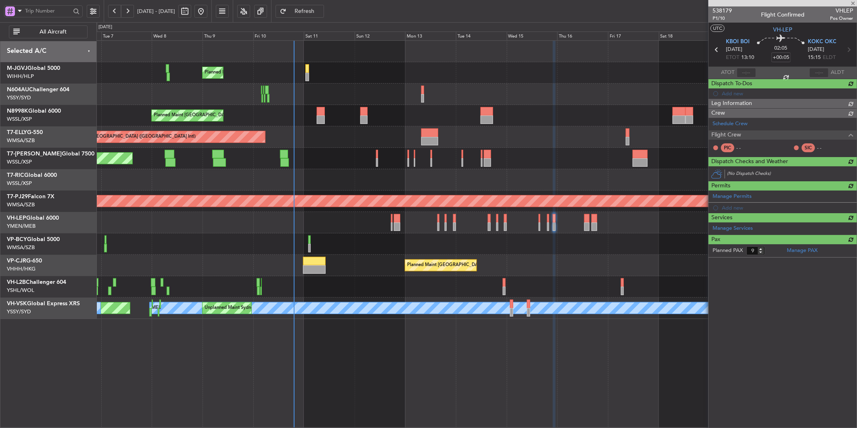
type input "-00:15"
type input "0"
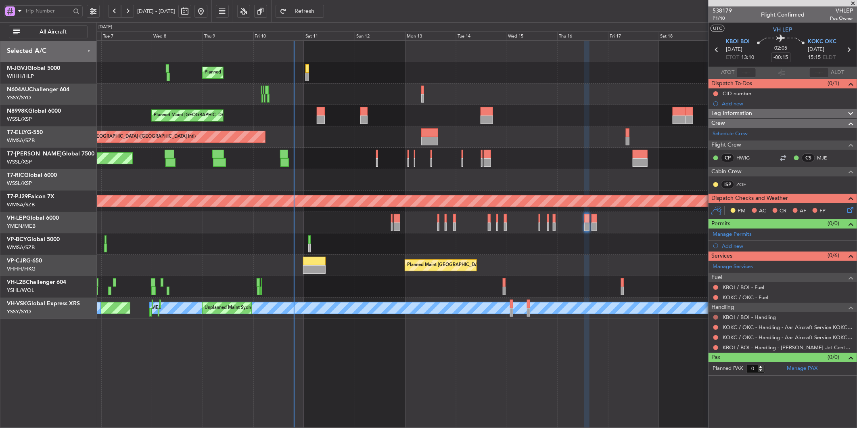
click at [716, 316] on button at bounding box center [716, 317] width 5 height 5
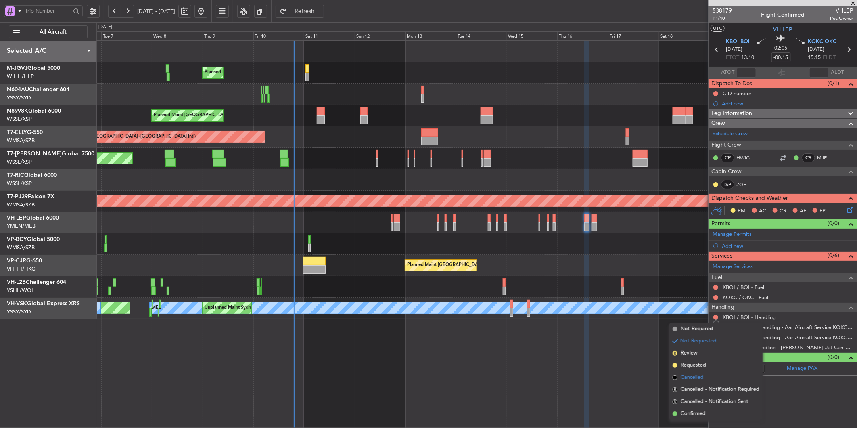
click at [704, 377] on span "Cancelled" at bounding box center [692, 377] width 23 height 8
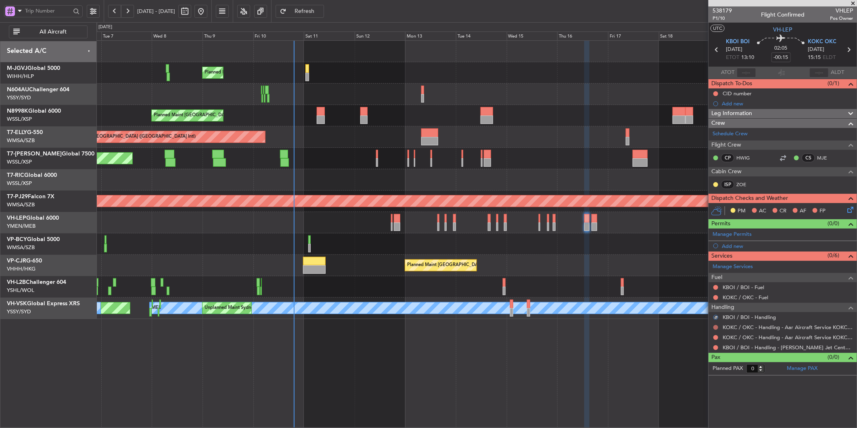
click at [715, 329] on button at bounding box center [716, 327] width 5 height 5
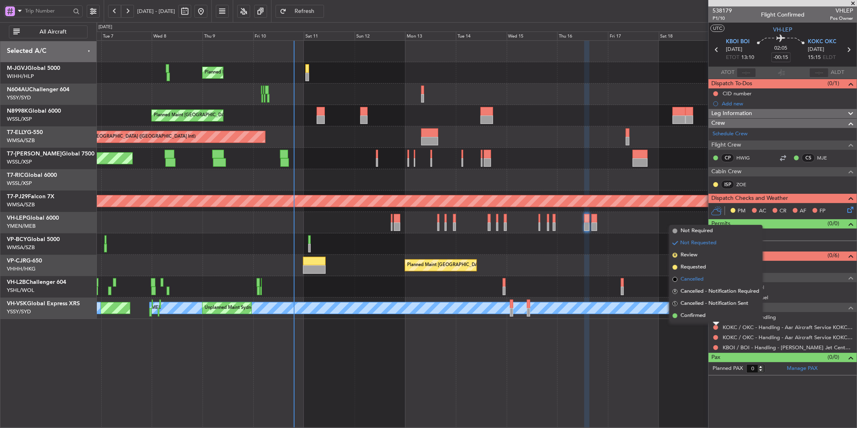
click at [700, 279] on span "Cancelled" at bounding box center [692, 279] width 23 height 8
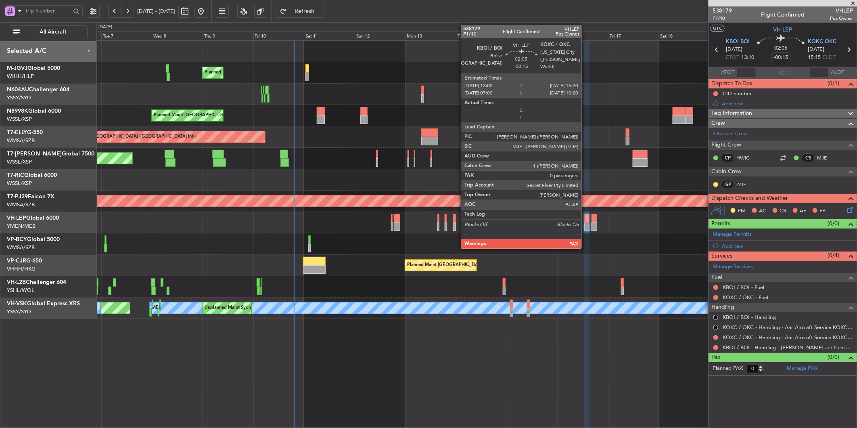
click at [586, 220] on div at bounding box center [586, 218] width 5 height 8
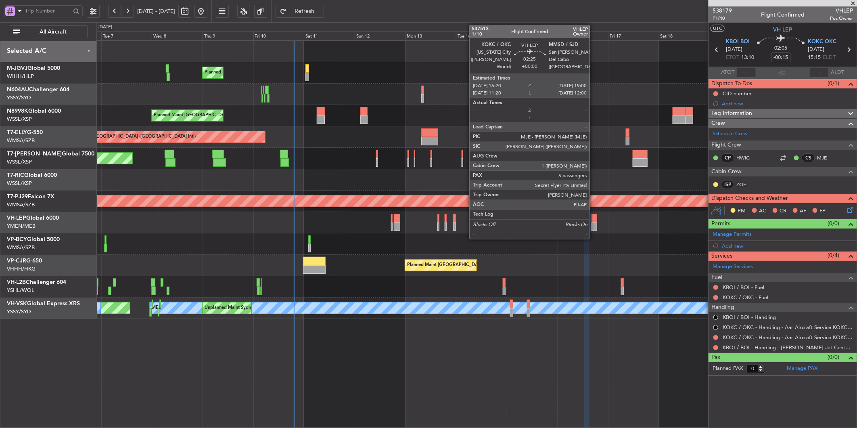
click at [594, 220] on div at bounding box center [595, 218] width 6 height 8
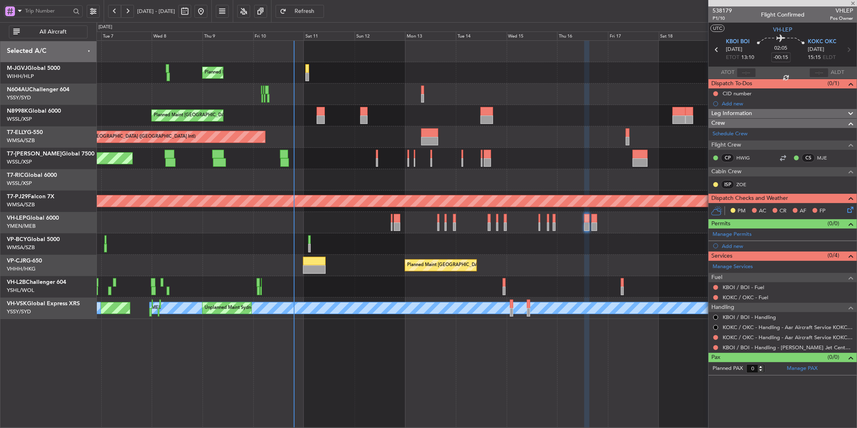
type input "5"
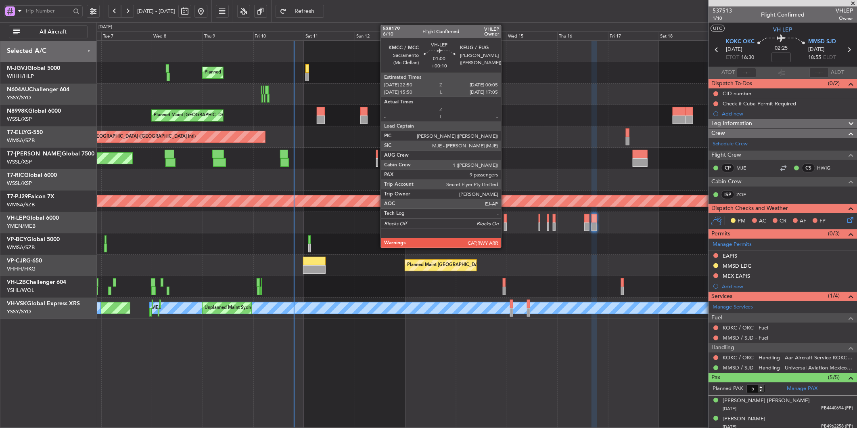
click at [505, 223] on div at bounding box center [505, 226] width 3 height 8
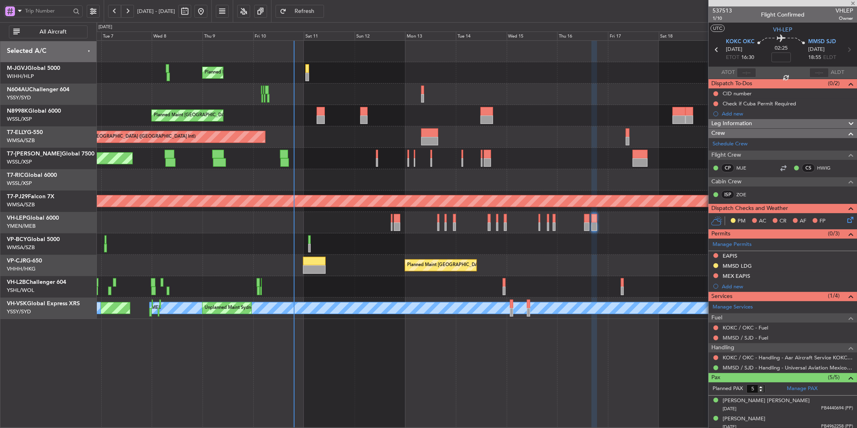
type input "+00:10"
type input "9"
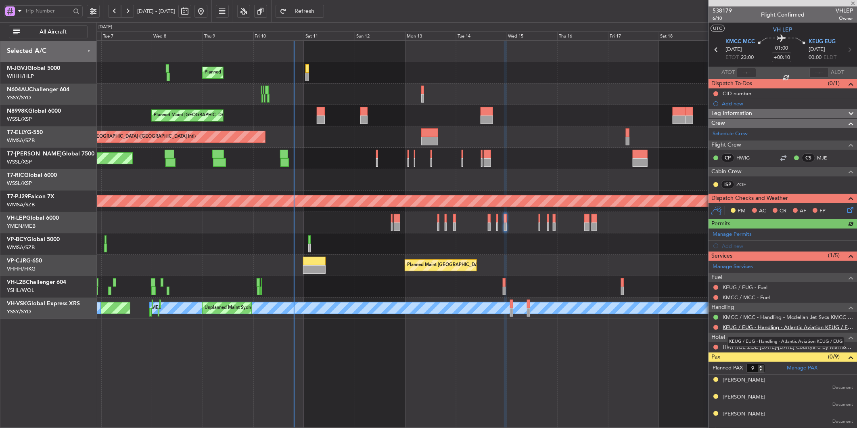
click at [784, 329] on link "KEUG / EUG - Handling - Atlantic Aviation KEUG / EUG" at bounding box center [788, 327] width 130 height 7
click at [808, 326] on link "KEUG / EUG - Handling - Atlantic Aviation KEUG / EUG" at bounding box center [788, 327] width 130 height 7
click at [717, 327] on button at bounding box center [716, 327] width 5 height 5
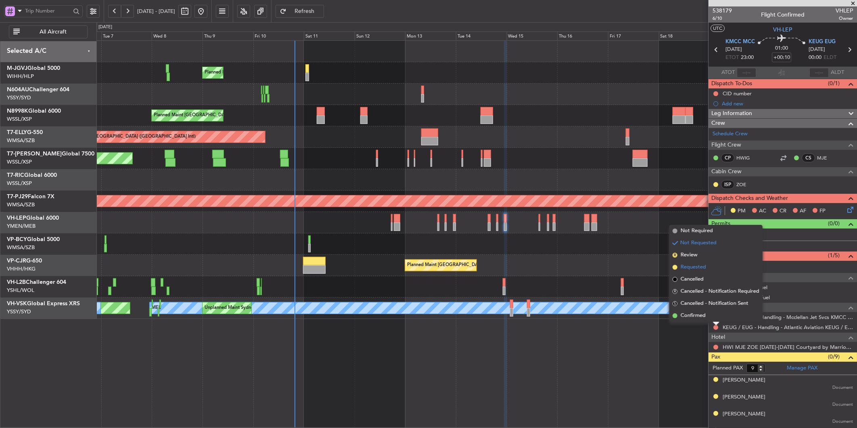
click at [693, 268] on span "Requested" at bounding box center [693, 267] width 25 height 8
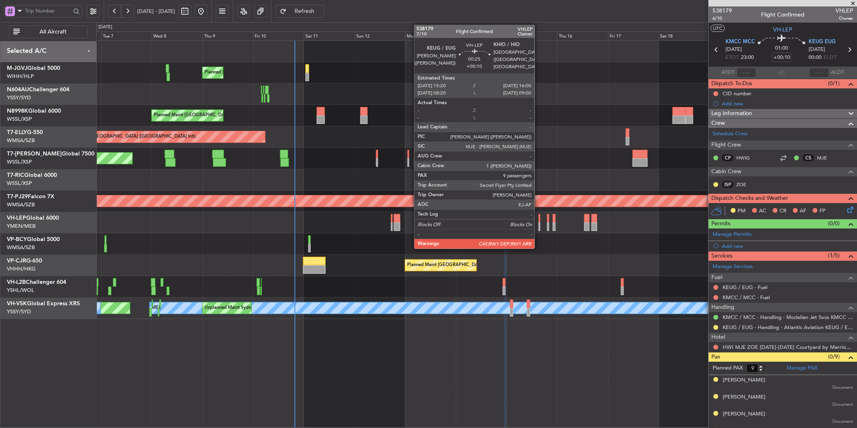
click at [539, 222] on div at bounding box center [540, 226] width 2 height 8
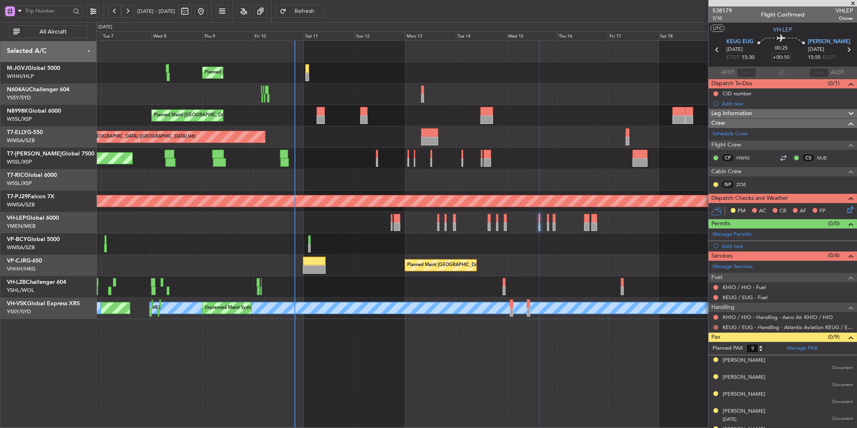
click at [716, 326] on button at bounding box center [716, 327] width 5 height 5
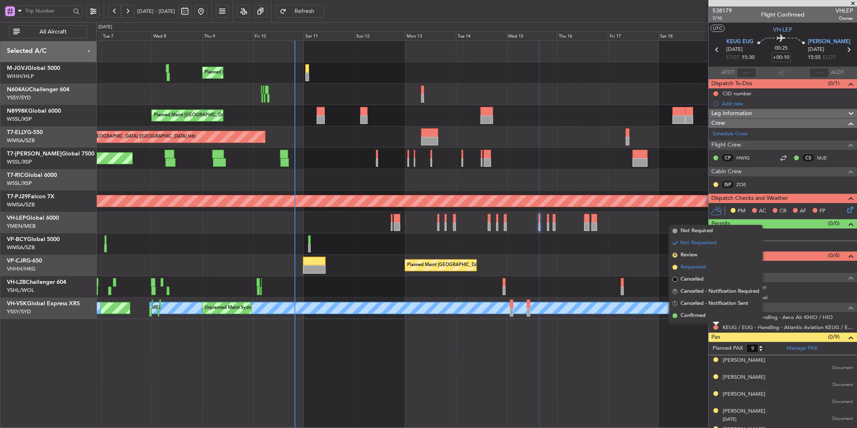
click at [713, 269] on li "Requested" at bounding box center [716, 267] width 93 height 12
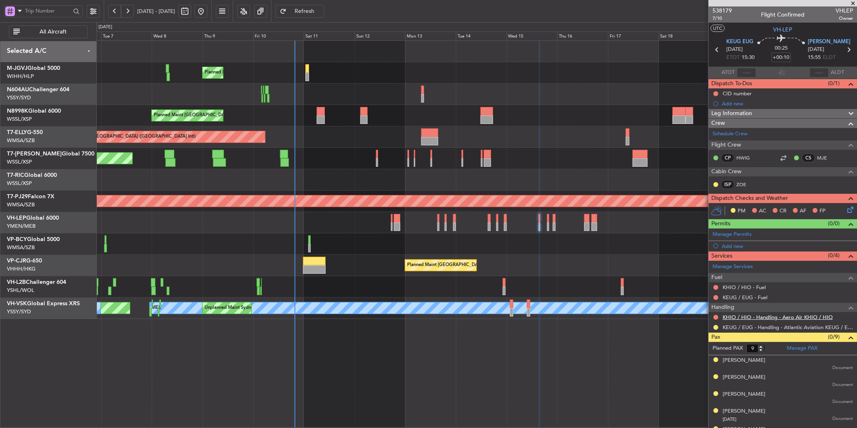
click at [782, 319] on link "KHIO / HIO - Handling - Aero Air KHIO / HIO" at bounding box center [778, 317] width 110 height 7
click at [718, 317] on button at bounding box center [716, 317] width 5 height 5
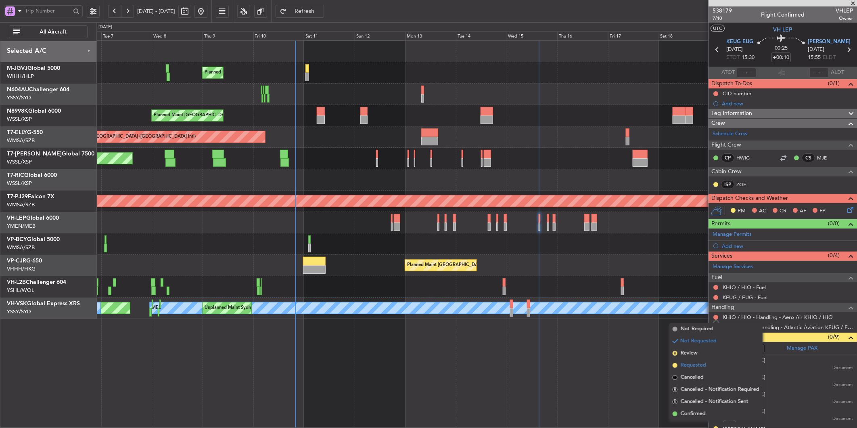
click at [701, 368] on span "Requested" at bounding box center [693, 365] width 25 height 8
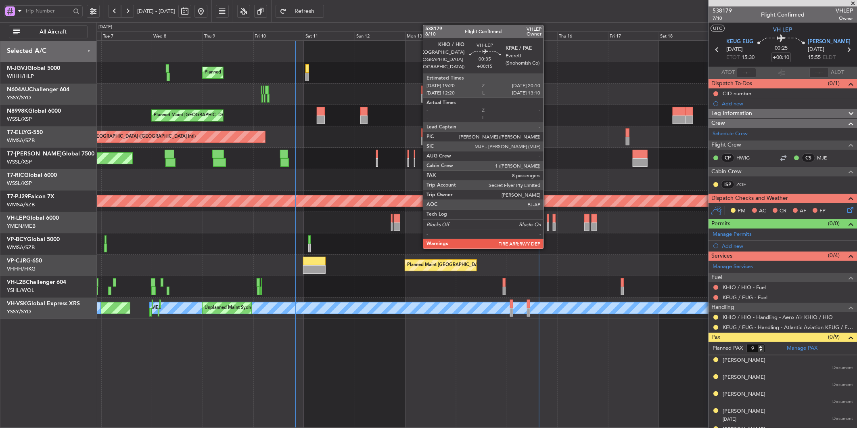
click at [548, 220] on div at bounding box center [548, 218] width 2 height 8
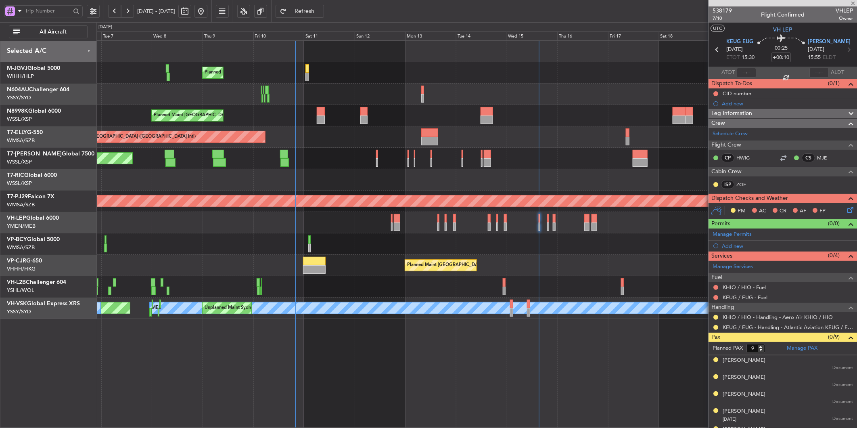
type input "+00:15"
type input "8"
click at [716, 325] on button at bounding box center [716, 327] width 5 height 5
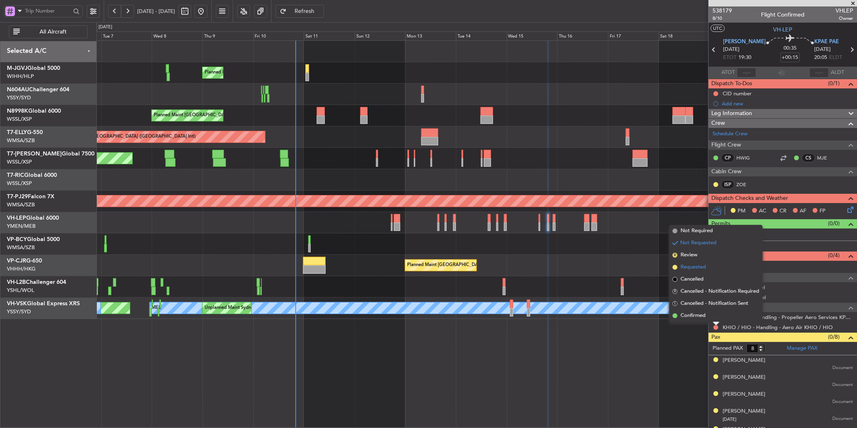
click at [693, 268] on span "Requested" at bounding box center [693, 267] width 25 height 8
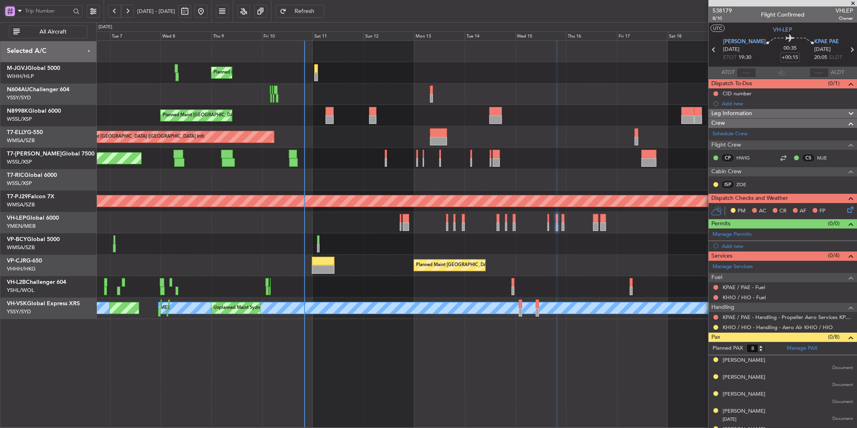
click at [329, 172] on div at bounding box center [476, 179] width 760 height 21
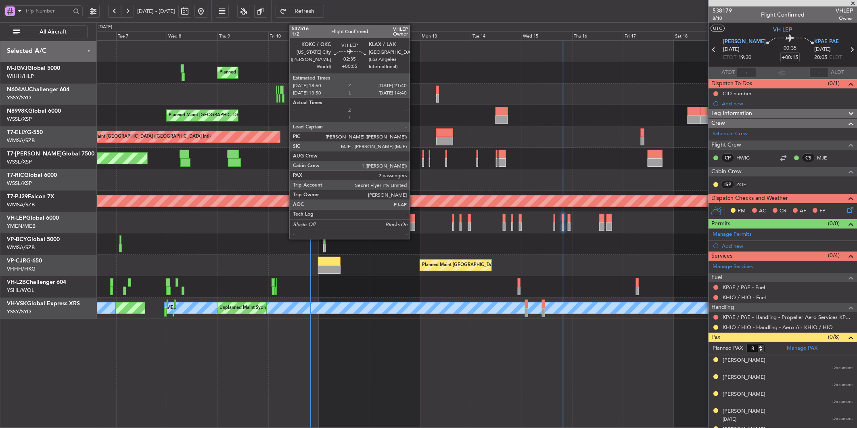
click at [414, 220] on div at bounding box center [412, 218] width 6 height 8
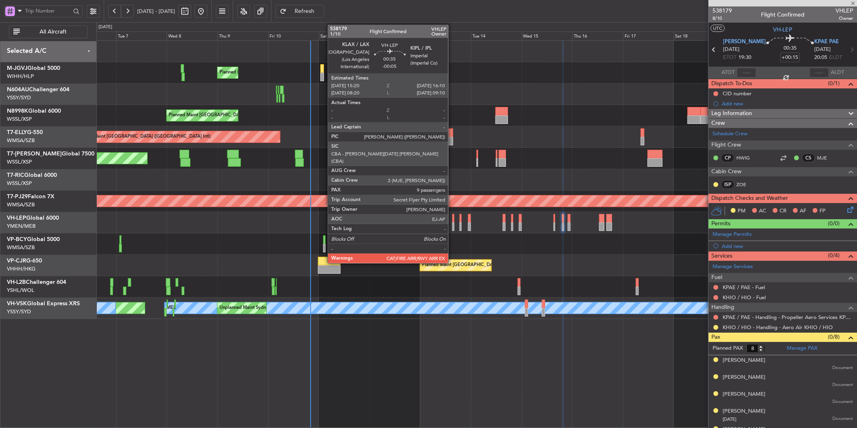
type input "+00:05"
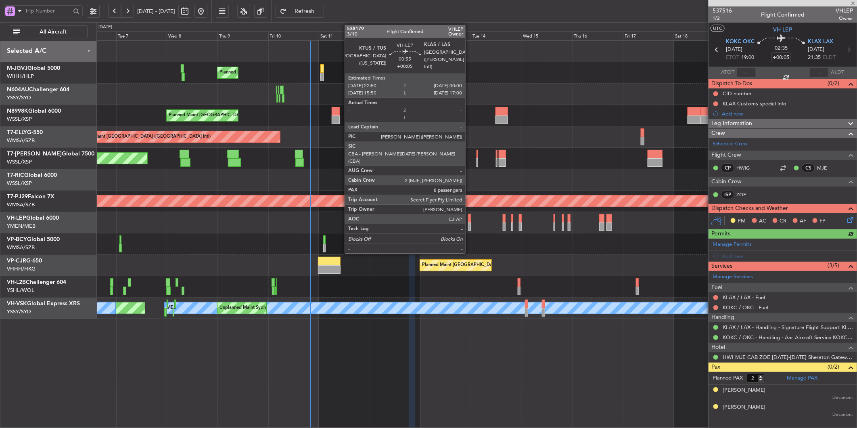
click at [469, 222] on div at bounding box center [469, 226] width 3 height 8
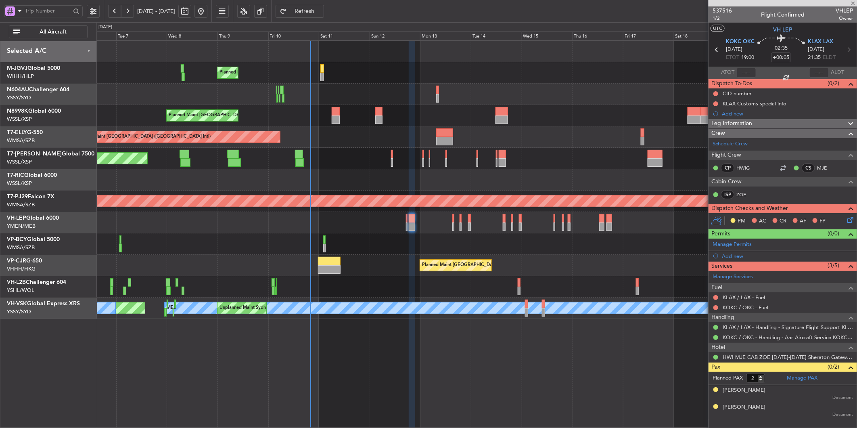
type input "8"
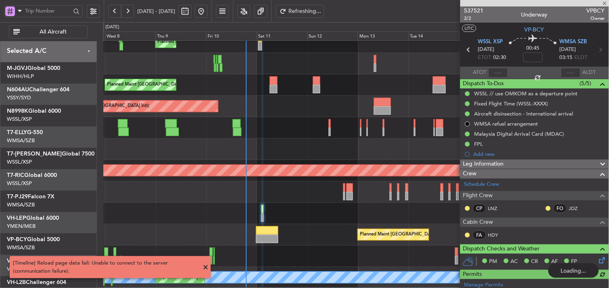
scroll to position [30, 0]
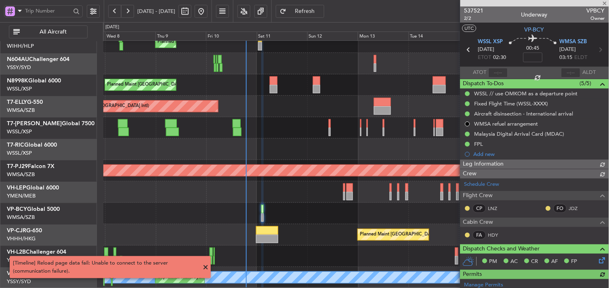
type input "[PERSON_NAME] (HHAFI)"
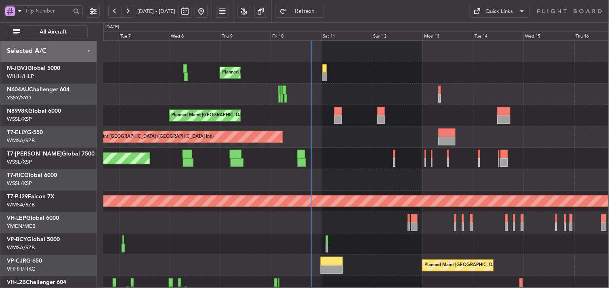
click at [213, 153] on div "Planned Maint [GEOGRAPHIC_DATA] (Seletar) Planned Maint [GEOGRAPHIC_DATA] (Sele…" at bounding box center [355, 180] width 505 height 278
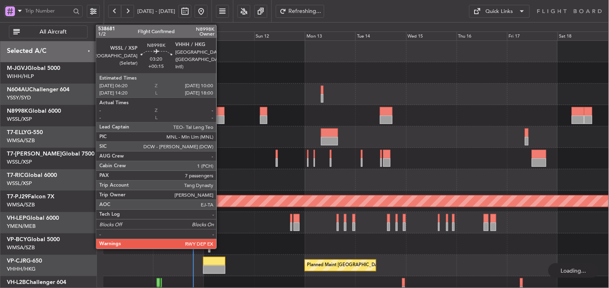
click at [220, 112] on div at bounding box center [221, 111] width 8 height 8
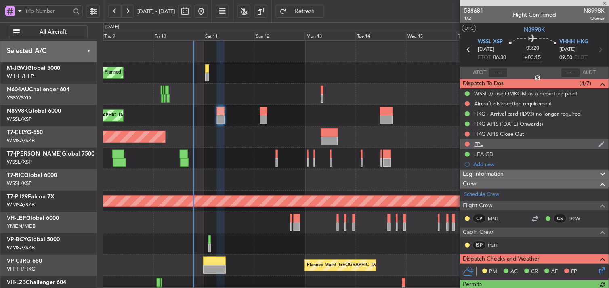
click at [475, 139] on div "FPL" at bounding box center [534, 144] width 149 height 10
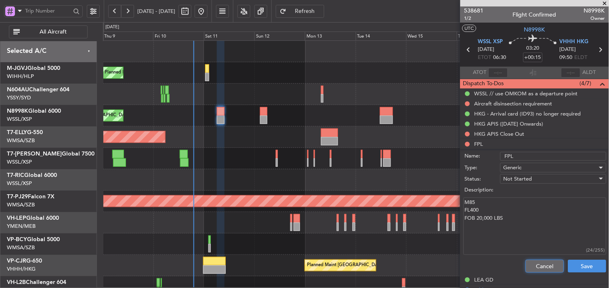
click at [529, 264] on button "Cancel" at bounding box center [544, 265] width 38 height 13
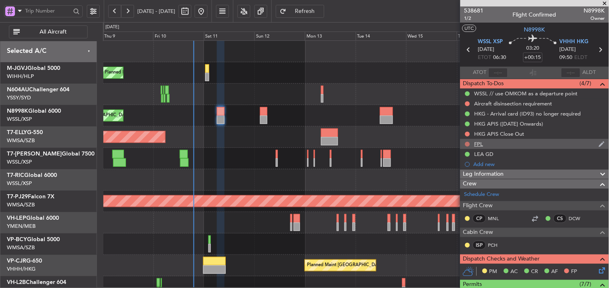
click at [466, 143] on button at bounding box center [467, 144] width 5 height 5
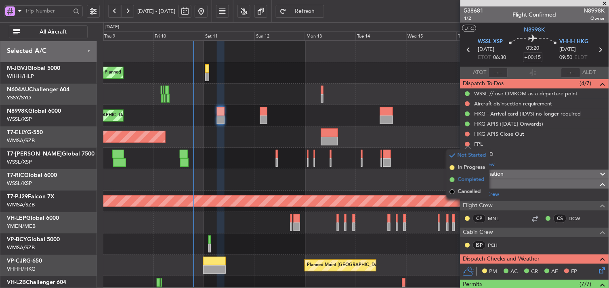
click at [462, 179] on span "Completed" at bounding box center [471, 180] width 27 height 8
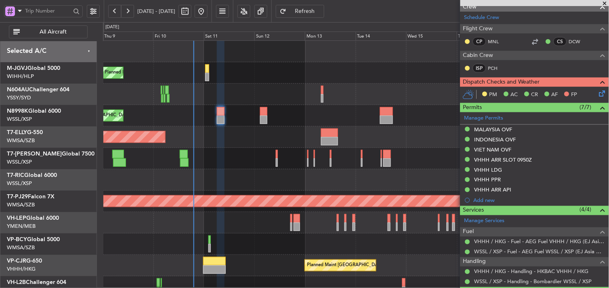
scroll to position [179, 0]
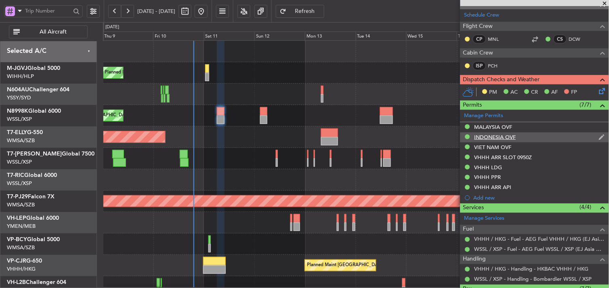
click at [504, 136] on div "INDONESIA OVF" at bounding box center [495, 137] width 42 height 7
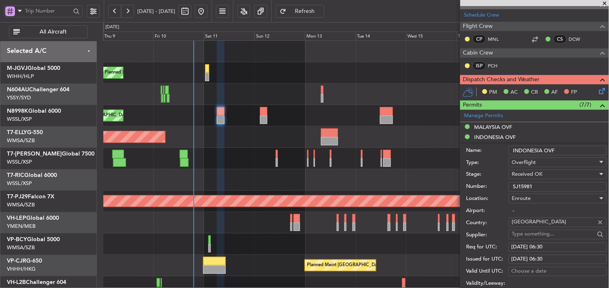
click at [479, 188] on div "Number: SJ15981" at bounding box center [536, 187] width 140 height 12
click at [498, 126] on div "MALAYSIA OVF" at bounding box center [493, 126] width 38 height 7
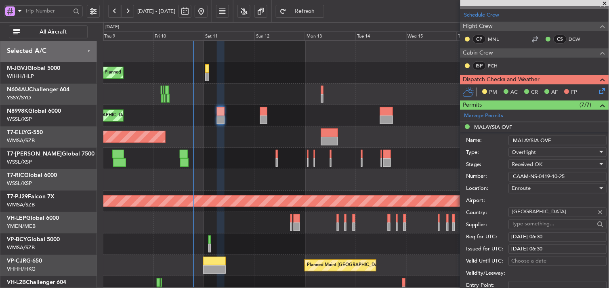
drag, startPoint x: 549, startPoint y: 176, endPoint x: 416, endPoint y: 174, distance: 133.2
click at [426, 174] on fb-app "[DATE] - [DATE] Refresh Quick Links All Aircraft Planned Maint [GEOGRAPHIC_DATA…" at bounding box center [304, 149] width 609 height 278
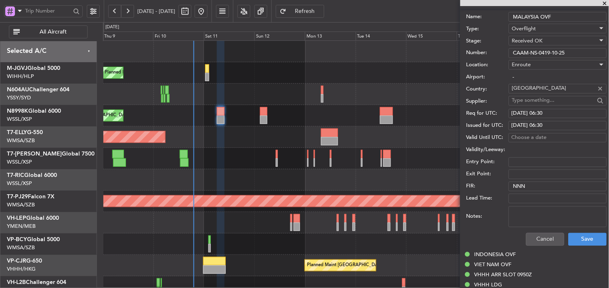
scroll to position [314, 0]
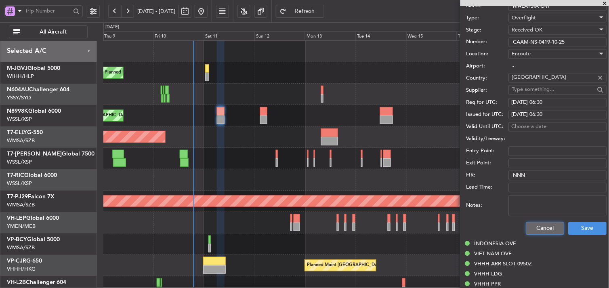
click at [542, 225] on button "Cancel" at bounding box center [545, 228] width 38 height 13
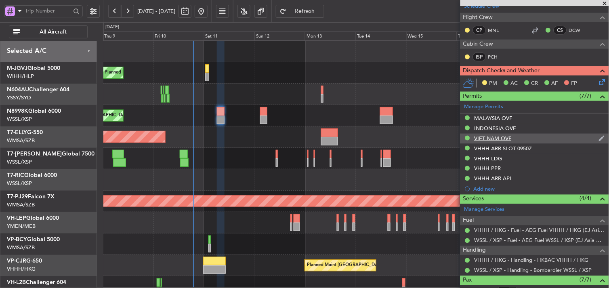
scroll to position [179, 0]
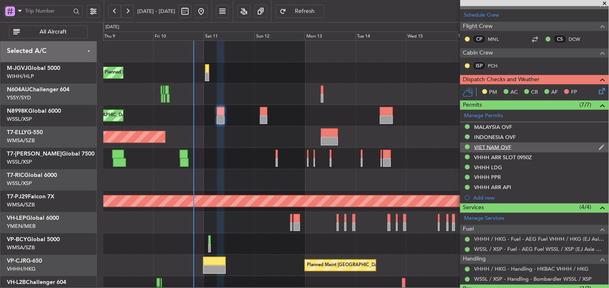
click at [494, 148] on div "VIET NAM OVF" at bounding box center [492, 147] width 37 height 7
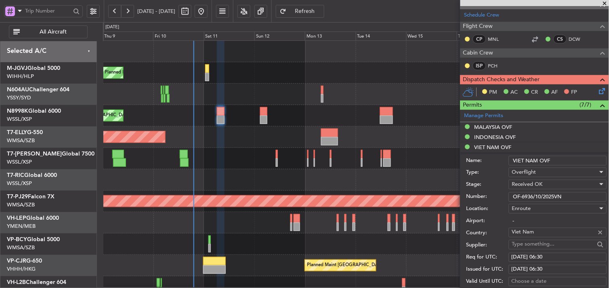
drag, startPoint x: 570, startPoint y: 196, endPoint x: 431, endPoint y: 192, distance: 139.3
click at [434, 192] on fb-app "[DATE] - [DATE] Refresh Quick Links All Aircraft Planned Maint [GEOGRAPHIC_DATA…" at bounding box center [304, 149] width 609 height 278
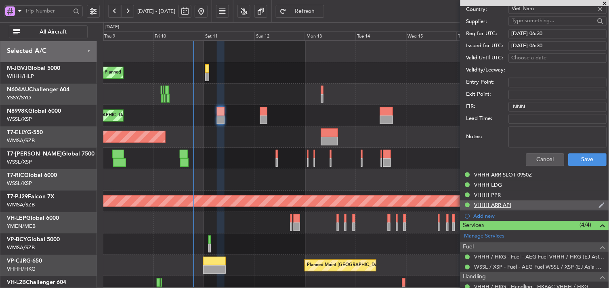
scroll to position [404, 0]
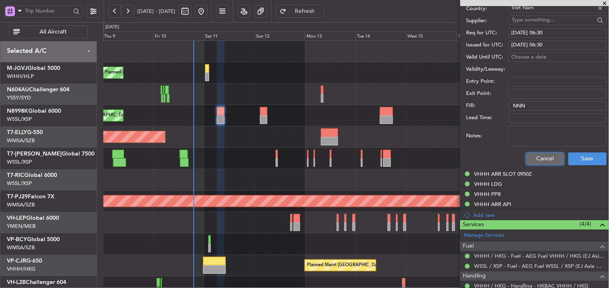
click at [537, 162] on button "Cancel" at bounding box center [545, 158] width 38 height 13
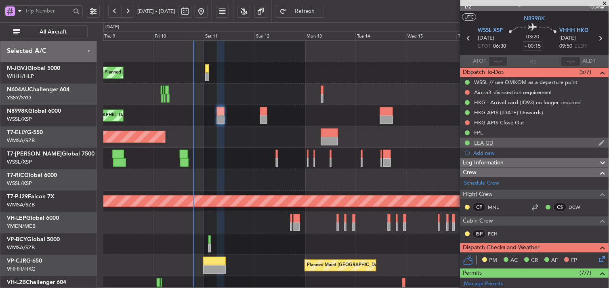
scroll to position [0, 0]
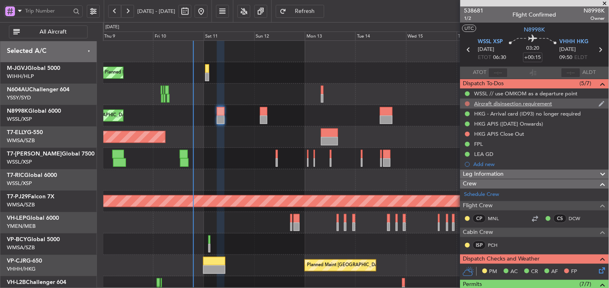
click at [467, 103] on button at bounding box center [467, 103] width 5 height 5
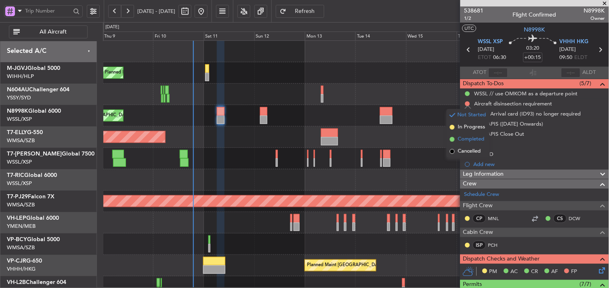
click at [462, 138] on span "Completed" at bounding box center [471, 139] width 27 height 8
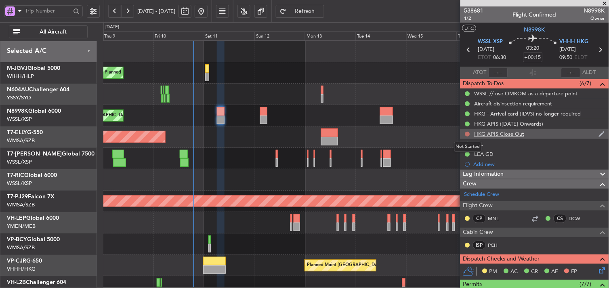
click at [469, 134] on button at bounding box center [467, 134] width 5 height 5
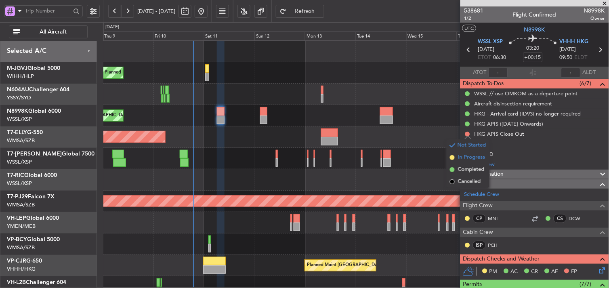
click at [462, 158] on span "In Progress" at bounding box center [471, 157] width 27 height 8
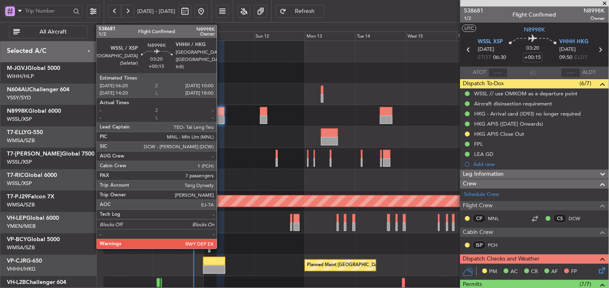
click at [220, 116] on div at bounding box center [221, 119] width 8 height 8
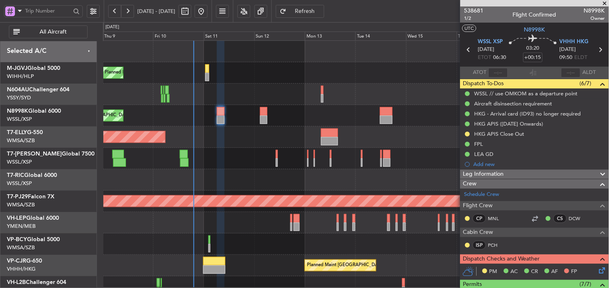
type input "[PERSON_NAME] (HHAFI)"
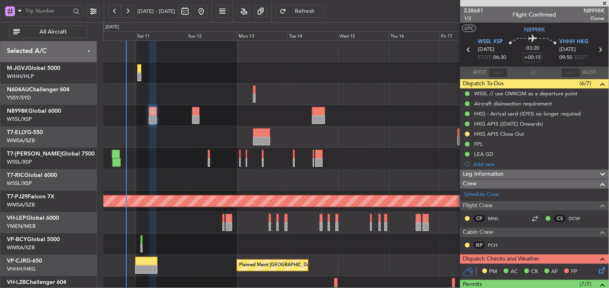
click at [191, 219] on div at bounding box center [355, 222] width 505 height 21
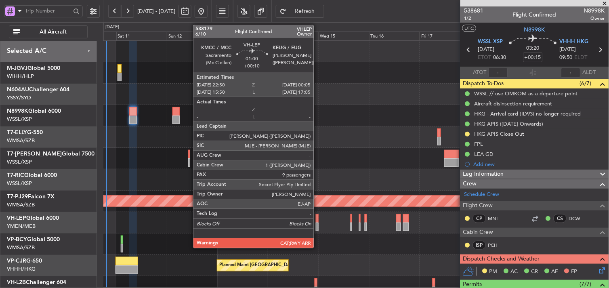
click at [318, 223] on div at bounding box center [317, 226] width 3 height 8
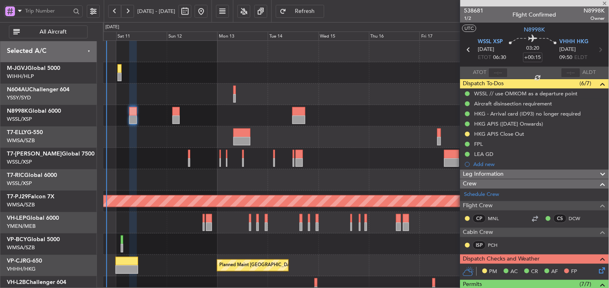
type input "+00:10"
type input "9"
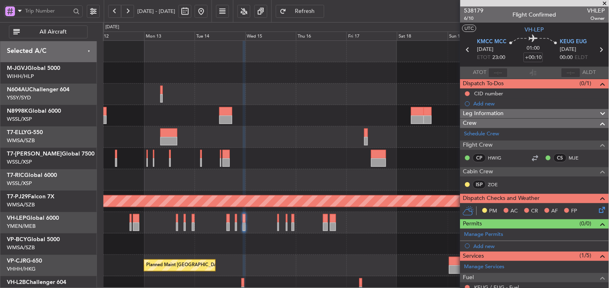
click at [316, 162] on div at bounding box center [355, 158] width 505 height 21
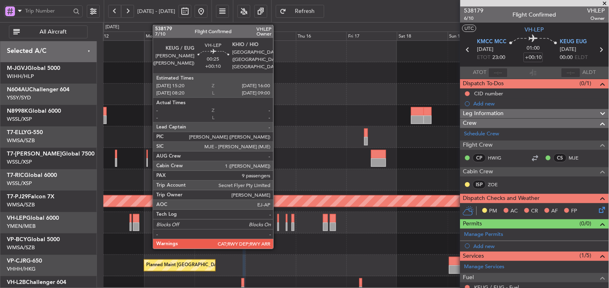
click at [277, 220] on div at bounding box center [278, 218] width 2 height 8
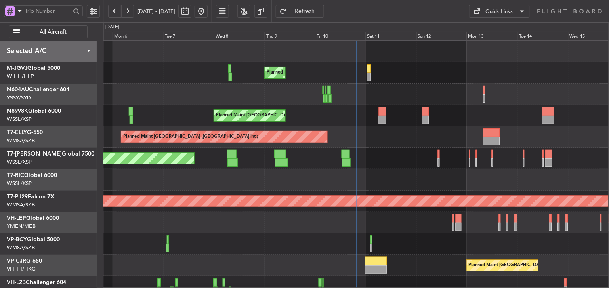
click at [465, 176] on div at bounding box center [355, 179] width 505 height 21
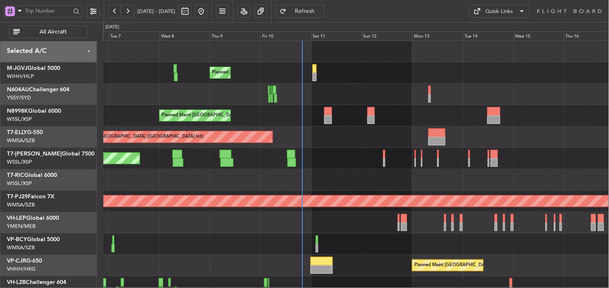
click at [263, 179] on div at bounding box center [355, 179] width 505 height 21
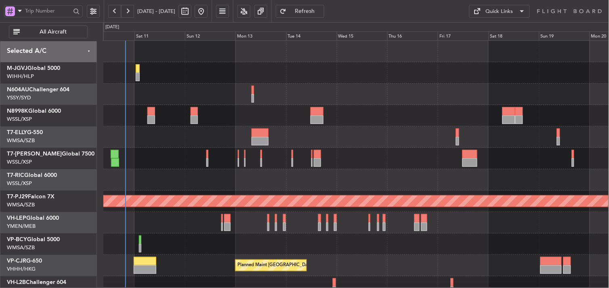
click at [320, 180] on div at bounding box center [355, 179] width 505 height 21
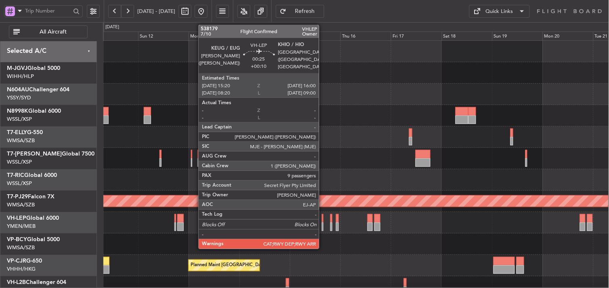
click at [323, 223] on div at bounding box center [323, 226] width 2 height 8
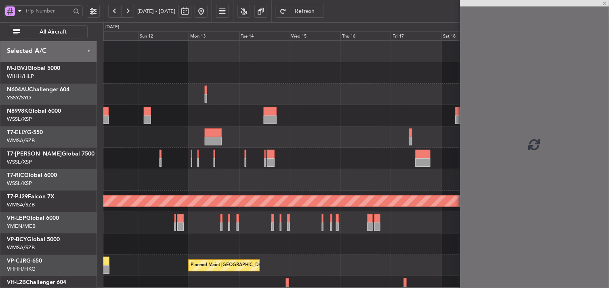
click at [340, 155] on div at bounding box center [355, 158] width 505 height 21
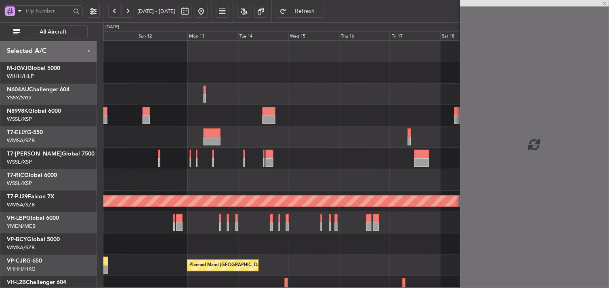
click at [334, 155] on div at bounding box center [355, 158] width 505 height 21
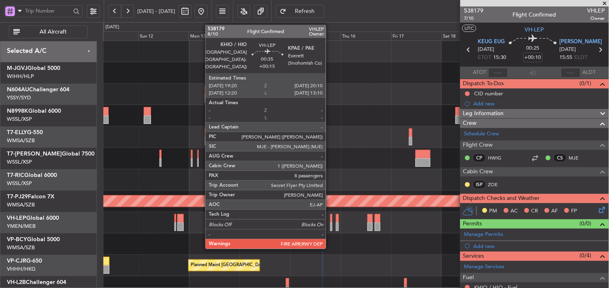
click at [330, 220] on div at bounding box center [331, 218] width 2 height 8
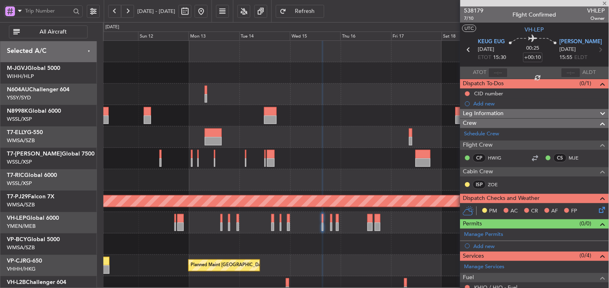
type input "+00:15"
type input "8"
click at [285, 185] on div at bounding box center [355, 179] width 505 height 21
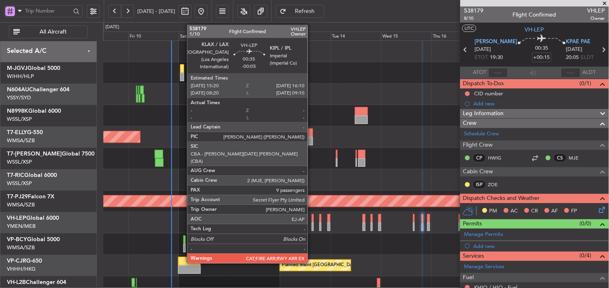
click at [312, 218] on div at bounding box center [313, 218] width 2 height 8
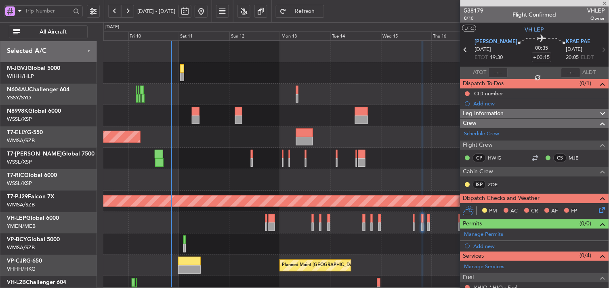
type input "-00:05"
type input "9"
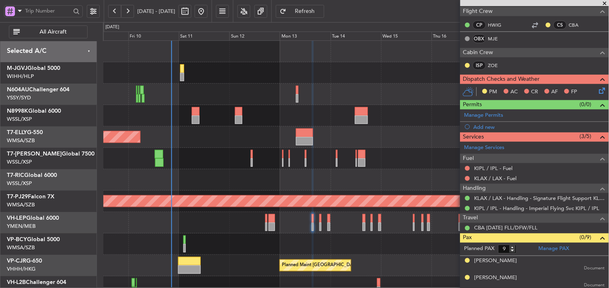
scroll to position [134, 0]
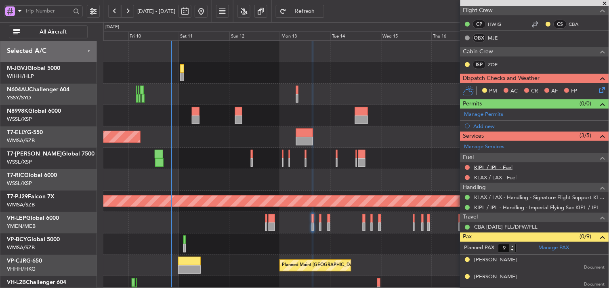
click at [490, 168] on link "KIPL / IPL - Fuel" at bounding box center [493, 167] width 38 height 7
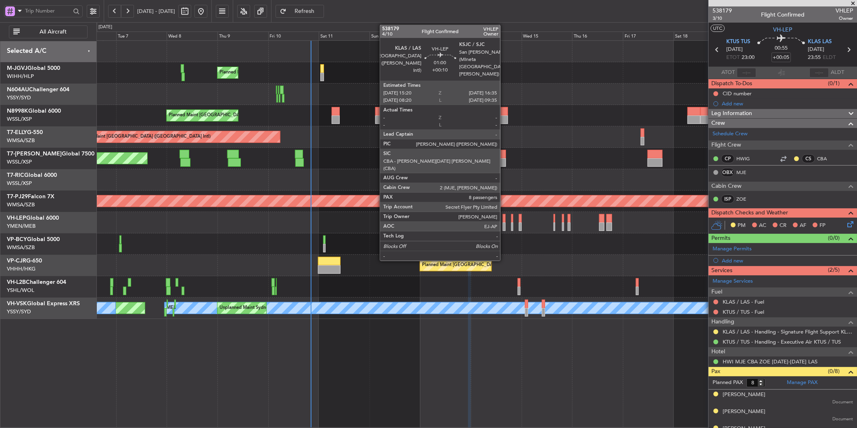
click at [504, 219] on div at bounding box center [504, 218] width 3 height 8
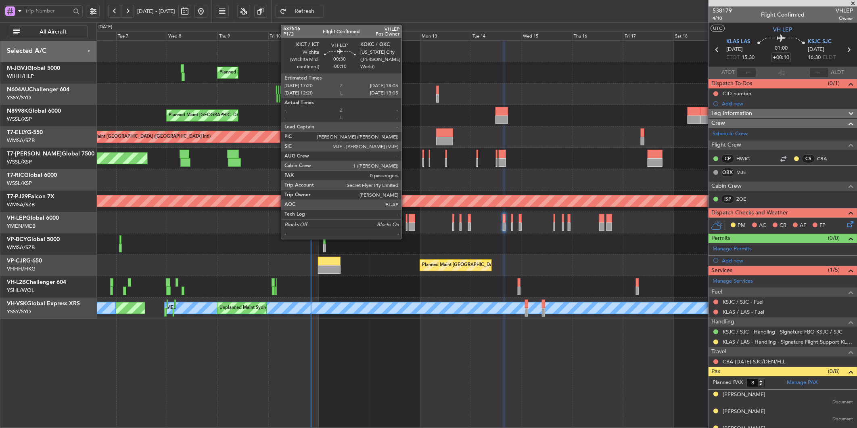
click at [406, 220] on div at bounding box center [407, 218] width 2 height 8
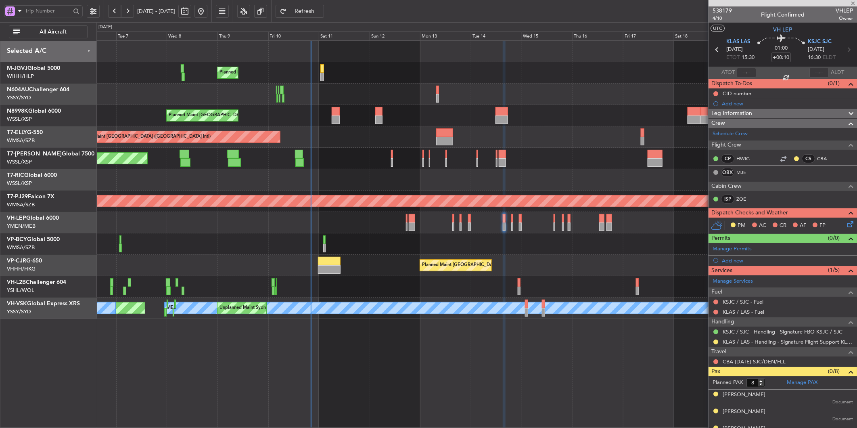
type input "-00:10"
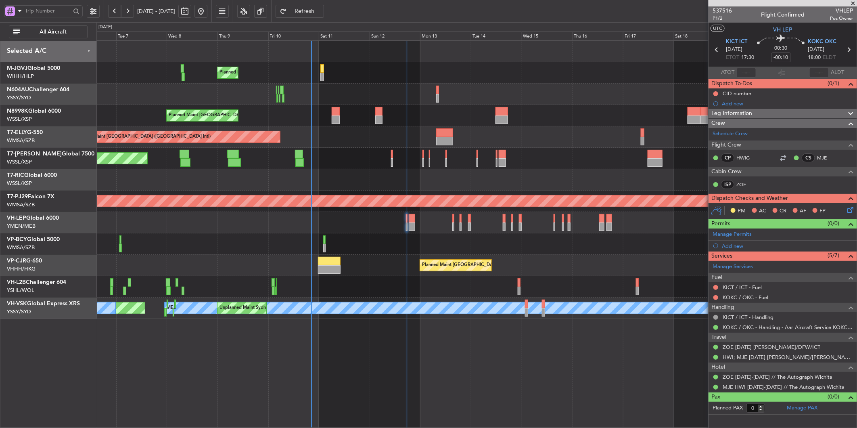
drag, startPoint x: 728, startPoint y: 288, endPoint x: 753, endPoint y: 298, distance: 27.0
click at [751, 298] on mat-tooltip-component "KICT / ICT - Fuel" at bounding box center [742, 301] width 47 height 21
click at [766, 299] on link "KOKC / OKC - Fuel" at bounding box center [746, 297] width 46 height 7
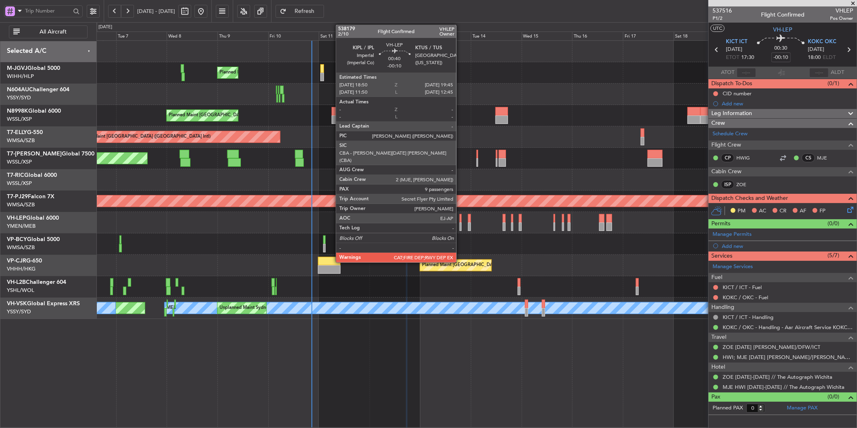
click at [460, 220] on div at bounding box center [461, 218] width 2 height 8
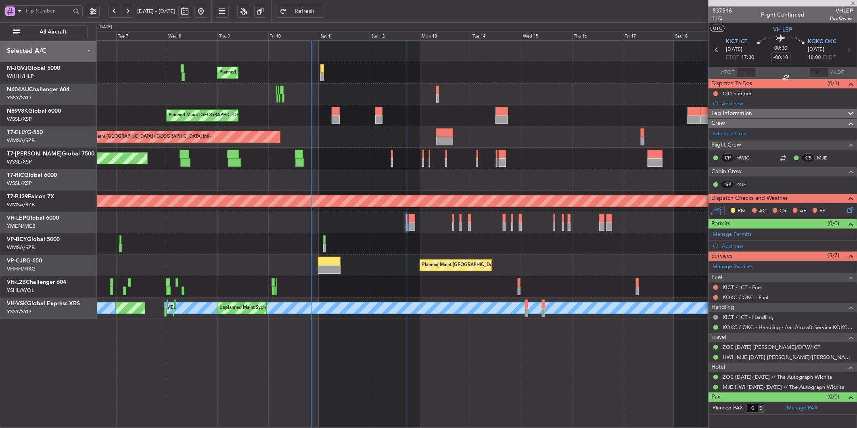
type input "9"
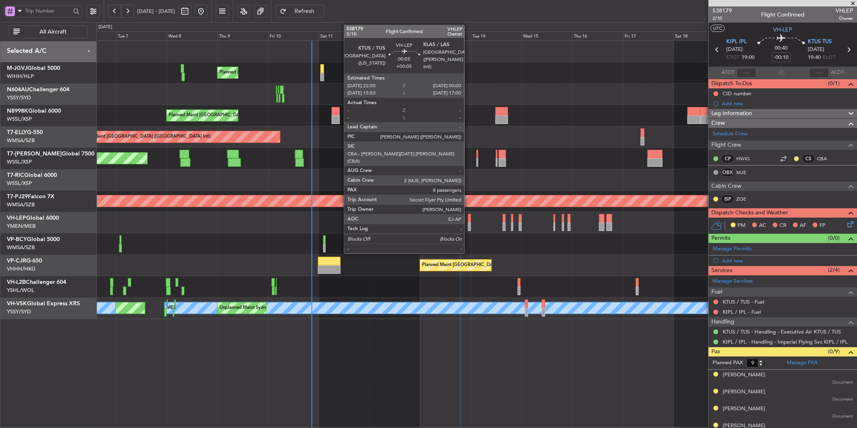
click at [469, 220] on div at bounding box center [469, 218] width 3 height 8
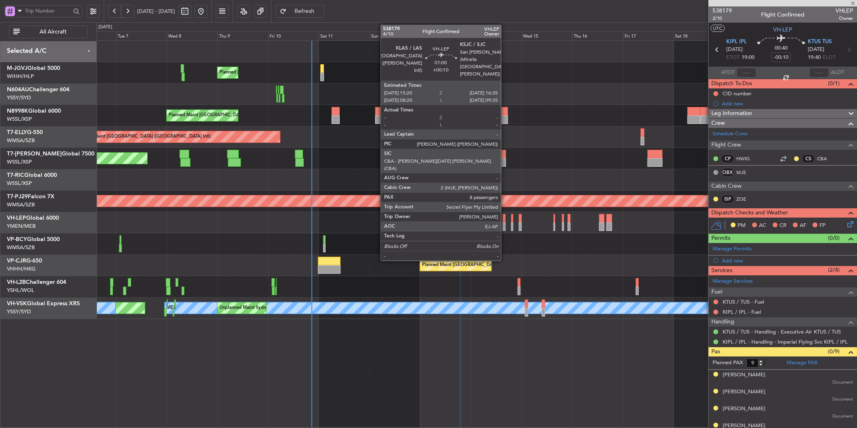
type input "+00:05"
type input "8"
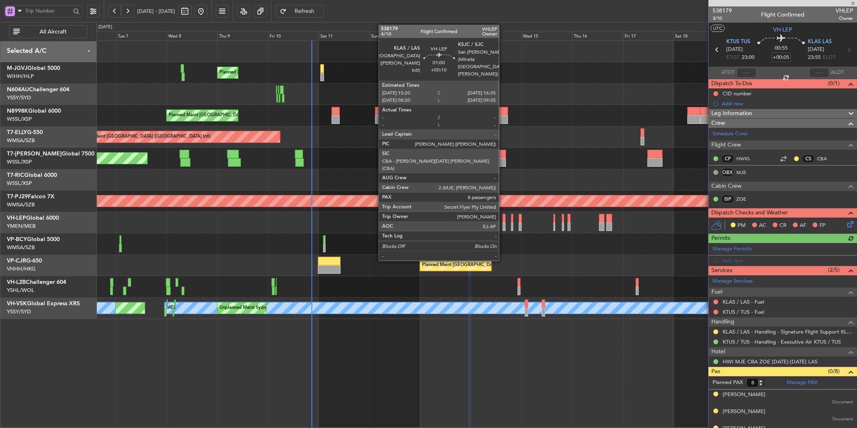
click at [503, 221] on div at bounding box center [504, 218] width 3 height 8
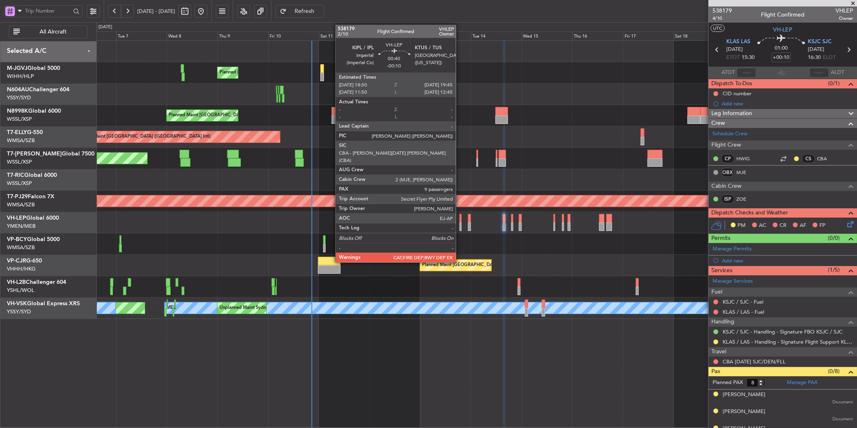
click at [460, 220] on div at bounding box center [461, 218] width 2 height 8
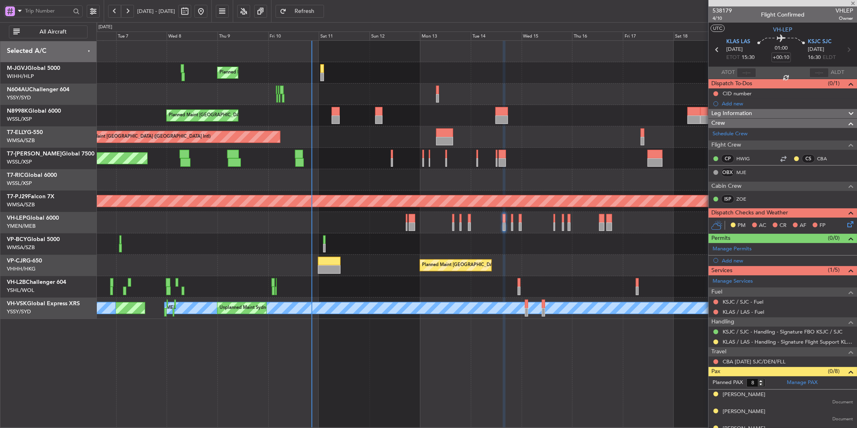
type input "-00:10"
type input "9"
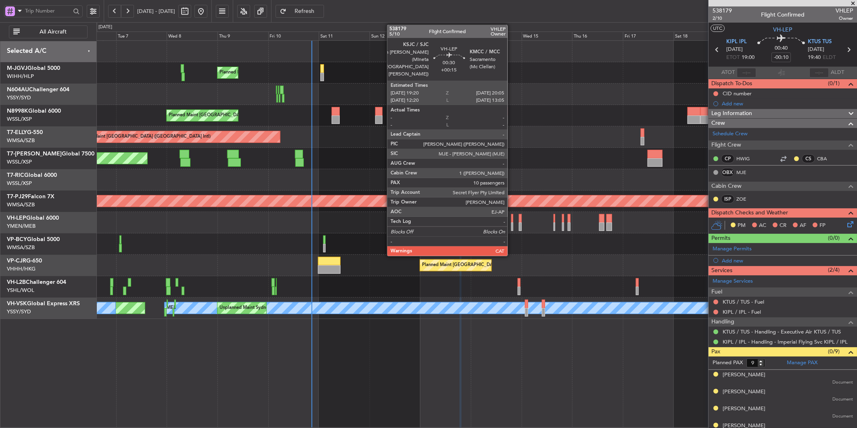
click at [512, 222] on div at bounding box center [512, 226] width 2 height 8
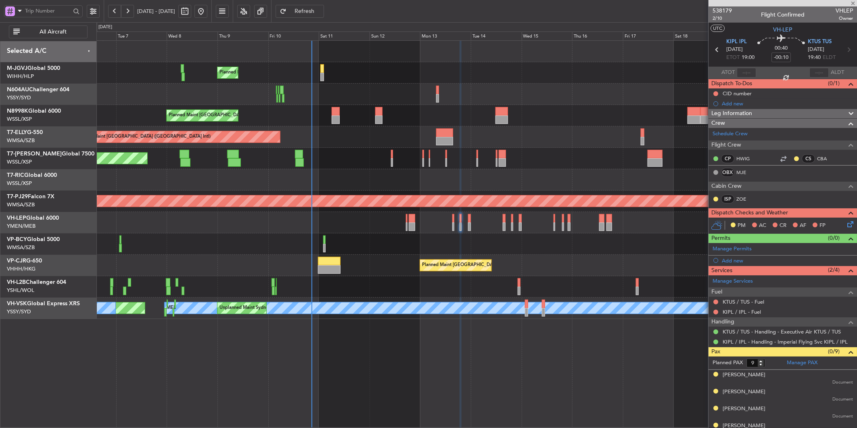
type input "+00:15"
type input "10"
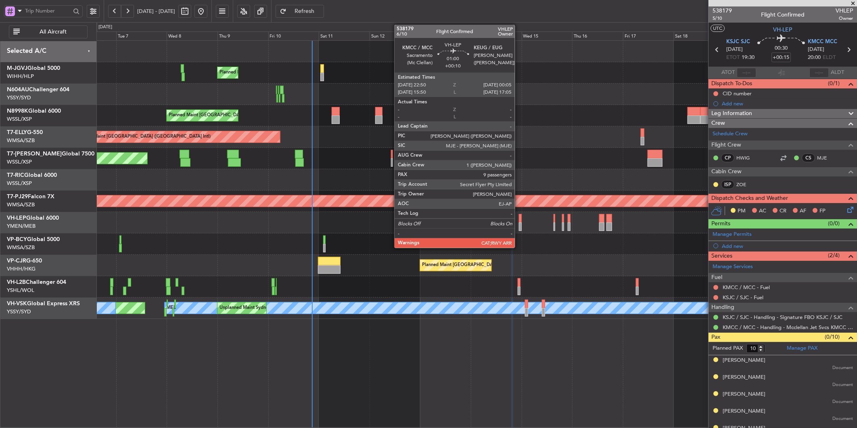
click at [519, 224] on div at bounding box center [520, 226] width 3 height 8
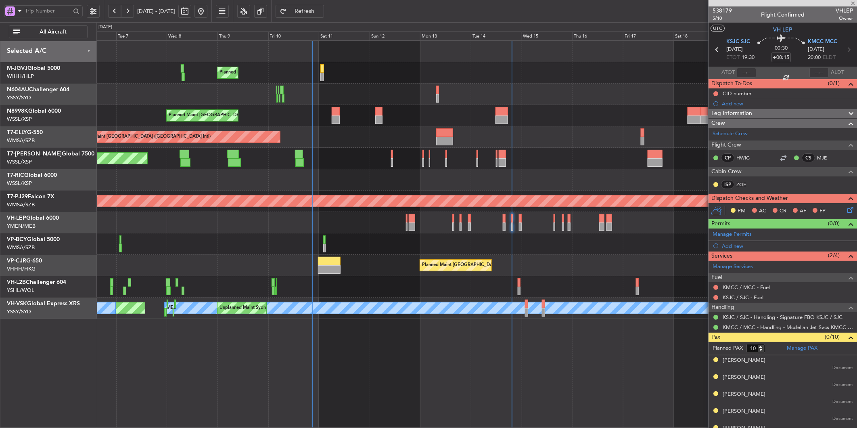
type input "+00:10"
type input "9"
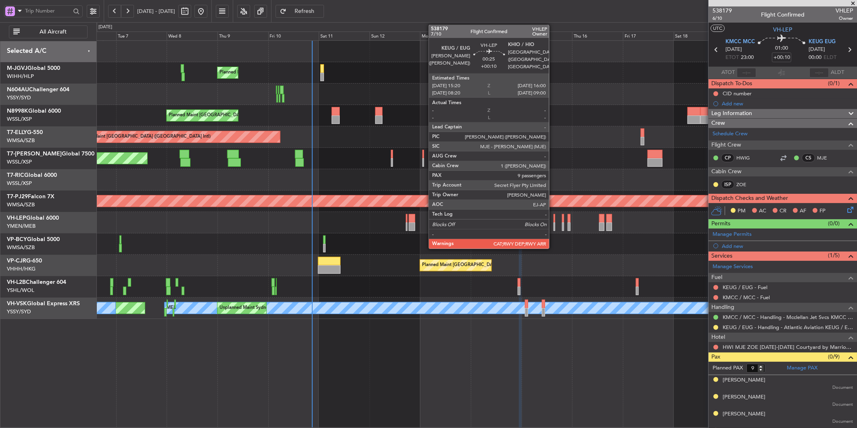
click at [554, 222] on div at bounding box center [555, 226] width 2 height 8
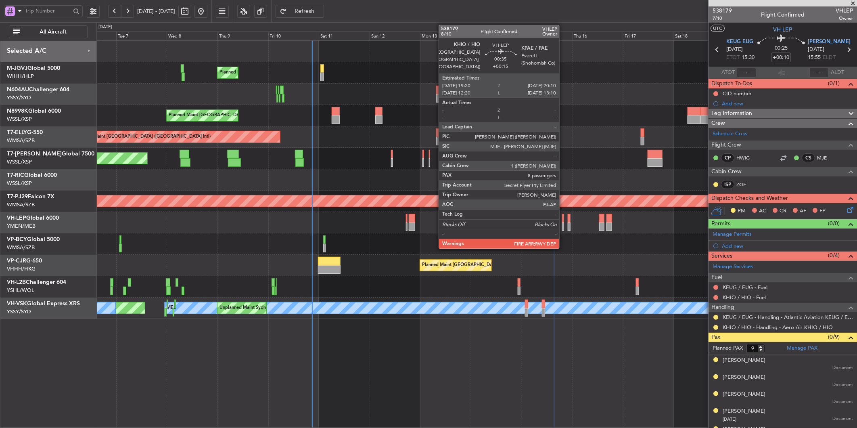
click at [563, 224] on div at bounding box center [563, 226] width 2 height 8
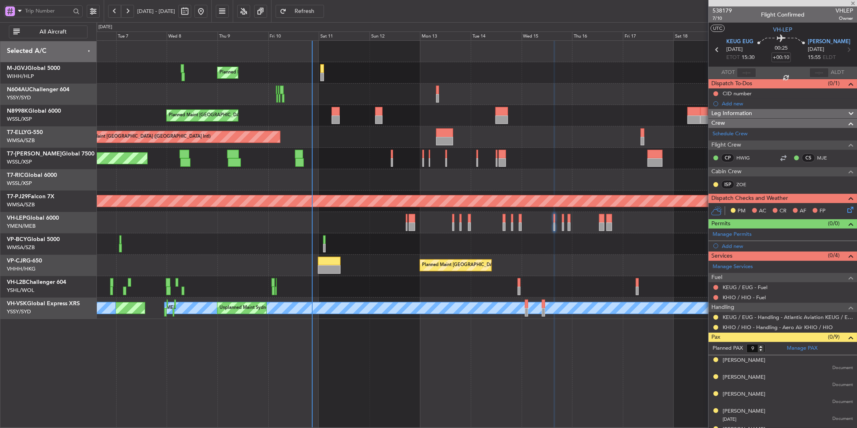
type input "+00:15"
type input "8"
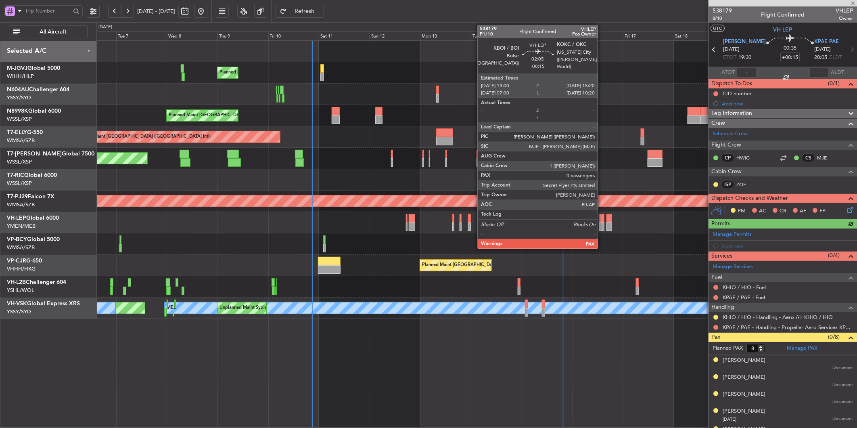
click at [602, 224] on div at bounding box center [601, 226] width 5 height 8
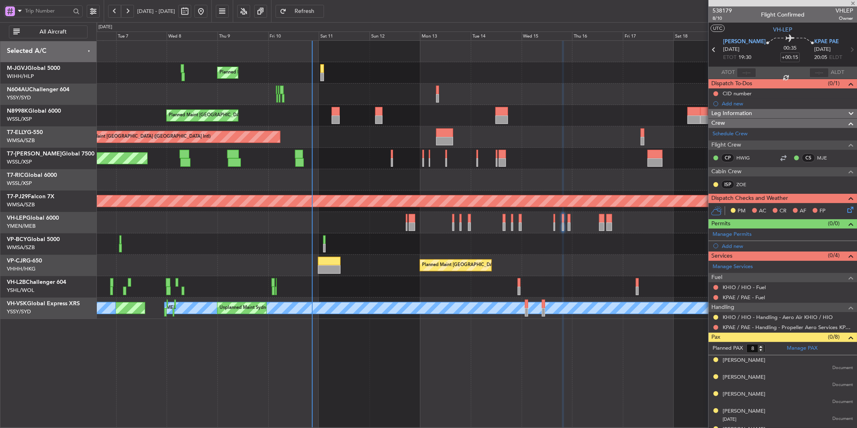
type input "-00:15"
type input "0"
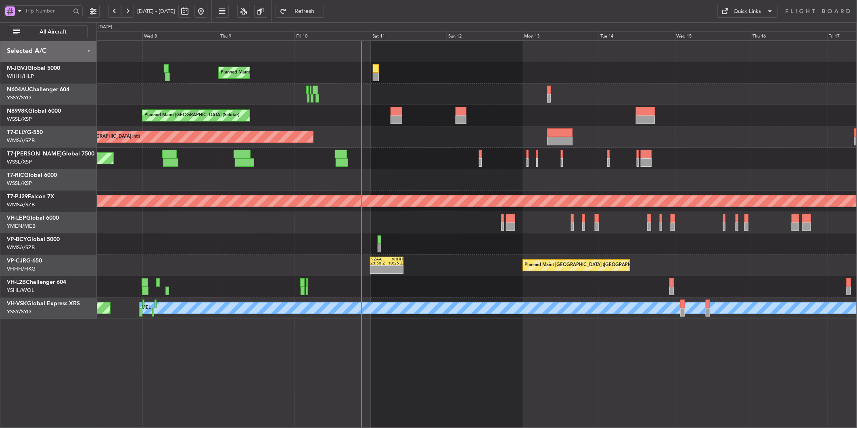
click at [419, 98] on div "Planned Maint [GEOGRAPHIC_DATA] (Seletar) Planned Maint [GEOGRAPHIC_DATA] (Sele…" at bounding box center [476, 180] width 760 height 278
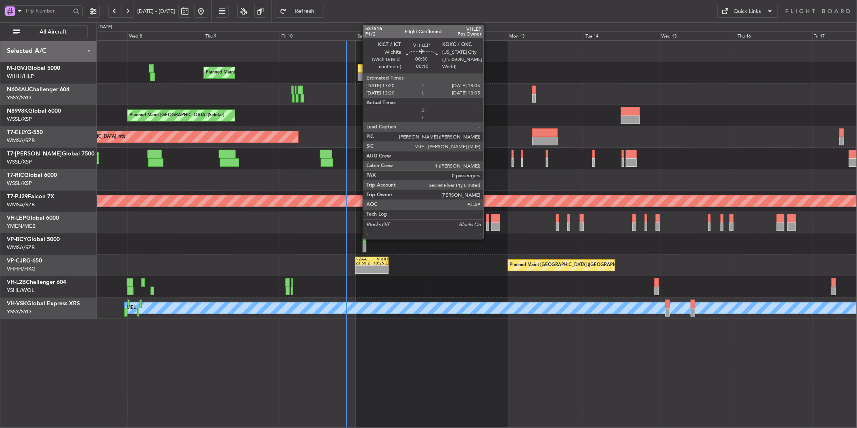
click at [488, 224] on div at bounding box center [487, 226] width 2 height 8
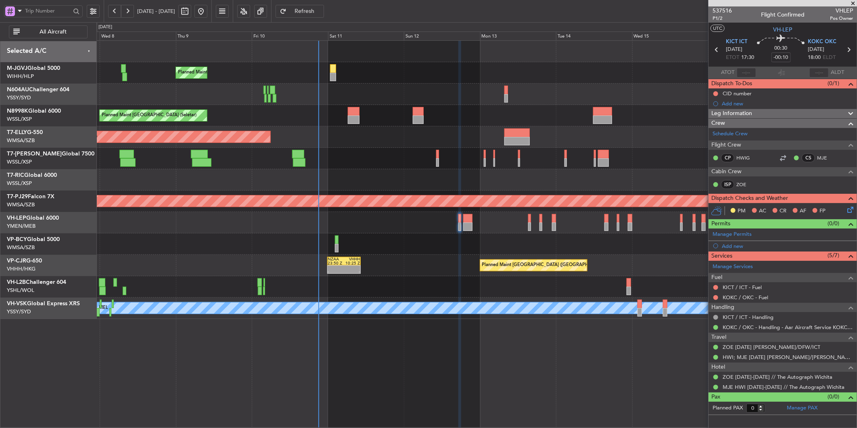
click at [417, 247] on div at bounding box center [476, 243] width 760 height 21
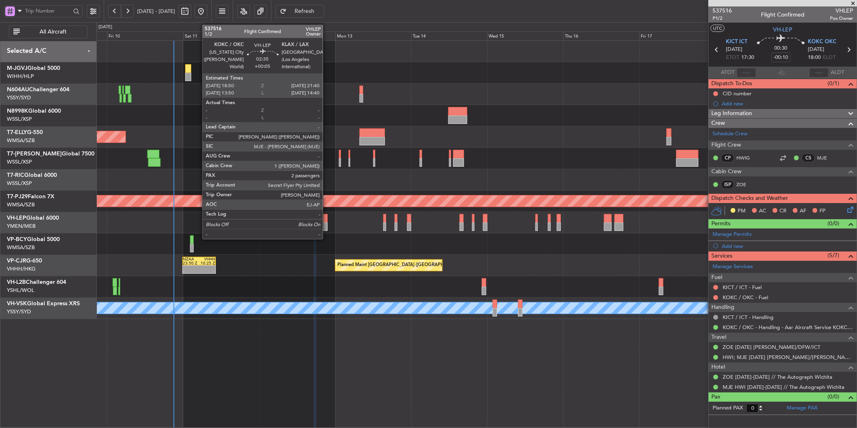
click at [326, 221] on div at bounding box center [322, 218] width 9 height 8
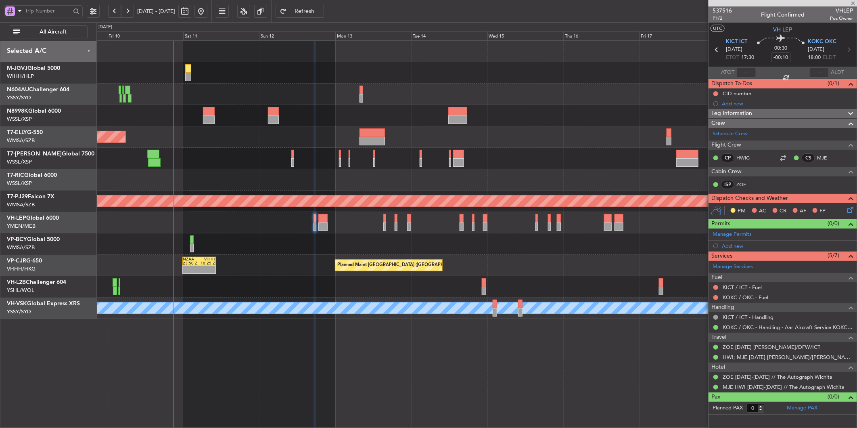
type input "+00:05"
type input "2"
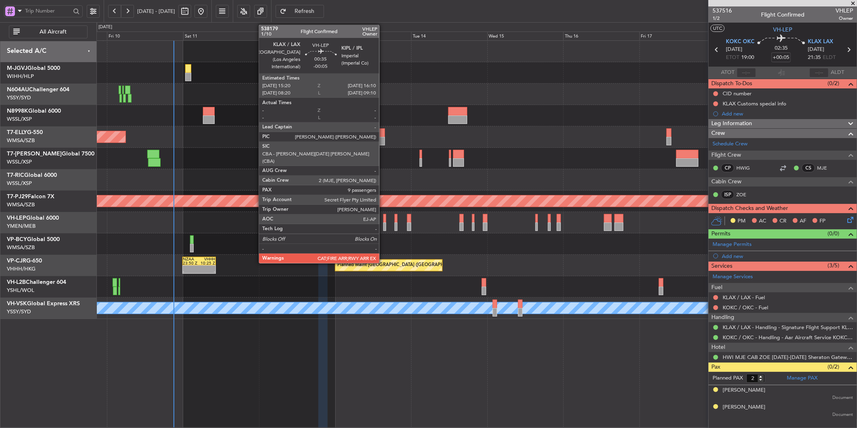
click at [383, 222] on div at bounding box center [384, 226] width 3 height 8
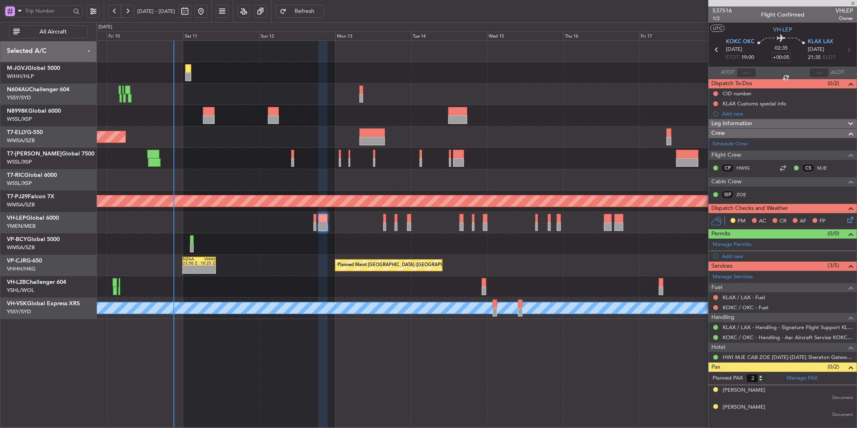
type input "-00:05"
type input "9"
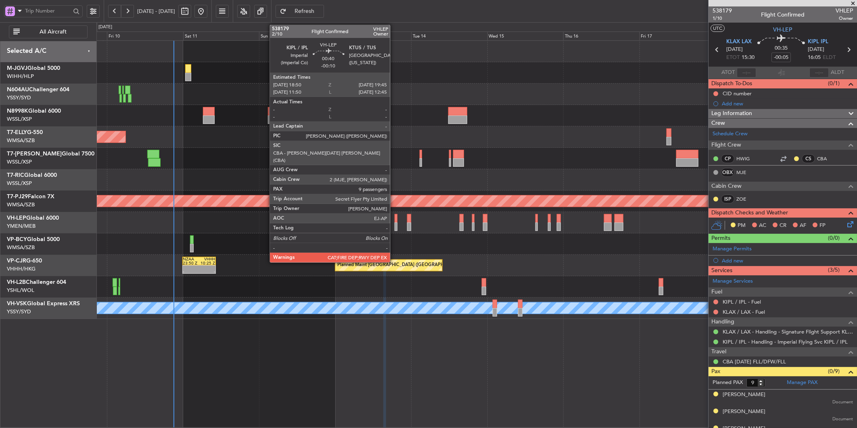
click at [395, 218] on div at bounding box center [396, 218] width 3 height 8
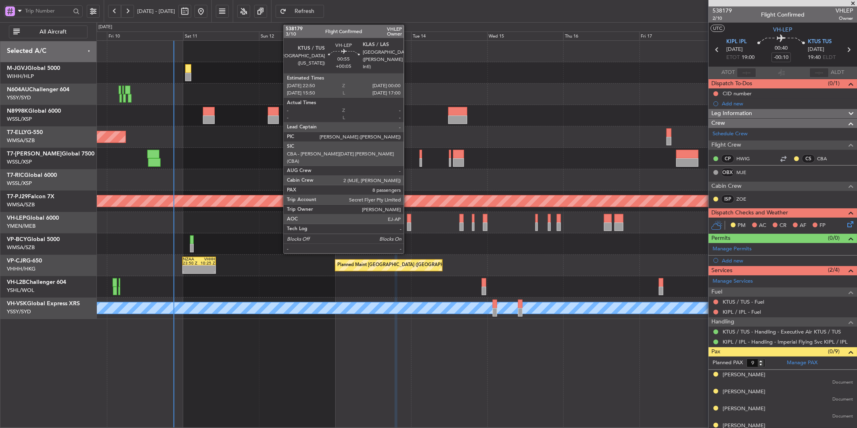
click at [408, 223] on div at bounding box center [409, 226] width 4 height 8
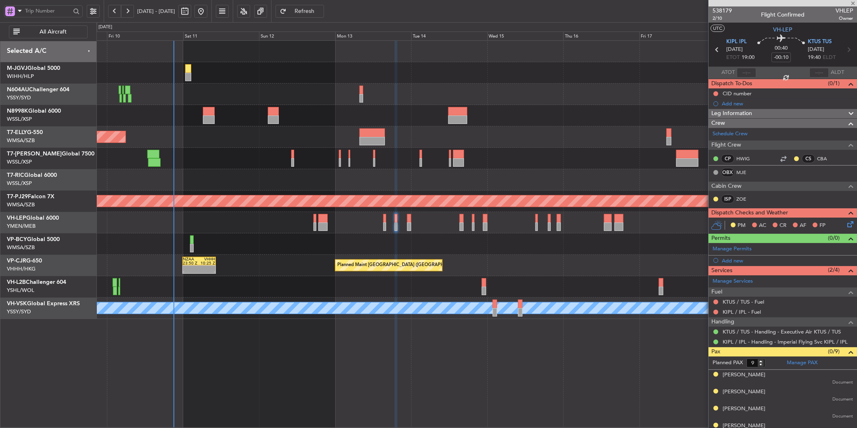
type input "+00:05"
type input "8"
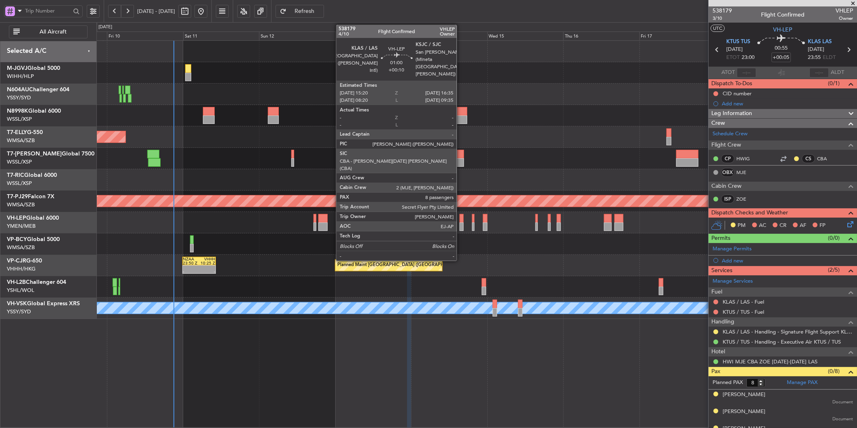
click at [461, 221] on div at bounding box center [462, 218] width 4 height 8
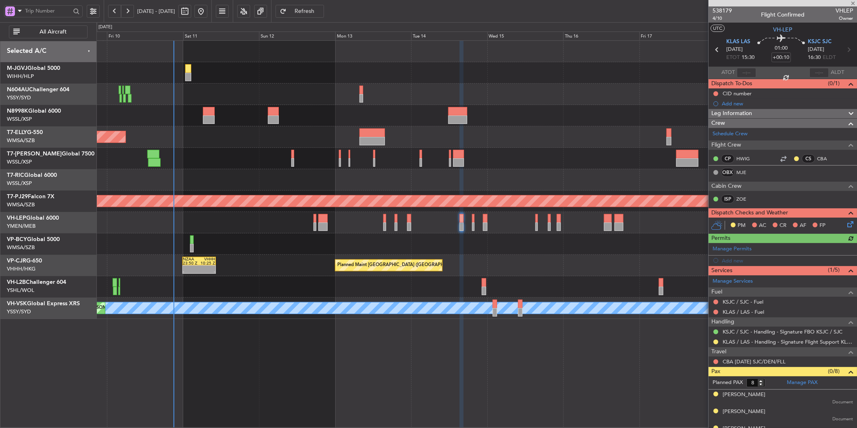
scroll to position [90, 0]
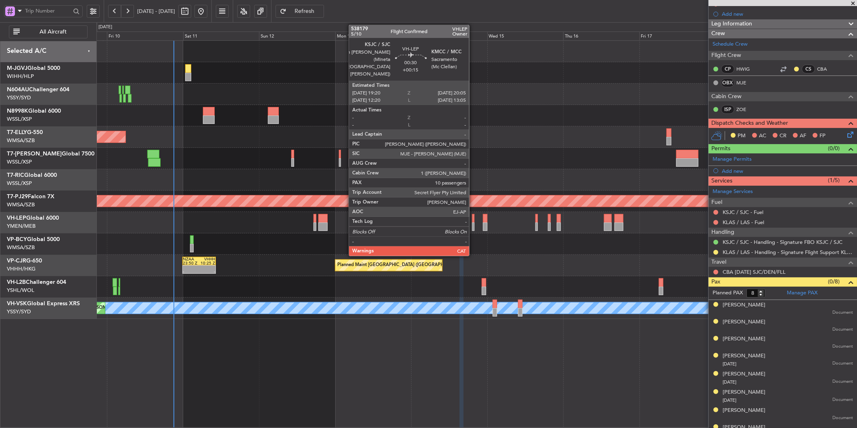
click at [473, 221] on div at bounding box center [473, 218] width 2 height 8
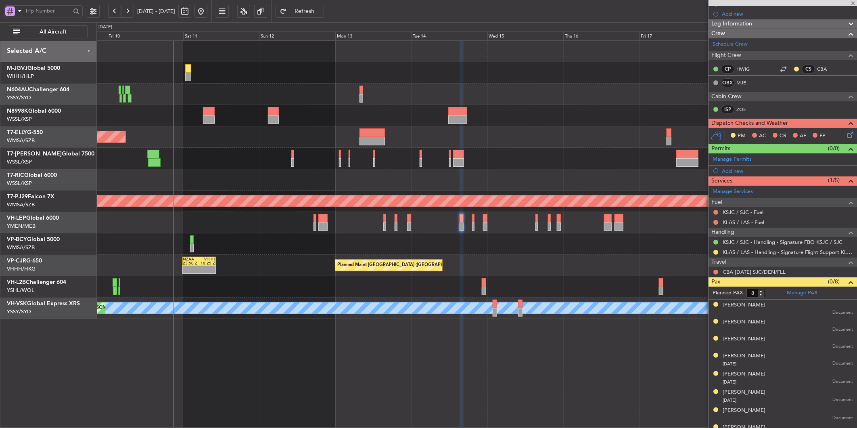
type input "+00:15"
type input "10"
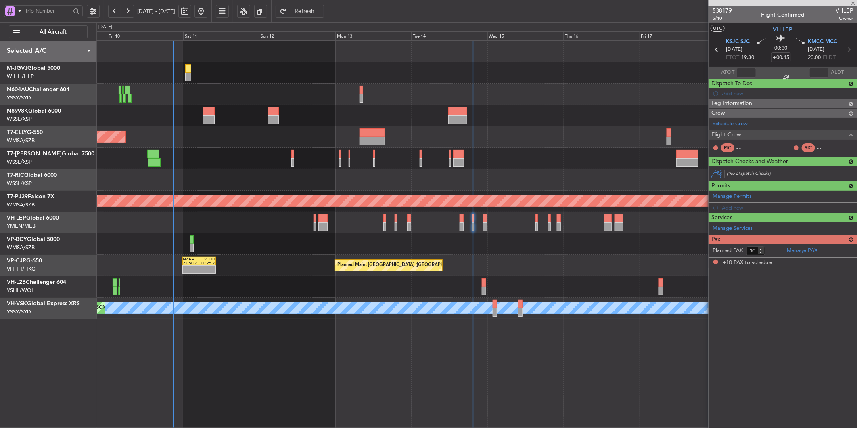
scroll to position [0, 0]
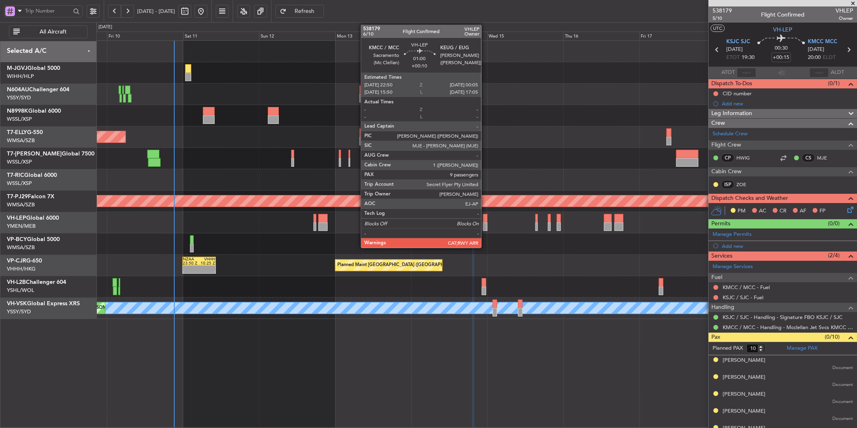
click at [485, 219] on div at bounding box center [485, 218] width 4 height 8
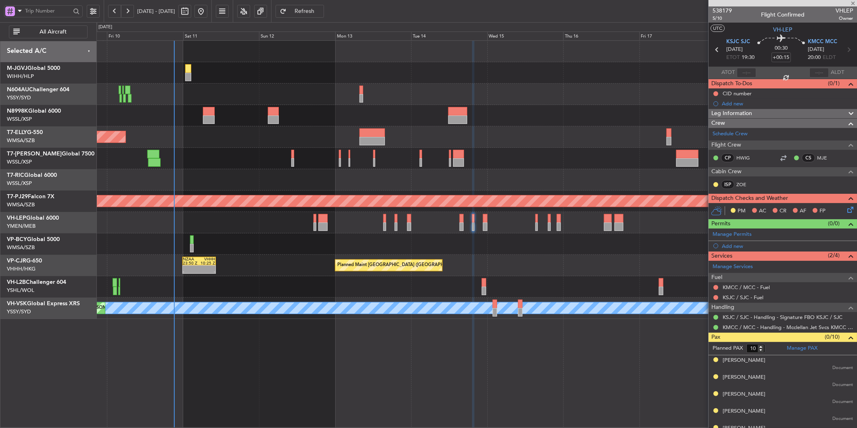
type input "+00:10"
type input "9"
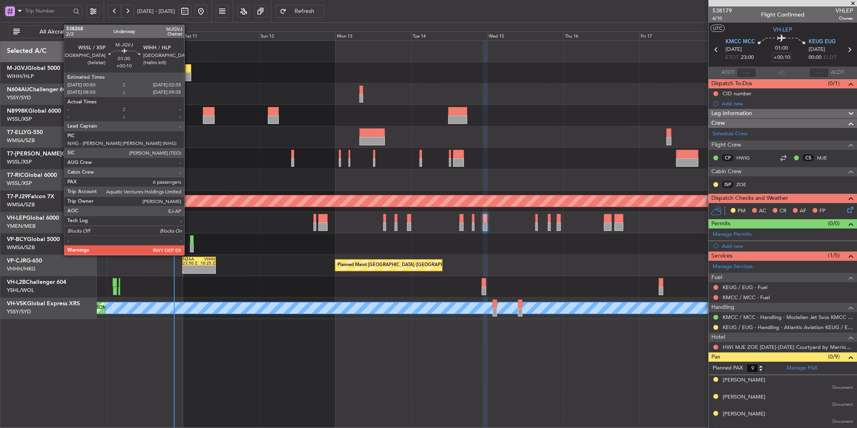
click at [188, 71] on div at bounding box center [188, 68] width 6 height 8
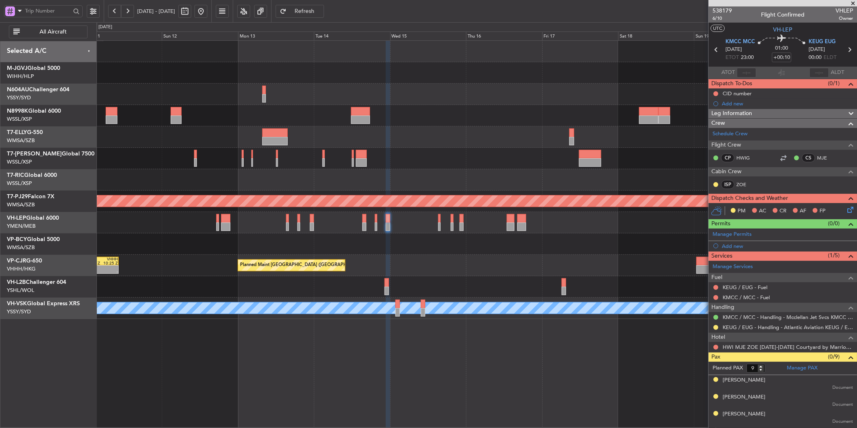
click at [435, 158] on div at bounding box center [476, 158] width 760 height 21
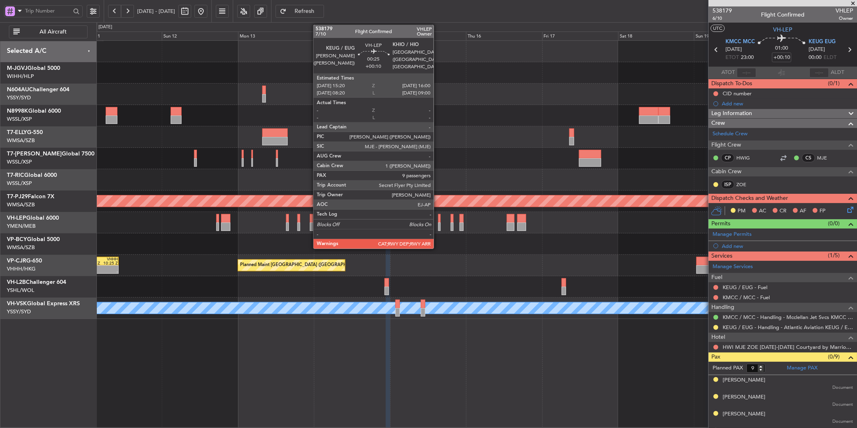
click at [438, 217] on div at bounding box center [439, 218] width 2 height 8
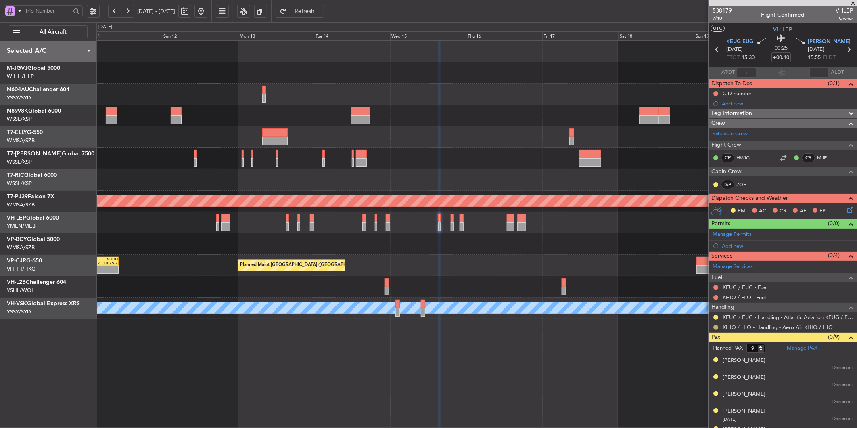
click at [715, 329] on button at bounding box center [716, 327] width 5 height 5
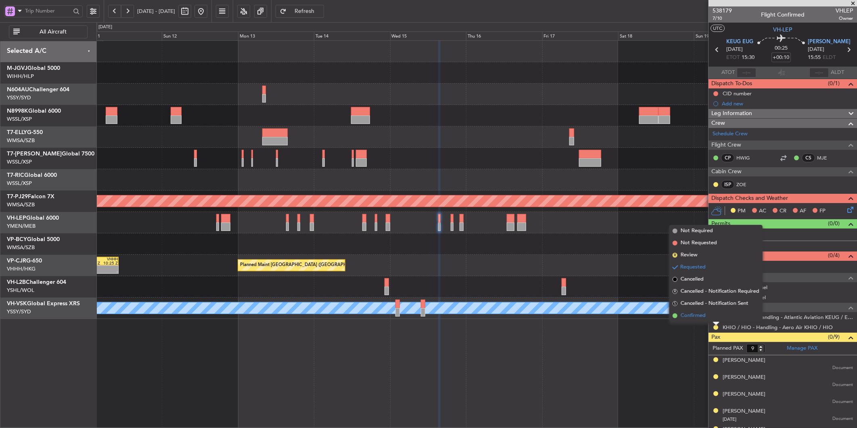
click at [698, 315] on span "Confirmed" at bounding box center [693, 316] width 25 height 8
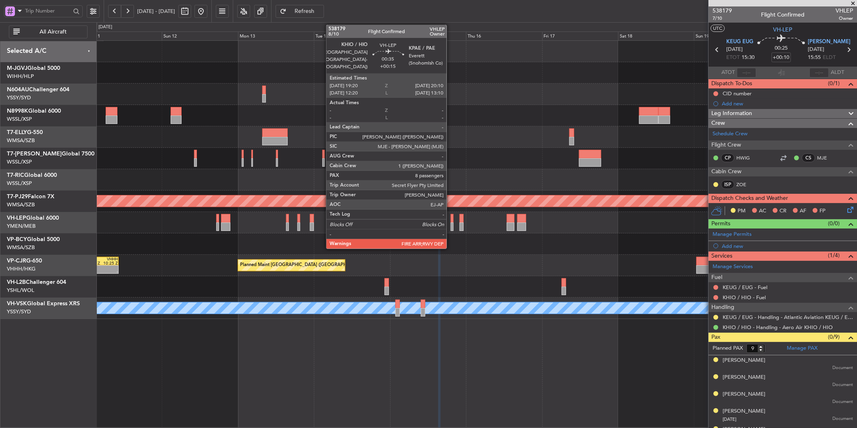
click at [451, 222] on div at bounding box center [452, 226] width 3 height 8
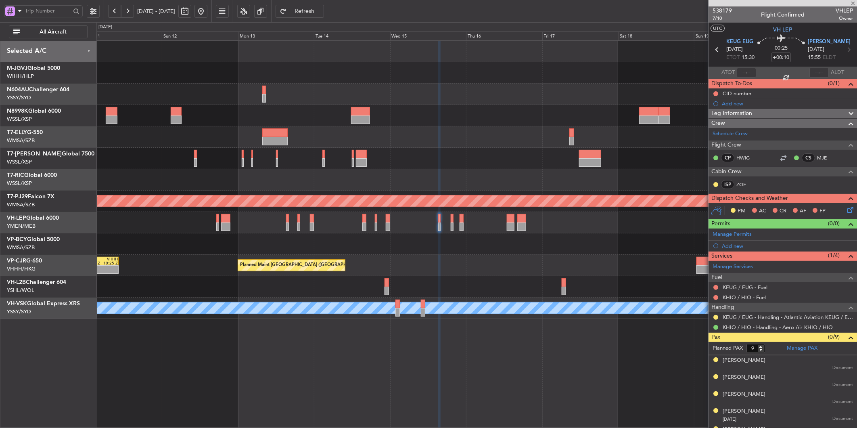
type input "+00:15"
type input "8"
click at [714, 317] on button at bounding box center [716, 317] width 5 height 5
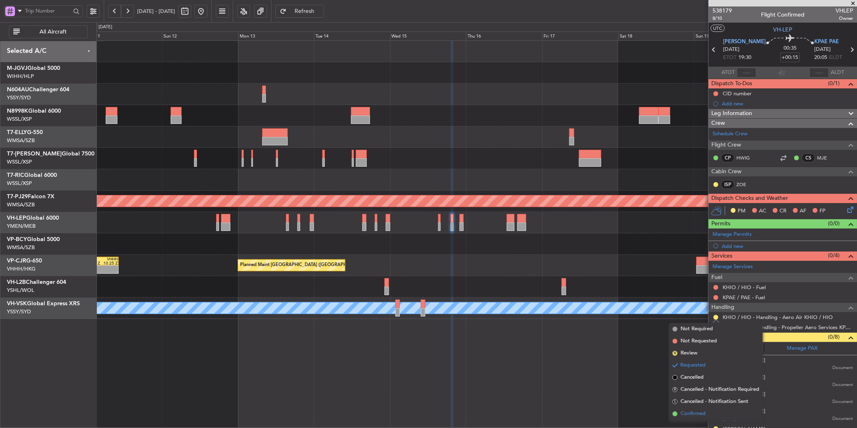
click at [691, 412] on span "Confirmed" at bounding box center [693, 414] width 25 height 8
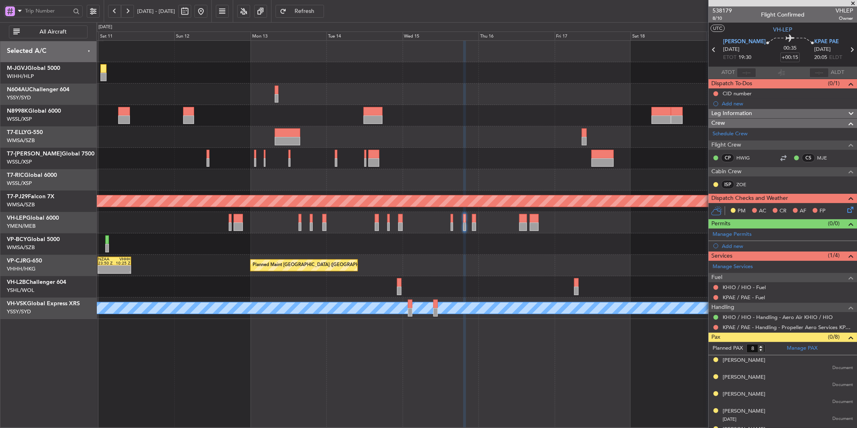
click at [480, 267] on div "Planned Maint Hong Kong (Hong Kong Intl) - - NZAA 23:50 Z VHHH 10:25 Z" at bounding box center [476, 265] width 760 height 21
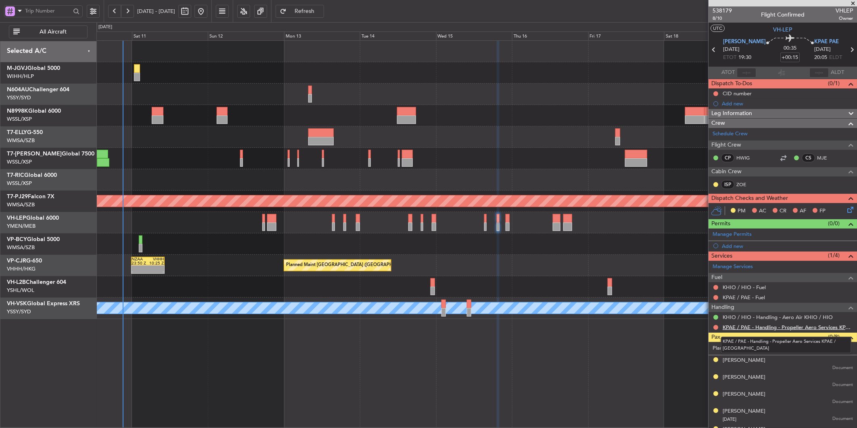
click at [769, 325] on link "KPAE / PAE - Handling - Propeller Aero Services KPAE / PAE" at bounding box center [788, 327] width 130 height 7
click at [364, 288] on div "Planned Maint Singapore (Seletar) Planned Maint Singapore (Seletar) Planned Mai…" at bounding box center [476, 180] width 760 height 278
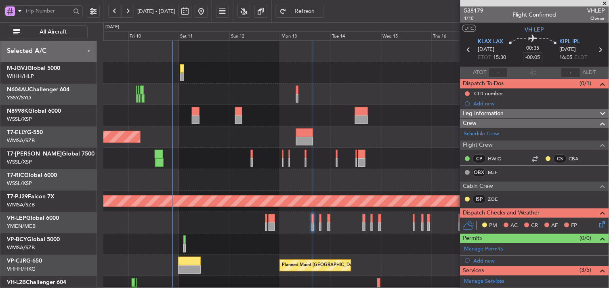
scroll to position [134, 0]
